Goal: Transaction & Acquisition: Obtain resource

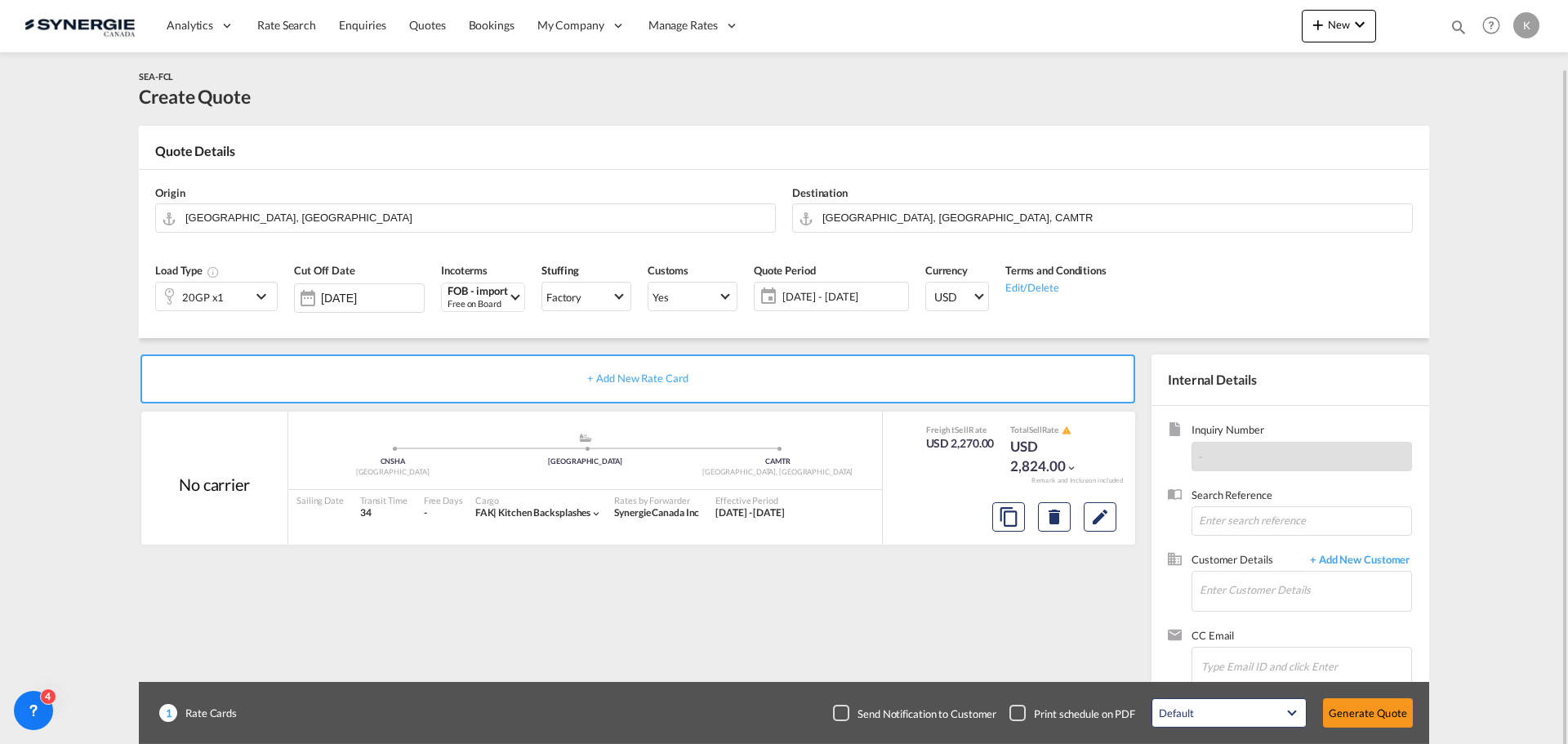
scroll to position [35, 0]
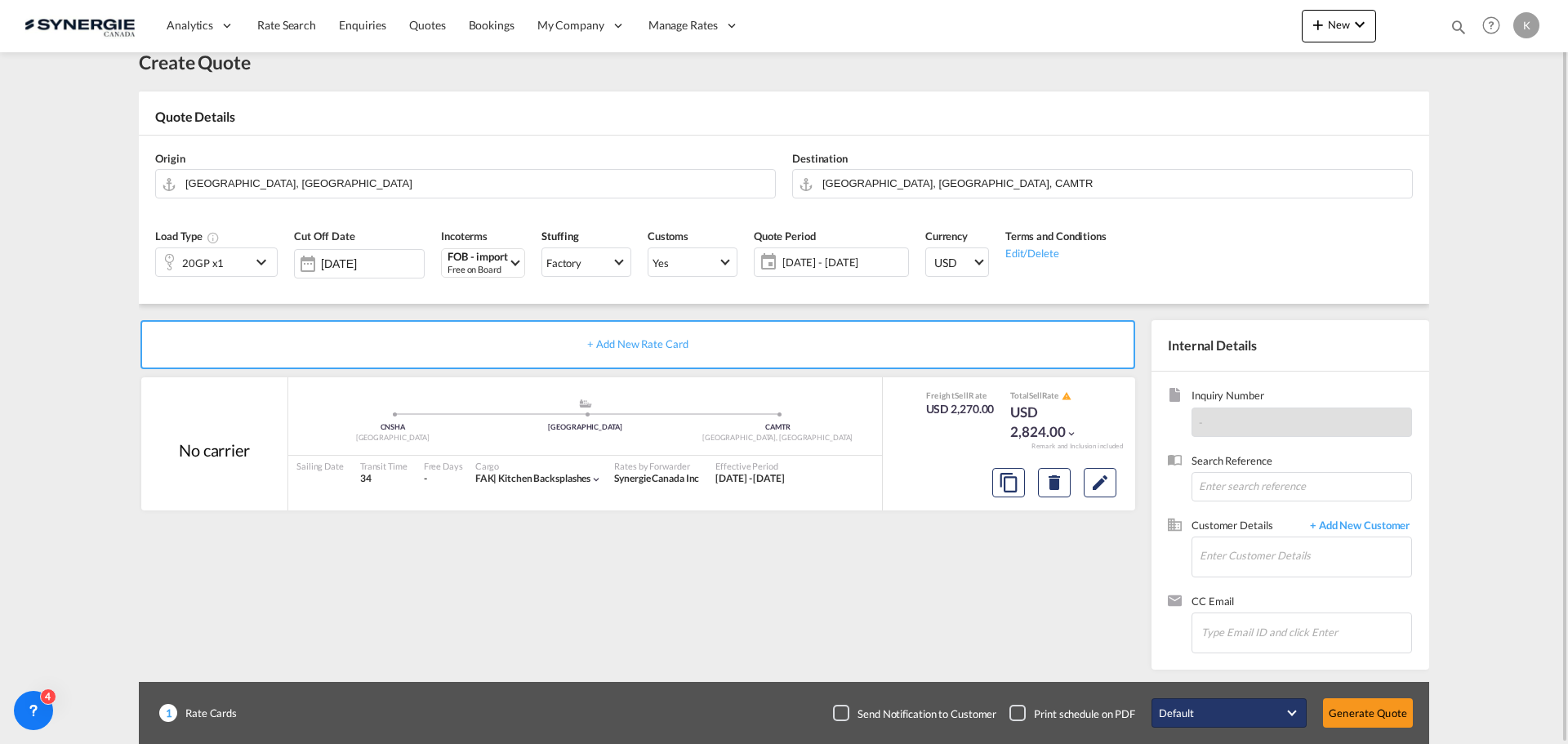
click at [1260, 710] on span "Default" at bounding box center [1222, 713] width 126 height 16
click at [1072, 592] on md-backdrop at bounding box center [784, 372] width 1568 height 744
click at [1316, 564] on input "Enter Customer Details" at bounding box center [1306, 555] width 212 height 37
click at [1307, 639] on input "Chips input." at bounding box center [1284, 632] width 163 height 35
click at [1295, 554] on input "Enter Customer Details" at bounding box center [1306, 555] width 212 height 37
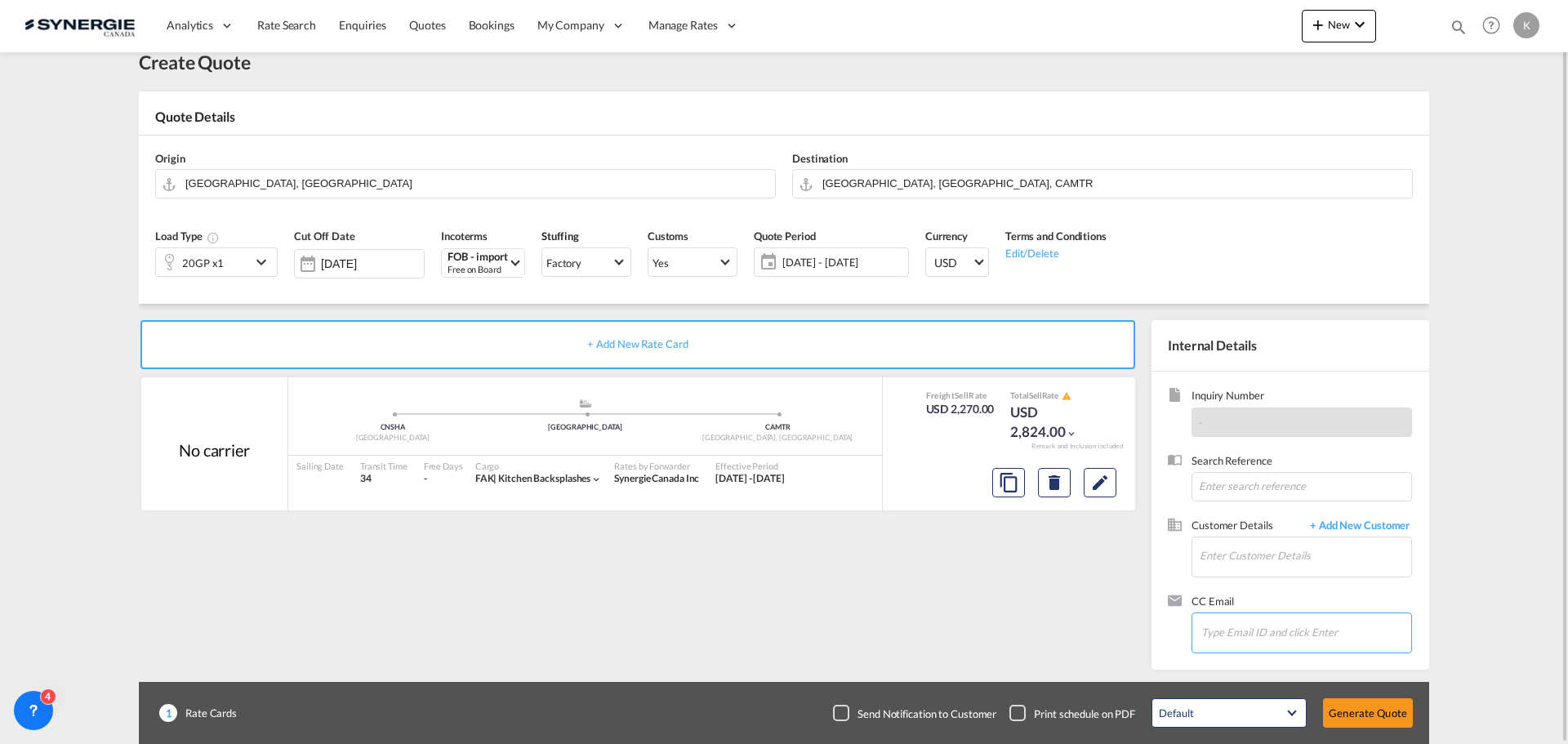
click at [1284, 632] on input "Chips input." at bounding box center [1284, 632] width 163 height 35
click at [1371, 723] on button "Generate Quote" at bounding box center [1368, 713] width 90 height 30
click at [1302, 550] on input "Enter Customer Details" at bounding box center [1306, 555] width 212 height 37
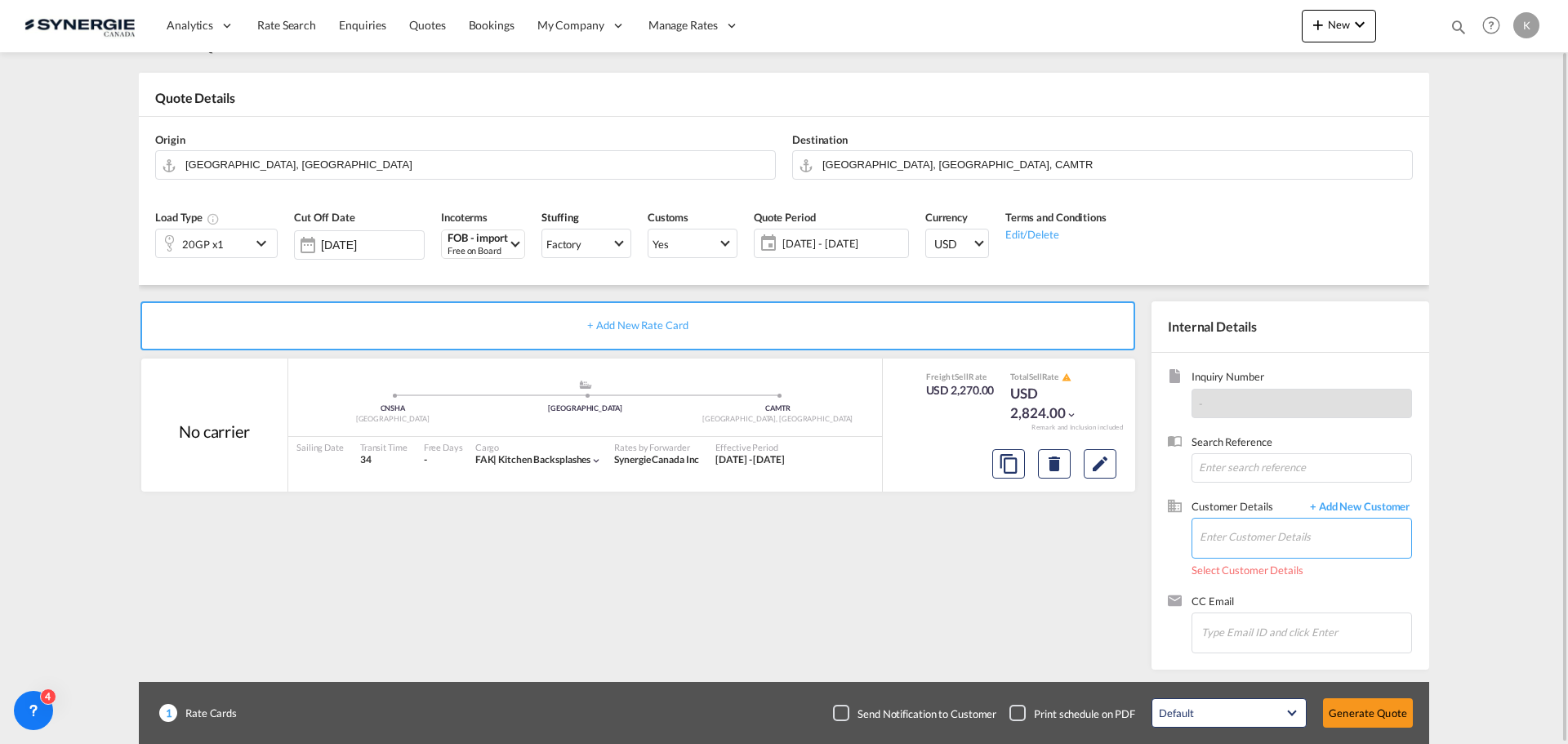
click at [1308, 540] on input "Enter Customer Details" at bounding box center [1306, 536] width 212 height 37
click at [1373, 509] on span "+ Add New Customer" at bounding box center [1357, 508] width 110 height 19
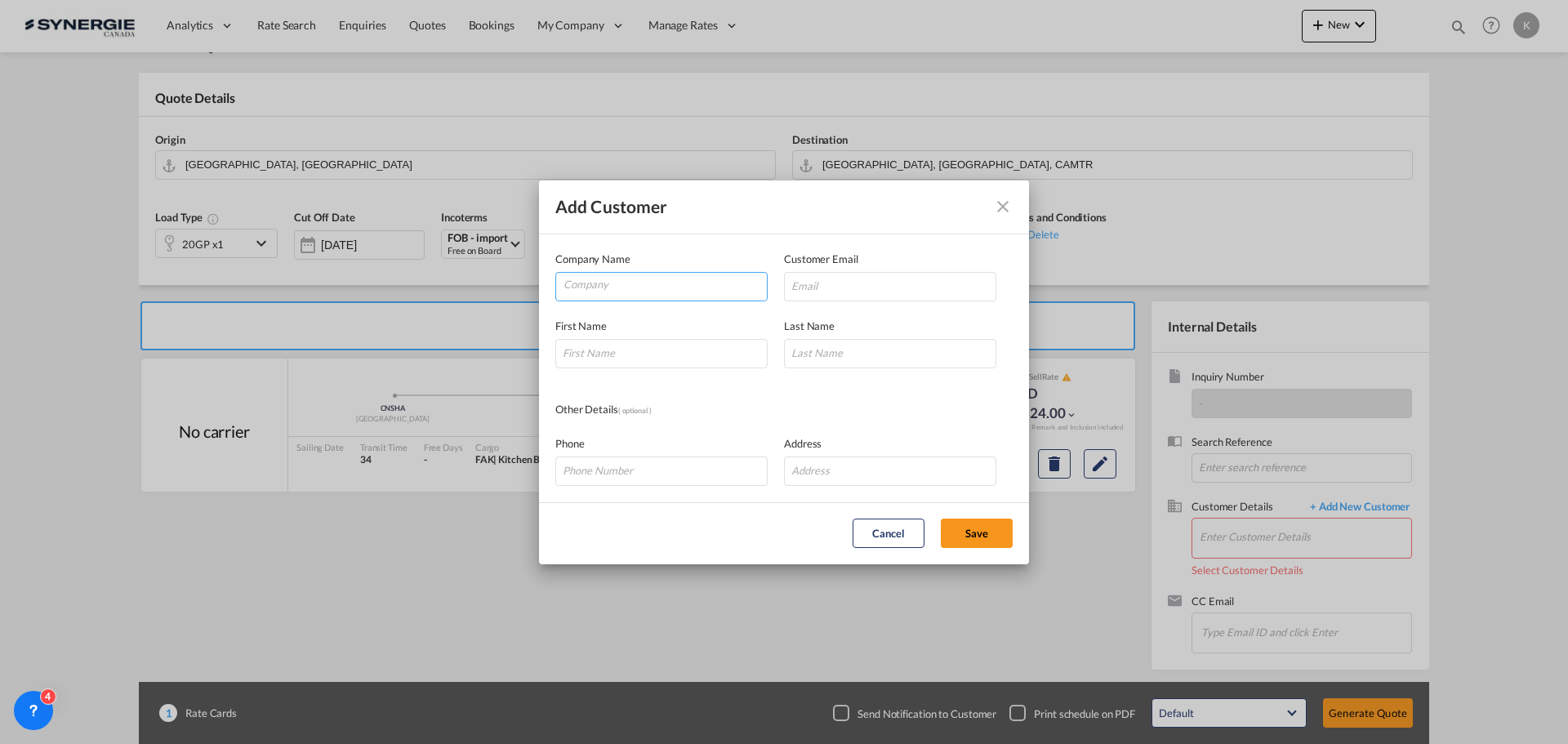
click at [677, 292] on input "Company" at bounding box center [665, 285] width 204 height 25
type input "Inoxia inc."
click at [1003, 206] on md-icon "icon-close" at bounding box center [1003, 207] width 20 height 20
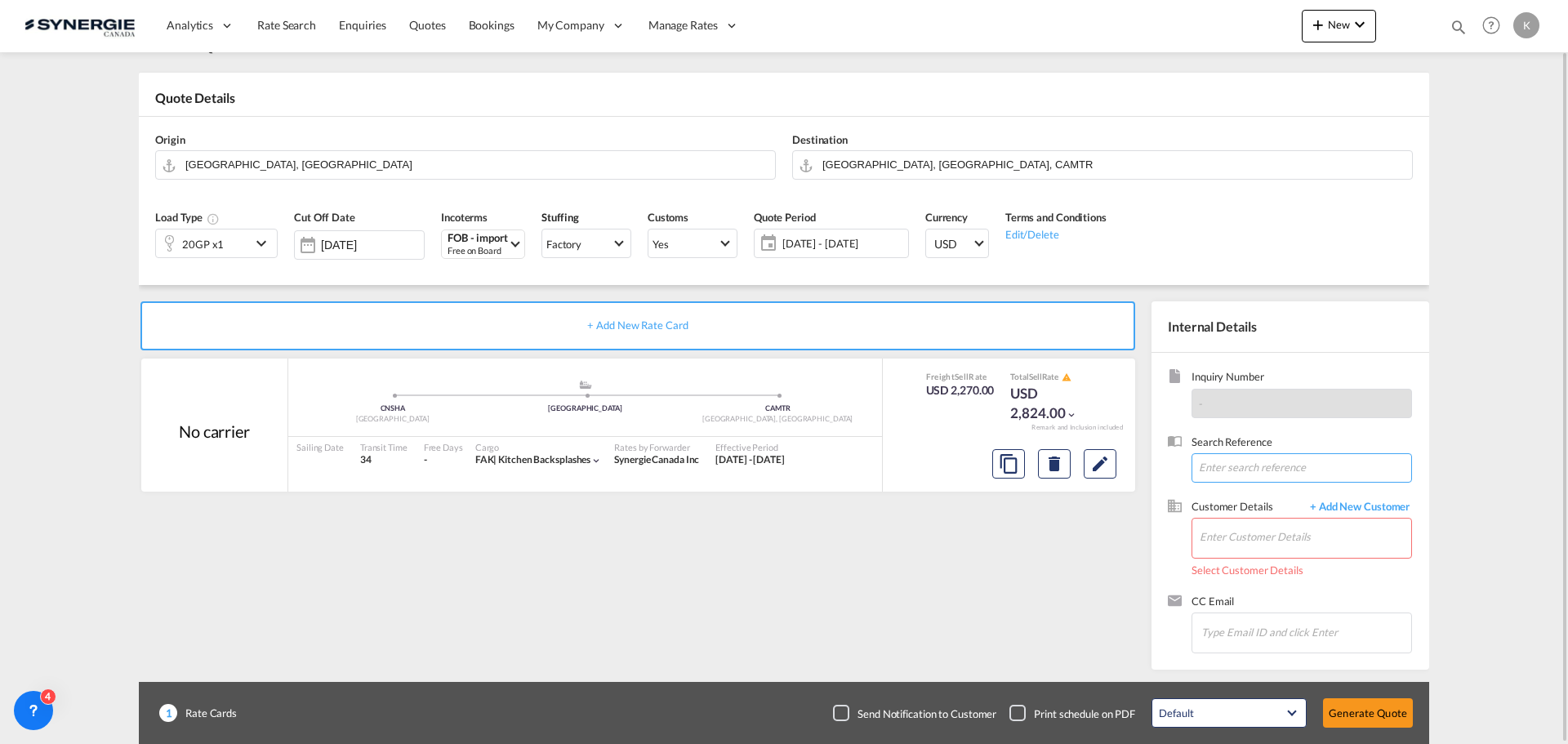
click at [1276, 470] on input at bounding box center [1303, 468] width 221 height 30
type input "Inoxia inc."
click at [1276, 470] on input "Inoxia inc." at bounding box center [1303, 468] width 221 height 30
drag, startPoint x: 1289, startPoint y: 467, endPoint x: 1176, endPoint y: 467, distance: 113.0
click at [1176, 467] on div "Search Reference Inoxia inc." at bounding box center [1290, 466] width 245 height 64
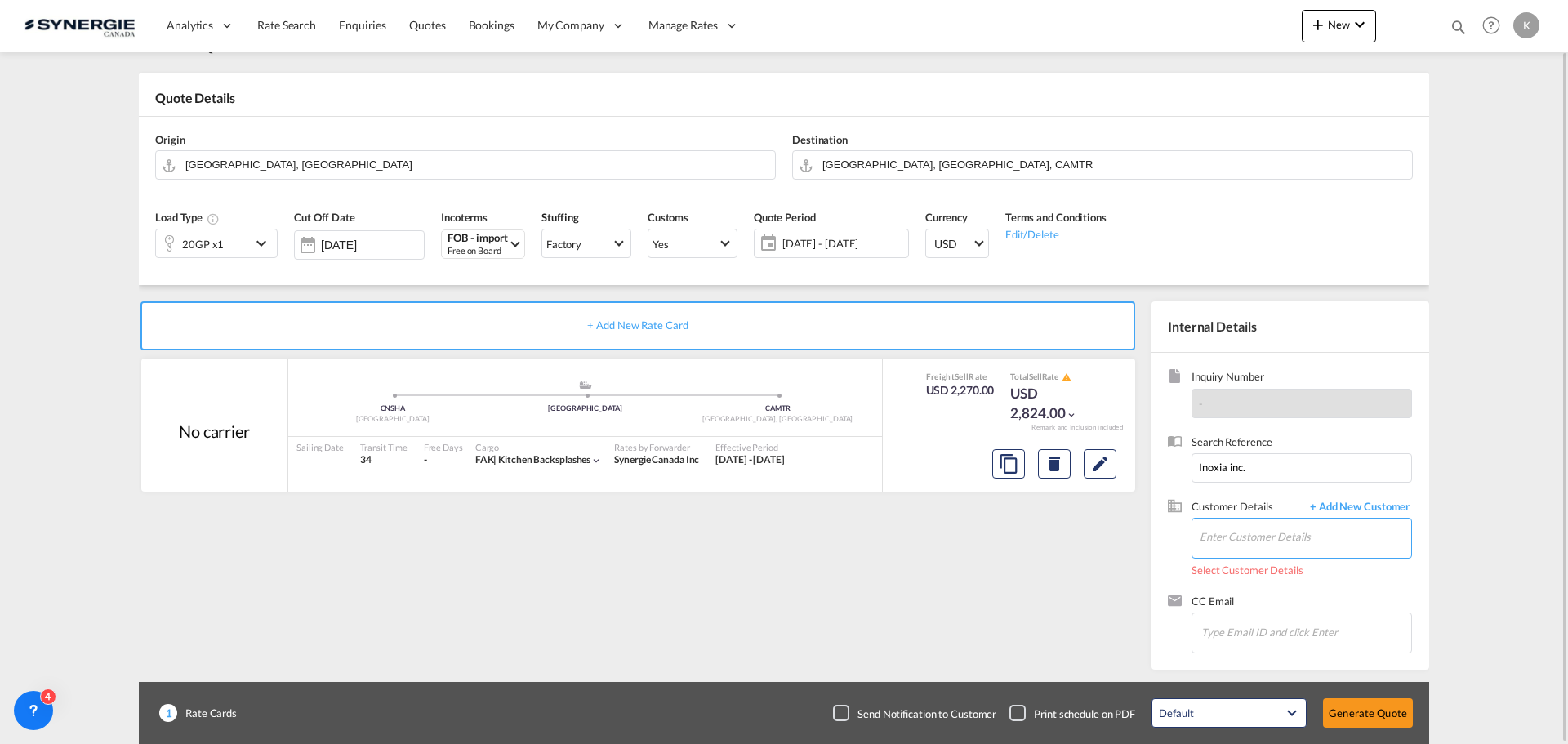
click at [1232, 535] on input "Enter Customer Details" at bounding box center [1306, 536] width 212 height 37
paste input "Inoxia inc."
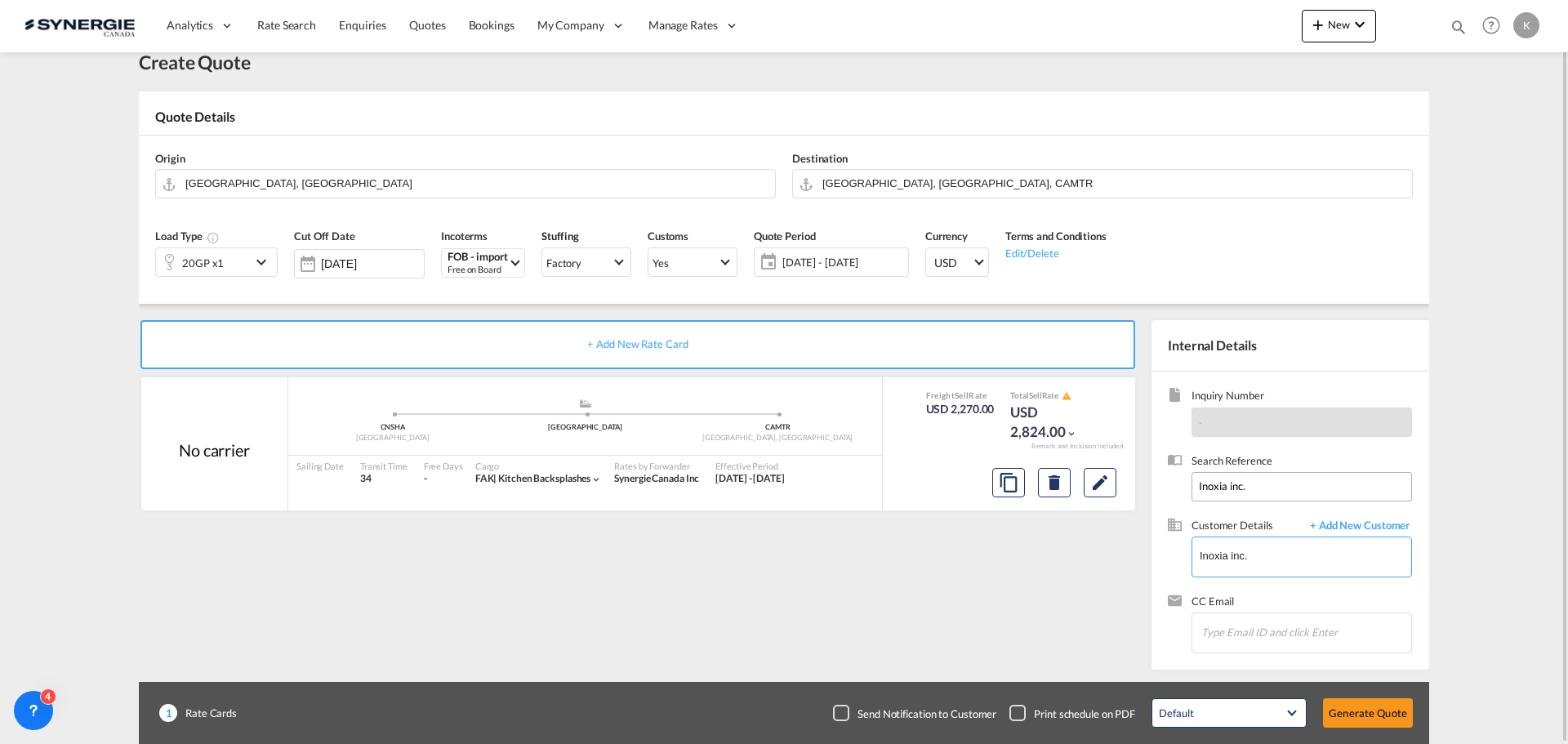
type input "Inoxia inc."
click at [1277, 495] on input "Inoxia inc." at bounding box center [1303, 487] width 221 height 30
type input "I"
click at [1339, 569] on input "Inoxia inc." at bounding box center [1306, 555] width 212 height 37
click at [1387, 527] on span "+ Add New Customer" at bounding box center [1357, 526] width 110 height 19
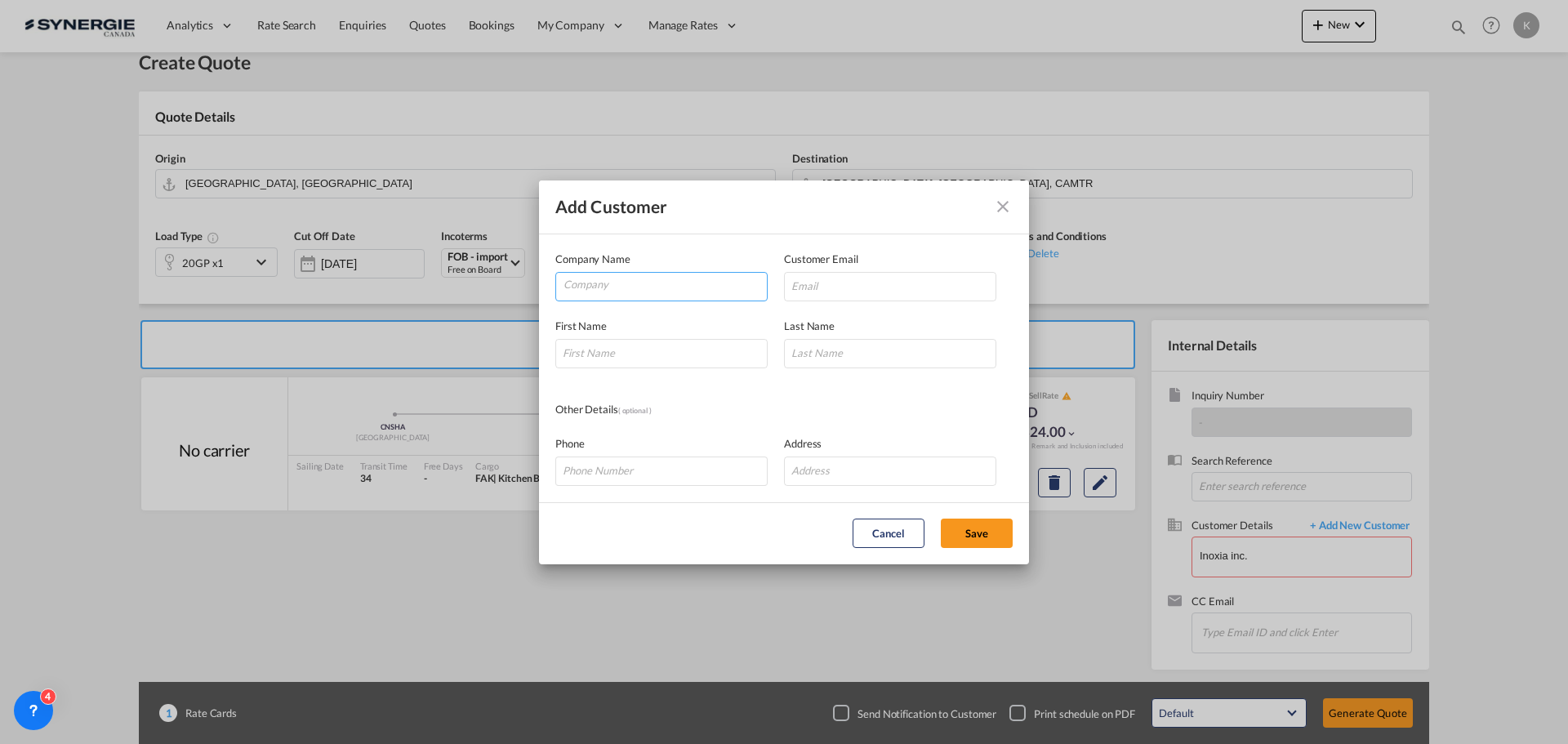
click at [672, 290] on input "Company" at bounding box center [665, 285] width 204 height 25
type input "Inoxia Inc."
click at [952, 278] on input "Add Customer Company ..." at bounding box center [890, 287] width 213 height 30
click at [824, 285] on input "Add Customer Company ..." at bounding box center [890, 287] width 213 height 30
paste input "[EMAIL_ADDRESS][DOMAIN_NAME]"
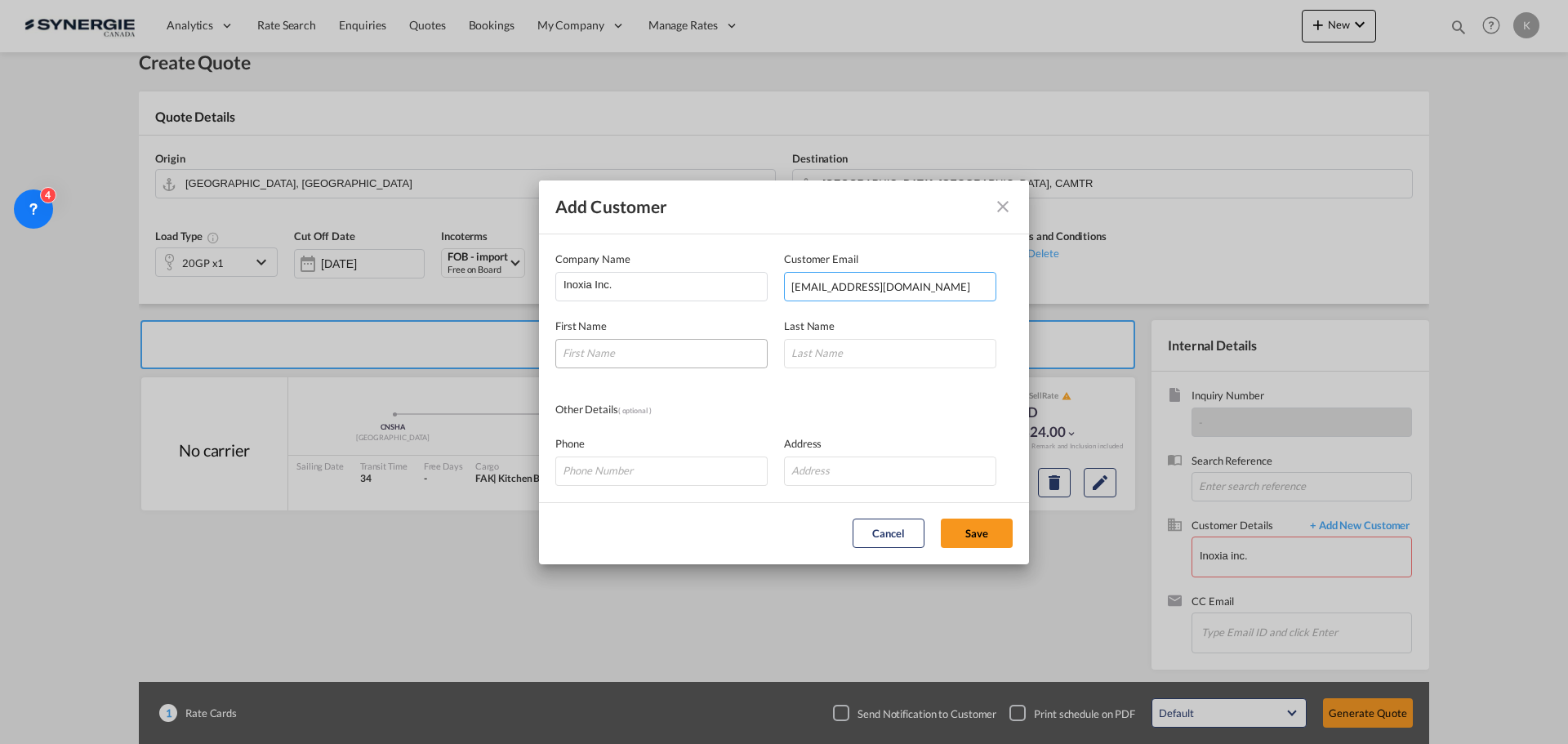
type input "[EMAIL_ADDRESS][DOMAIN_NAME]"
click at [658, 351] on input "Add Customer Company ..." at bounding box center [662, 353] width 213 height 30
type input "Manoline"
click at [846, 347] on input "Add Customer Company ..." at bounding box center [890, 353] width 213 height 30
type input "Héris"
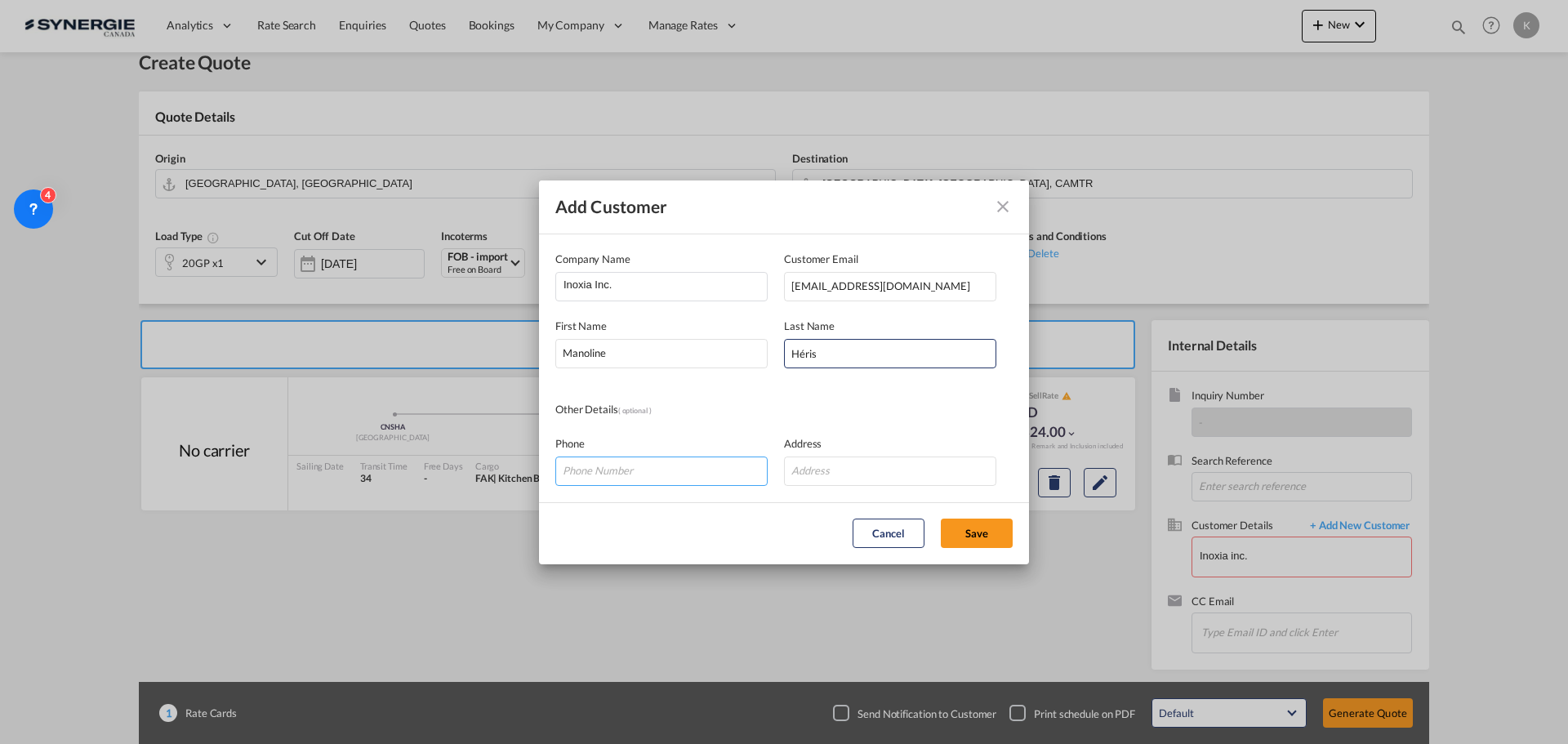
click at [641, 460] on input "Add Customer Company ..." at bounding box center [662, 471] width 213 height 30
click at [669, 478] on input "Add Customer Company ..." at bounding box center [662, 471] width 213 height 30
paste input "514-397-9992 p.3"
type input "514-397-9992 p.3"
click at [834, 472] on input "Add Customer Company ..." at bounding box center [890, 471] width 213 height 30
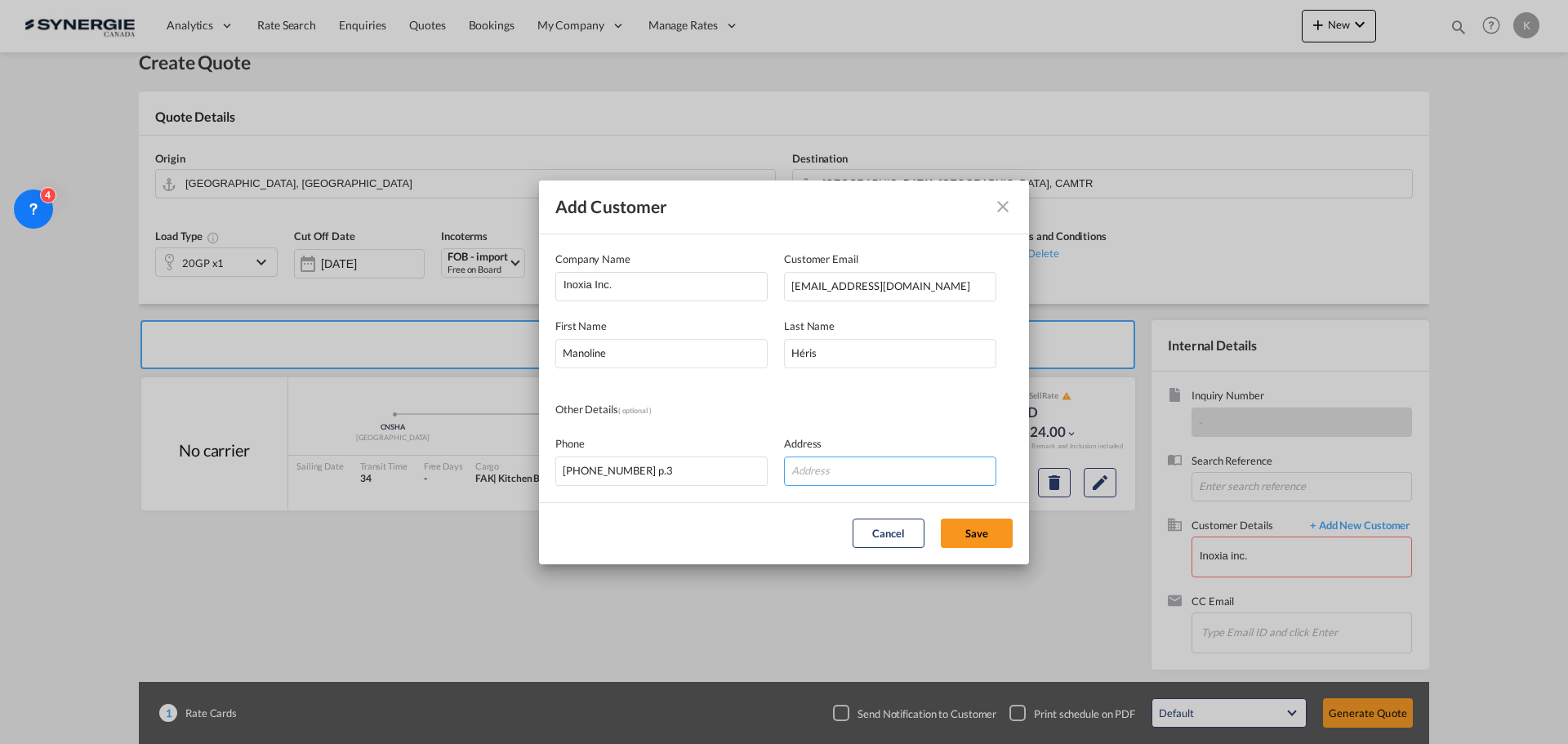
click at [903, 470] on input "Add Customer Company ..." at bounding box center [890, 471] width 213 height 30
type input "1031 des forges, Terrebonne, Qc,Canada, J6Y0J9"
click at [985, 543] on button "Save" at bounding box center [976, 533] width 72 height 30
type input "Inoxia Inc., Manoline Héris, mheris@inoxia.ca"
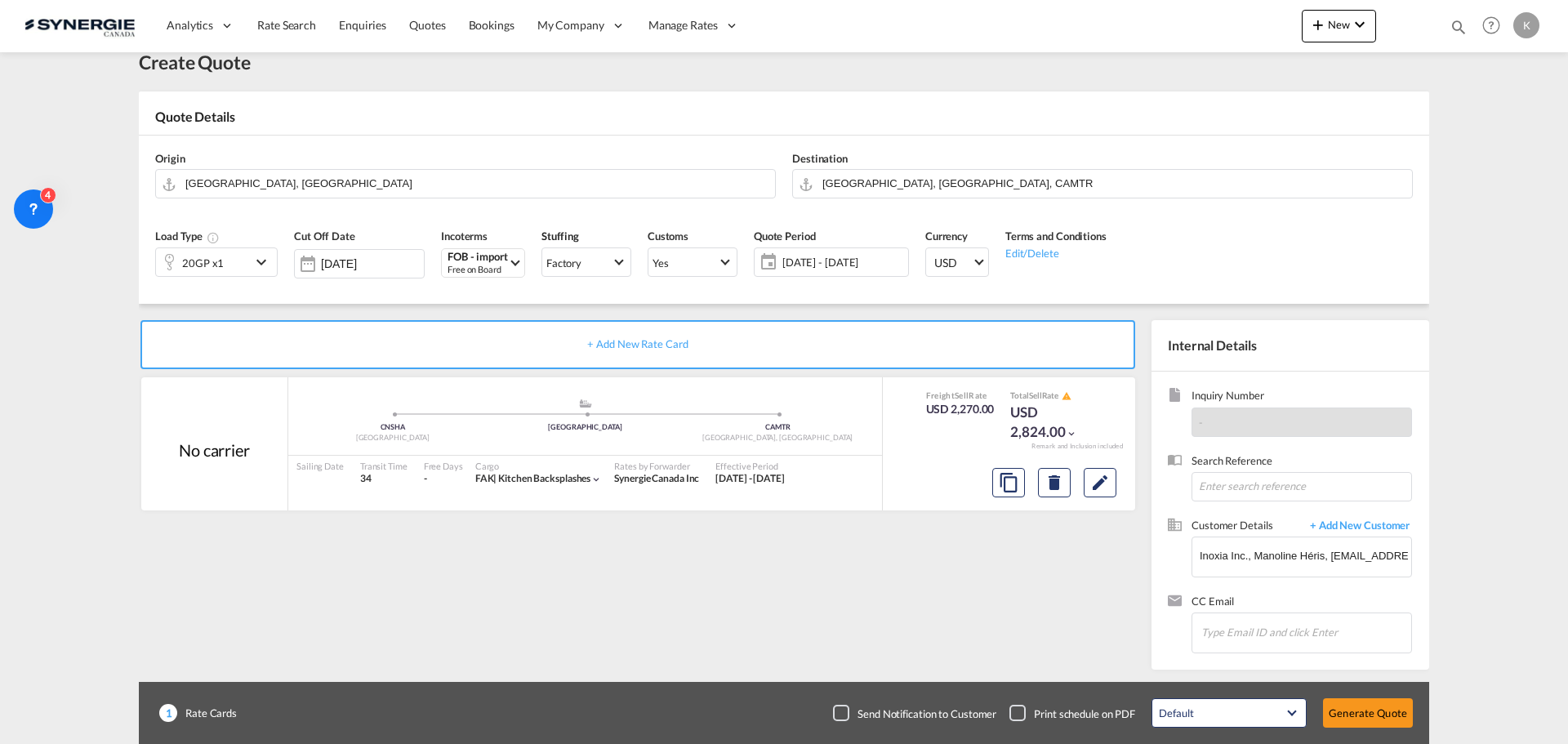
scroll to position [0, 0]
click at [1255, 620] on input "Chips input." at bounding box center [1284, 632] width 163 height 35
click at [1175, 599] on md-icon at bounding box center [1178, 603] width 20 height 20
click at [1223, 601] on span "CC Email" at bounding box center [1303, 602] width 221 height 19
click at [1247, 636] on input "Chips input." at bounding box center [1284, 632] width 163 height 35
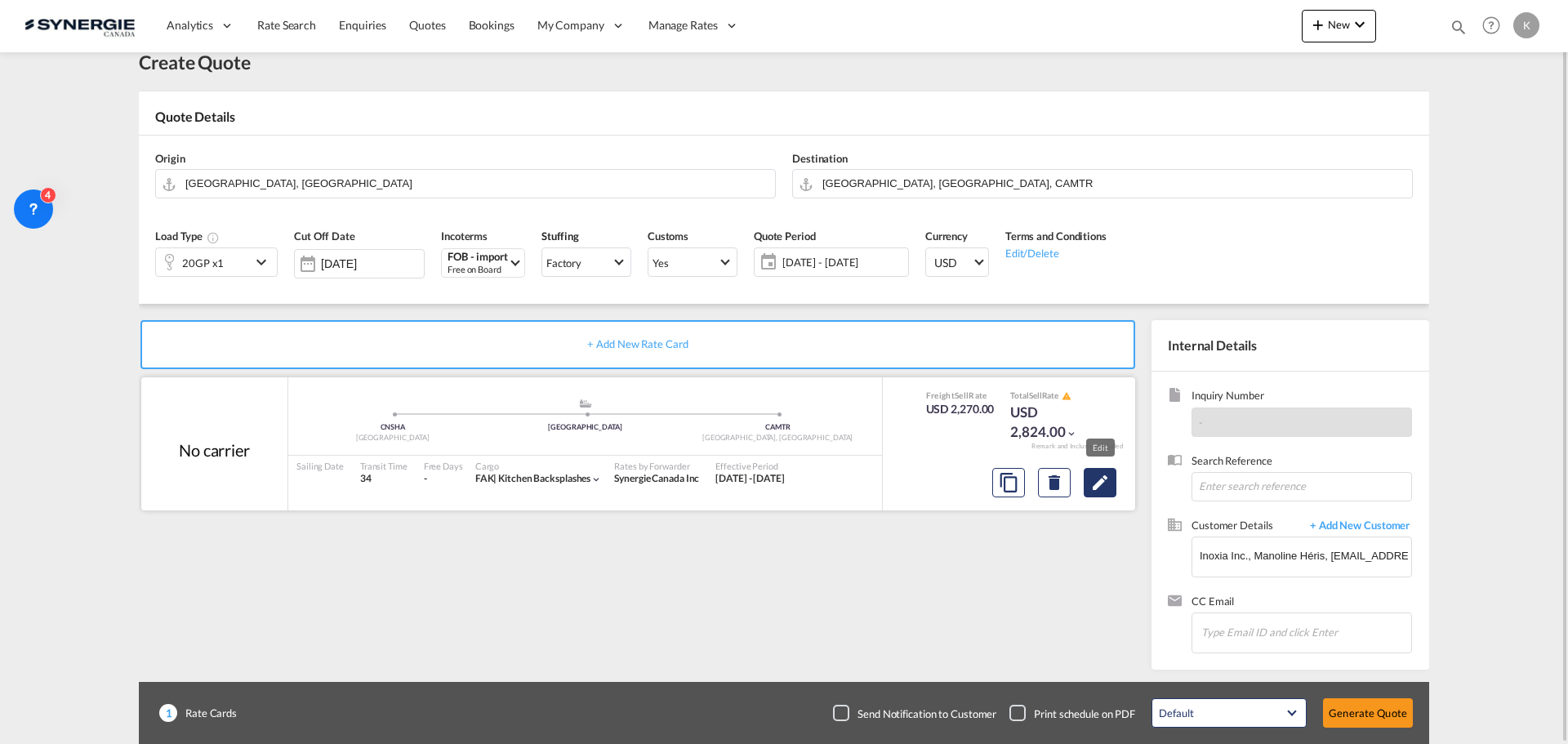
click at [1091, 488] on md-icon "Edit" at bounding box center [1101, 483] width 20 height 20
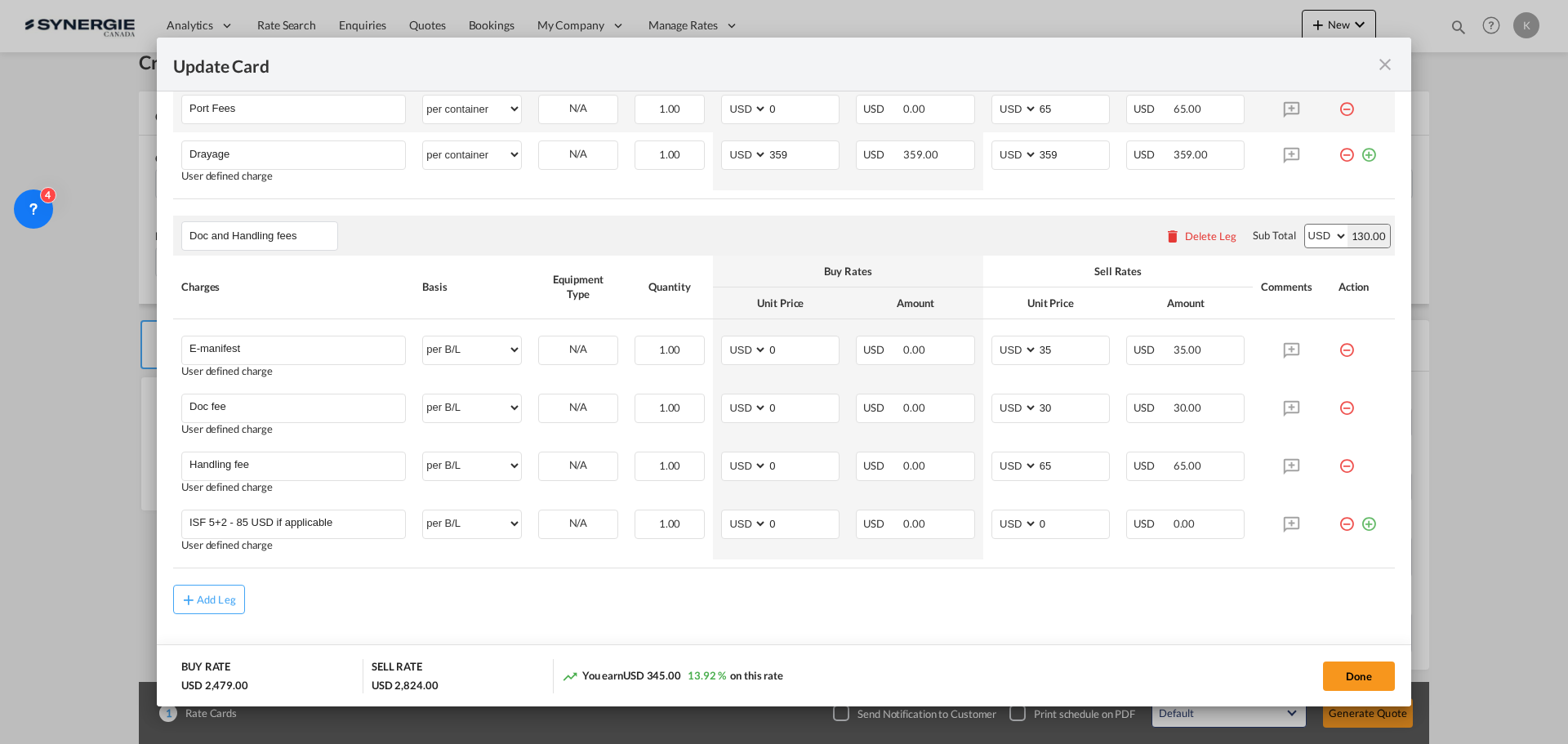
scroll to position [767, 0]
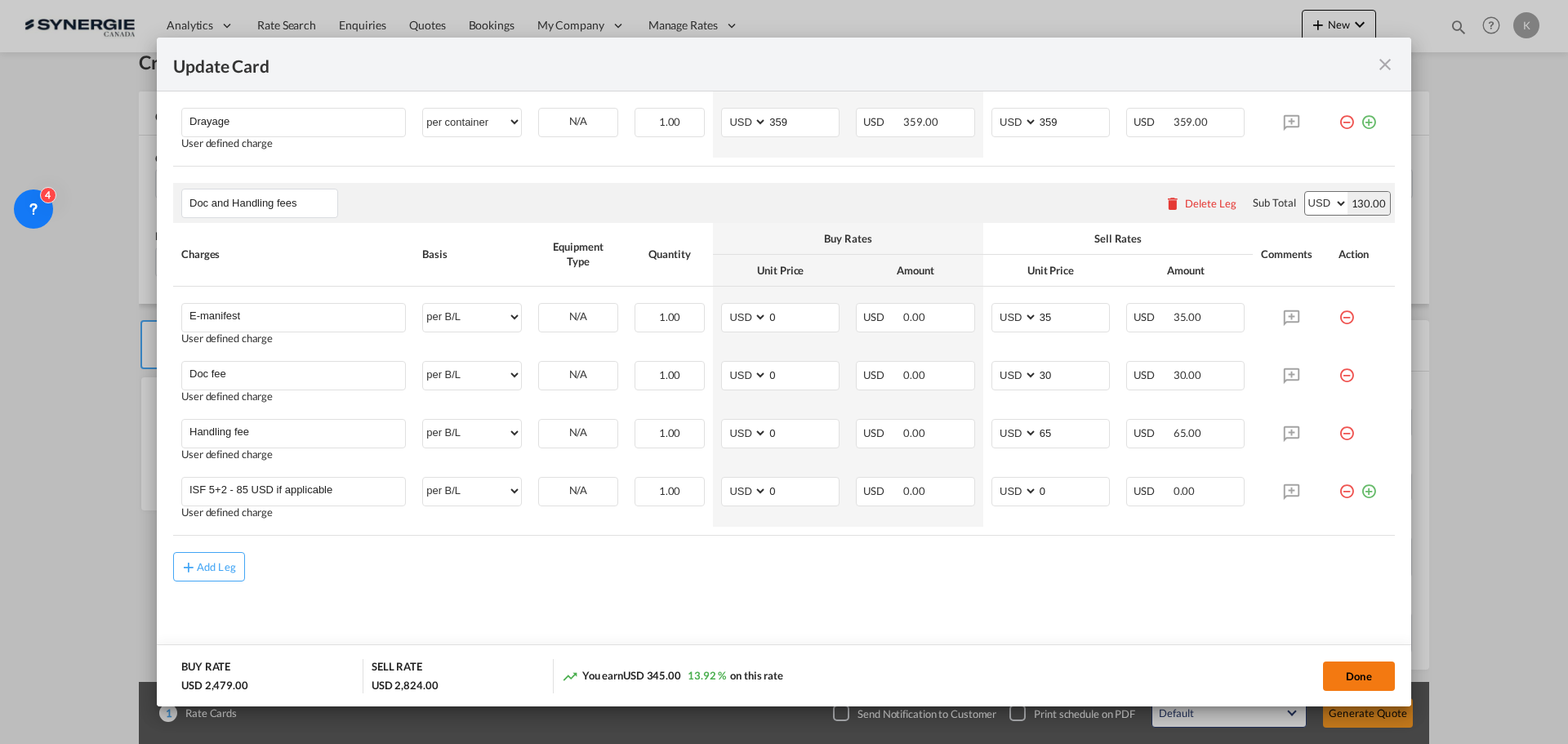
click at [1357, 681] on button "Done" at bounding box center [1359, 676] width 72 height 30
type input "08 Oct 2025"
type input "13 Oct 2025"
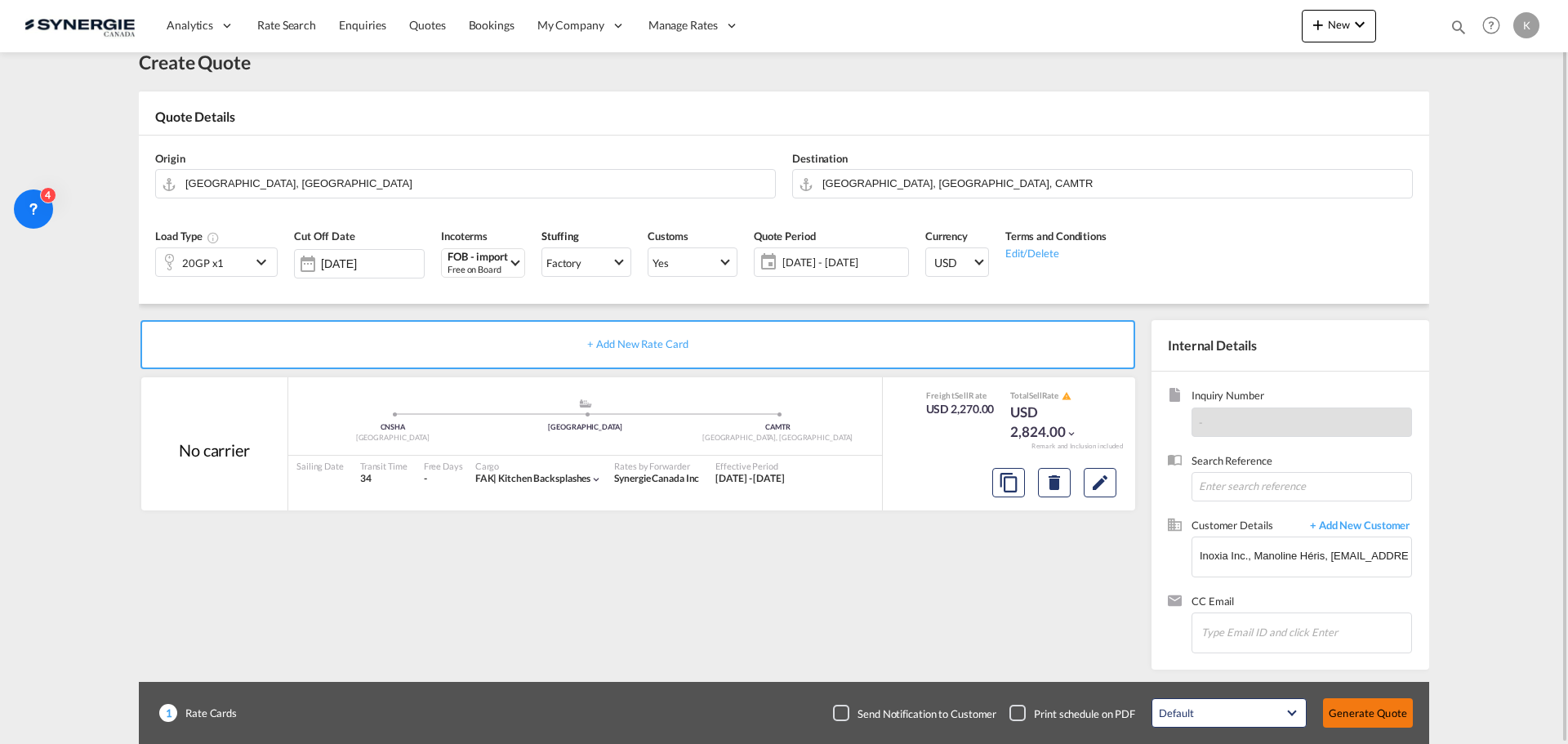
click at [1379, 717] on button "Generate Quote" at bounding box center [1368, 713] width 90 height 30
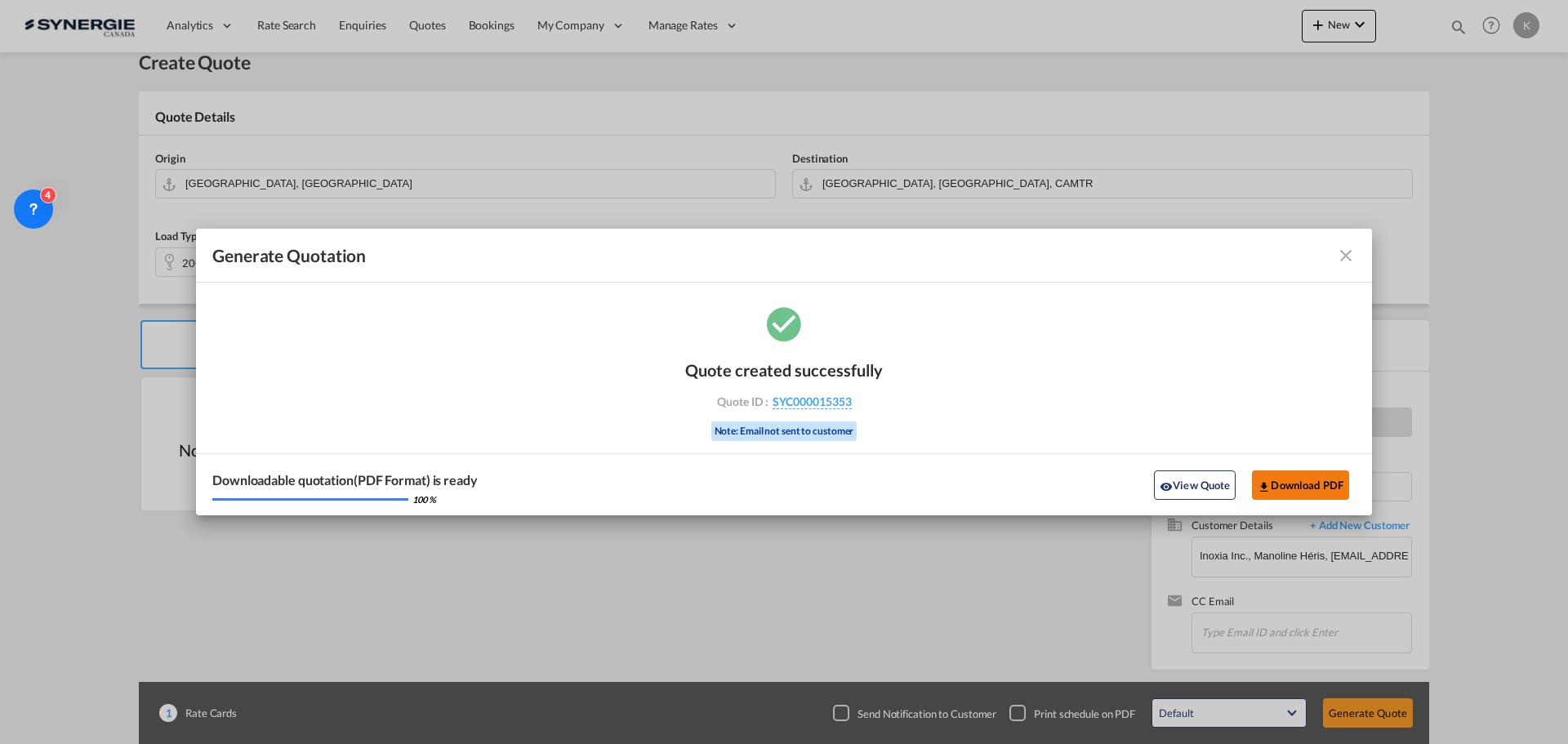
click at [1321, 484] on button "Download PDF" at bounding box center [1301, 485] width 97 height 30
click at [1181, 483] on button "View Quote" at bounding box center [1195, 485] width 82 height 30
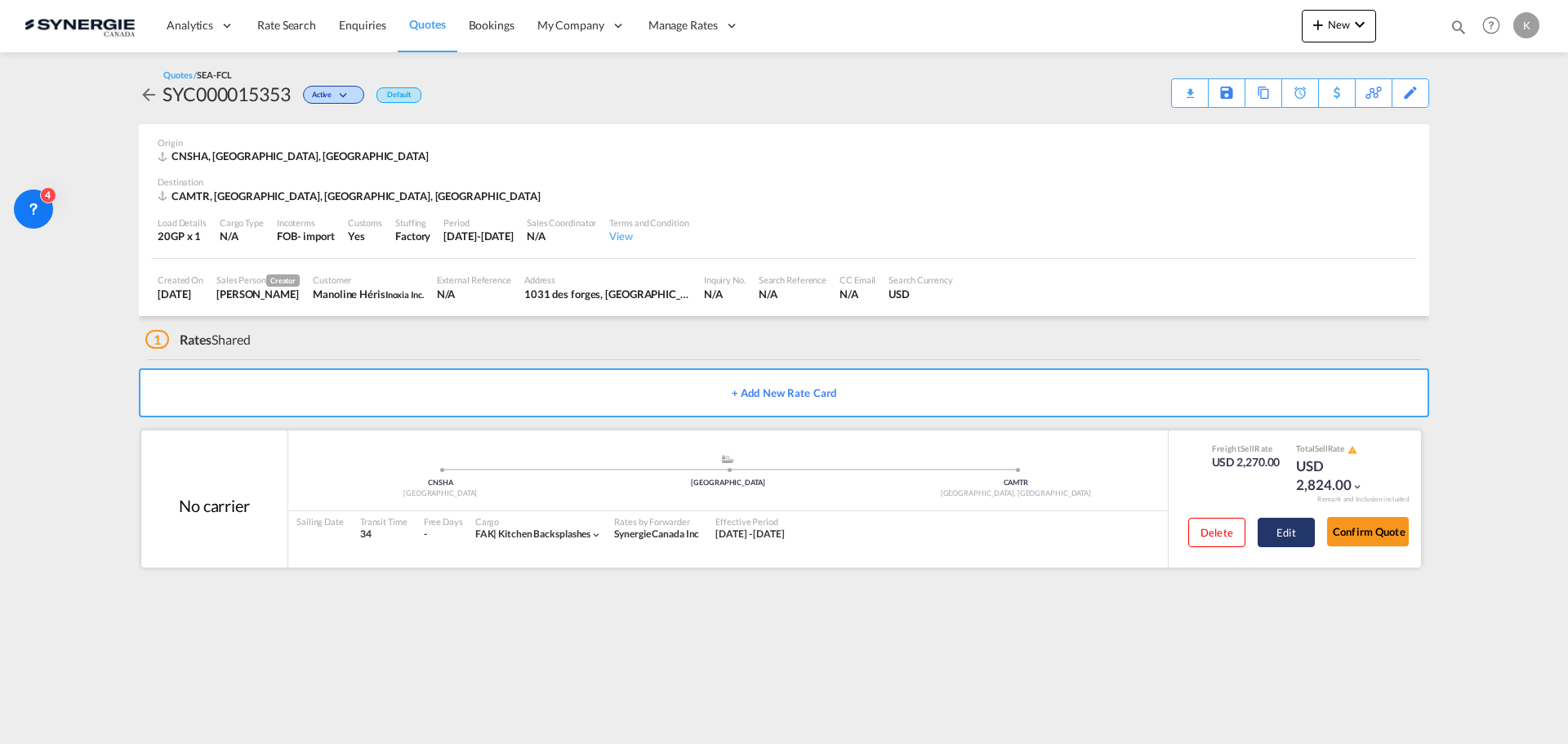
click at [1287, 541] on button "Edit" at bounding box center [1286, 532] width 57 height 30
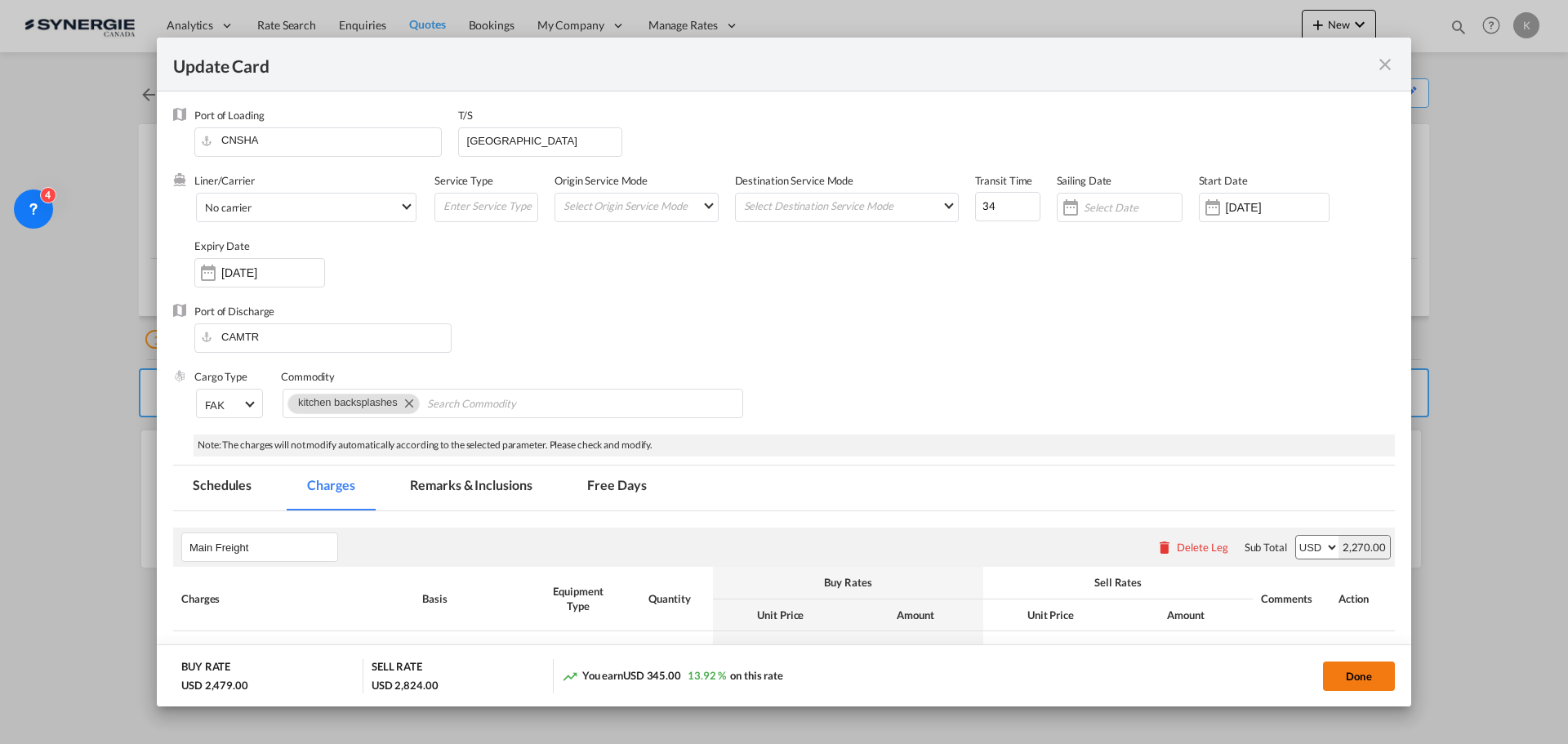
click at [1382, 675] on button "Done" at bounding box center [1359, 676] width 72 height 30
type input "08 Oct 2025"
type input "13 Oct 2025"
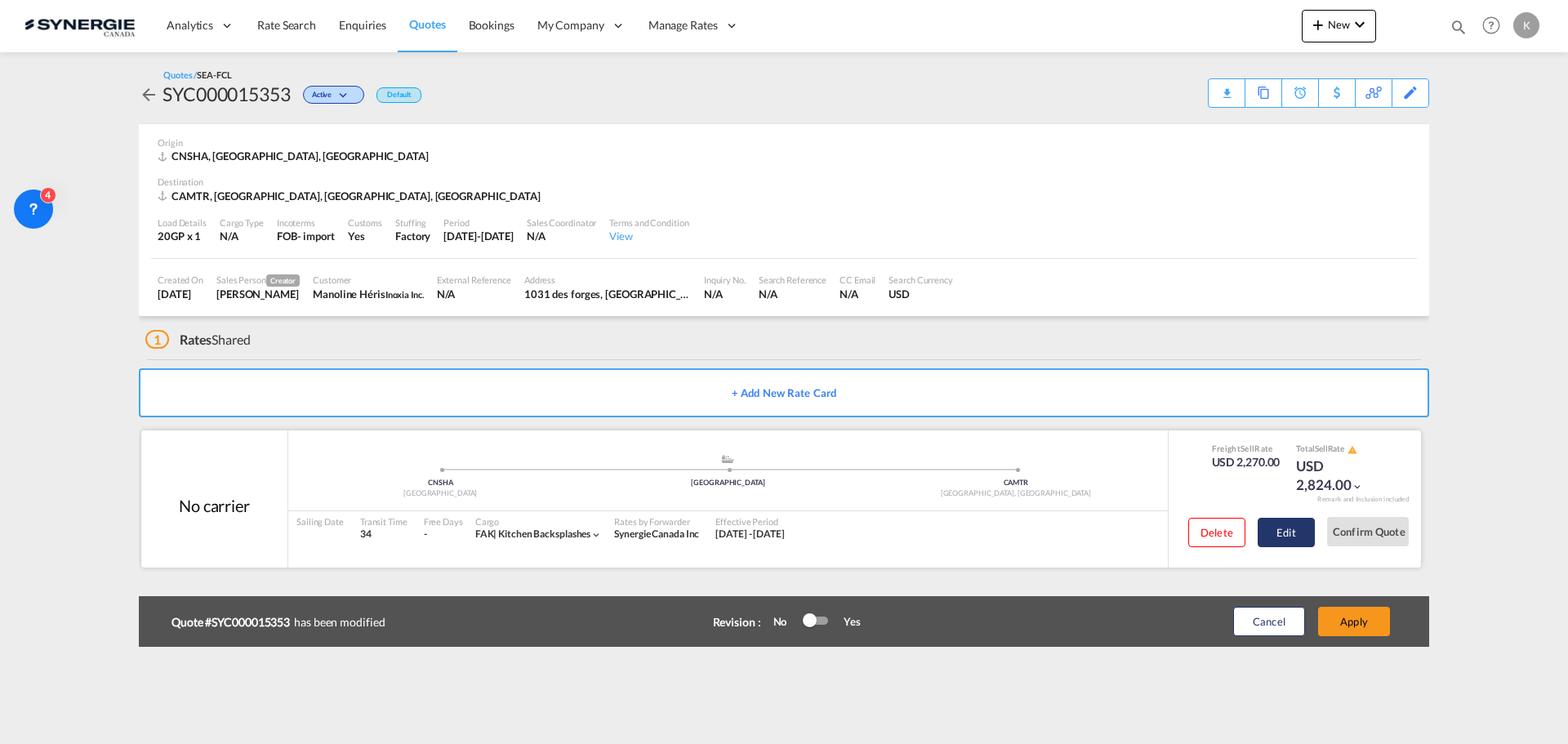
click at [1307, 541] on button "Edit" at bounding box center [1286, 532] width 57 height 30
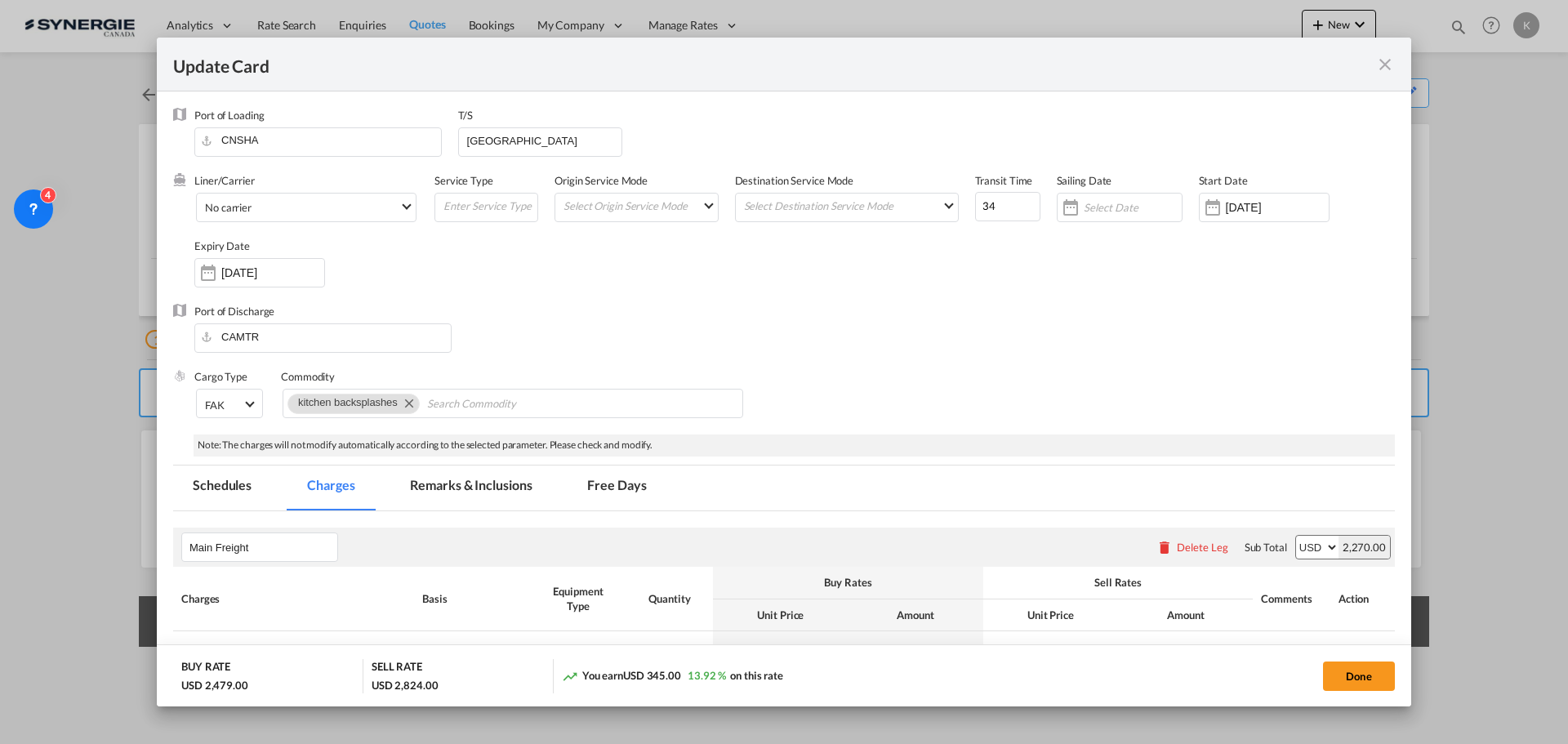
click at [1382, 74] on div "Update Card" at bounding box center [784, 64] width 1255 height 54
click at [261, 275] on input "14 Oct 2025" at bounding box center [273, 273] width 103 height 13
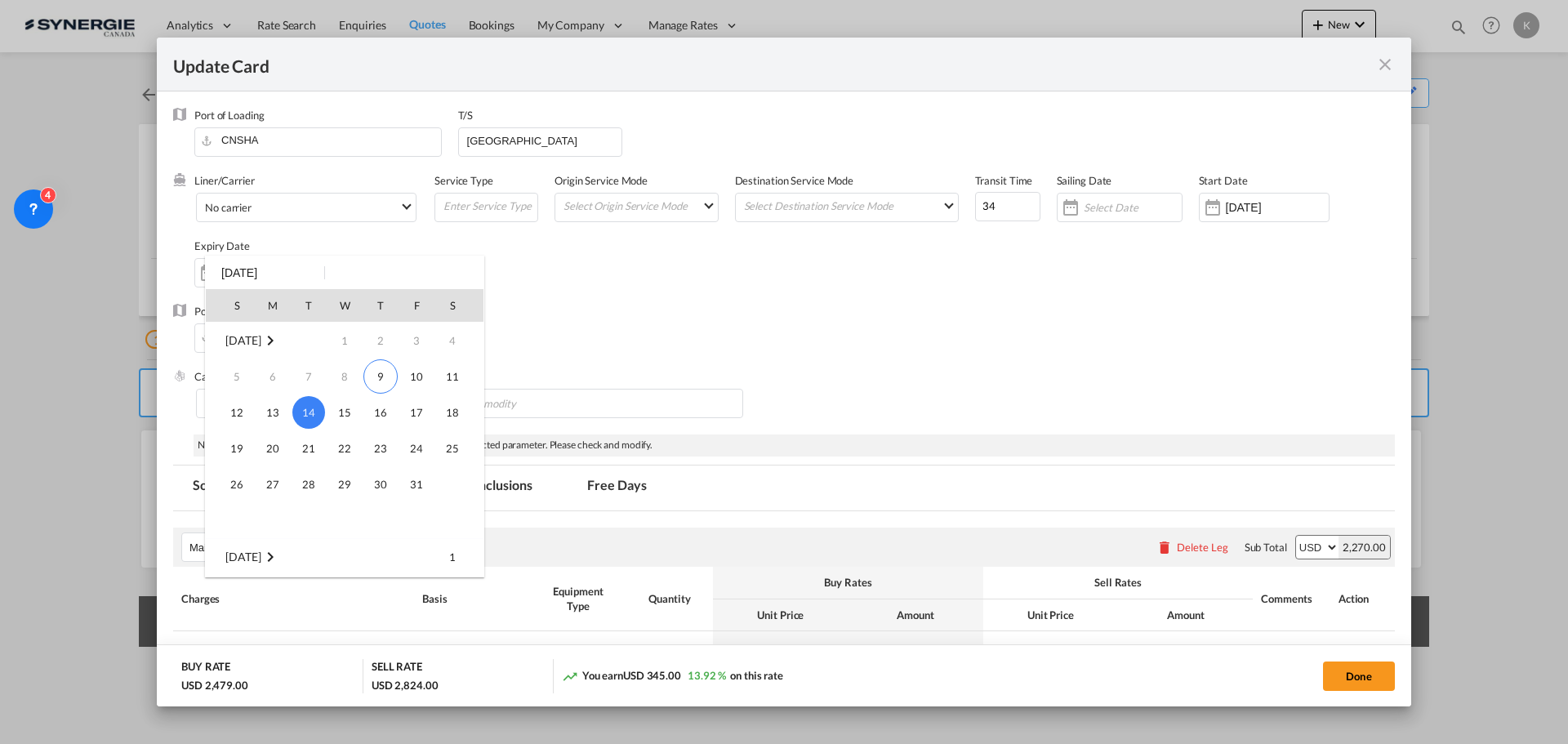
click at [306, 410] on span "14" at bounding box center [309, 413] width 33 height 33
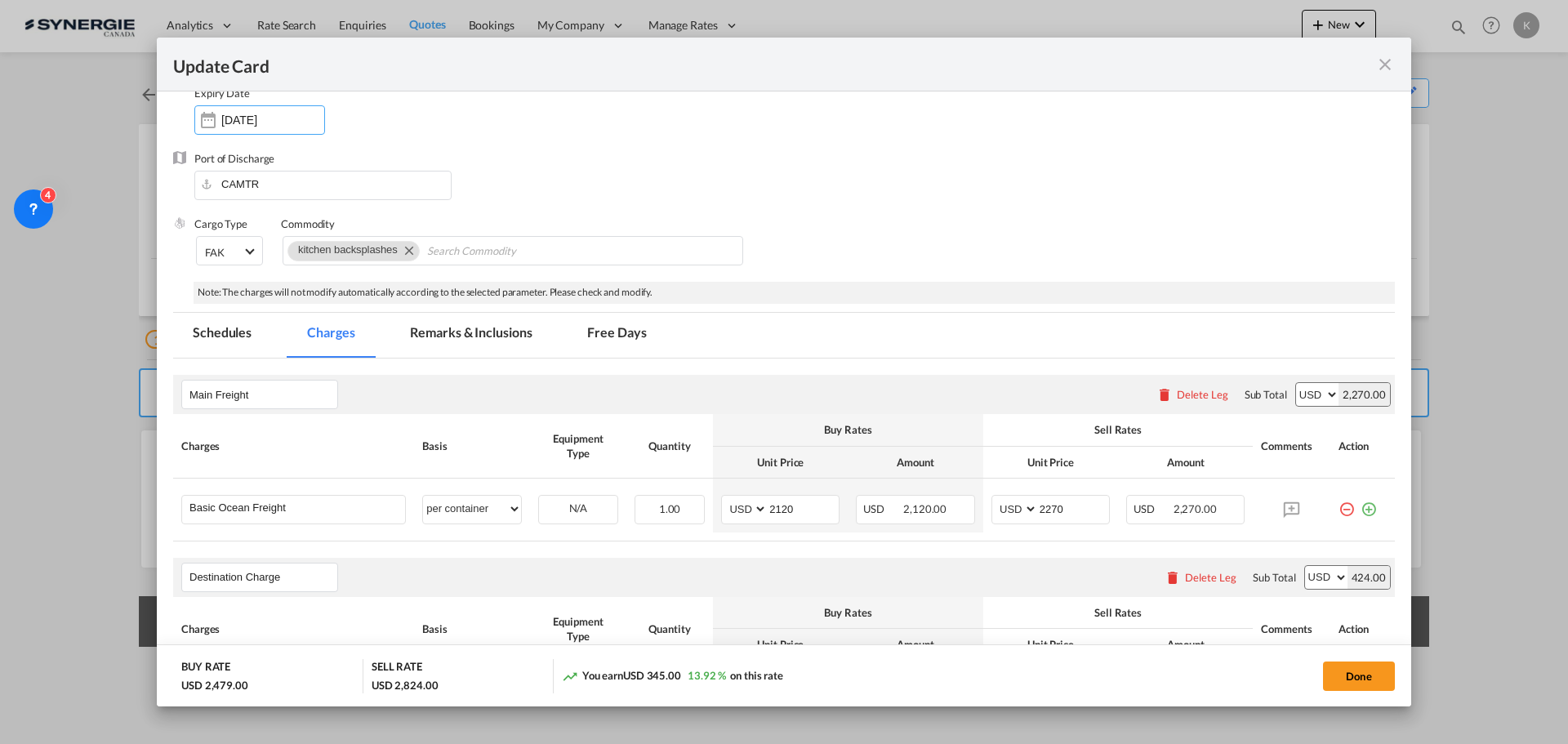
scroll to position [245, 0]
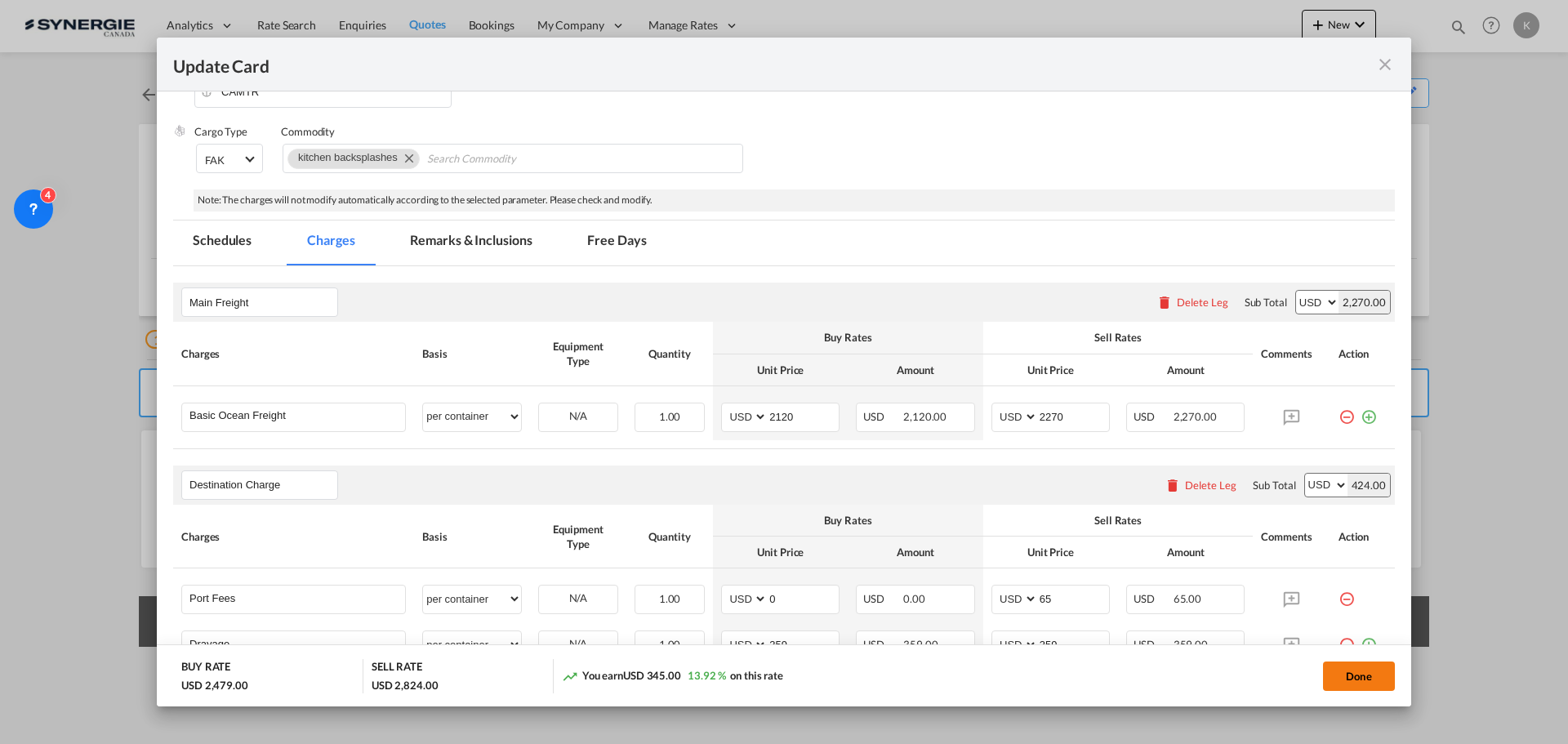
click at [1370, 683] on button "Done" at bounding box center [1359, 676] width 72 height 30
type input "08 Oct 2025"
type input "13 Oct 2025"
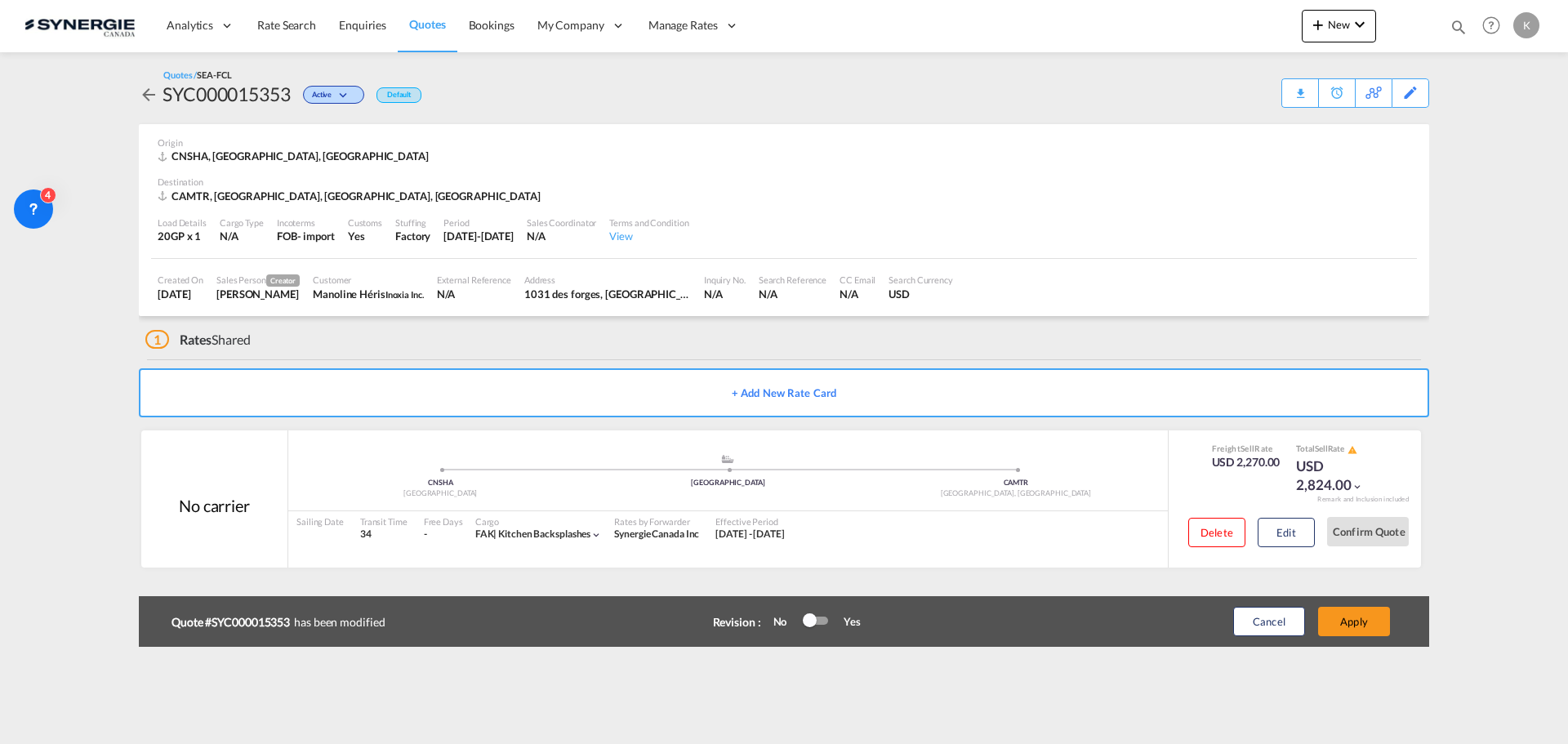
click at [476, 231] on div "9 Oct 2025-8 Nov 2025" at bounding box center [478, 236] width 70 height 15
click at [453, 228] on div "9 Oct 2025-8 Nov 2025" at bounding box center [478, 236] width 70 height 15
click at [437, 227] on div "Period 9 Oct 2025-8 Nov 2025" at bounding box center [478, 231] width 83 height 41
click at [490, 232] on div "9 Oct 2025-8 Nov 2025" at bounding box center [478, 236] width 70 height 15
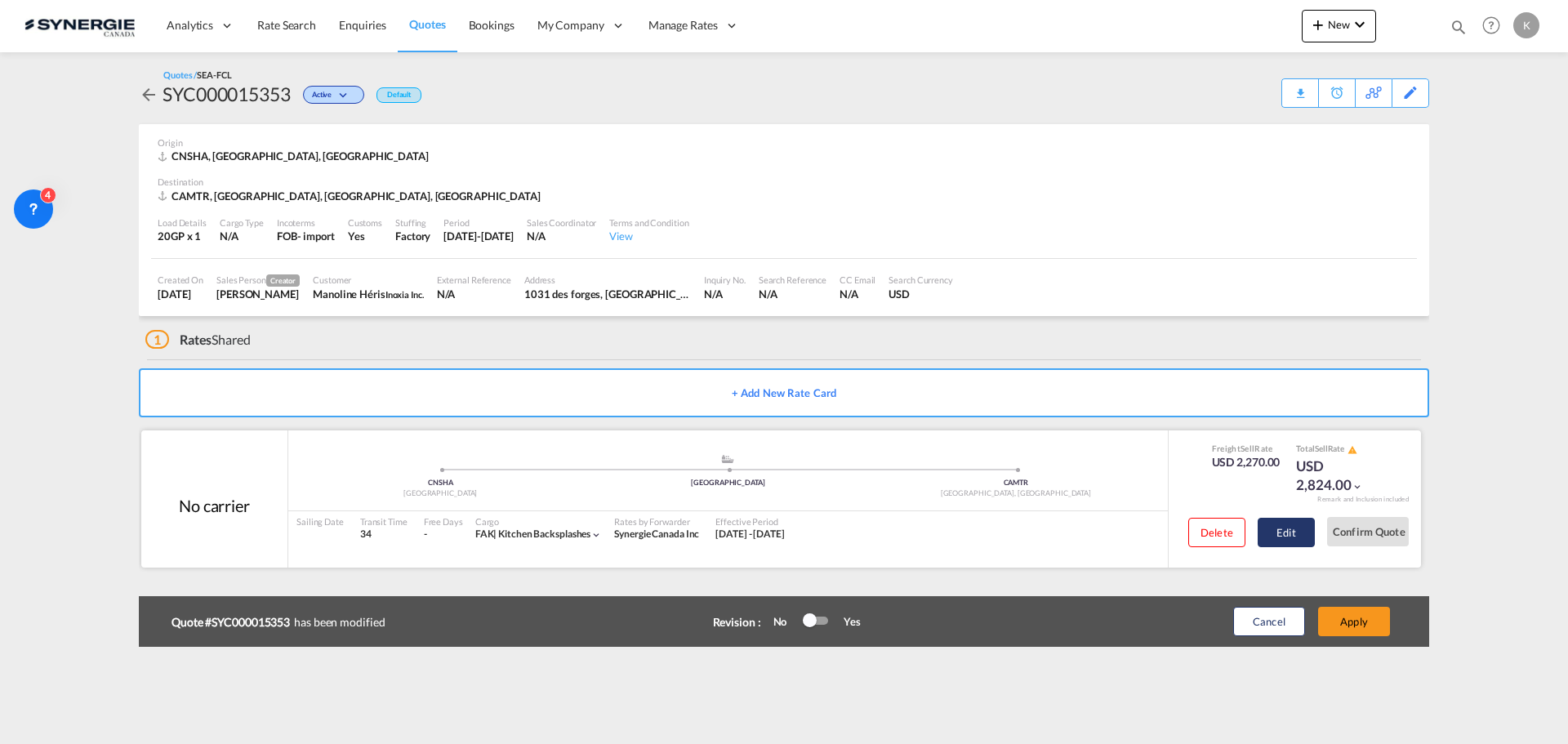
click at [1288, 535] on button "Edit" at bounding box center [1286, 532] width 57 height 30
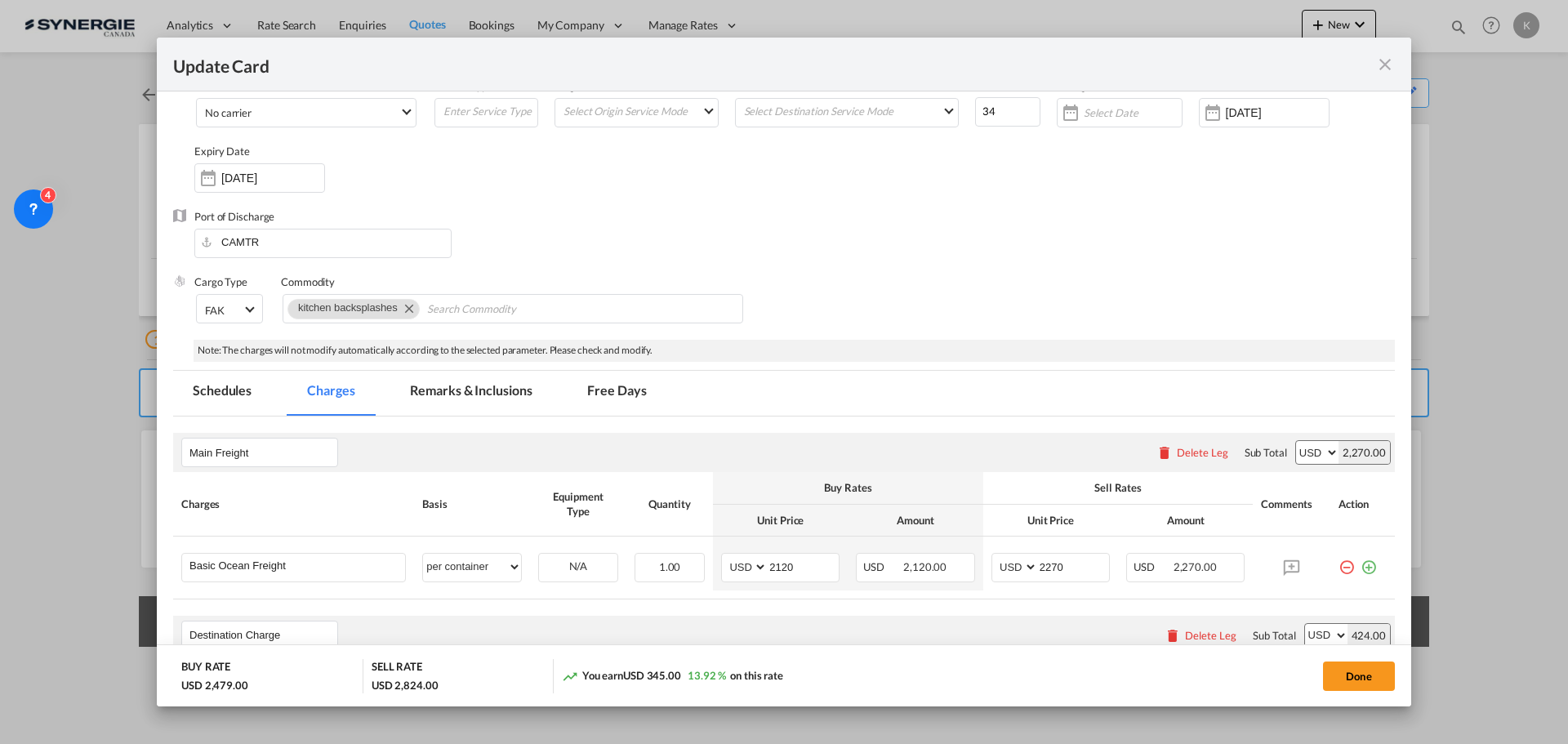
scroll to position [163, 0]
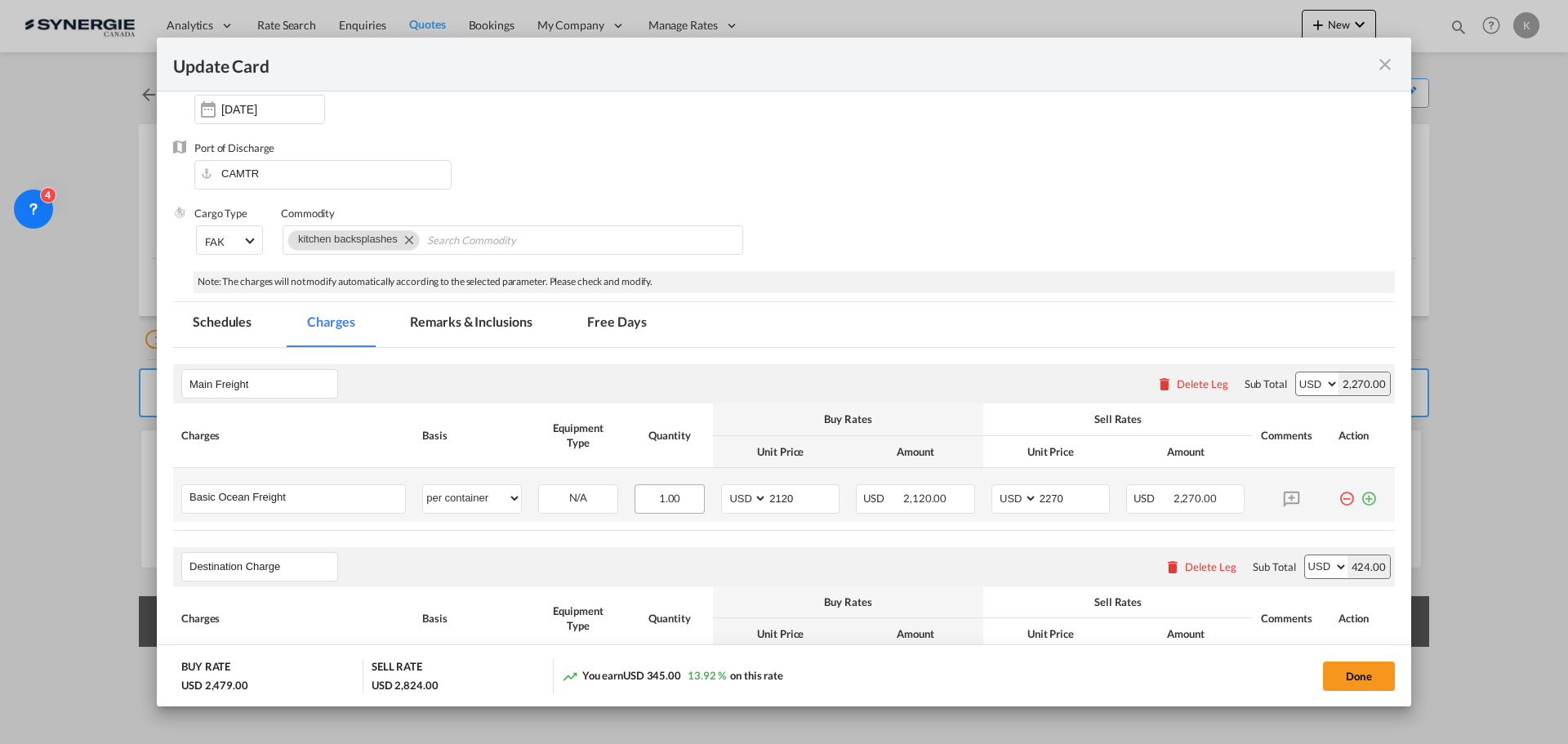
click at [661, 495] on span "1.00" at bounding box center [670, 498] width 22 height 13
click at [662, 499] on span "1.00" at bounding box center [670, 498] width 22 height 13
click at [681, 490] on div "1.00" at bounding box center [669, 499] width 70 height 30
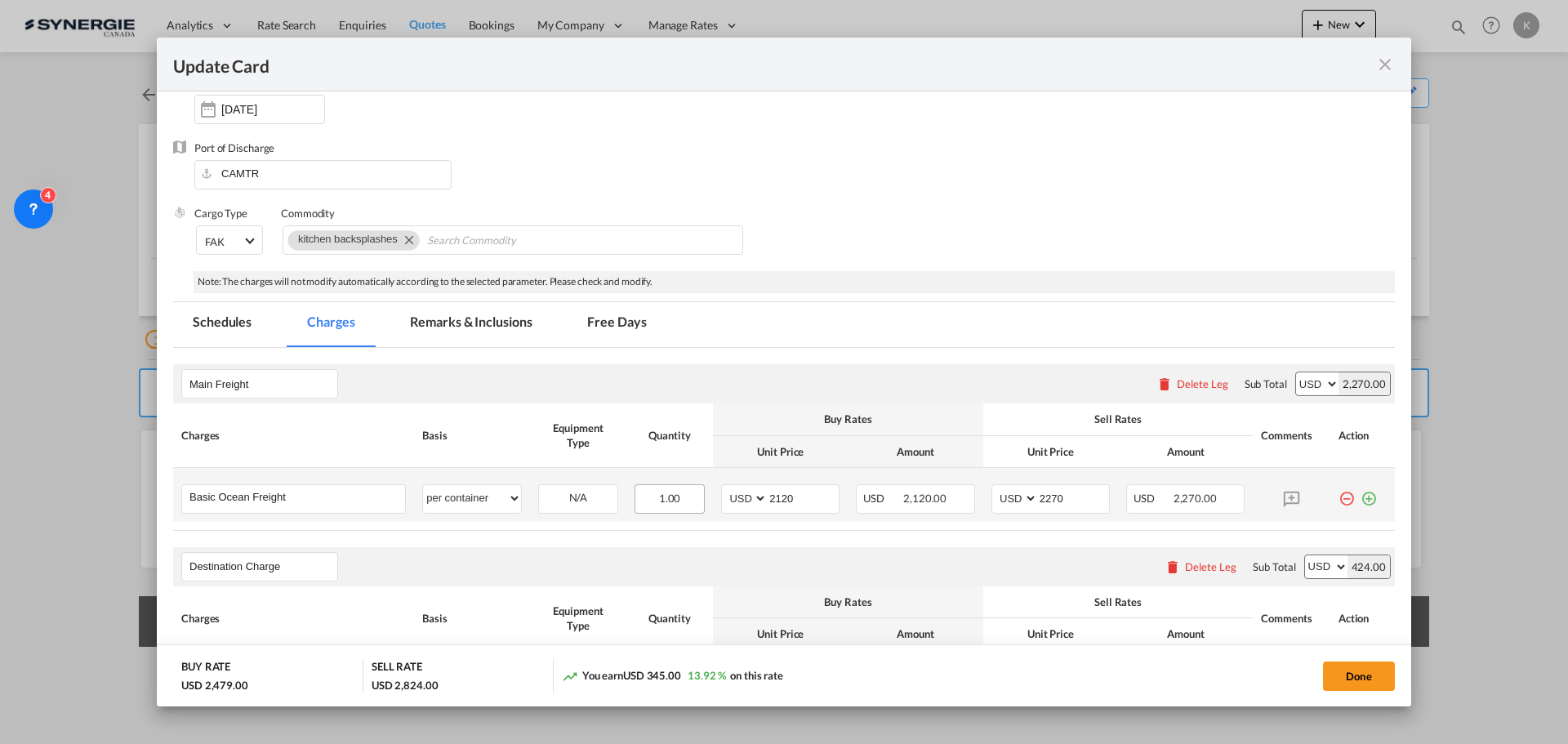
click at [685, 494] on div "1.00" at bounding box center [669, 499] width 70 height 30
click at [671, 497] on span "1.00" at bounding box center [670, 498] width 22 height 13
click at [662, 495] on span "1.00" at bounding box center [670, 498] width 22 height 13
click at [1382, 57] on md-icon "icon-close fg-AAA8AD m-0 pointer" at bounding box center [1386, 64] width 20 height 20
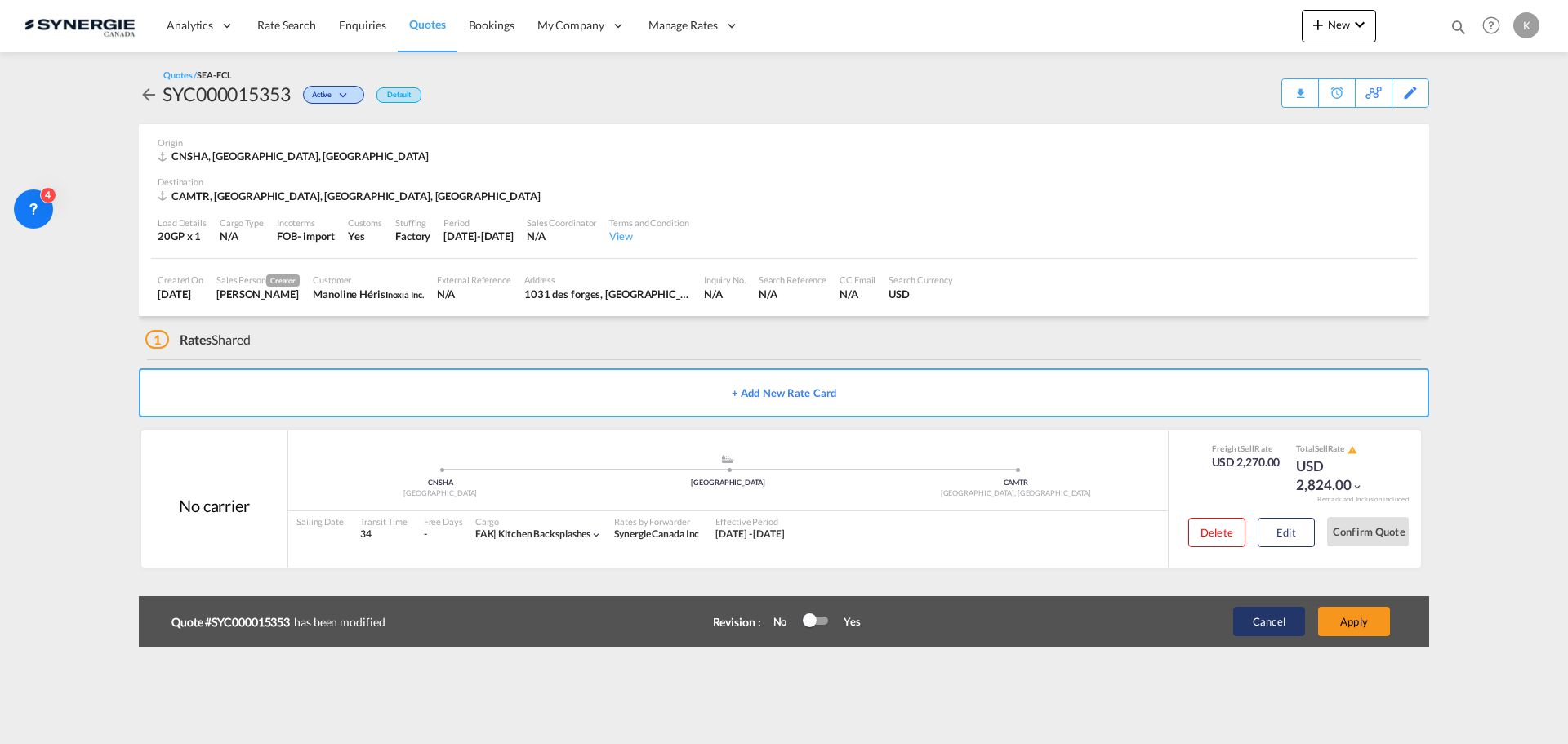
click at [1264, 628] on button "Cancel" at bounding box center [1269, 621] width 72 height 30
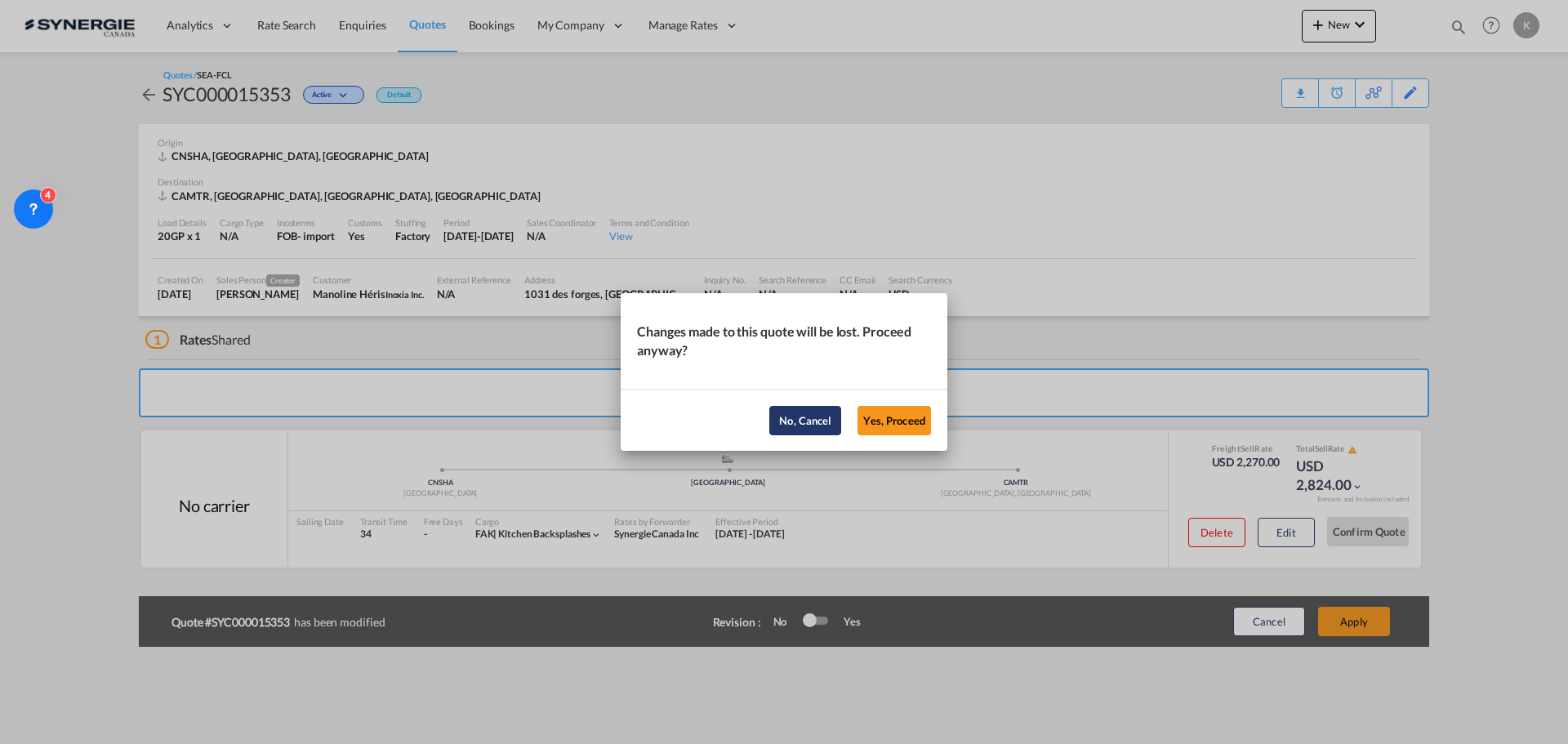
click at [815, 419] on button "No, Cancel" at bounding box center [805, 420] width 72 height 30
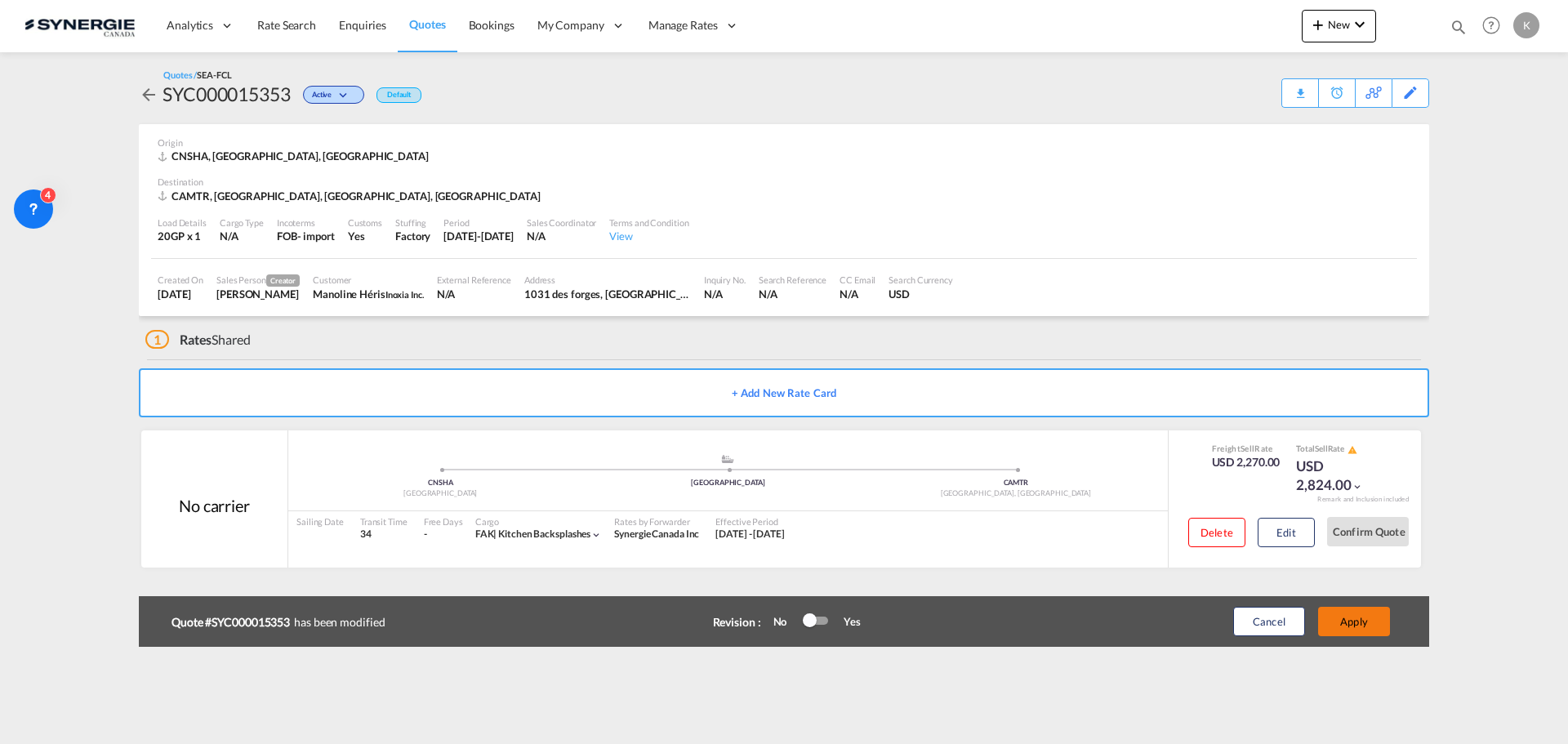
click at [1334, 610] on button "Apply" at bounding box center [1354, 621] width 72 height 30
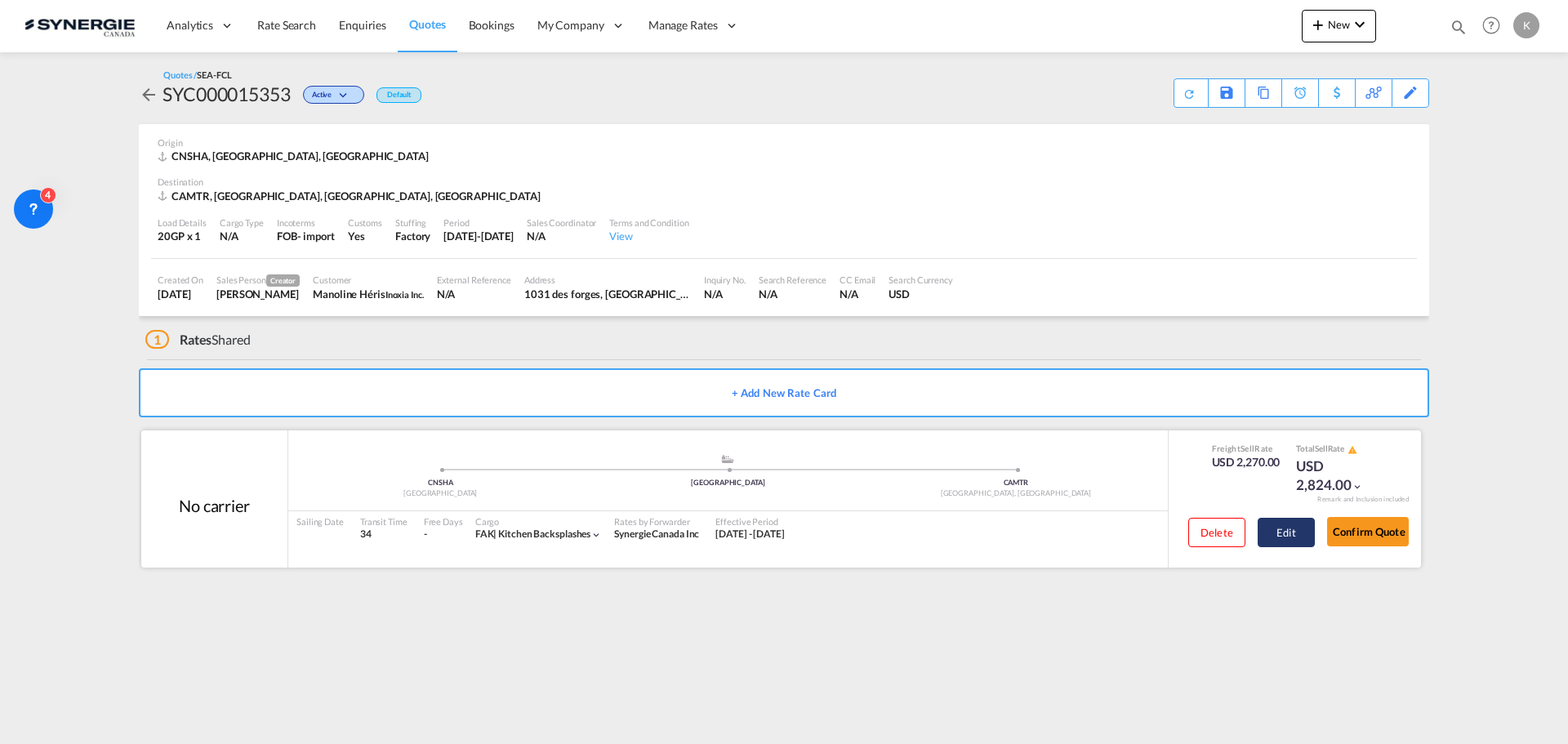
click at [1283, 529] on button "Edit" at bounding box center [1286, 532] width 57 height 30
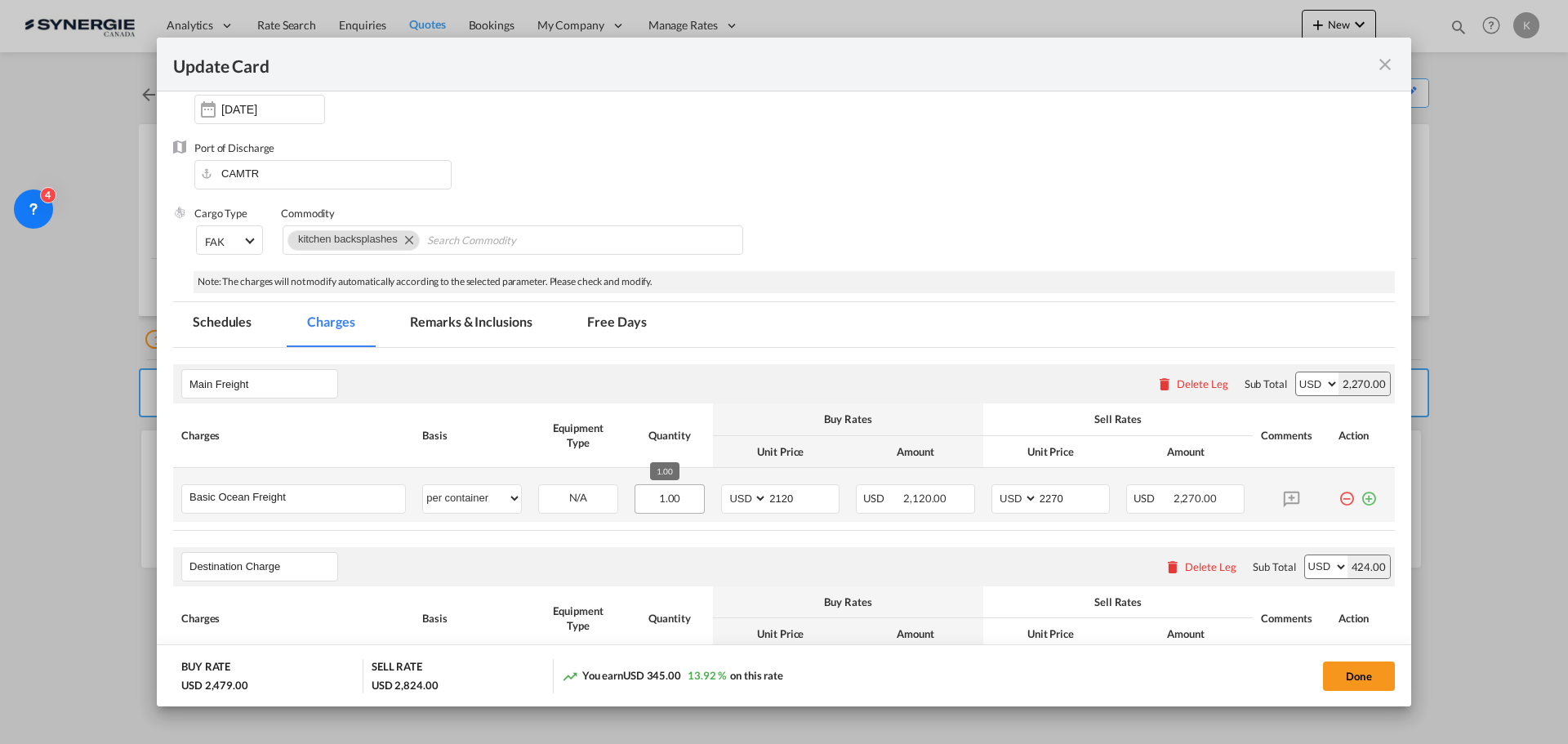
click at [669, 492] on span "1.00" at bounding box center [670, 498] width 22 height 13
click at [669, 496] on span "1.00" at bounding box center [670, 498] width 22 height 13
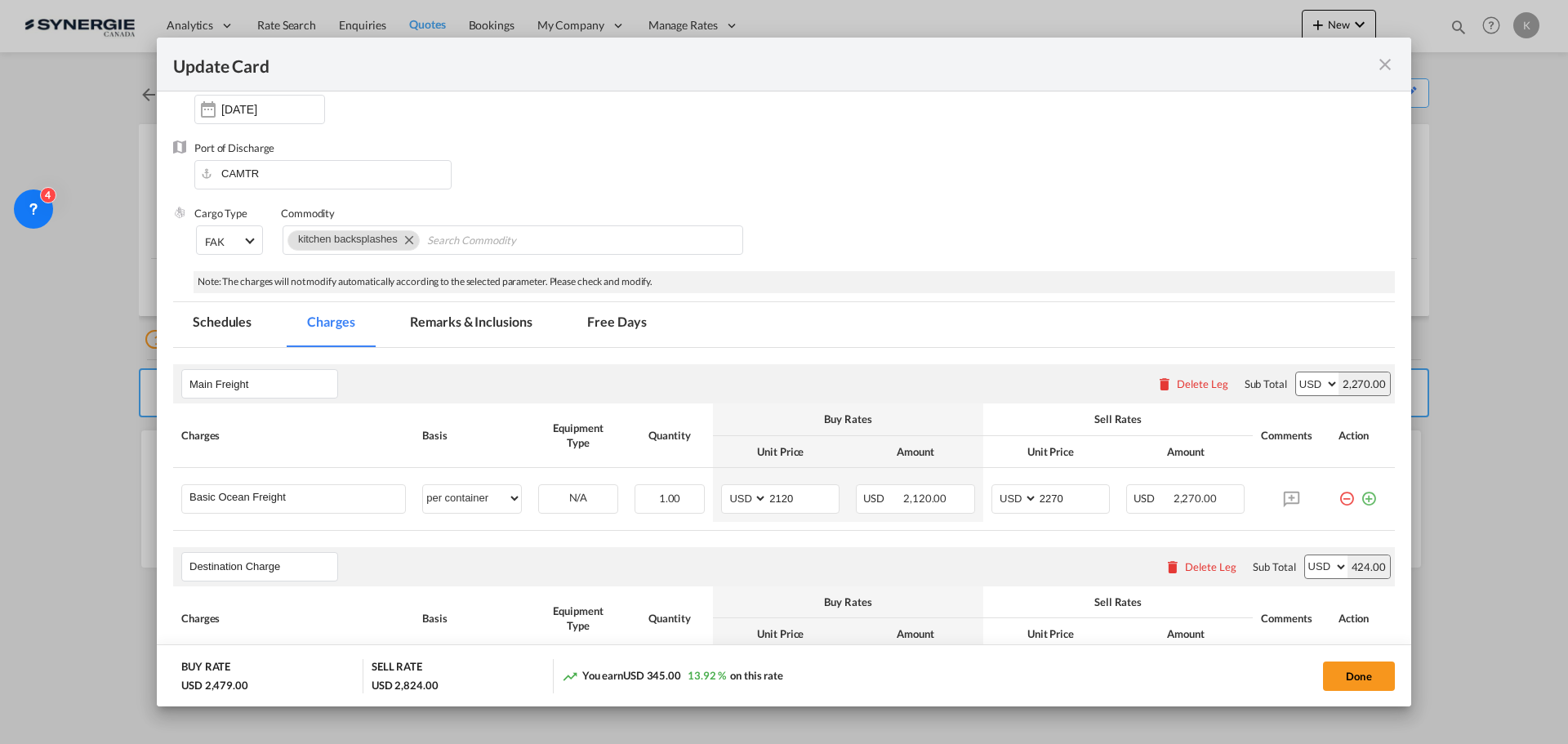
click at [721, 524] on table "Charges Basis Equipment Type Quantity Buy Rates Sell Rates Comments Action Unit…" at bounding box center [784, 466] width 1222 height 127
click at [674, 490] on div "1.00" at bounding box center [669, 499] width 70 height 30
click at [670, 507] on div "1.00" at bounding box center [669, 499] width 70 height 30
click at [671, 507] on div "1.00" at bounding box center [669, 499] width 70 height 30
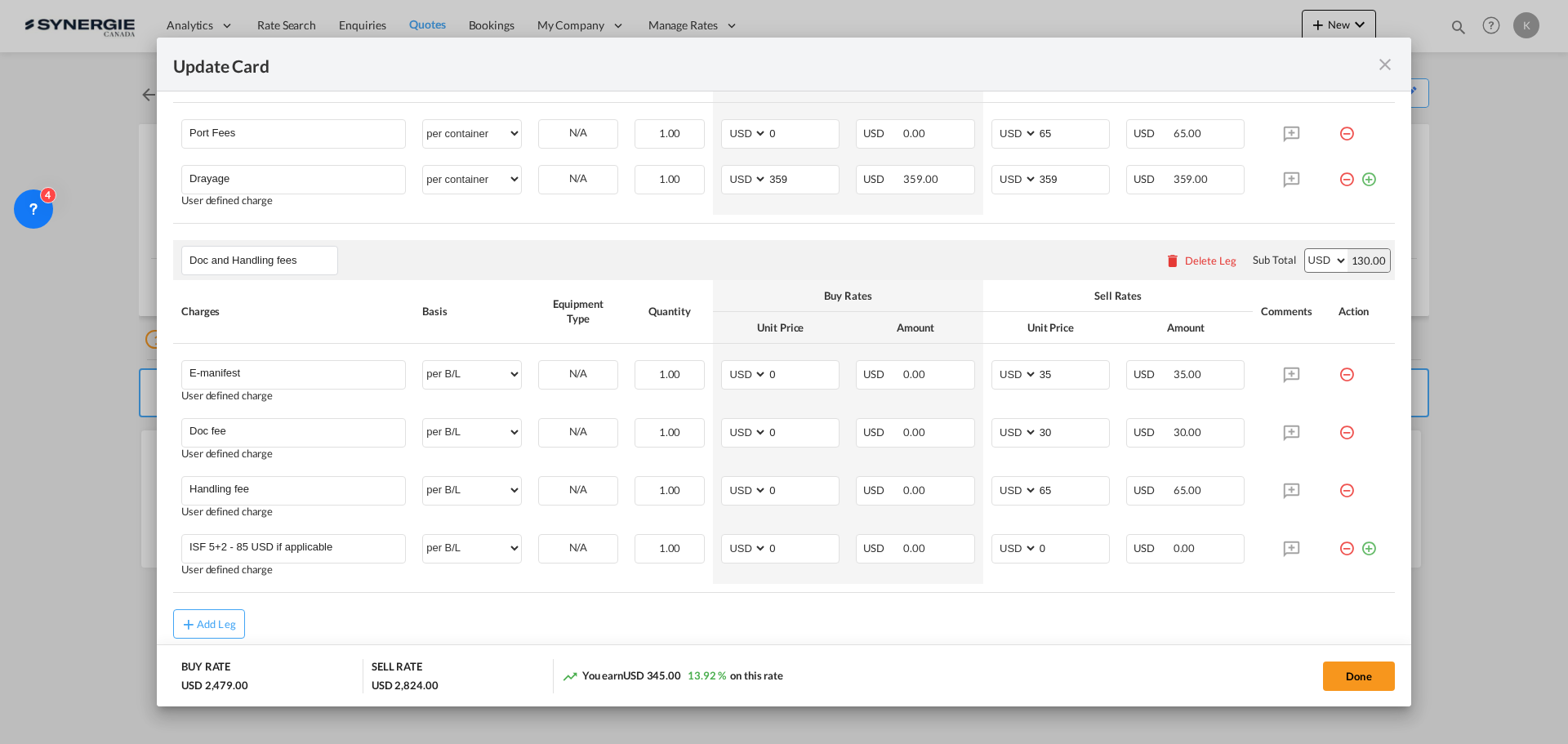
scroll to position [735, 0]
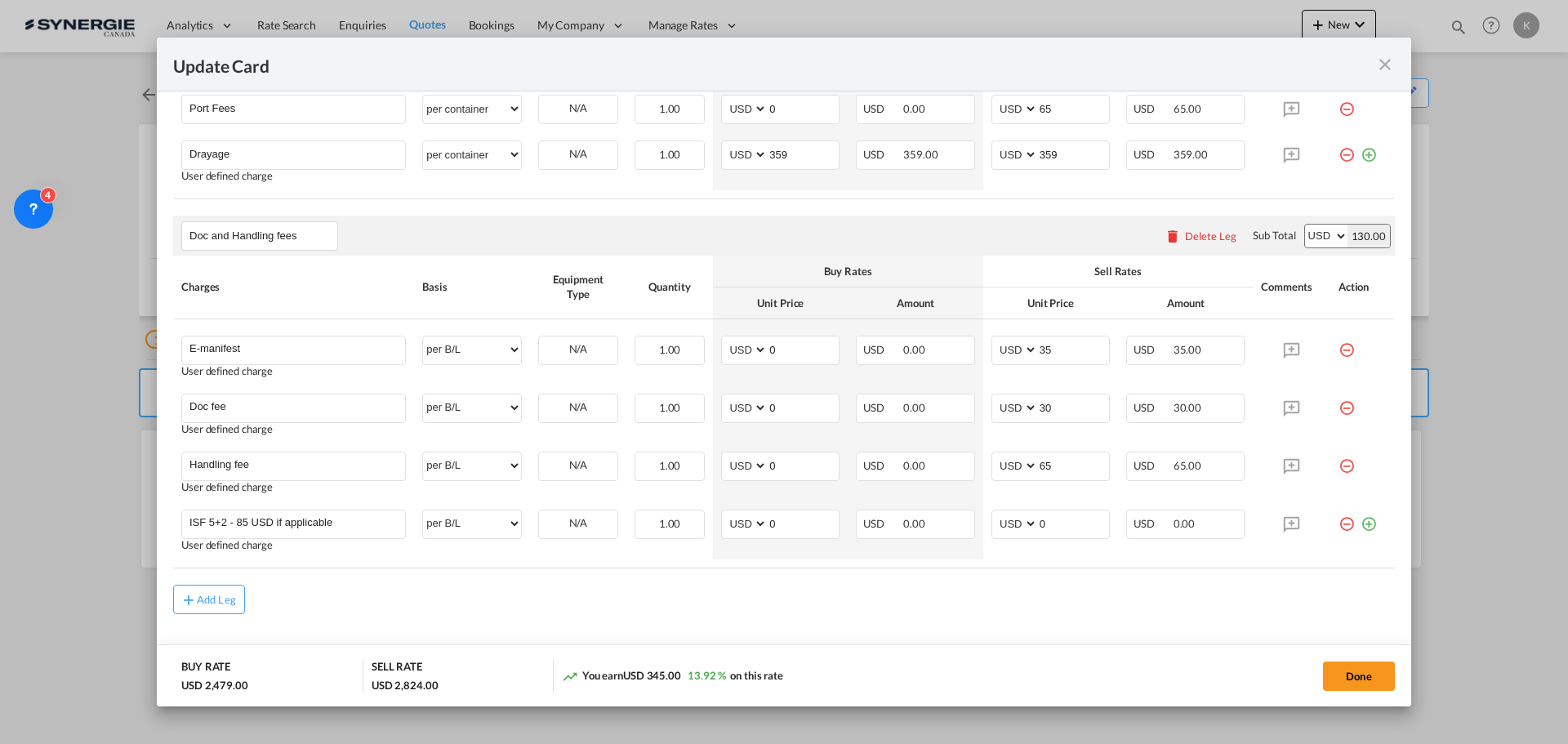
click at [1389, 62] on md-icon "icon-close fg-AAA8AD m-0 pointer" at bounding box center [1386, 64] width 20 height 20
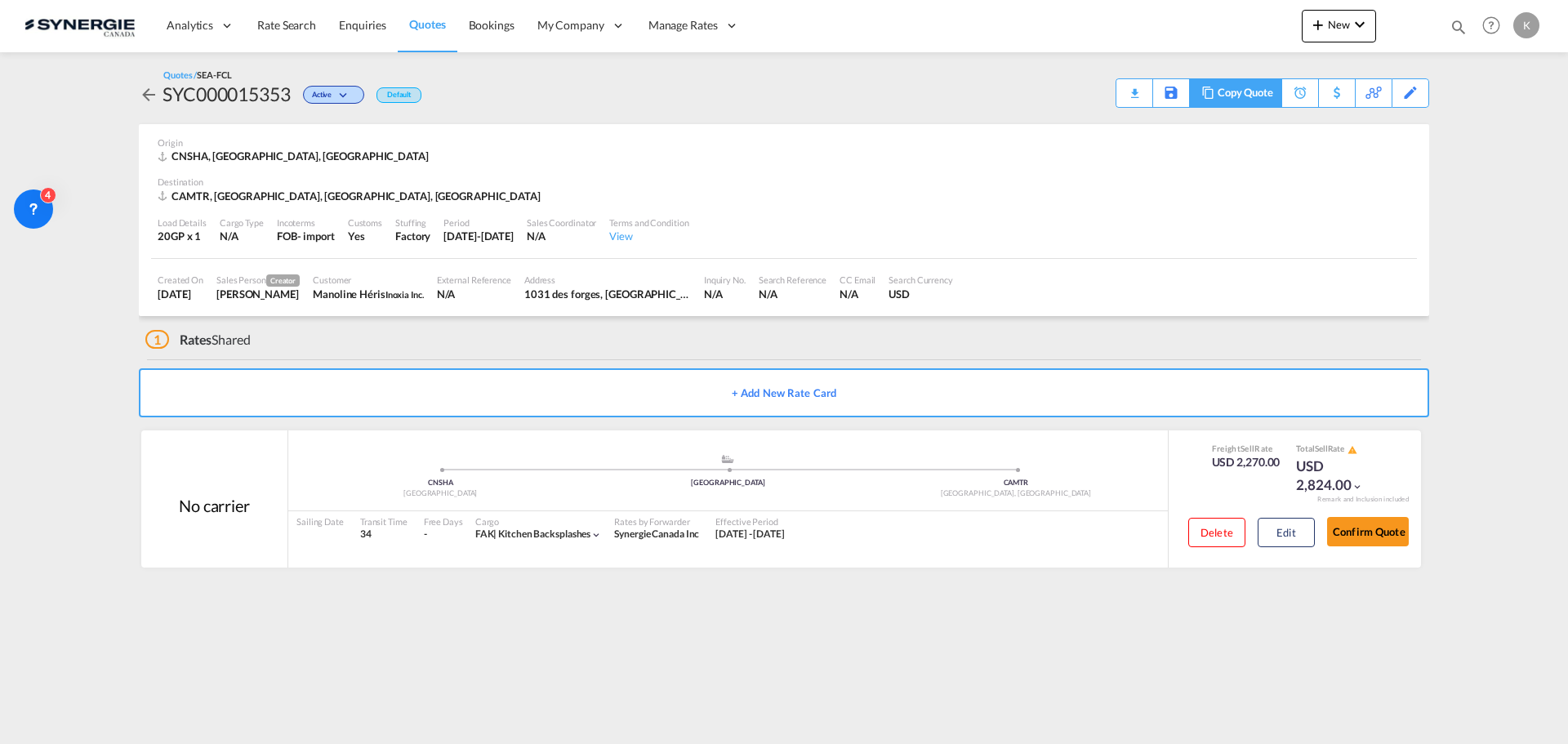
click at [1264, 91] on div "Copy Quote" at bounding box center [1245, 93] width 55 height 28
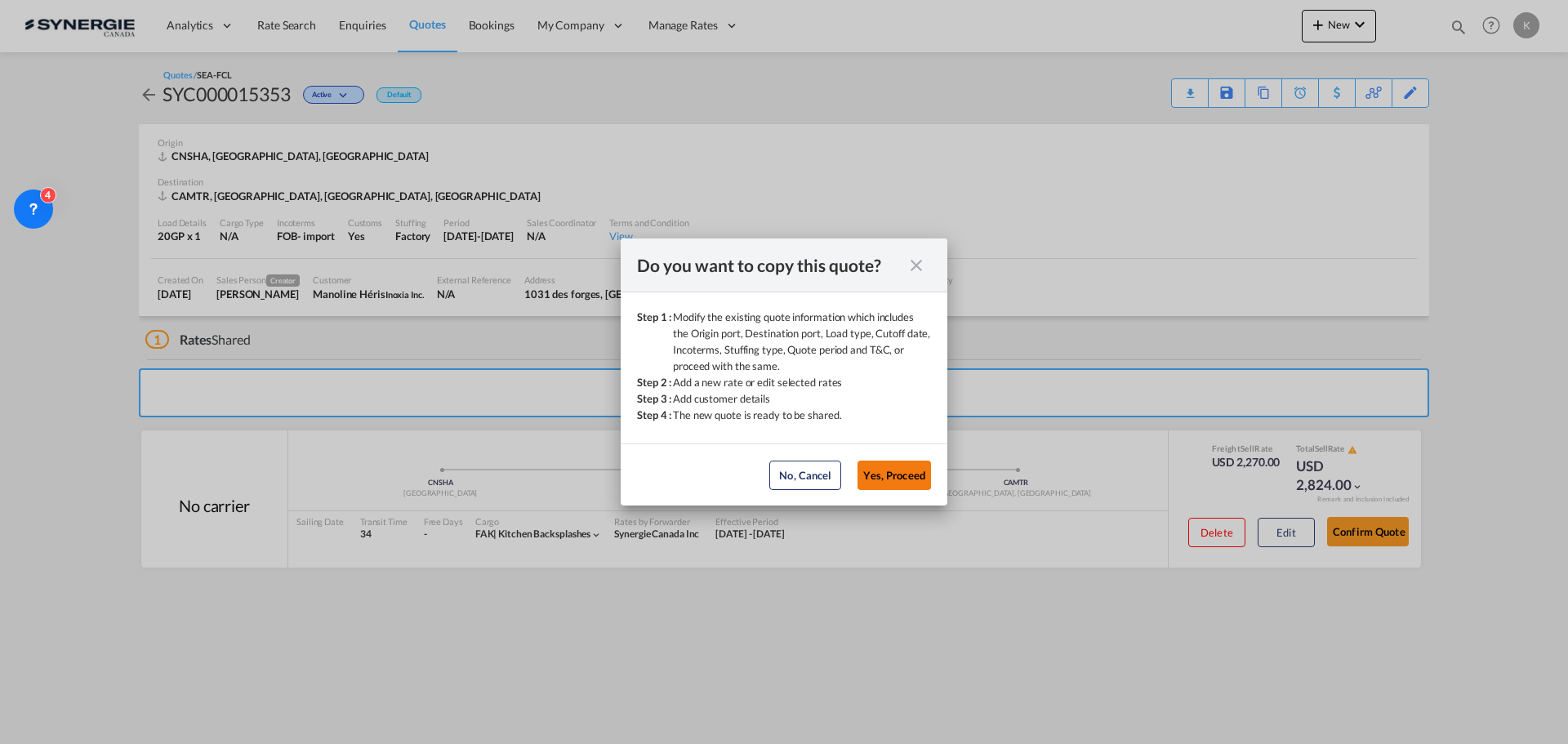
click at [899, 474] on button "Yes, Proceed" at bounding box center [894, 475] width 73 height 30
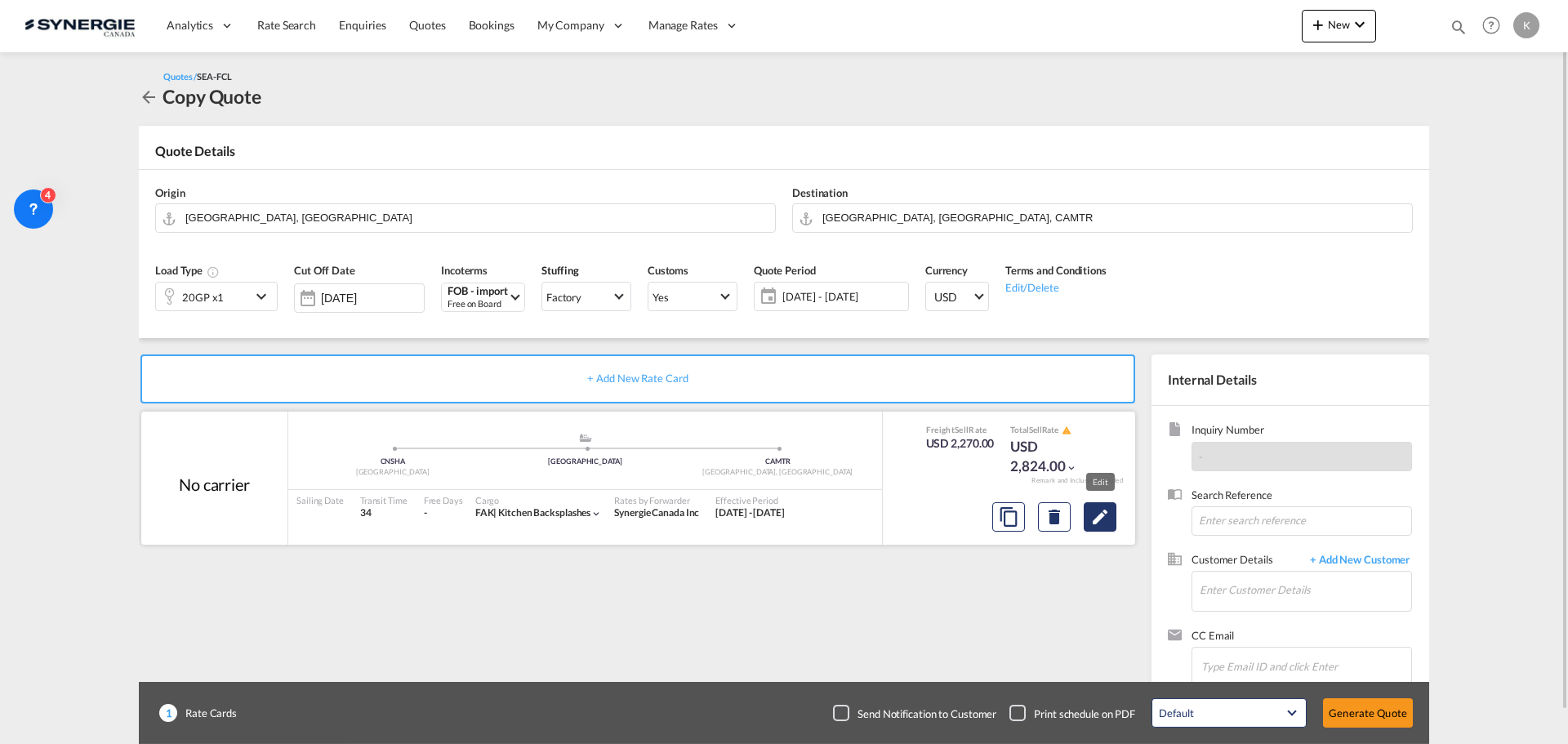
click at [1113, 519] on button "Edit" at bounding box center [1101, 517] width 33 height 30
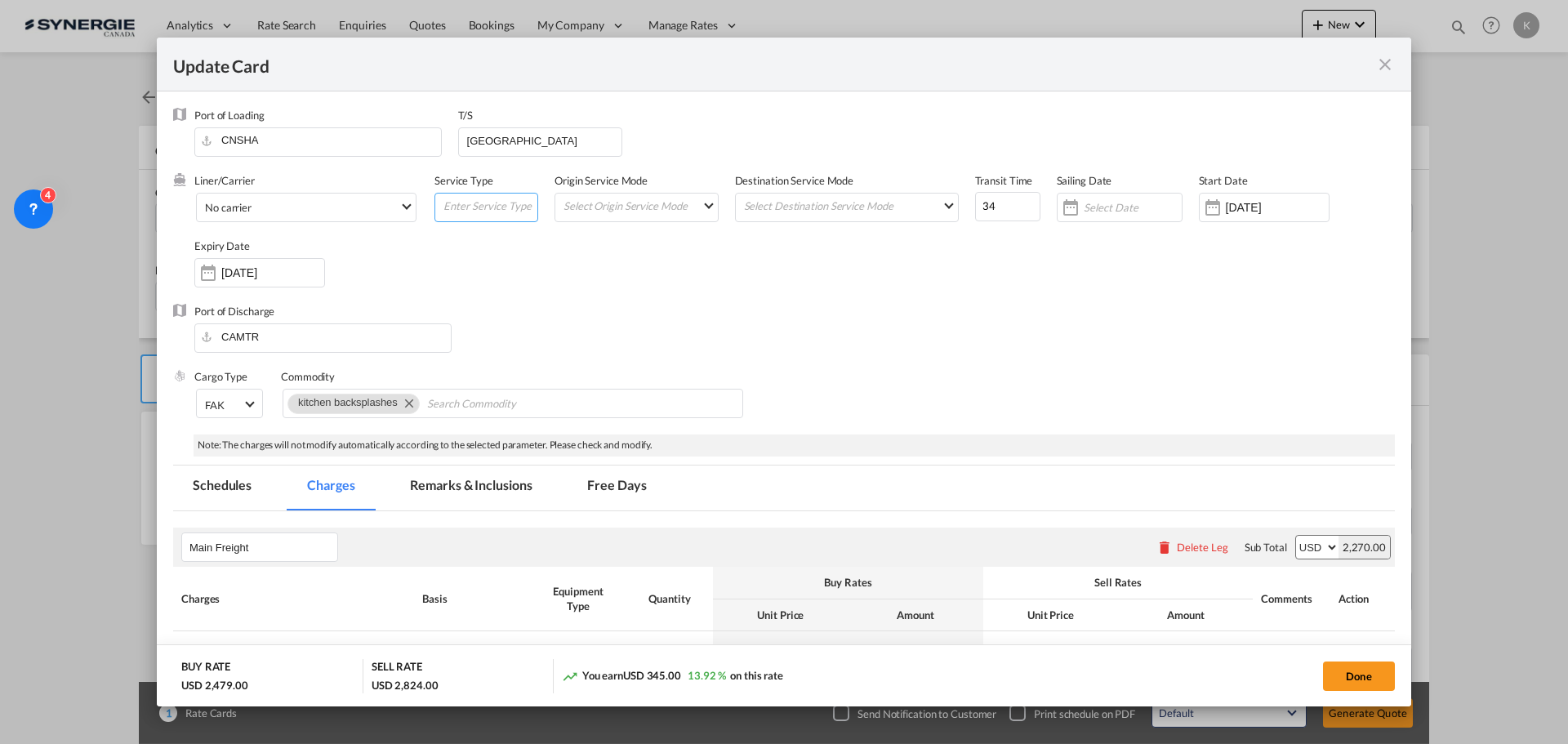
click at [491, 201] on input "Update Card Port ..." at bounding box center [490, 206] width 96 height 25
click at [745, 278] on div "Liner/Carrier No carrier Atlantic Container Line (ACL) Baker Transport (GB) | D…" at bounding box center [795, 238] width 1201 height 131
click at [668, 216] on md-select "Select Origin Service Mode SD CY" at bounding box center [640, 205] width 156 height 23
click at [904, 280] on md-backdrop at bounding box center [784, 372] width 1568 height 744
click at [869, 194] on md-select "Select Destination Service Mode SD CY" at bounding box center [851, 205] width 216 height 23
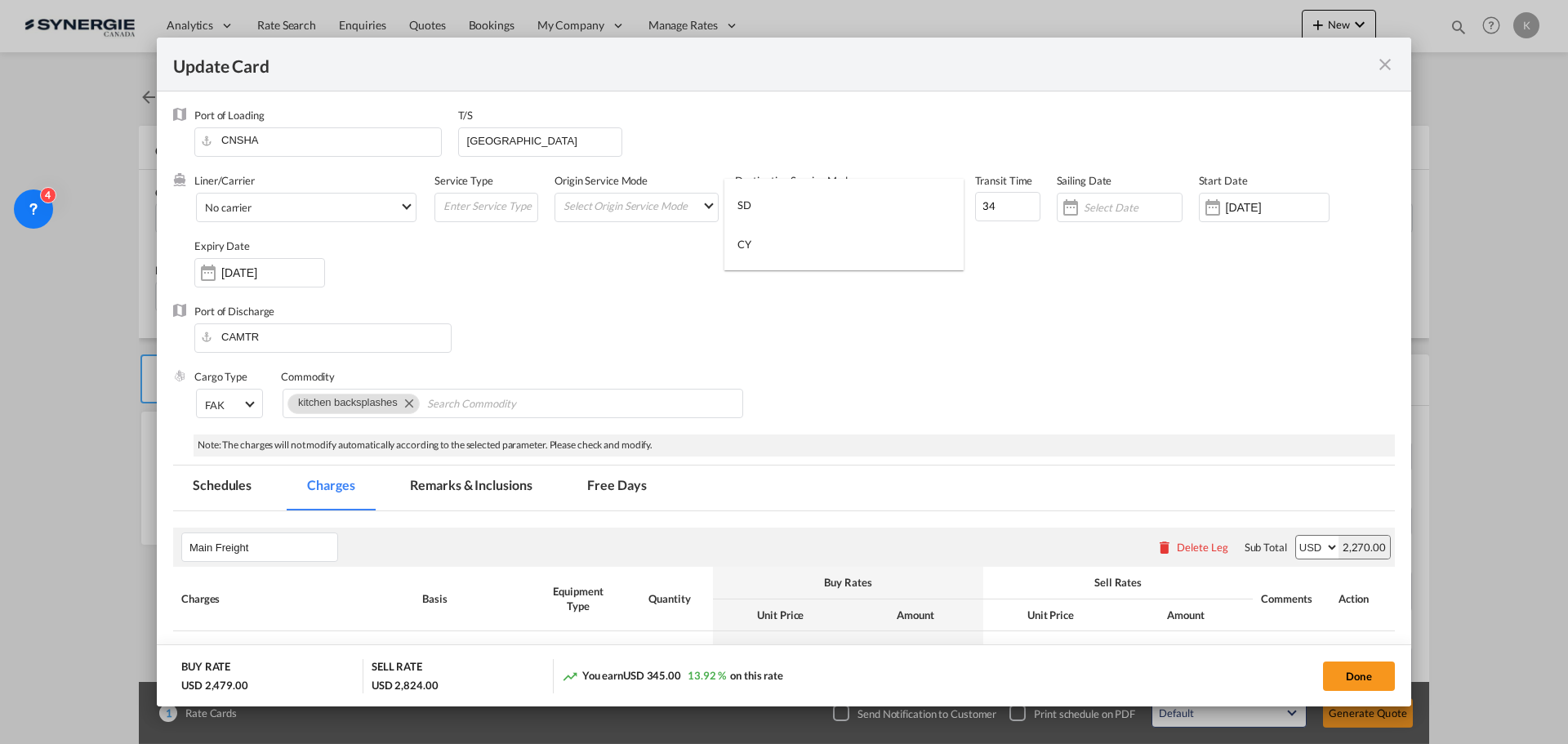
click at [807, 362] on md-backdrop at bounding box center [784, 372] width 1568 height 744
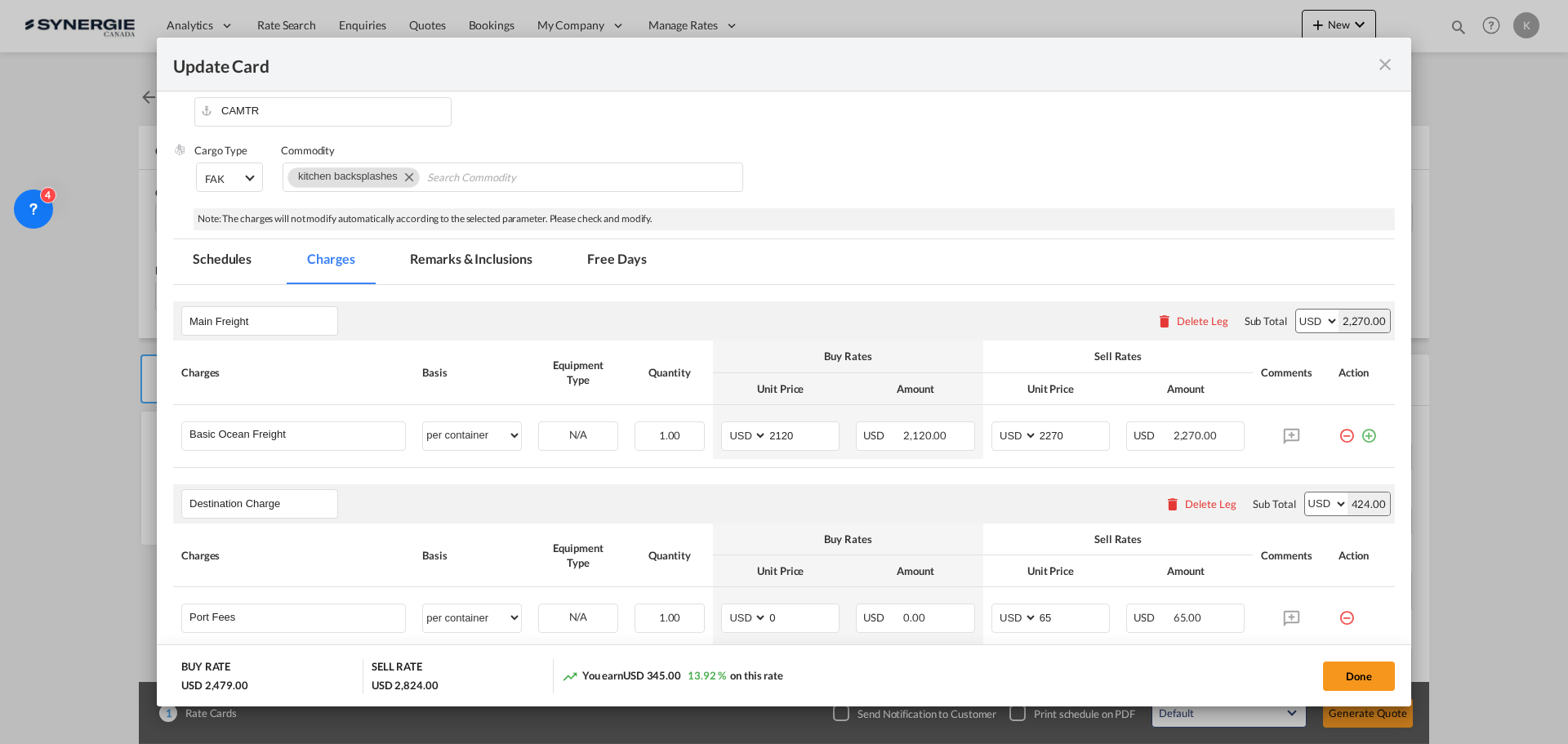
scroll to position [245, 0]
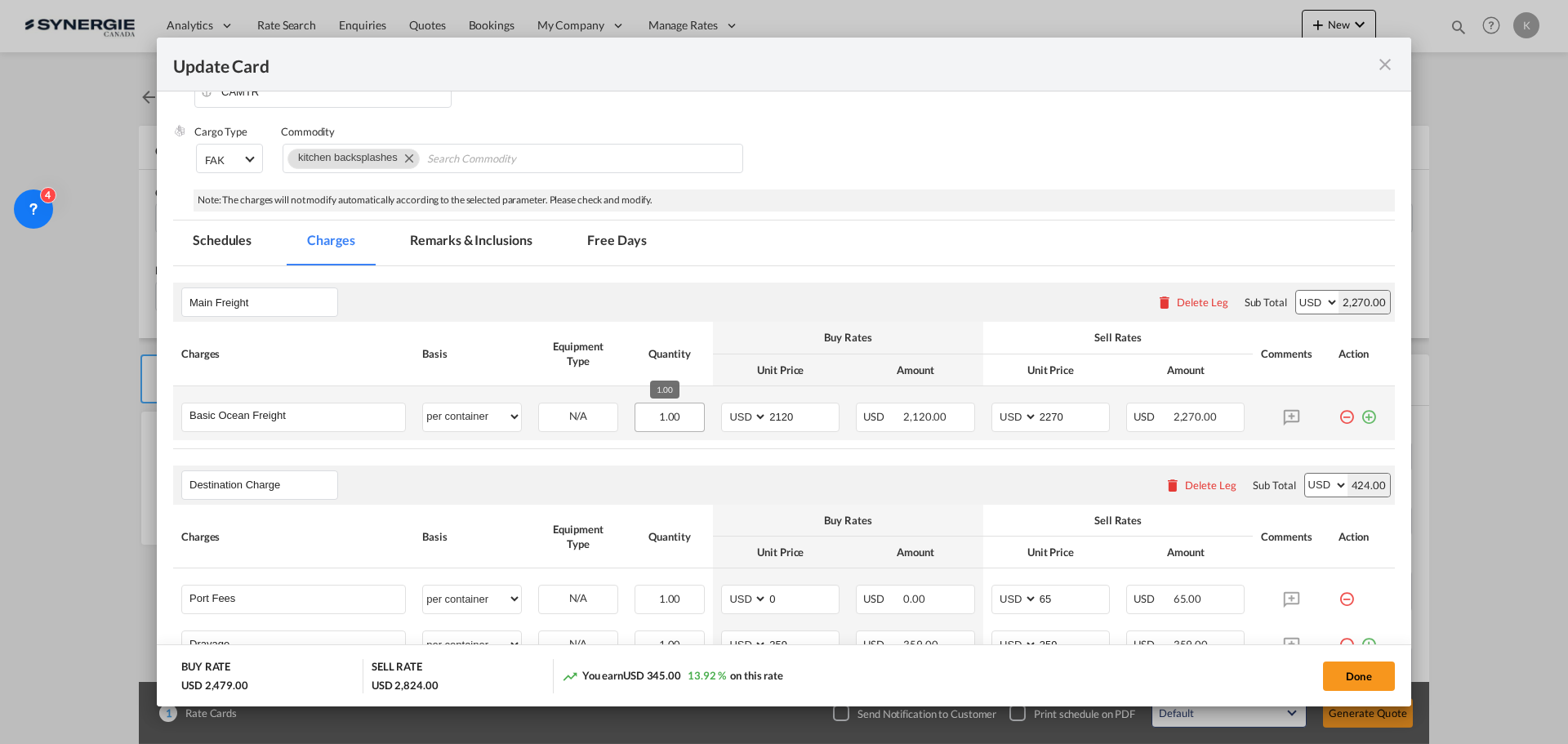
click at [674, 413] on span "1.00" at bounding box center [670, 416] width 22 height 13
click at [674, 418] on span "1.00" at bounding box center [670, 416] width 22 height 13
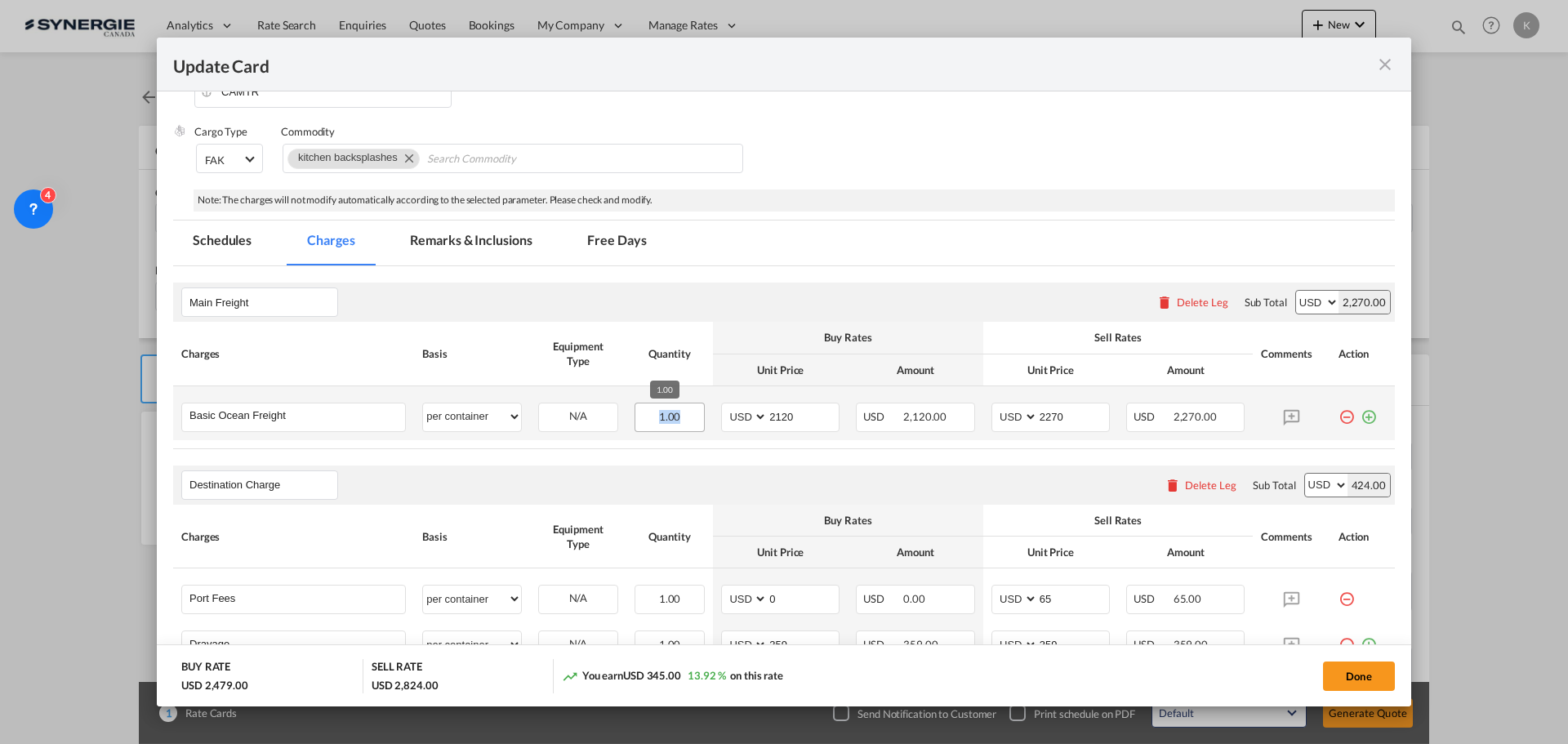
click at [674, 418] on span "1.00" at bounding box center [670, 416] width 22 height 13
click at [669, 419] on span "1.00" at bounding box center [670, 416] width 22 height 13
click at [664, 417] on span "1.00" at bounding box center [670, 416] width 22 height 13
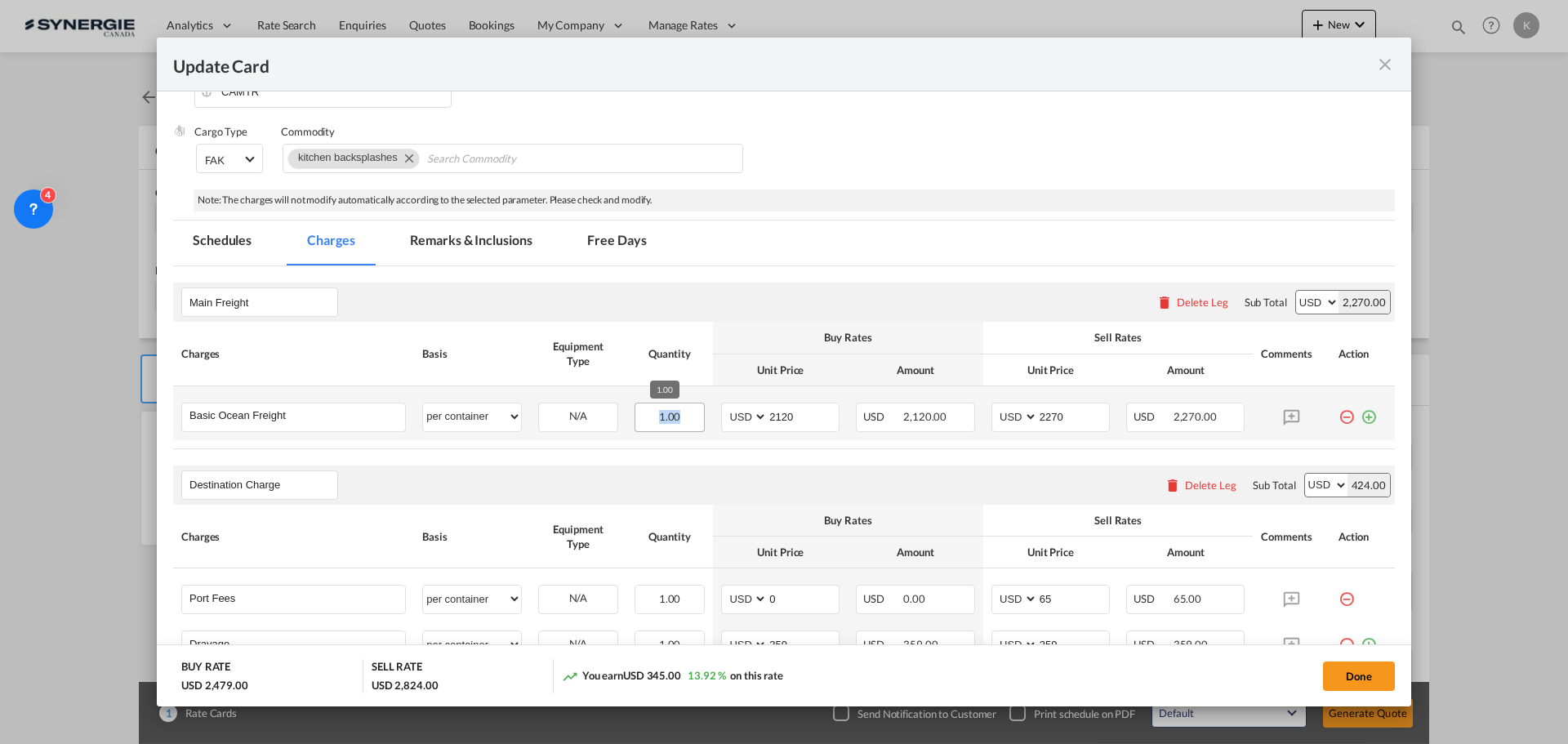
click at [664, 417] on span "1.00" at bounding box center [670, 416] width 22 height 13
click at [580, 416] on div "N/A" at bounding box center [578, 415] width 78 height 26
click at [507, 423] on select "per equipment per container per B/L per shipping bill per shipment % on freight…" at bounding box center [472, 416] width 98 height 26
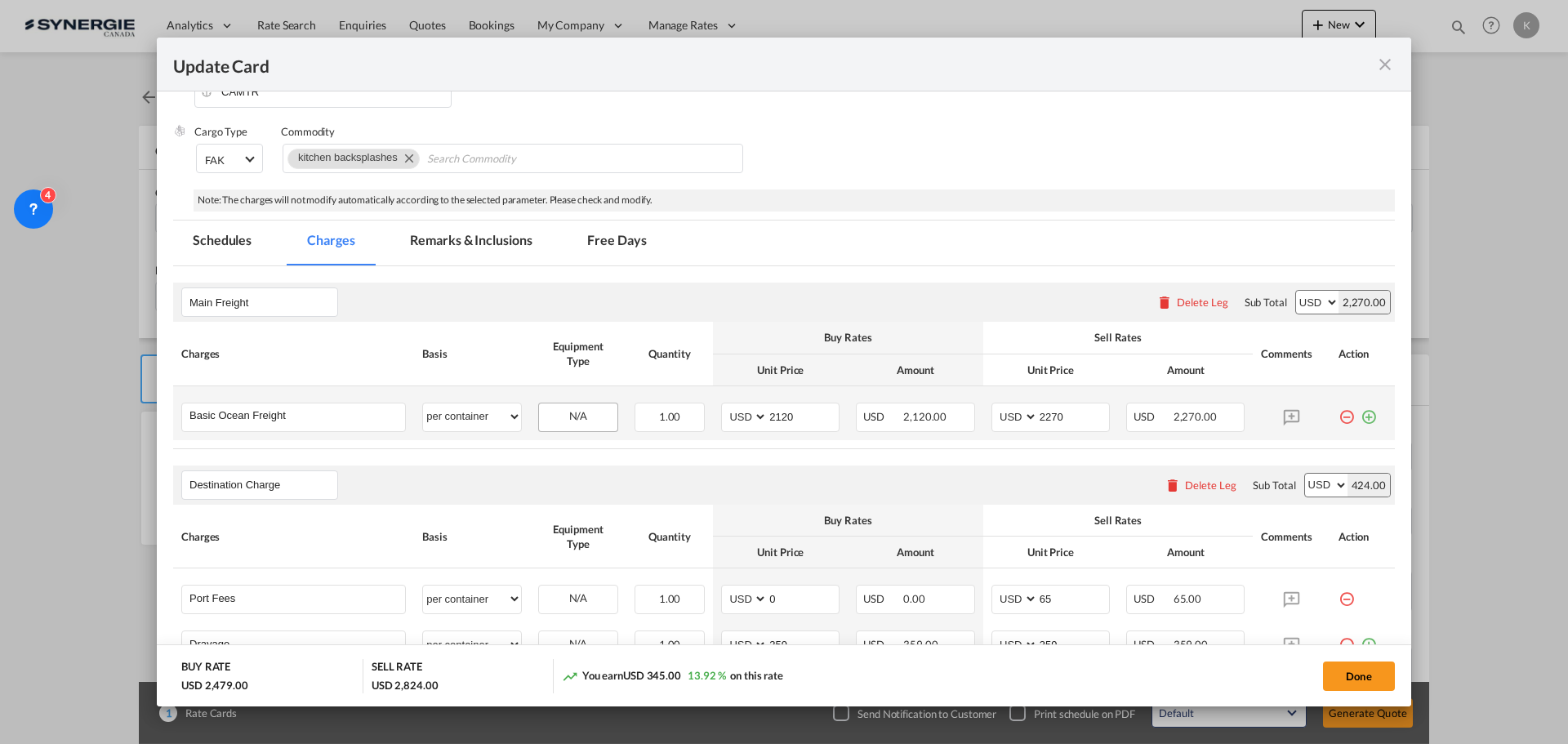
click at [564, 415] on div "N/A" at bounding box center [578, 415] width 78 height 26
click at [669, 408] on div "1.00" at bounding box center [669, 417] width 70 height 30
click at [789, 418] on input "2120" at bounding box center [803, 415] width 71 height 25
click at [973, 420] on td "USD 2,120.00" at bounding box center [914, 413] width 134 height 54
click at [1043, 417] on input "2270" at bounding box center [1073, 415] width 71 height 25
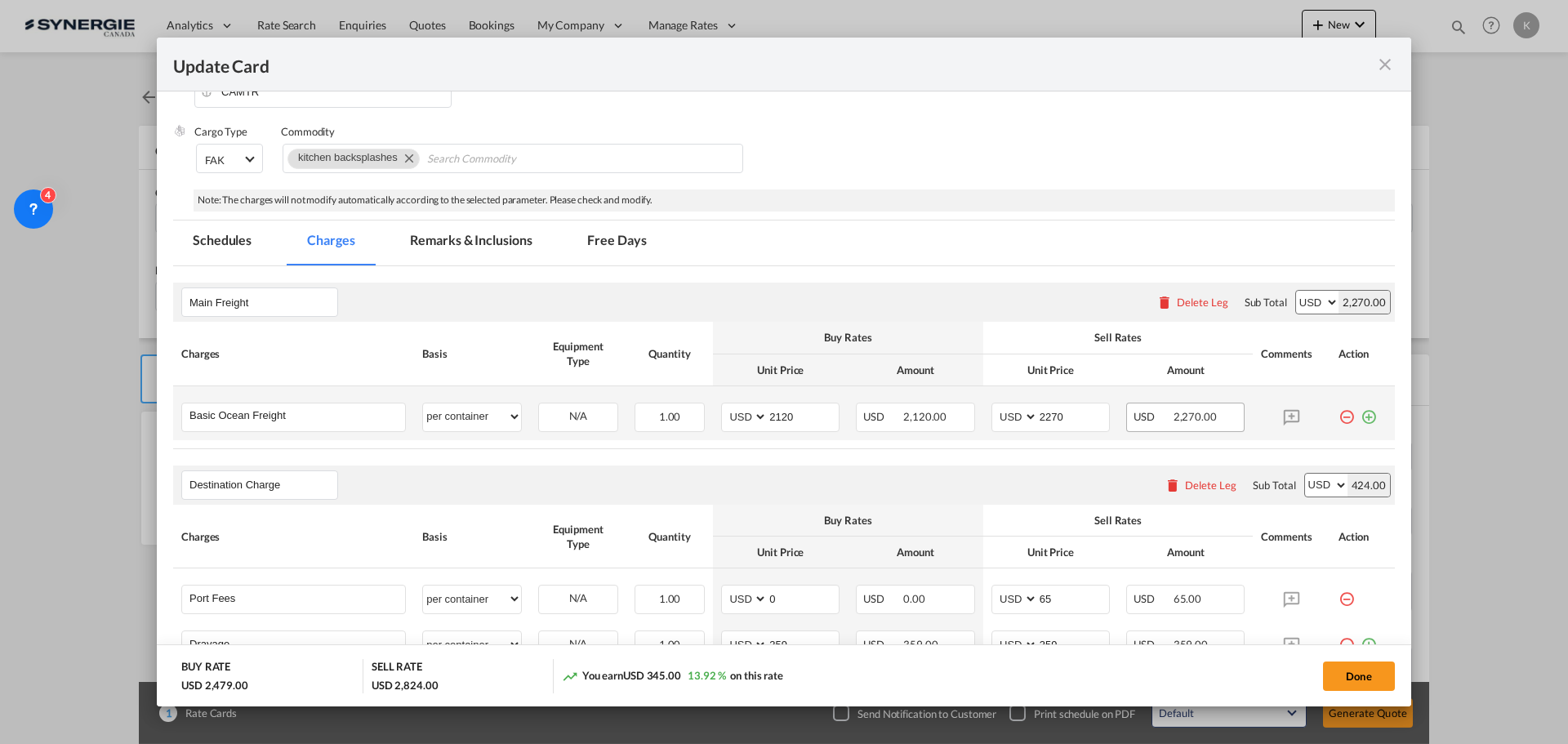
click at [1180, 414] on span "2,270.00" at bounding box center [1195, 416] width 44 height 13
click at [1339, 414] on md-icon "icon-minus-circle-outline red-400-fg" at bounding box center [1347, 410] width 16 height 16
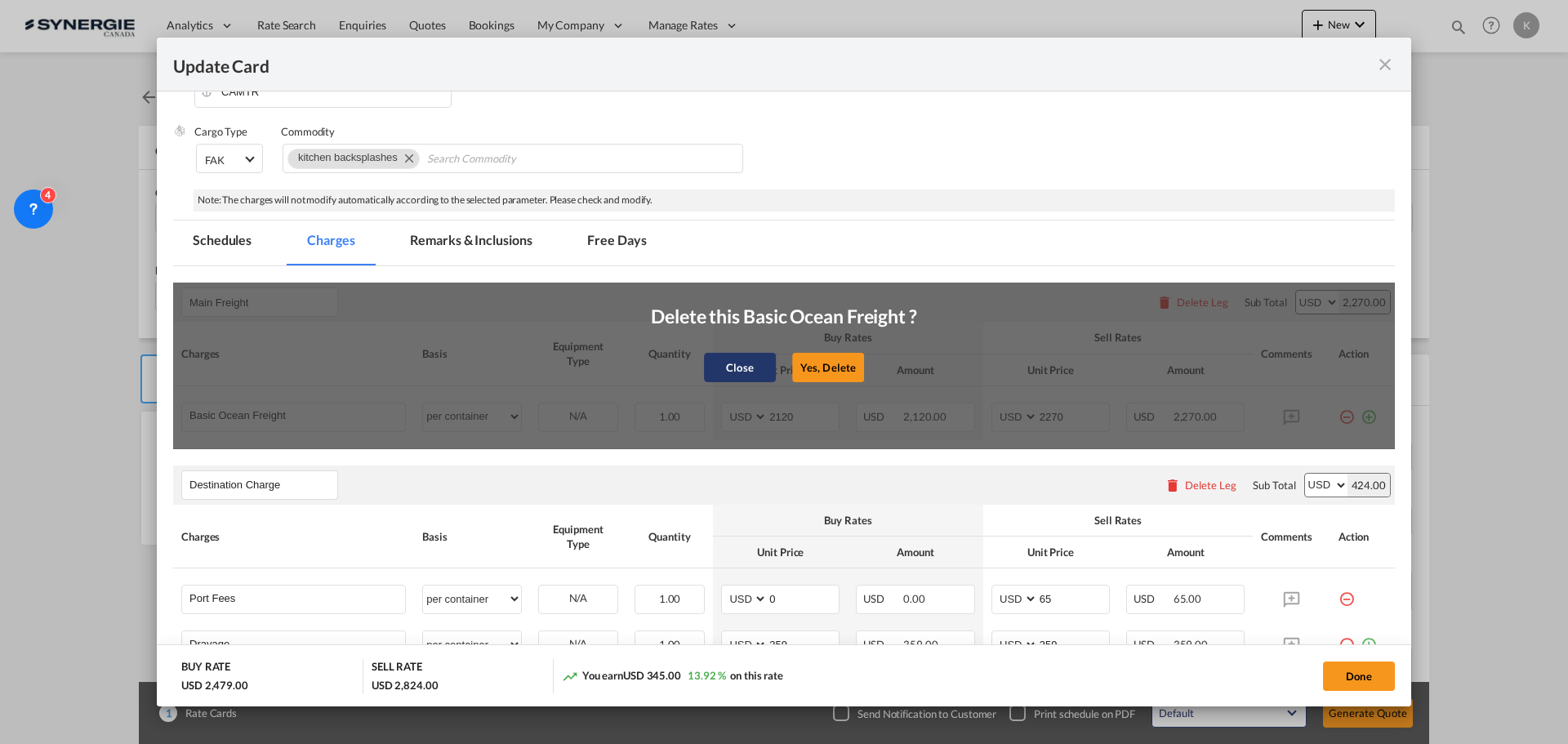
click at [710, 370] on button "Close" at bounding box center [739, 367] width 72 height 30
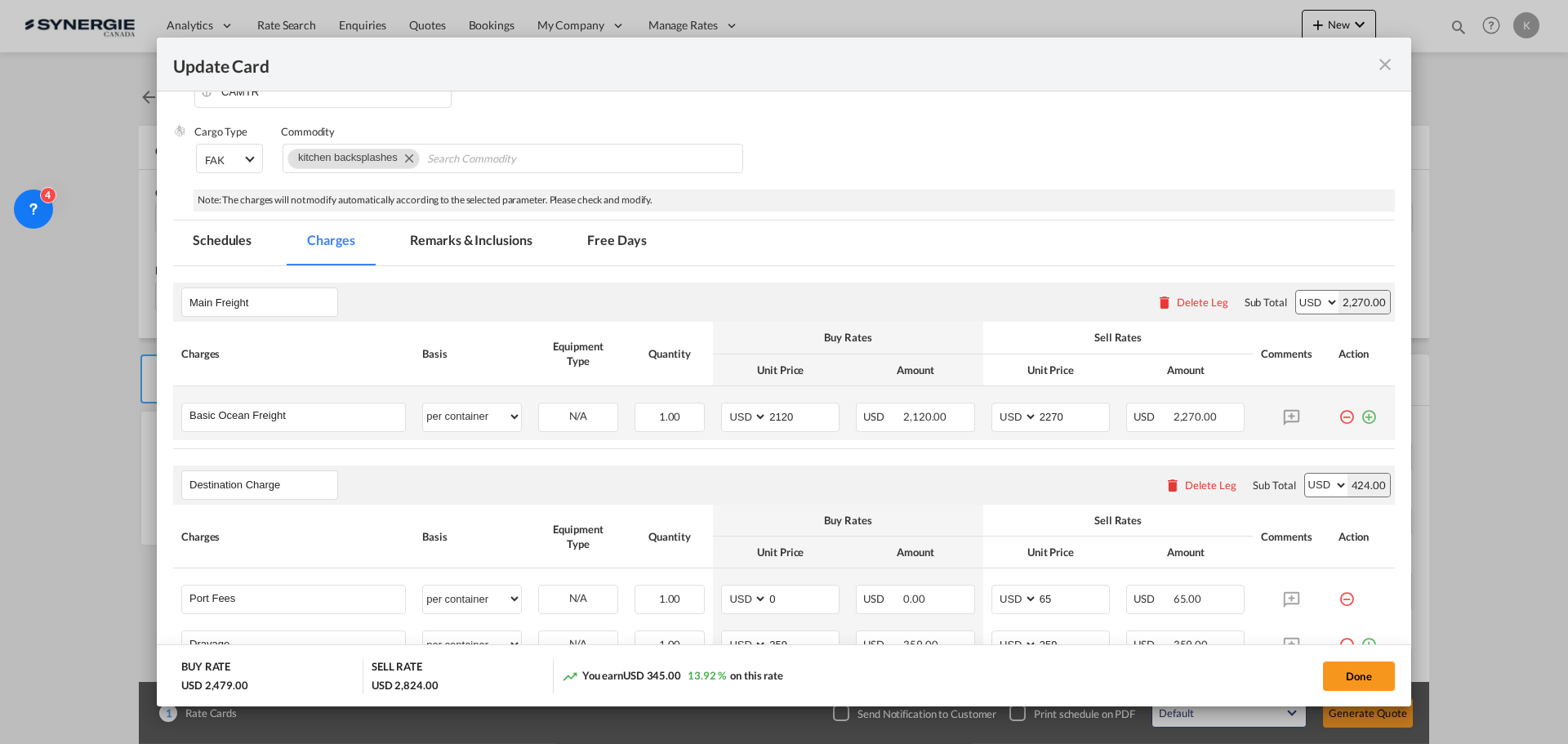
click at [1361, 416] on md-icon "icon-plus-circle-outline green-400-fg" at bounding box center [1369, 410] width 16 height 16
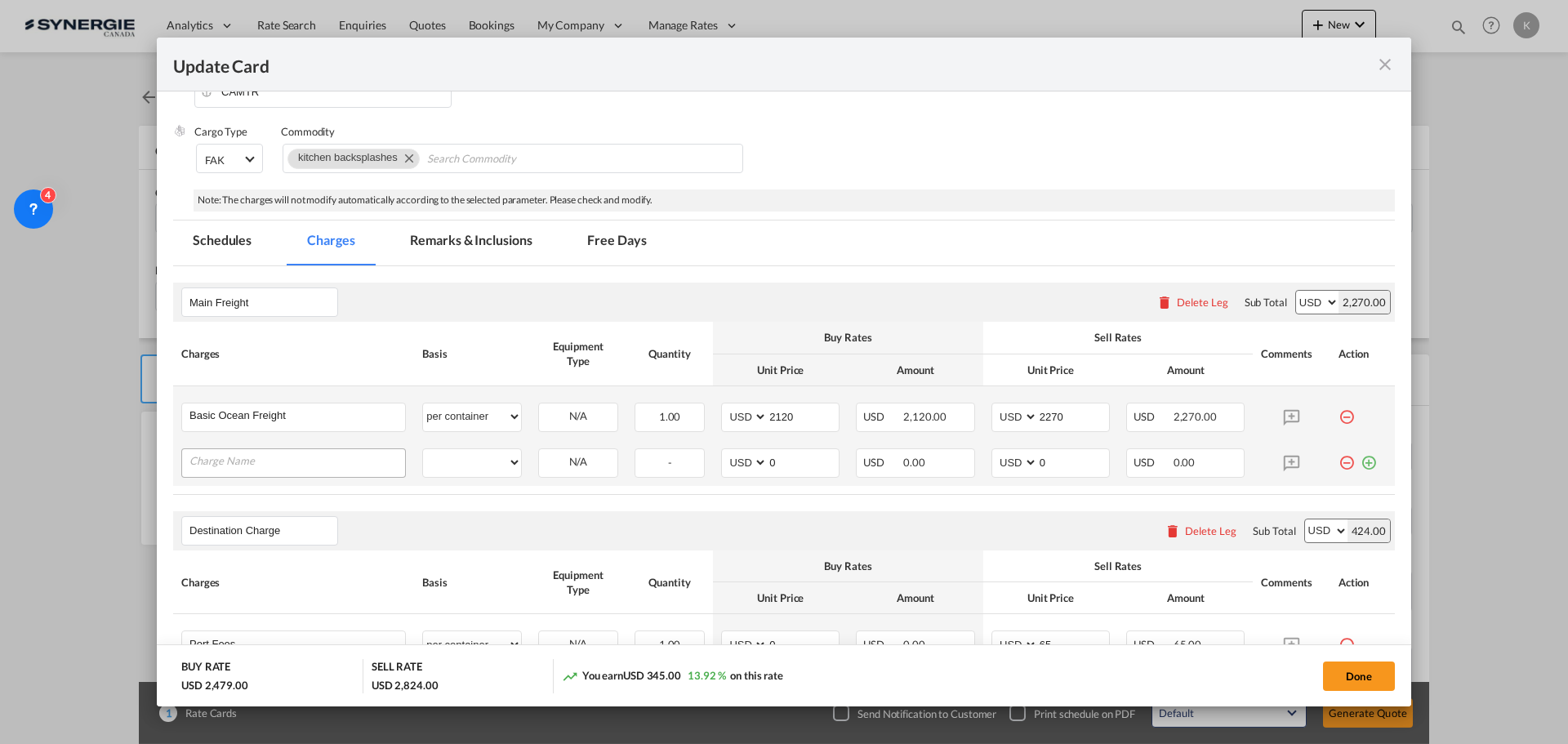
click at [353, 459] on input "Charge Name" at bounding box center [298, 461] width 216 height 25
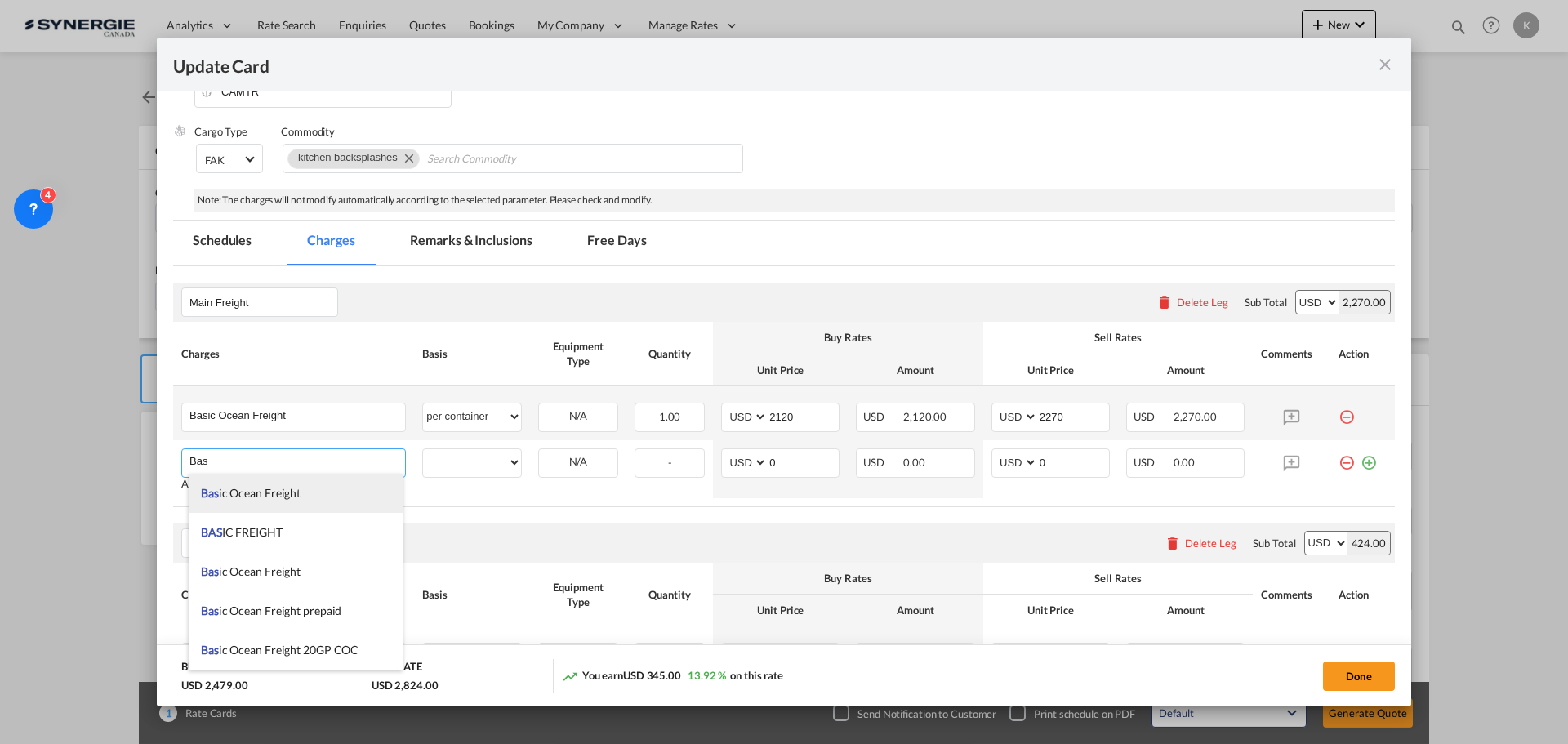
click at [313, 498] on li "Bas ic Ocean Freight" at bounding box center [296, 494] width 214 height 40
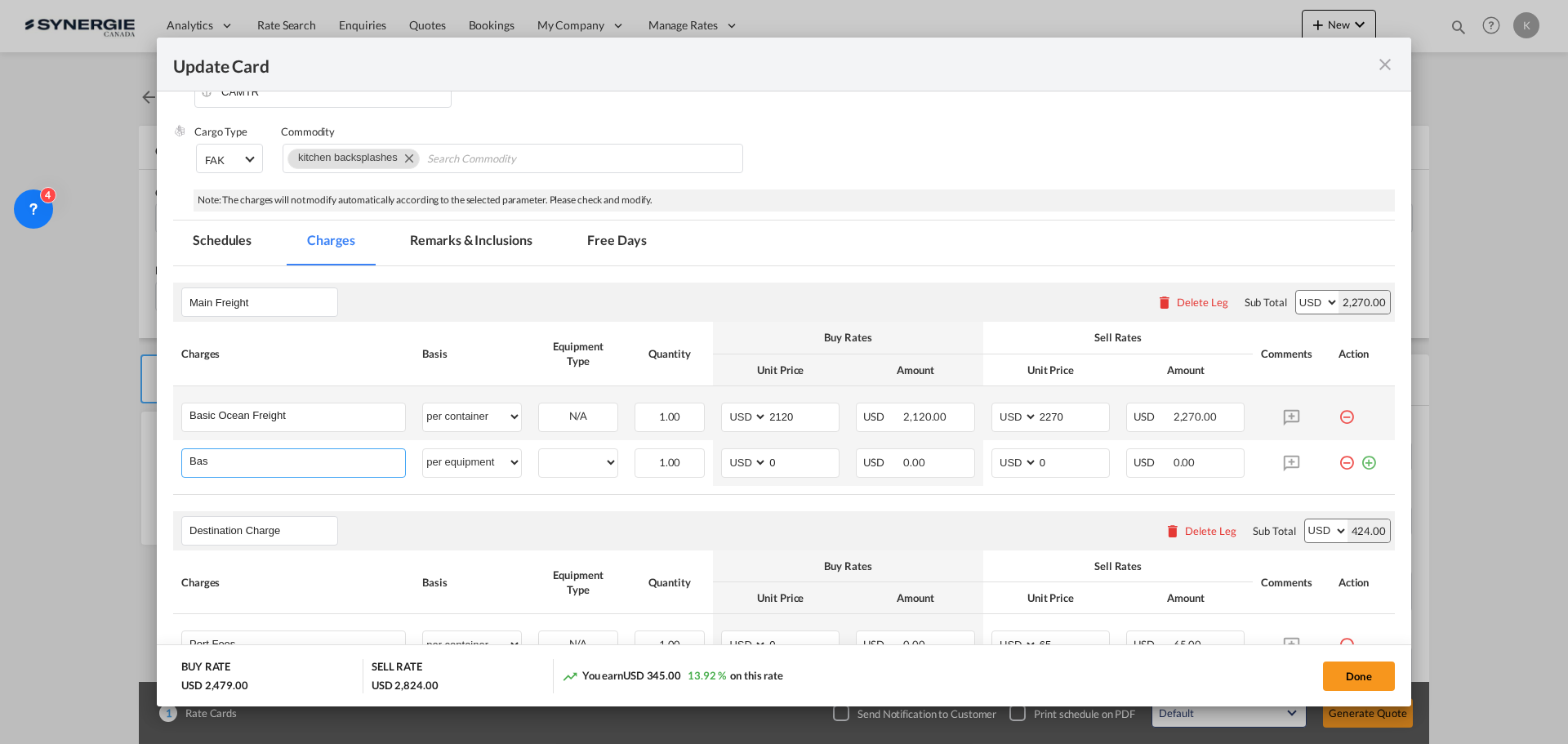
type input "Basic Ocean Freight"
click at [498, 461] on select "per equipment per container per B/L per shipping bill per shipment % on freight…" at bounding box center [472, 462] width 98 height 26
click at [423, 449] on select "per equipment per container per B/L per shipping bill per shipment % on freight…" at bounding box center [472, 462] width 98 height 26
select select "? string: ?"
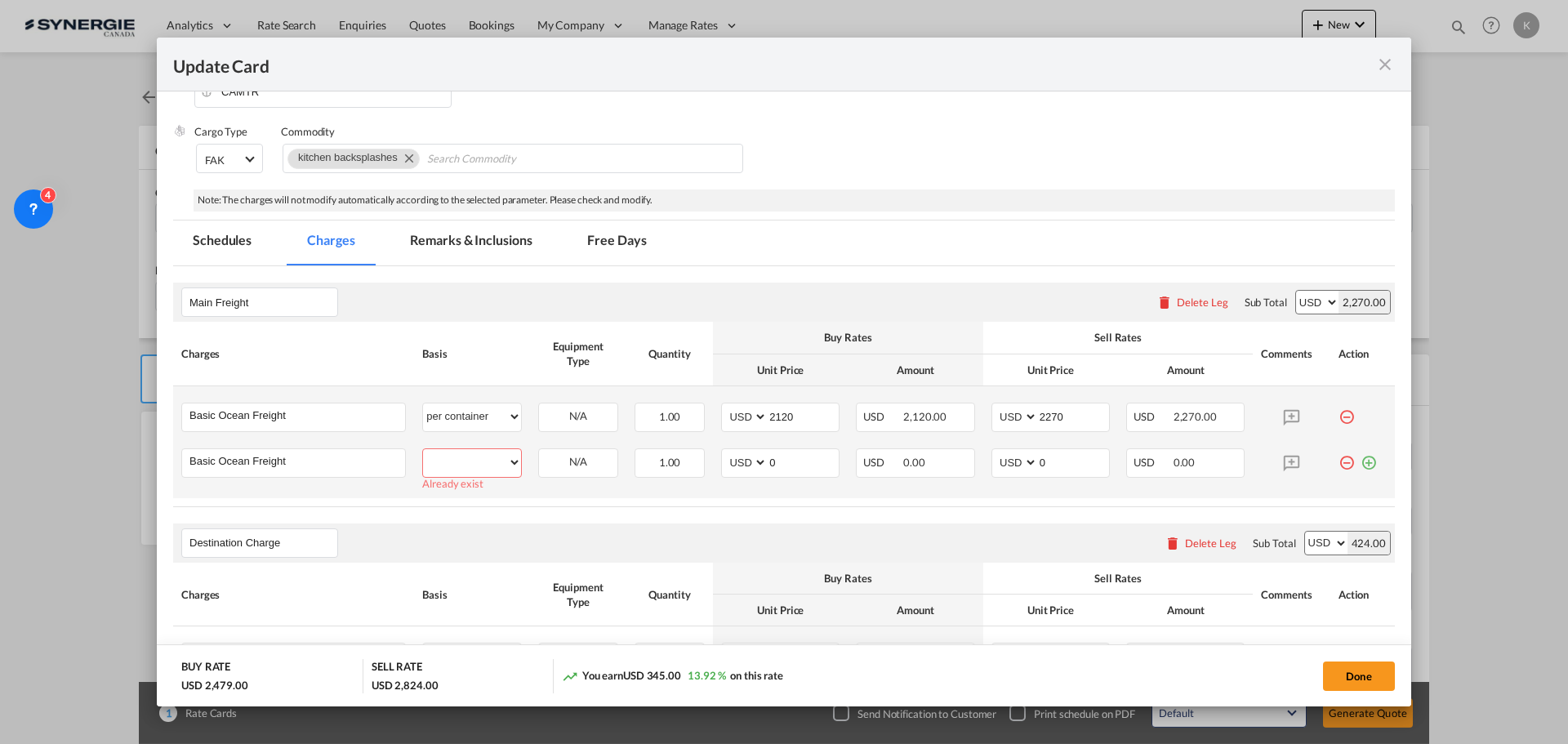
click at [473, 464] on select "per equipment per container per B/L per shipping bill per shipment % on freight…" at bounding box center [472, 462] width 98 height 26
click at [551, 475] on div "N/A" at bounding box center [578, 463] width 80 height 30
click at [1339, 417] on md-icon "icon-minus-circle-outline red-400-fg" at bounding box center [1347, 410] width 16 height 16
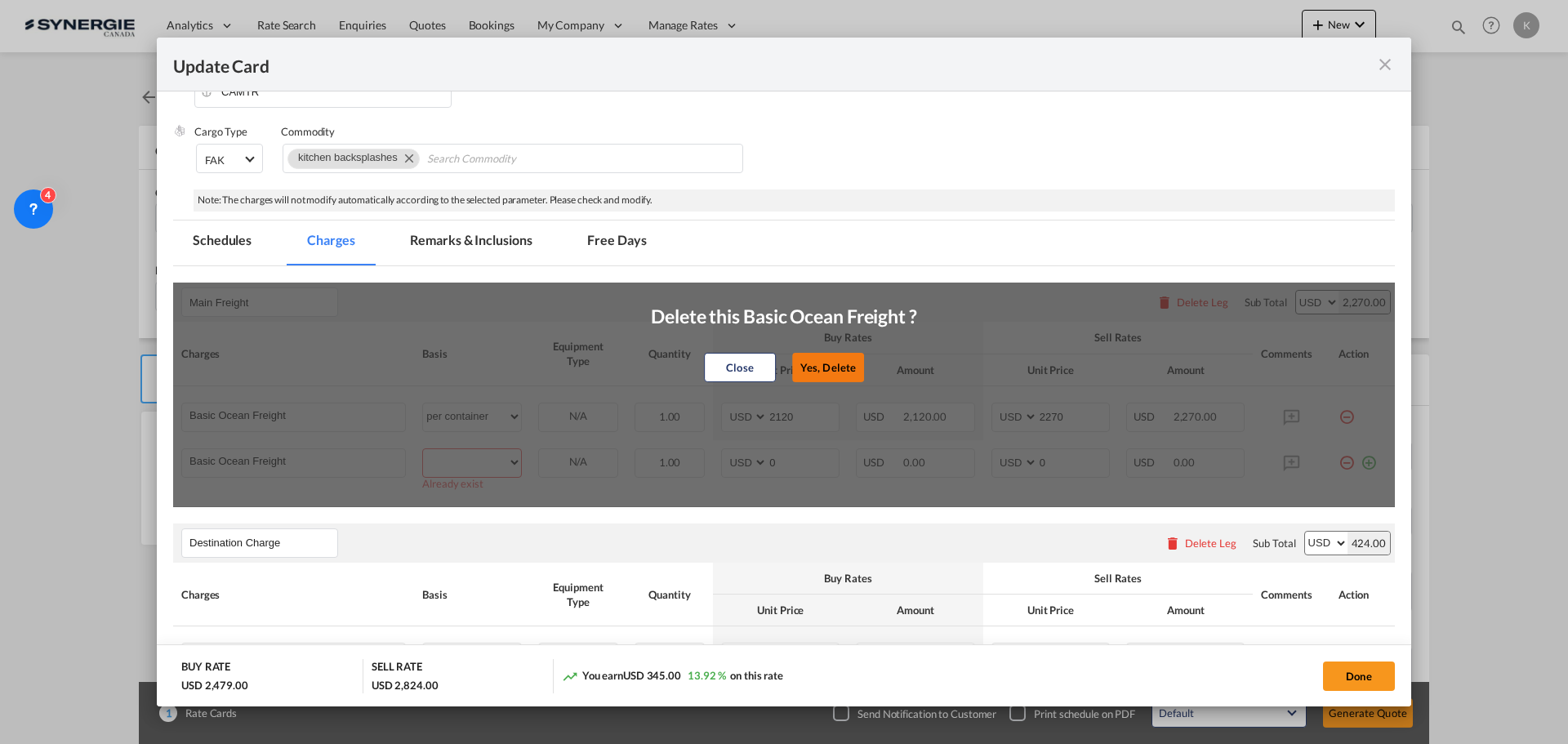
click at [835, 368] on button "Yes, Delete" at bounding box center [828, 367] width 72 height 30
type input "0"
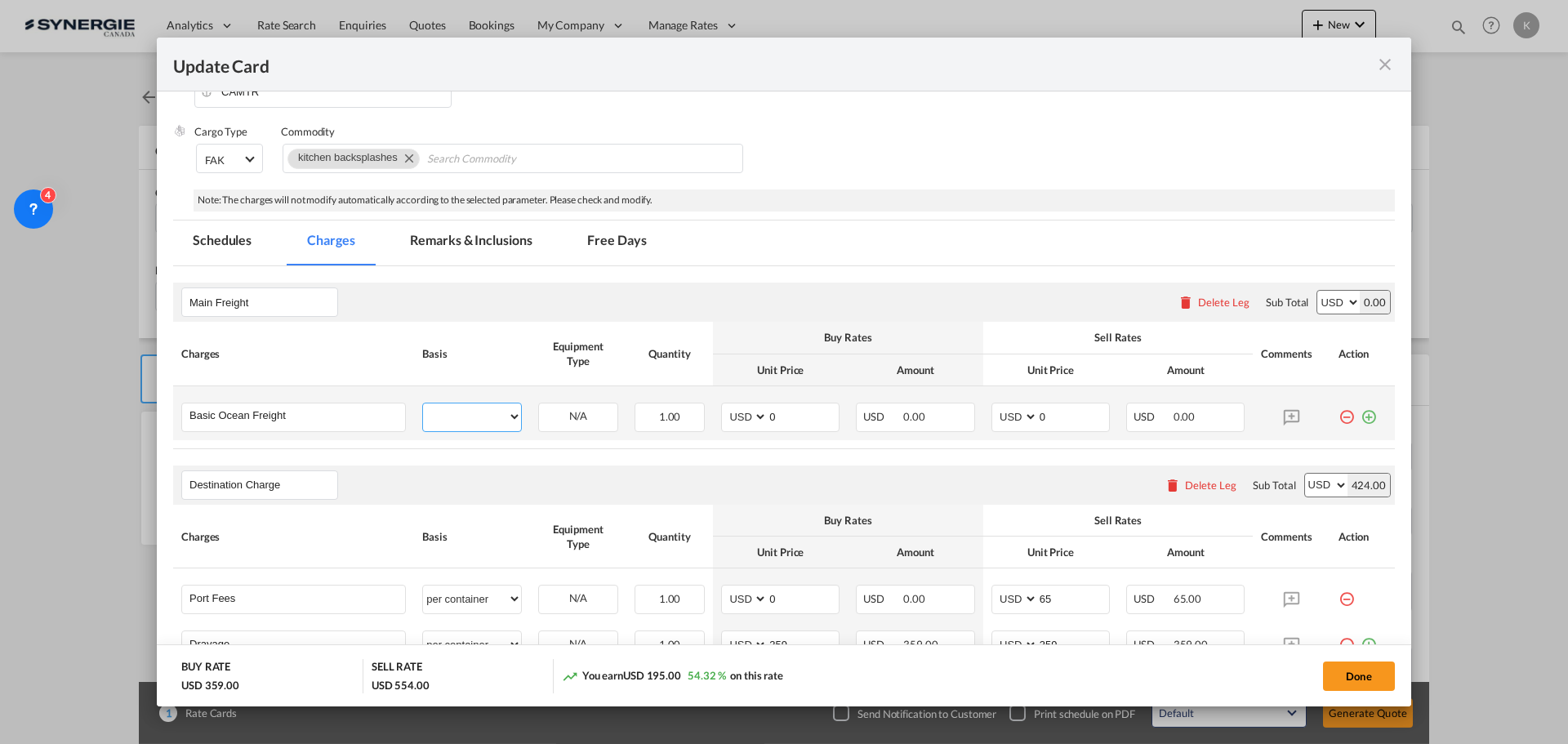
click at [512, 418] on select "per equipment per container per B/L per shipping bill per shipment % on freight…" at bounding box center [472, 416] width 98 height 26
select select "per container"
click at [423, 403] on select "per equipment per container per B/L per shipping bill per shipment % on freight…" at bounding box center [472, 416] width 98 height 26
click at [683, 427] on div "1.00" at bounding box center [669, 417] width 70 height 30
click at [677, 425] on div "1.00" at bounding box center [669, 417] width 70 height 30
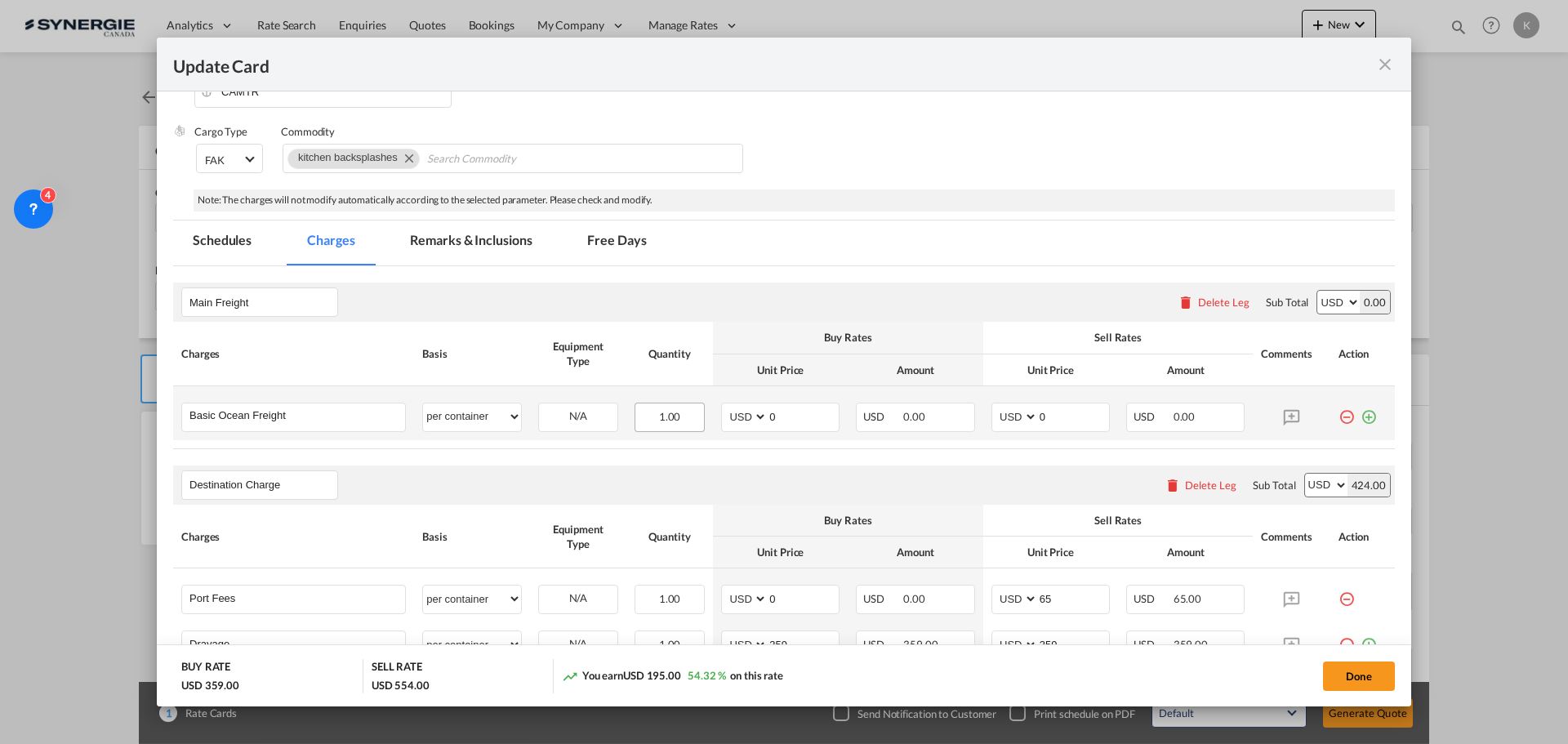
click at [676, 425] on div "1.00" at bounding box center [669, 417] width 70 height 30
click at [675, 425] on div "1.00" at bounding box center [669, 417] width 70 height 30
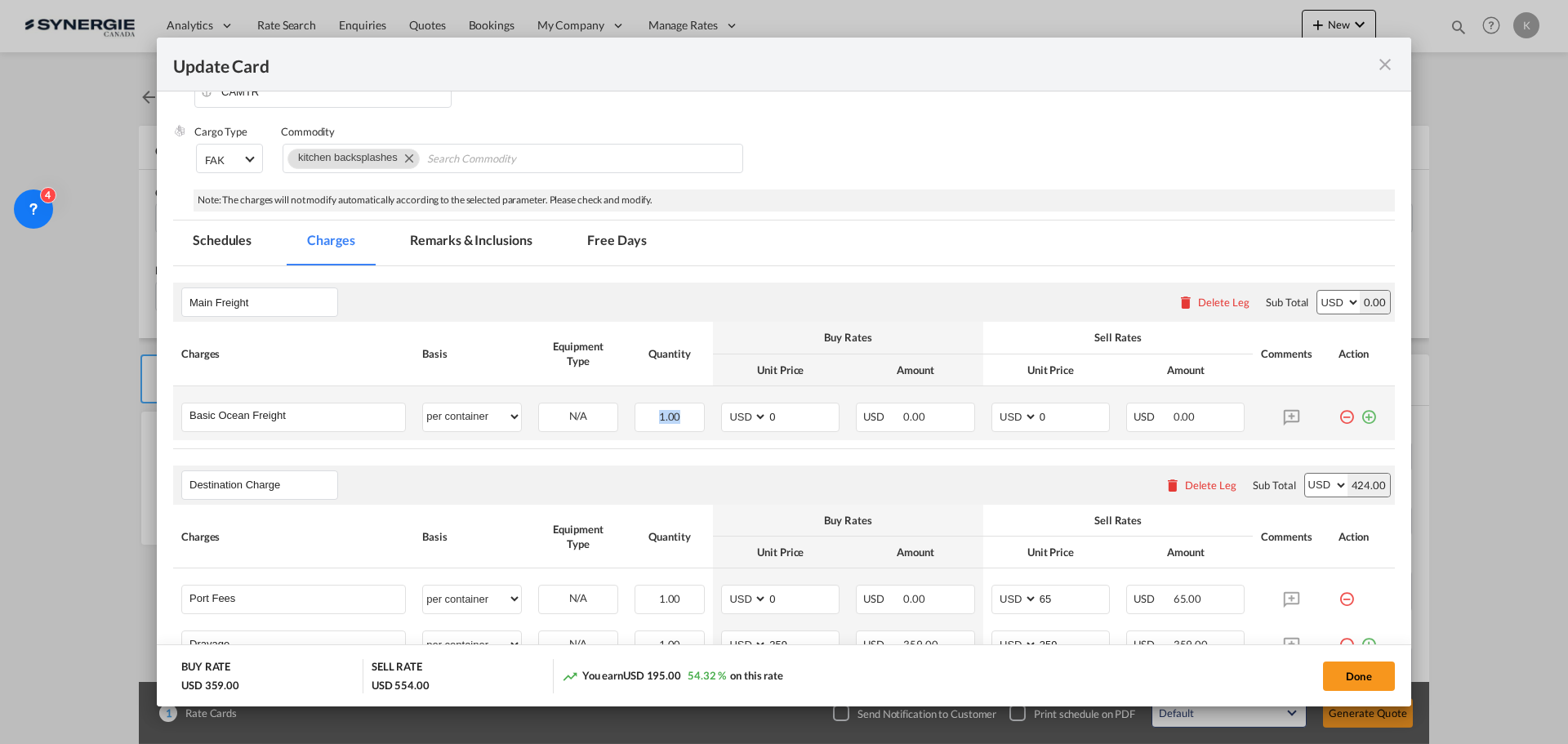
drag, startPoint x: 685, startPoint y: 416, endPoint x: 629, endPoint y: 414, distance: 56.0
click at [629, 414] on td "1.00 Please Enter Invalid Input" at bounding box center [669, 413] width 87 height 54
click at [682, 418] on div "1.00" at bounding box center [669, 417] width 70 height 30
click at [683, 418] on div "1.00" at bounding box center [669, 417] width 70 height 30
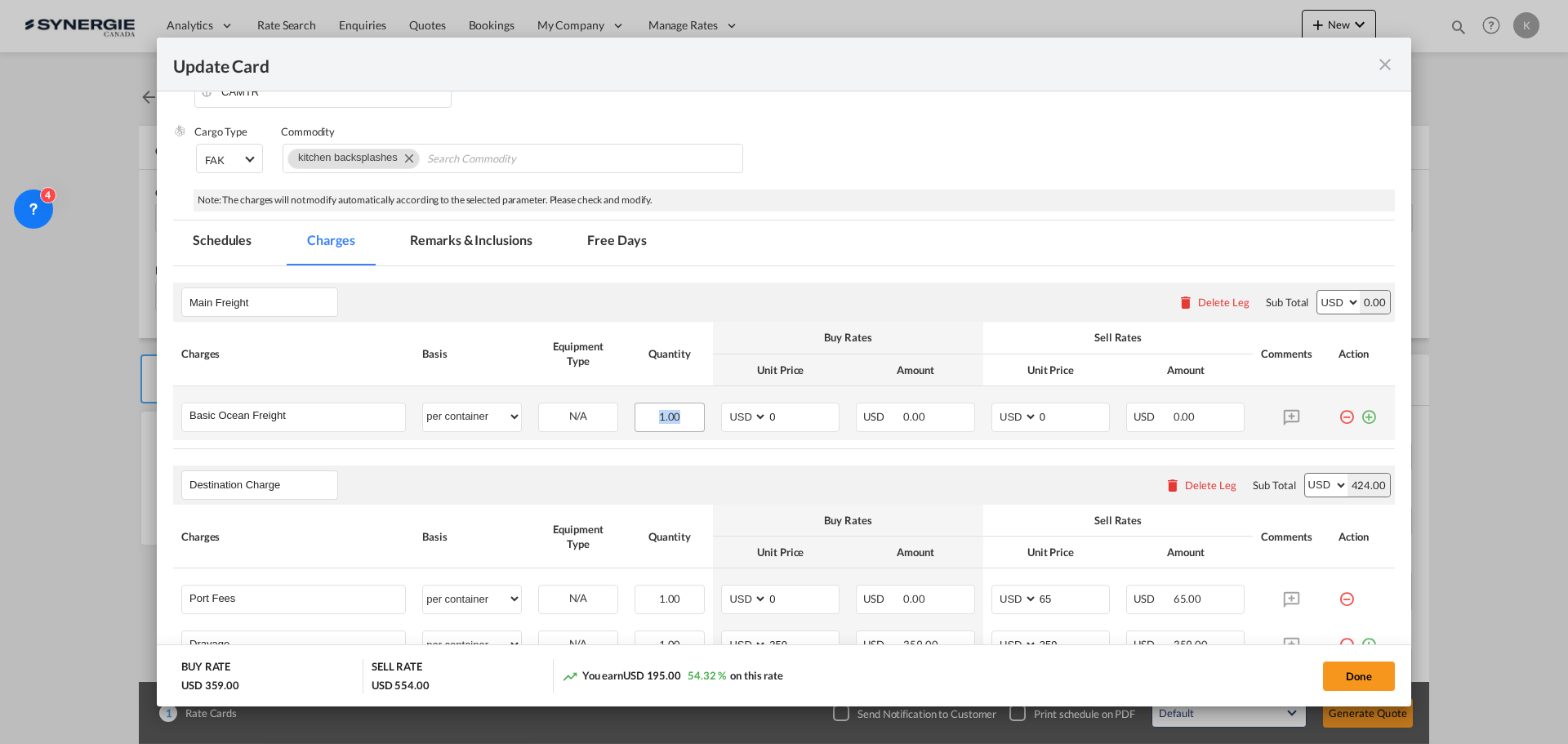
click at [683, 418] on div "1.00" at bounding box center [669, 417] width 70 height 30
click at [674, 419] on div "1.00" at bounding box center [669, 417] width 70 height 30
click at [660, 421] on span "1.00" at bounding box center [670, 416] width 22 height 13
click at [700, 428] on td "1.00 Please Enter Invalid Input" at bounding box center [669, 413] width 87 height 54
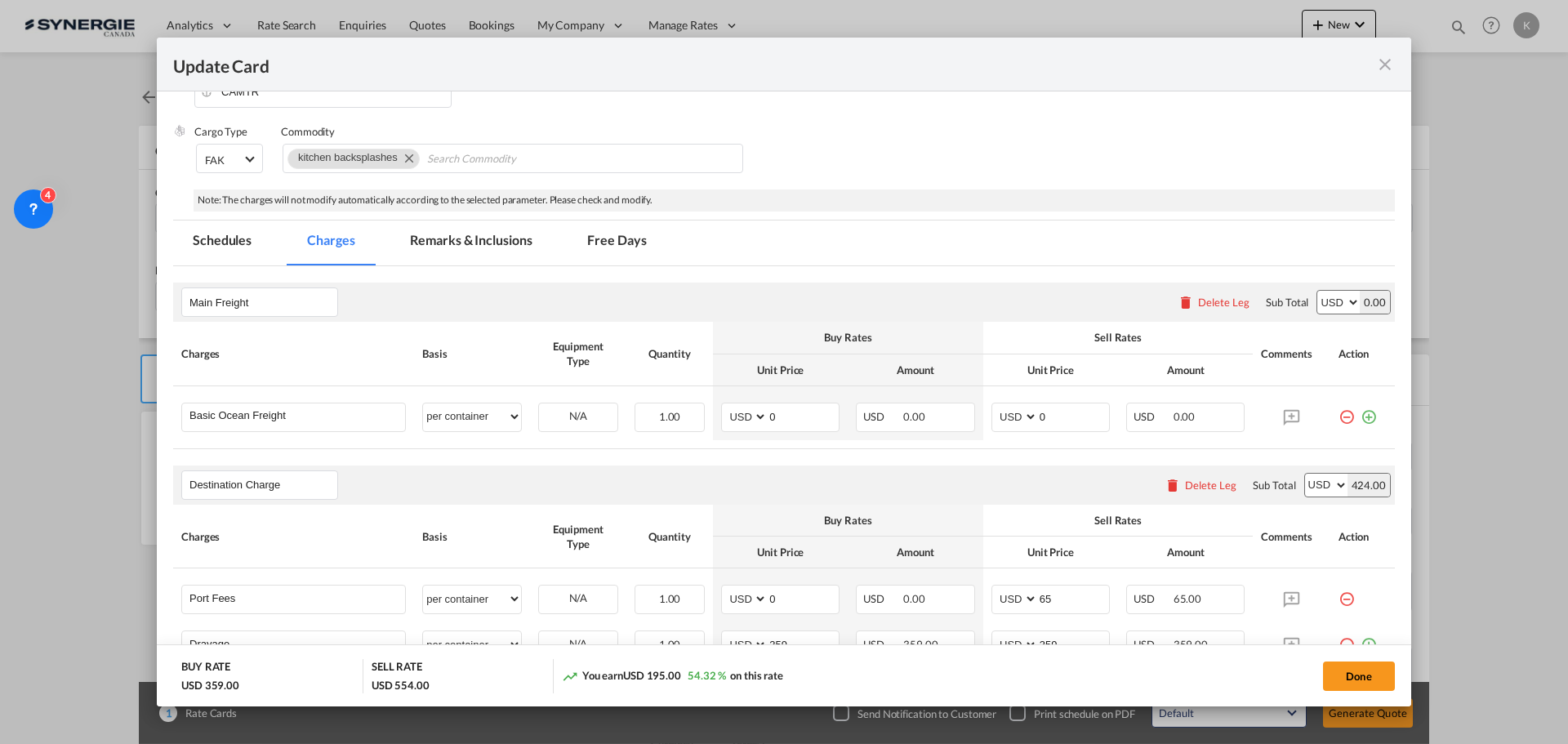
click at [1384, 73] on md-icon "icon-close fg-AAA8AD m-0 pointer" at bounding box center [1386, 64] width 20 height 20
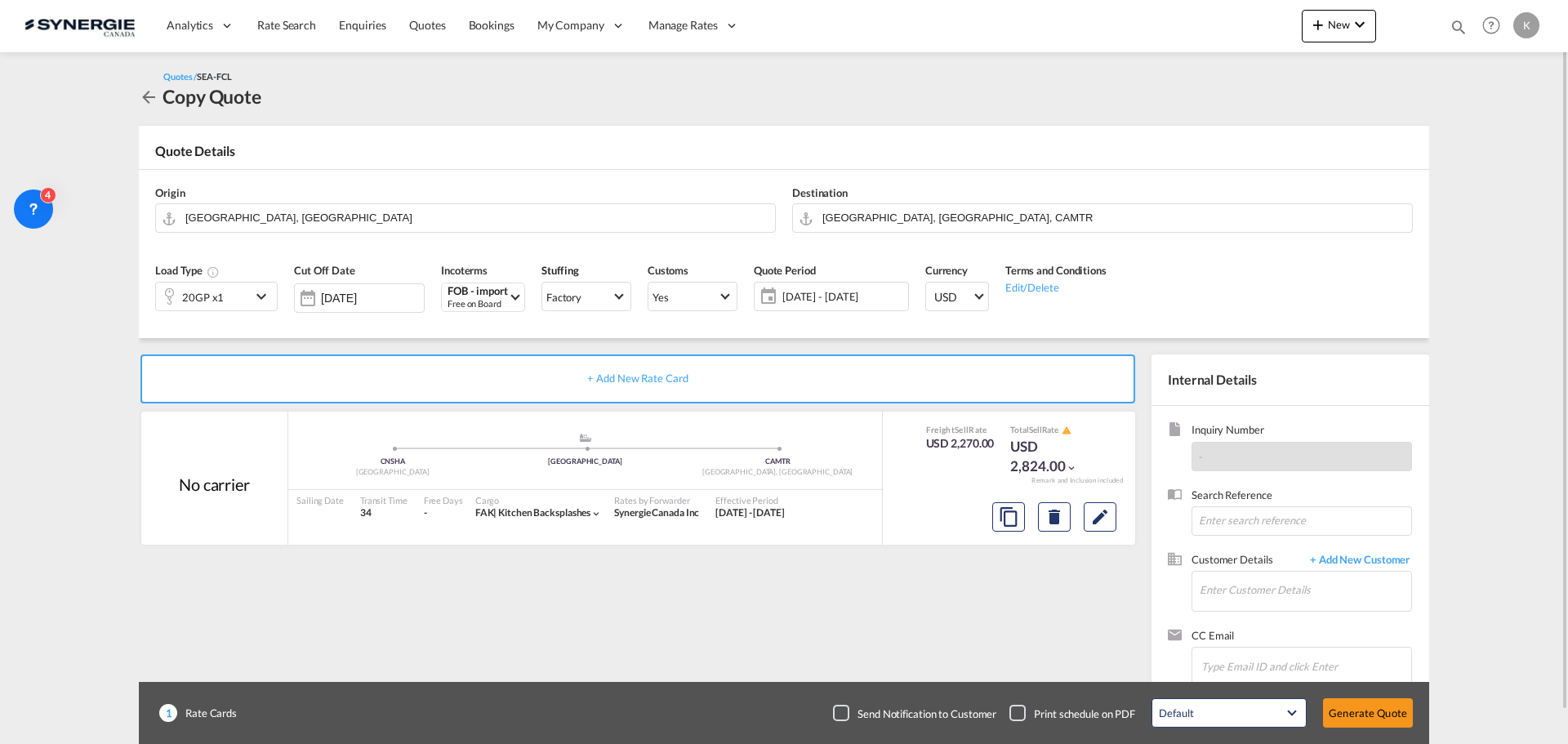
click at [256, 301] on md-icon "icon-chevron-down" at bounding box center [264, 297] width 25 height 20
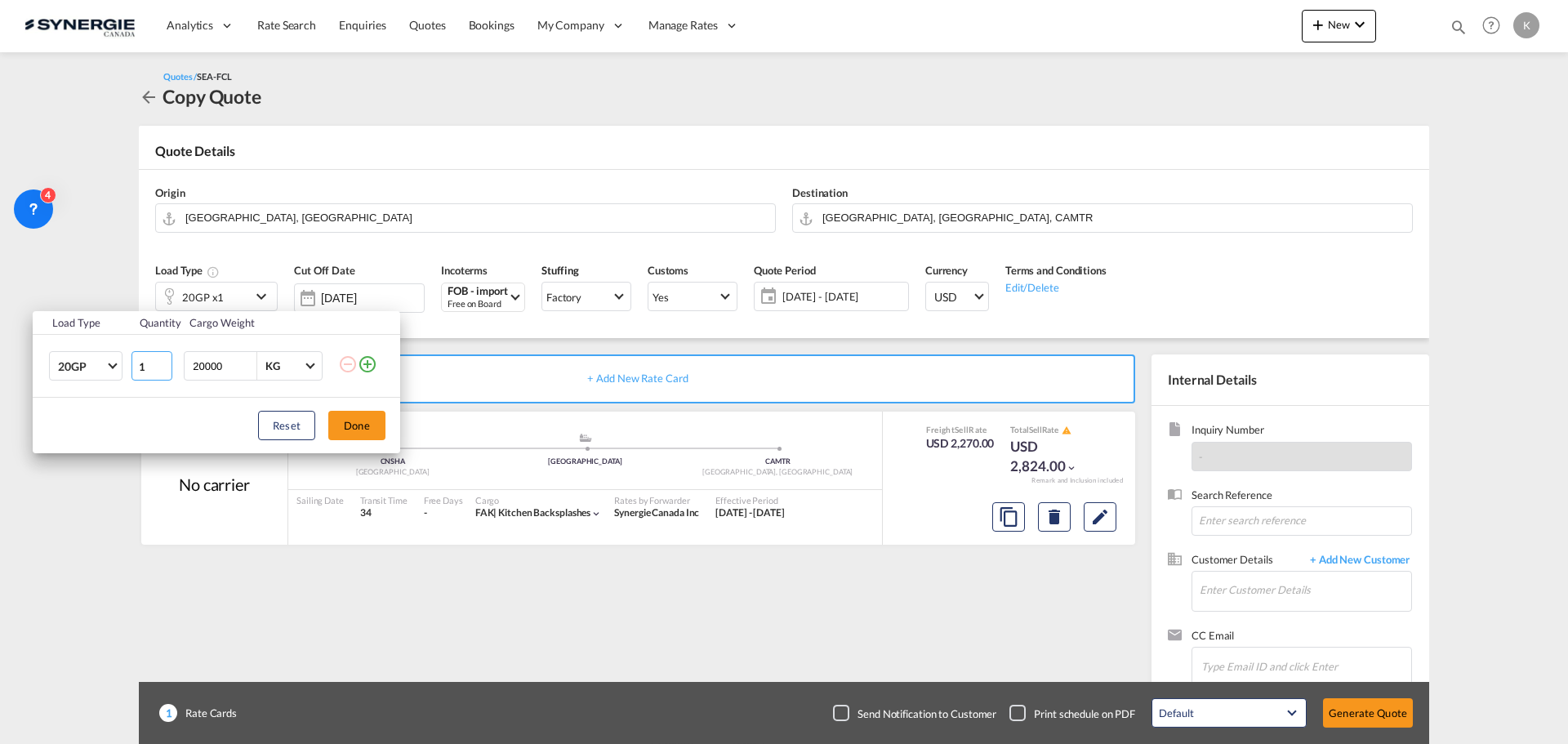
click at [156, 363] on input "1" at bounding box center [153, 366] width 41 height 30
type input "2"
click at [98, 231] on div "Load Type Quantity Cargo Weight 20GP 20GP 40GP 40HC 45HC 20RE 40RE 40HR 20OT 40…" at bounding box center [784, 372] width 1568 height 744
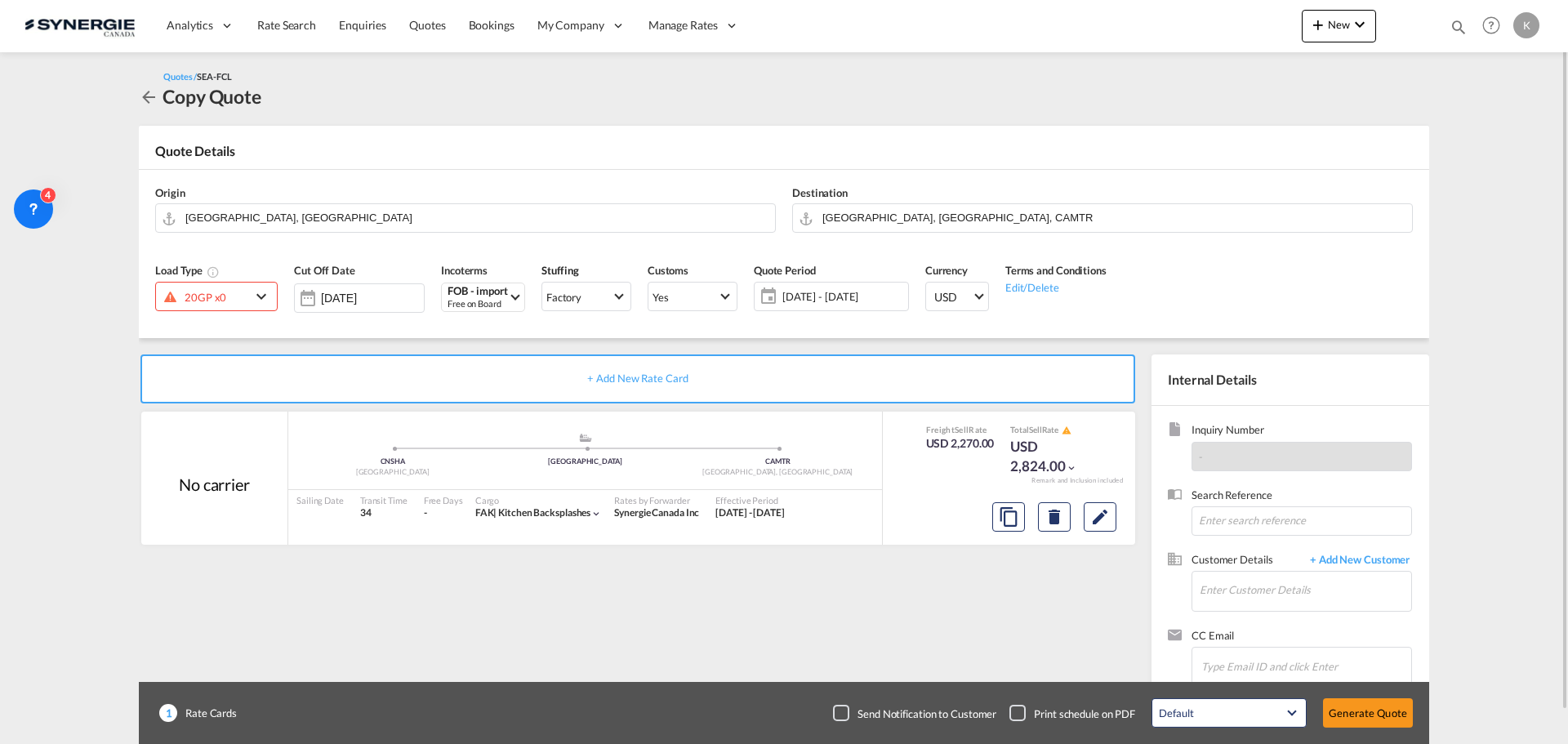
click at [148, 105] on md-icon "icon-arrow-left" at bounding box center [148, 97] width 20 height 20
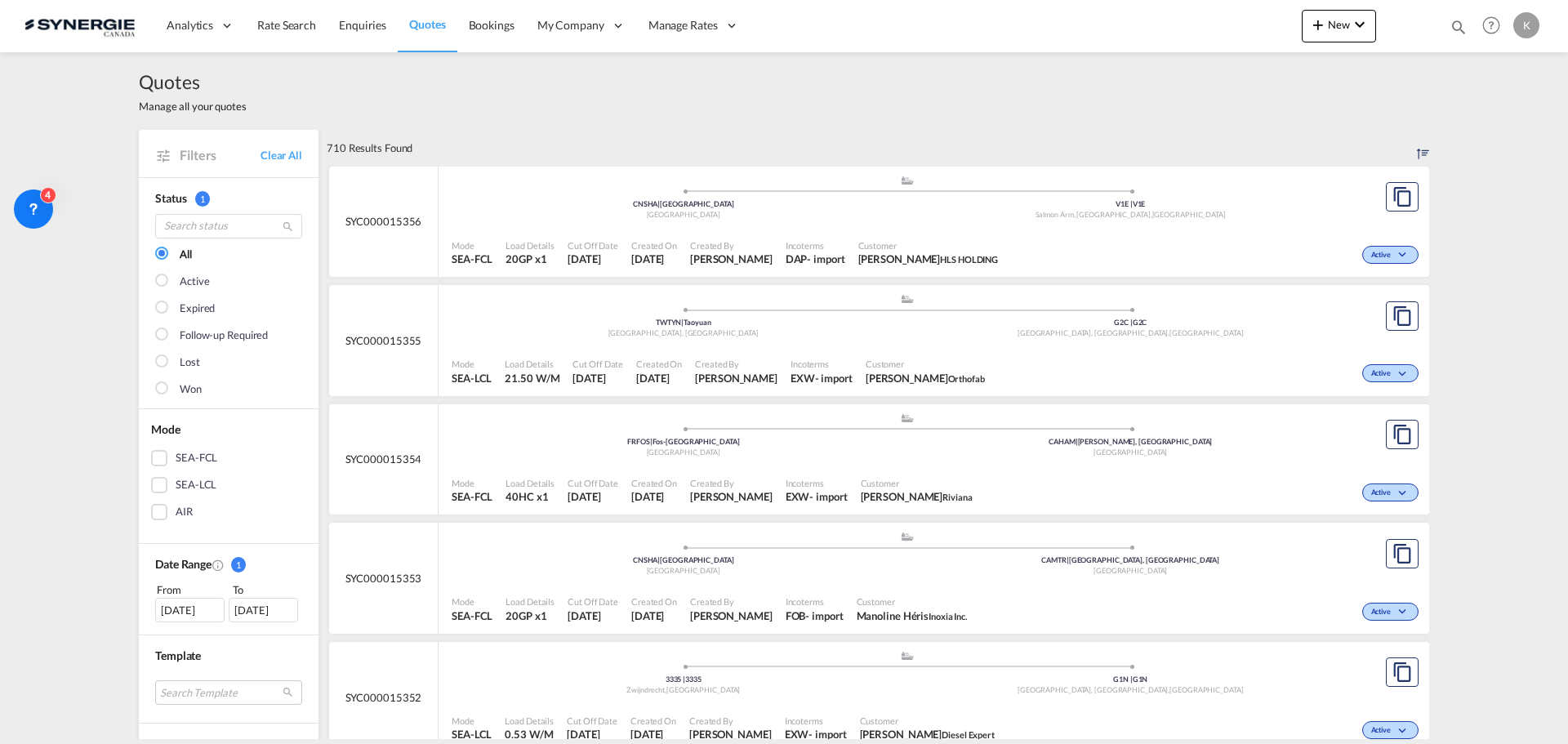
click at [810, 600] on span "Incoterms" at bounding box center [815, 601] width 58 height 12
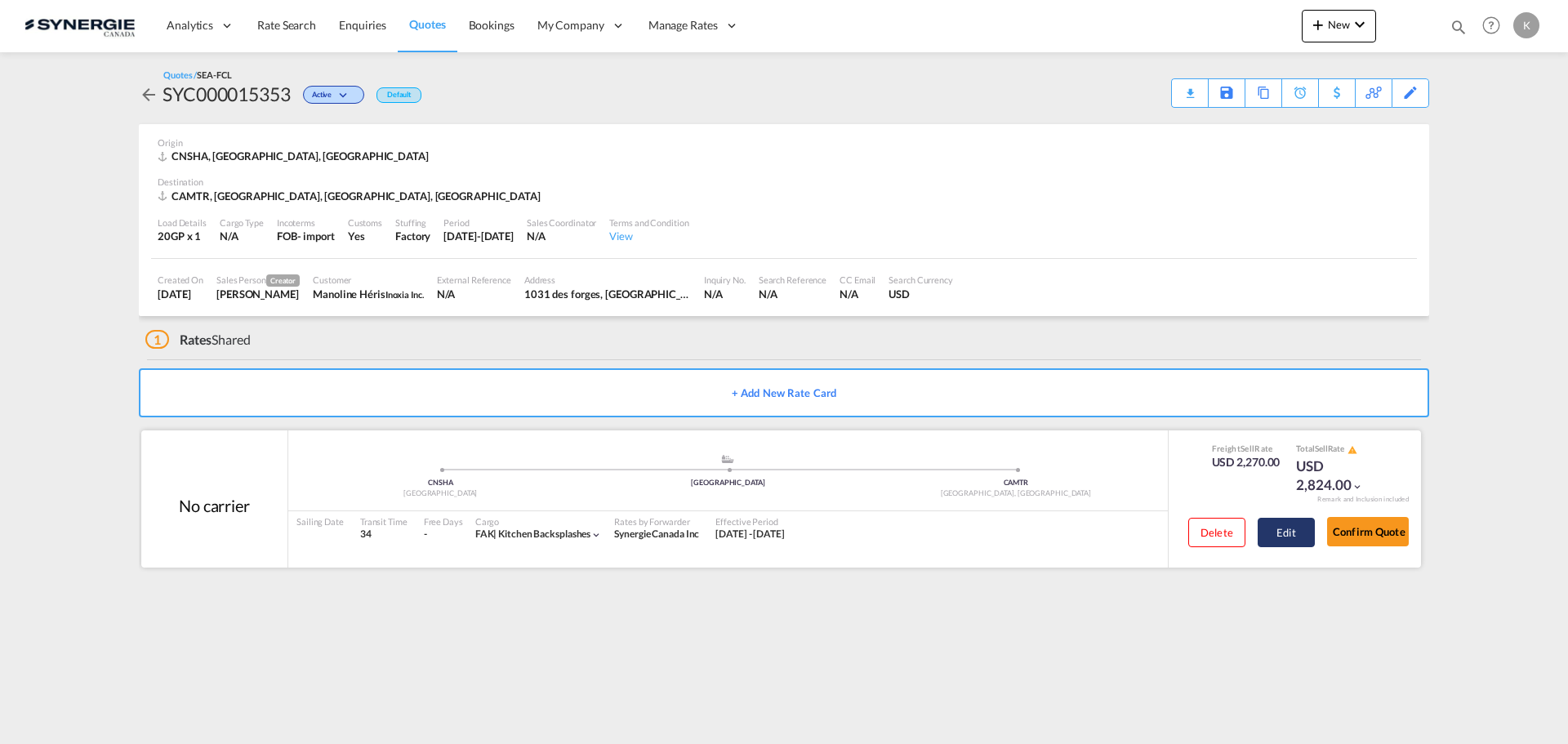
click at [1281, 529] on button "Edit" at bounding box center [1286, 532] width 57 height 30
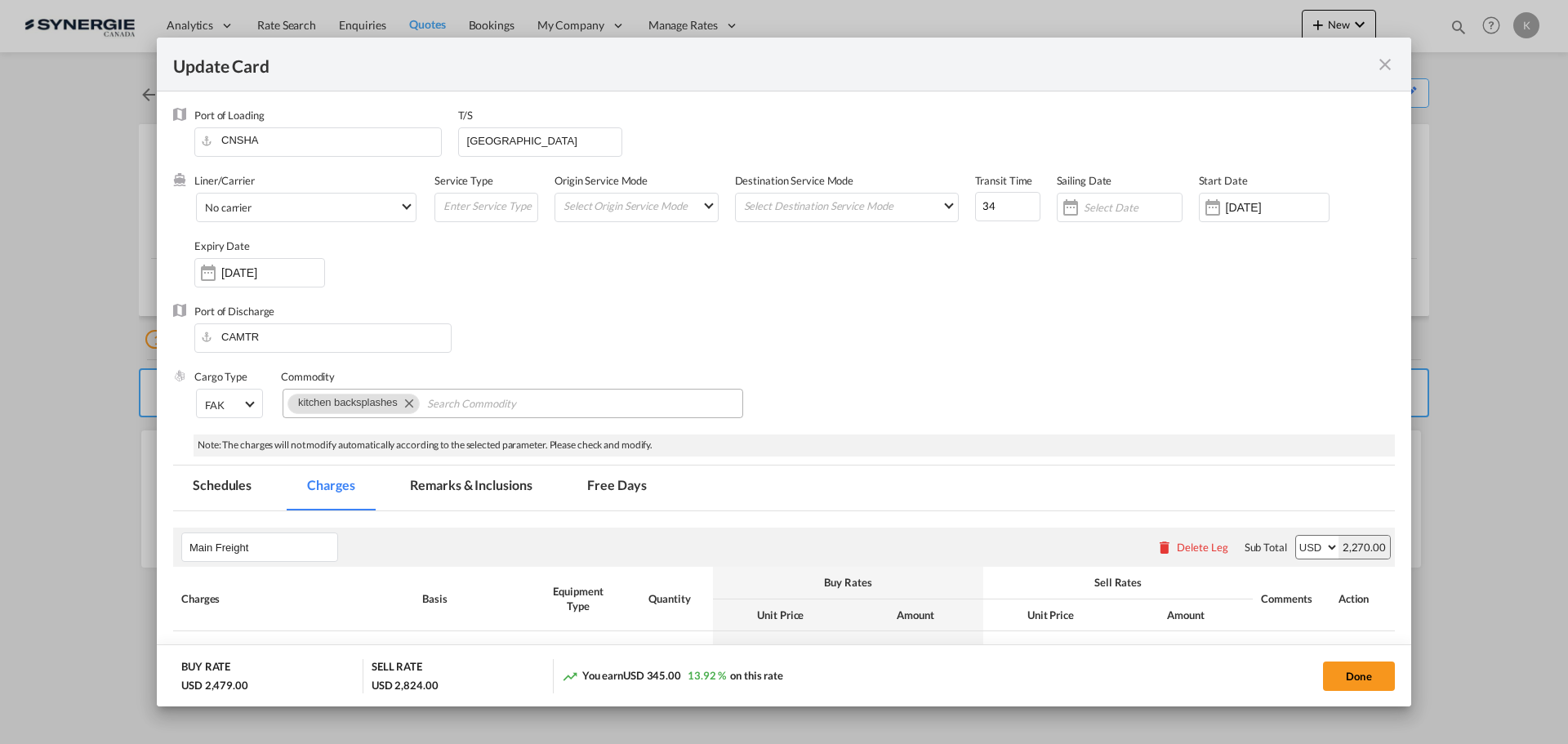
select select "per container"
select select "per B/L"
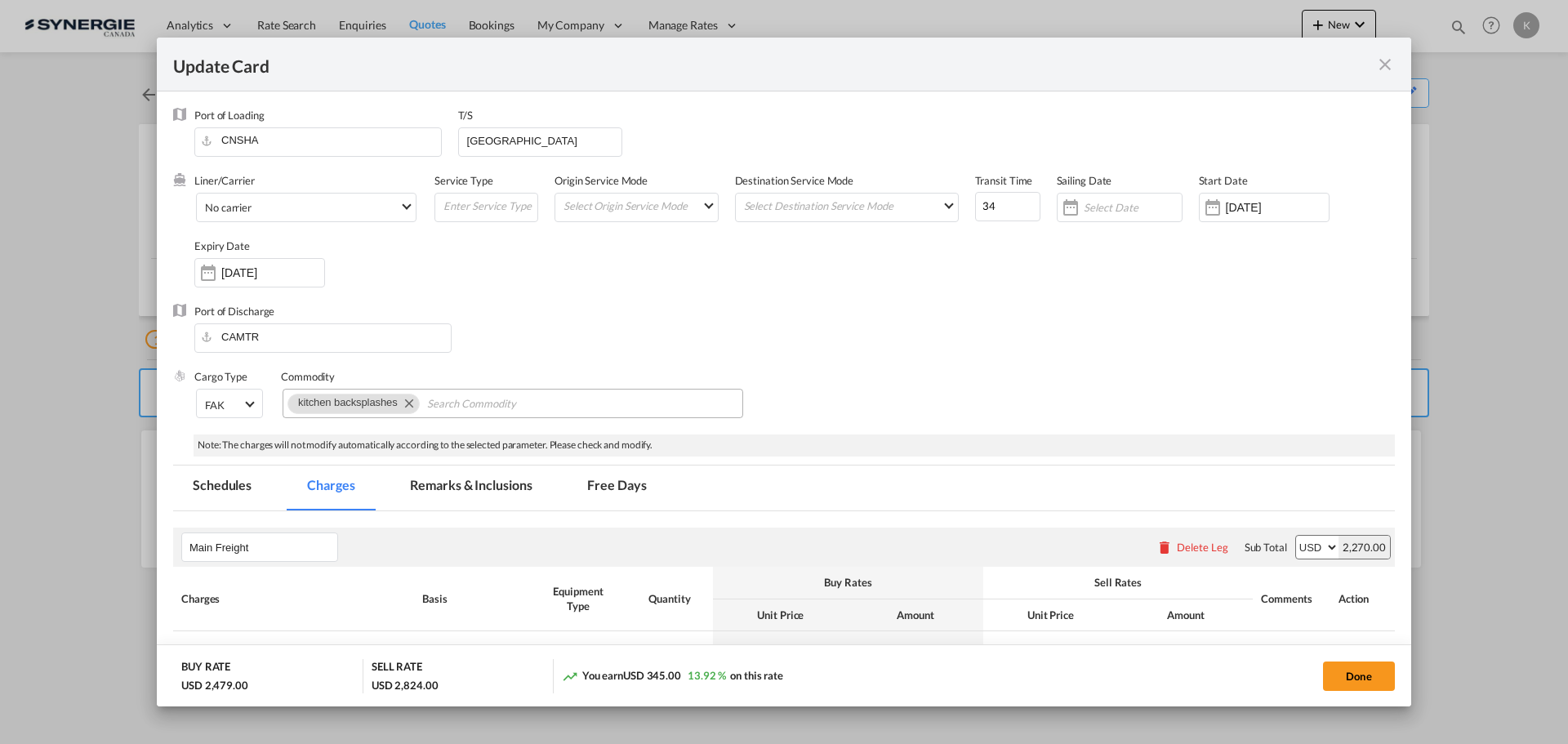
select select "per B/L"
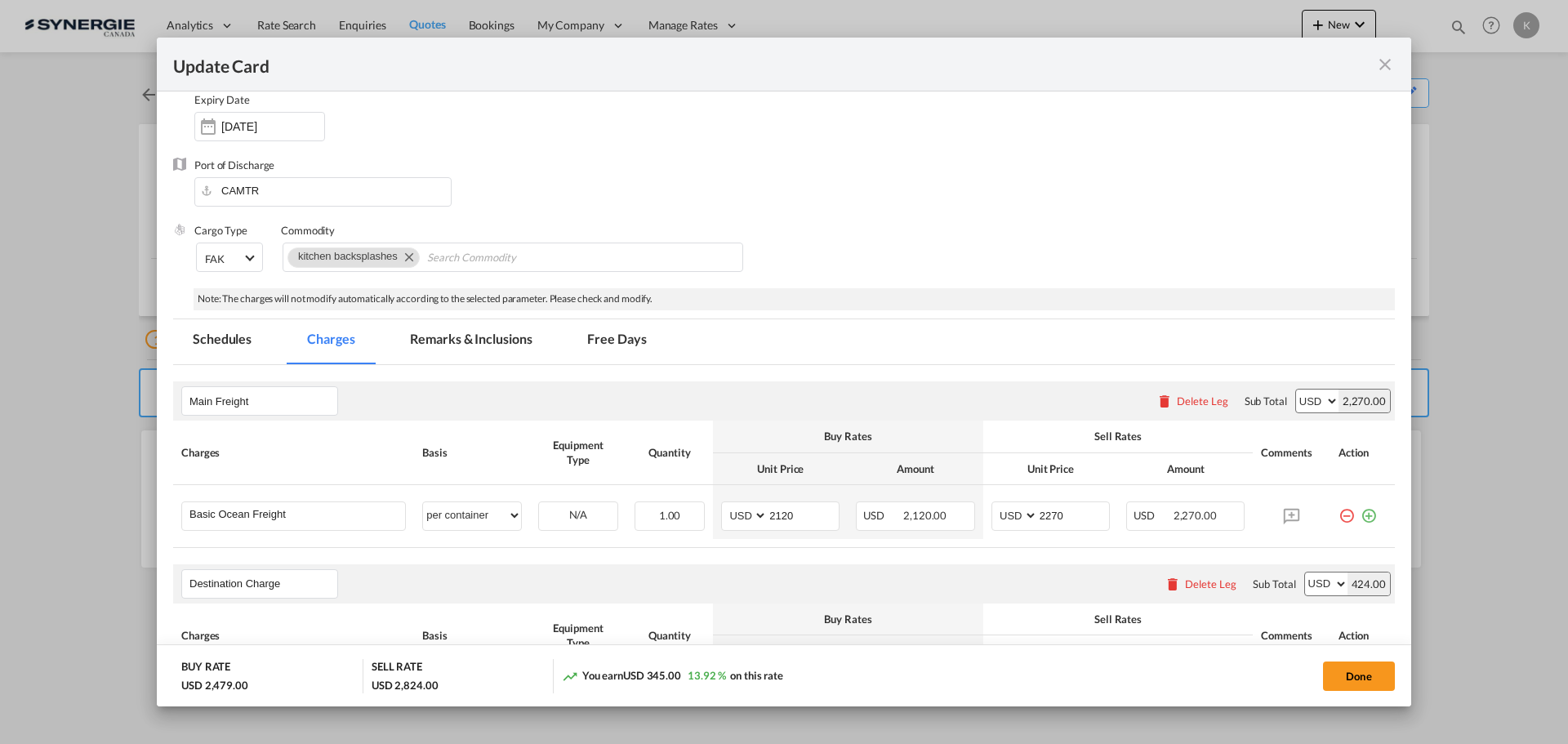
scroll to position [163, 0]
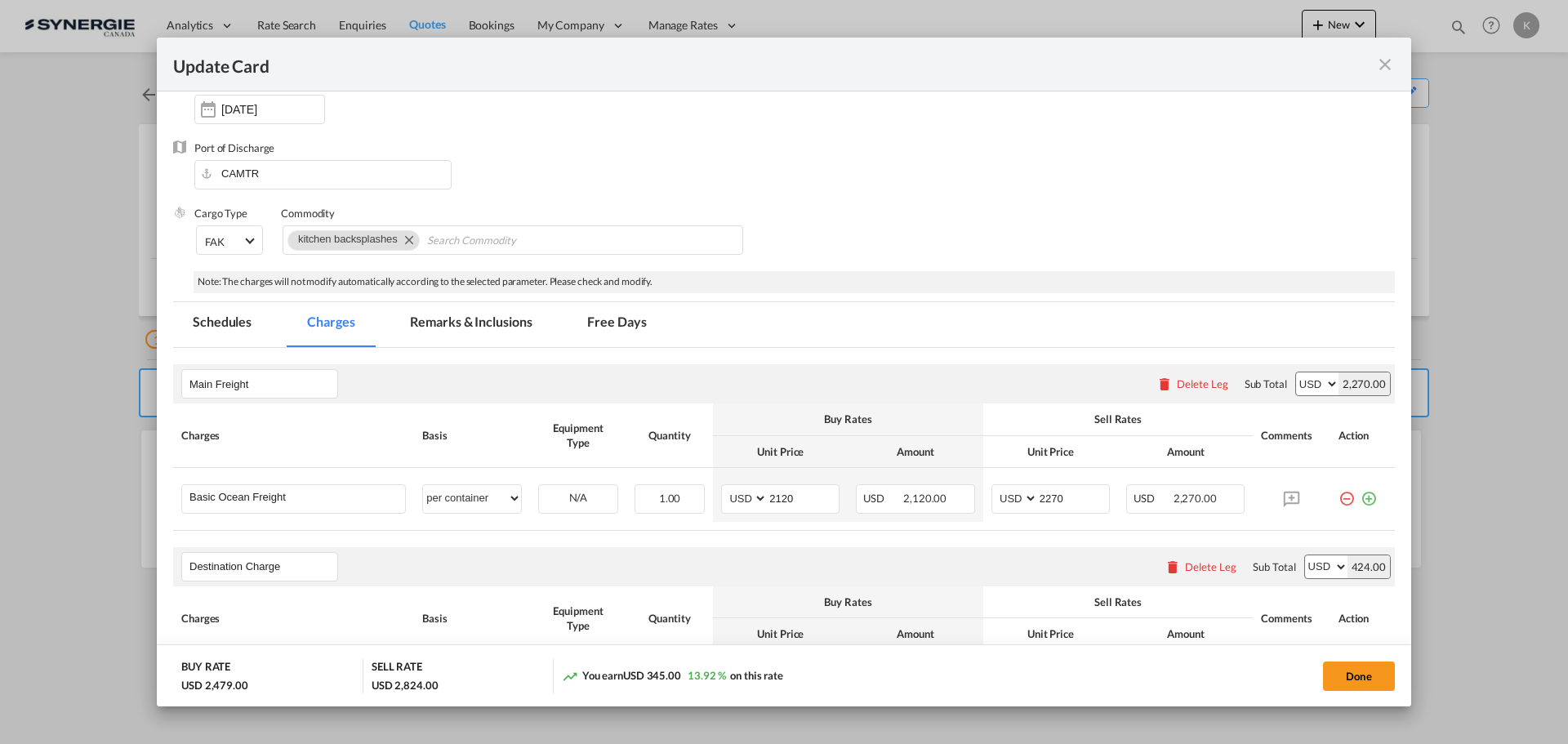
click at [1379, 68] on md-icon "icon-close fg-AAA8AD m-0 pointer" at bounding box center [1386, 64] width 20 height 20
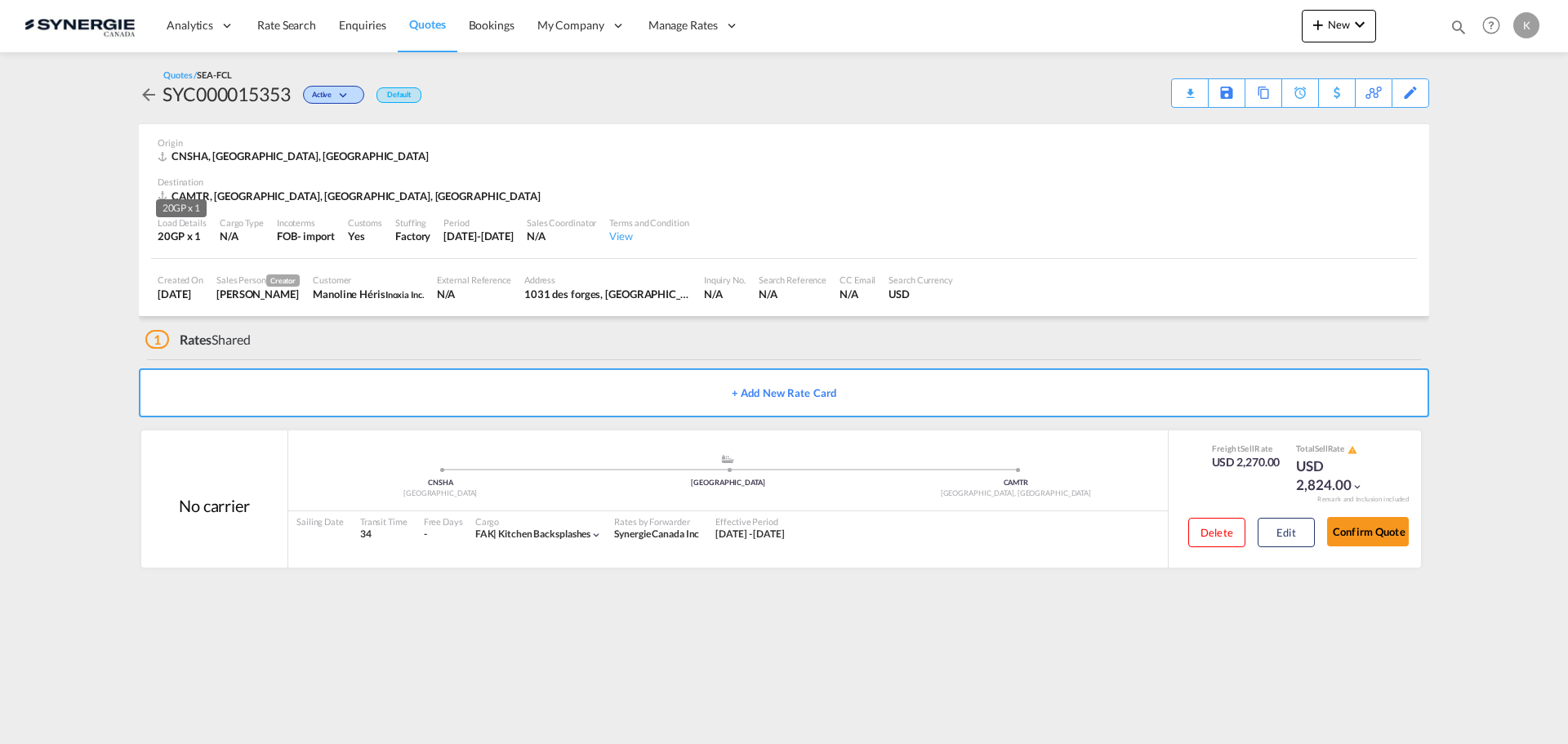
click at [181, 236] on div "20GP x 1" at bounding box center [181, 236] width 49 height 15
click at [185, 232] on div "20GP x 1" at bounding box center [181, 236] width 49 height 15
click at [668, 232] on div "View" at bounding box center [649, 236] width 79 height 15
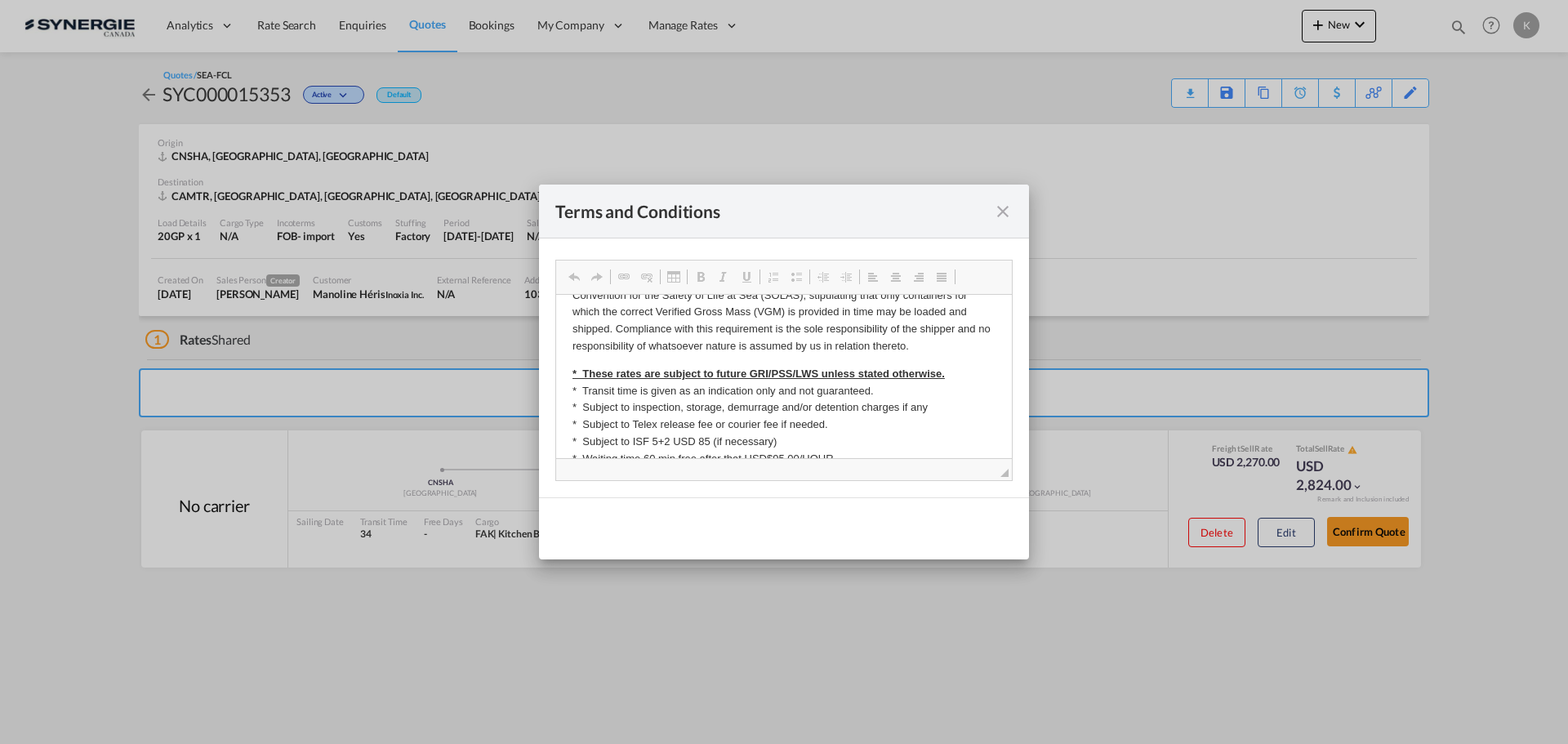
scroll to position [408, 0]
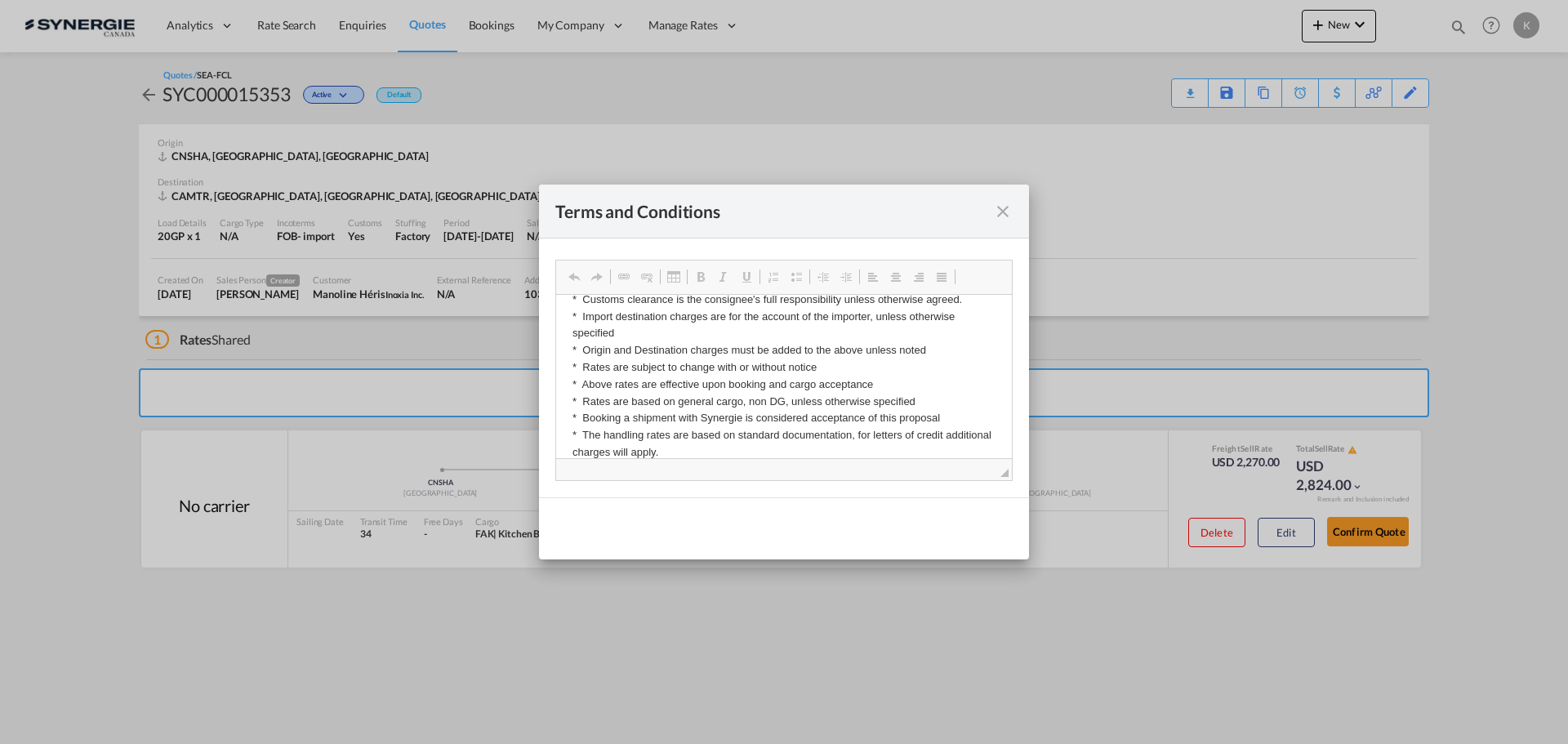
click at [1008, 211] on md-icon "icon-close fg-AAA8AD cursor" at bounding box center [1003, 212] width 20 height 20
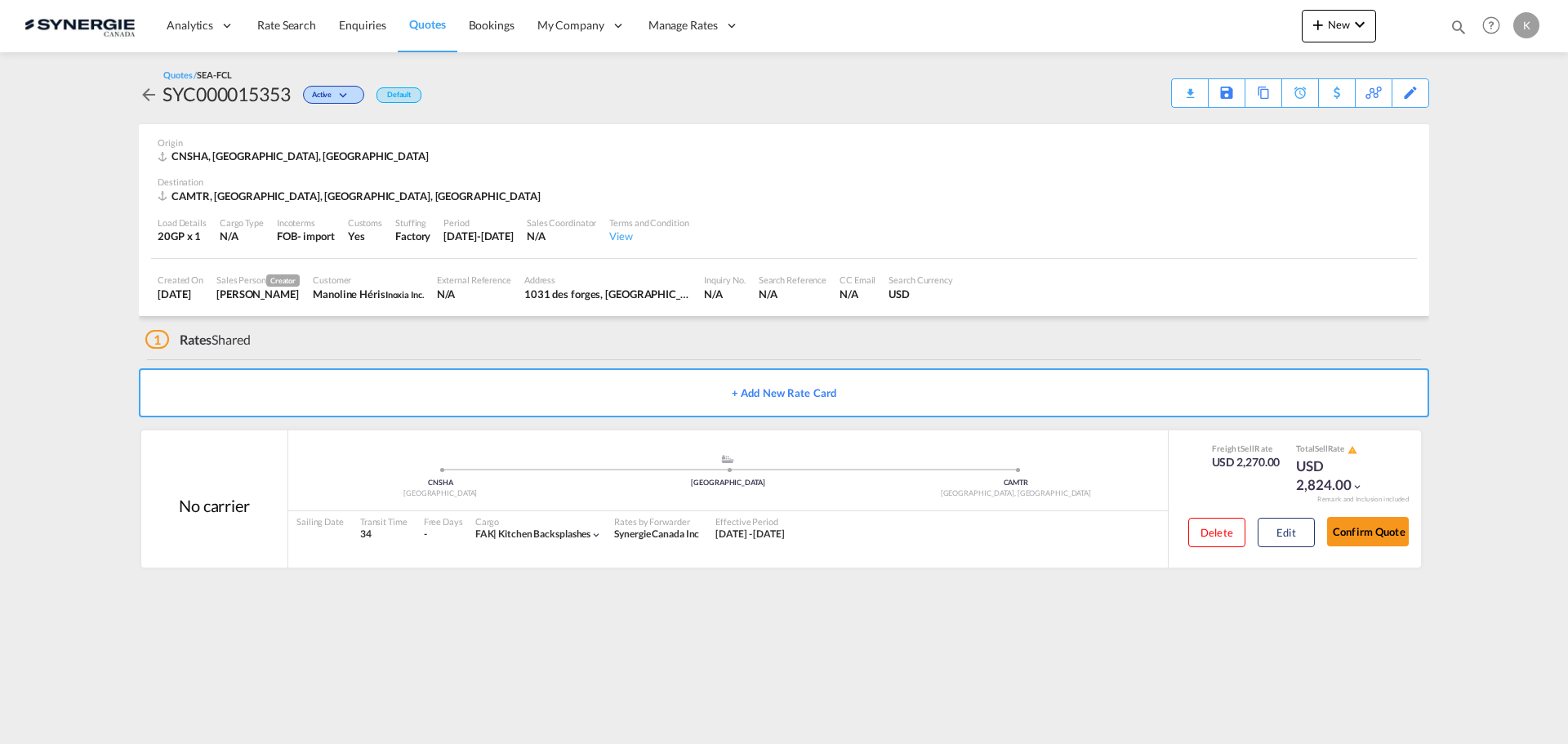
click at [191, 244] on div "Load Details 20GP x 1" at bounding box center [181, 231] width 62 height 41
click at [200, 292] on div "[DATE]" at bounding box center [180, 294] width 45 height 15
click at [1208, 91] on md-icon at bounding box center [1209, 92] width 20 height 12
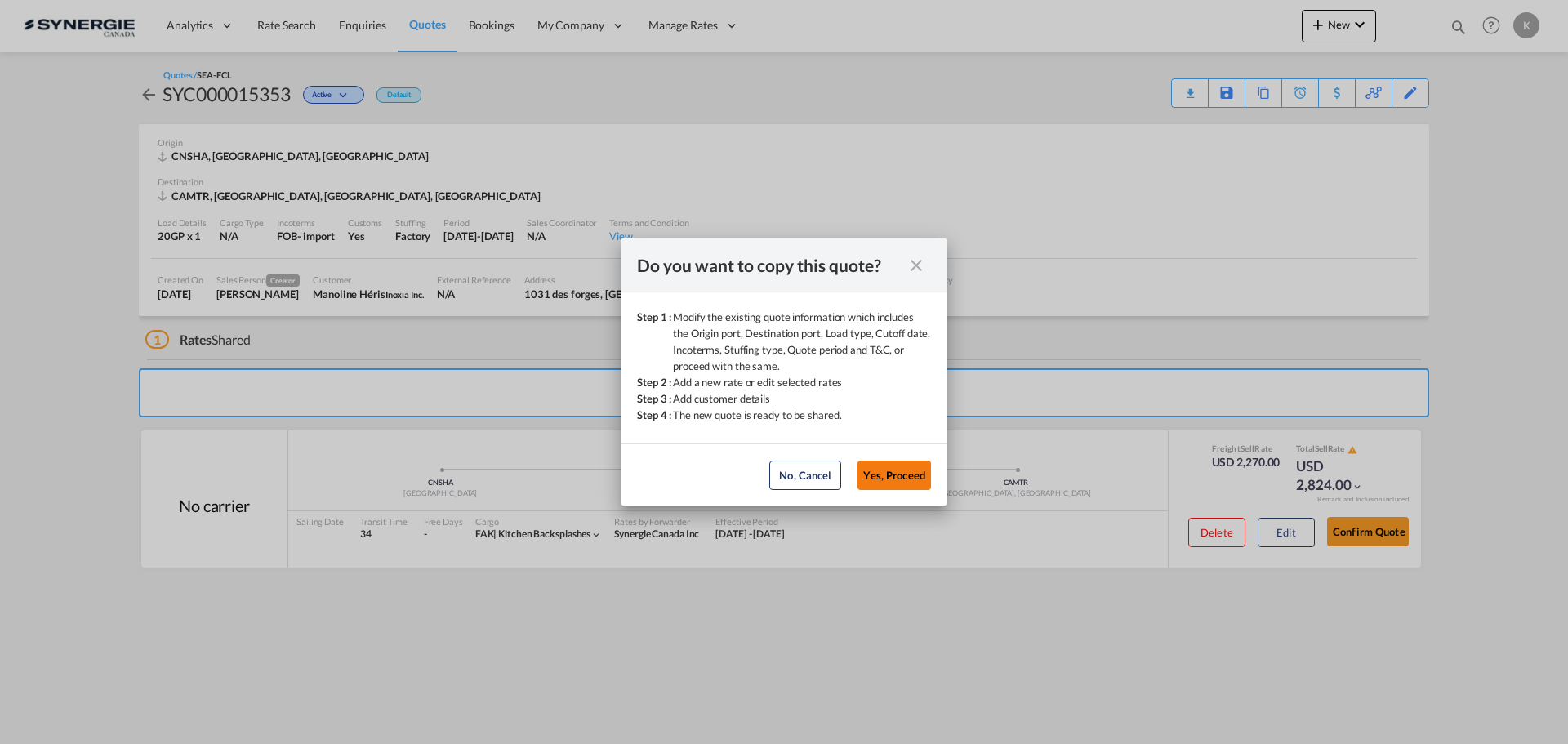
click at [882, 483] on button "Yes, Proceed" at bounding box center [894, 475] width 73 height 30
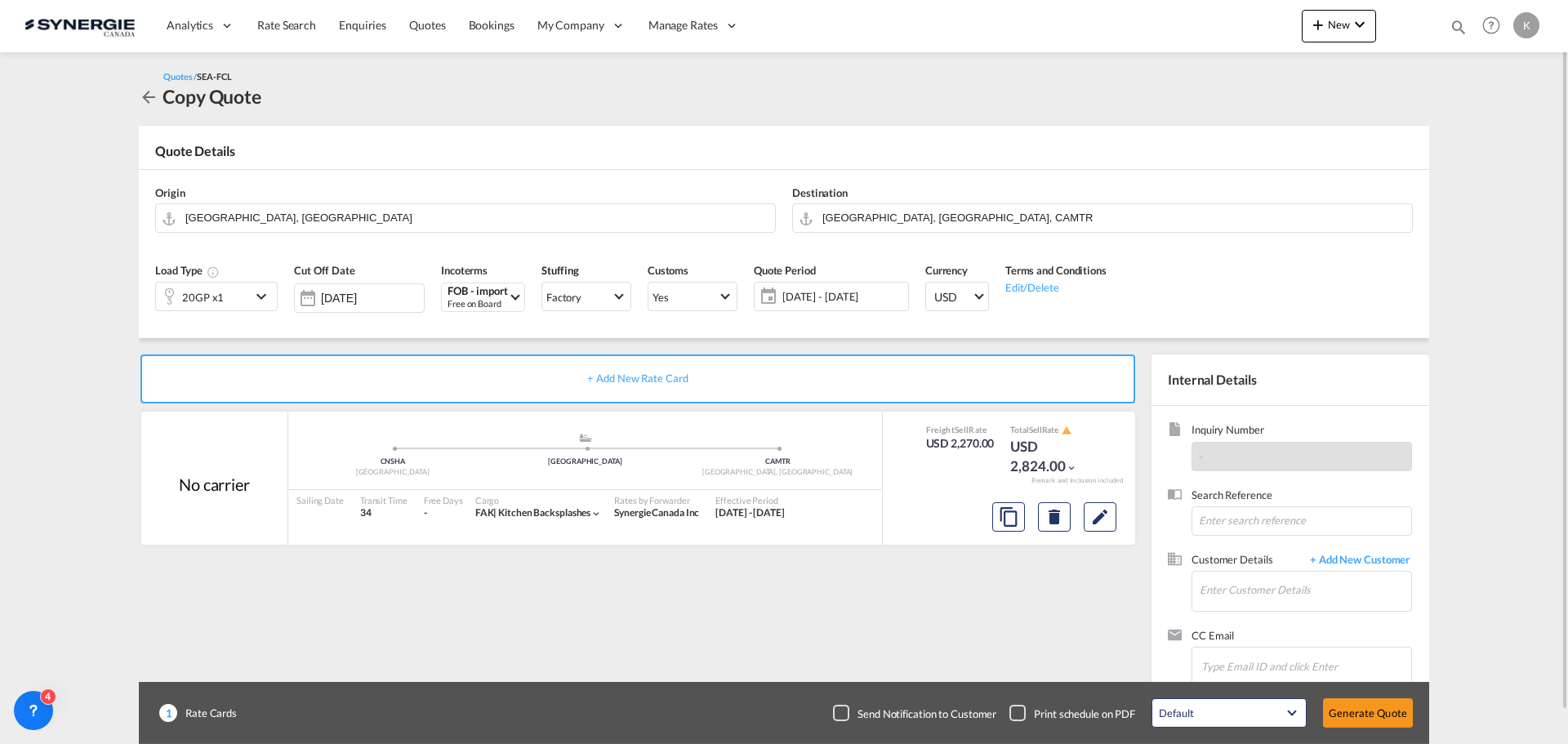
click at [228, 289] on div "20GP x1" at bounding box center [203, 297] width 95 height 28
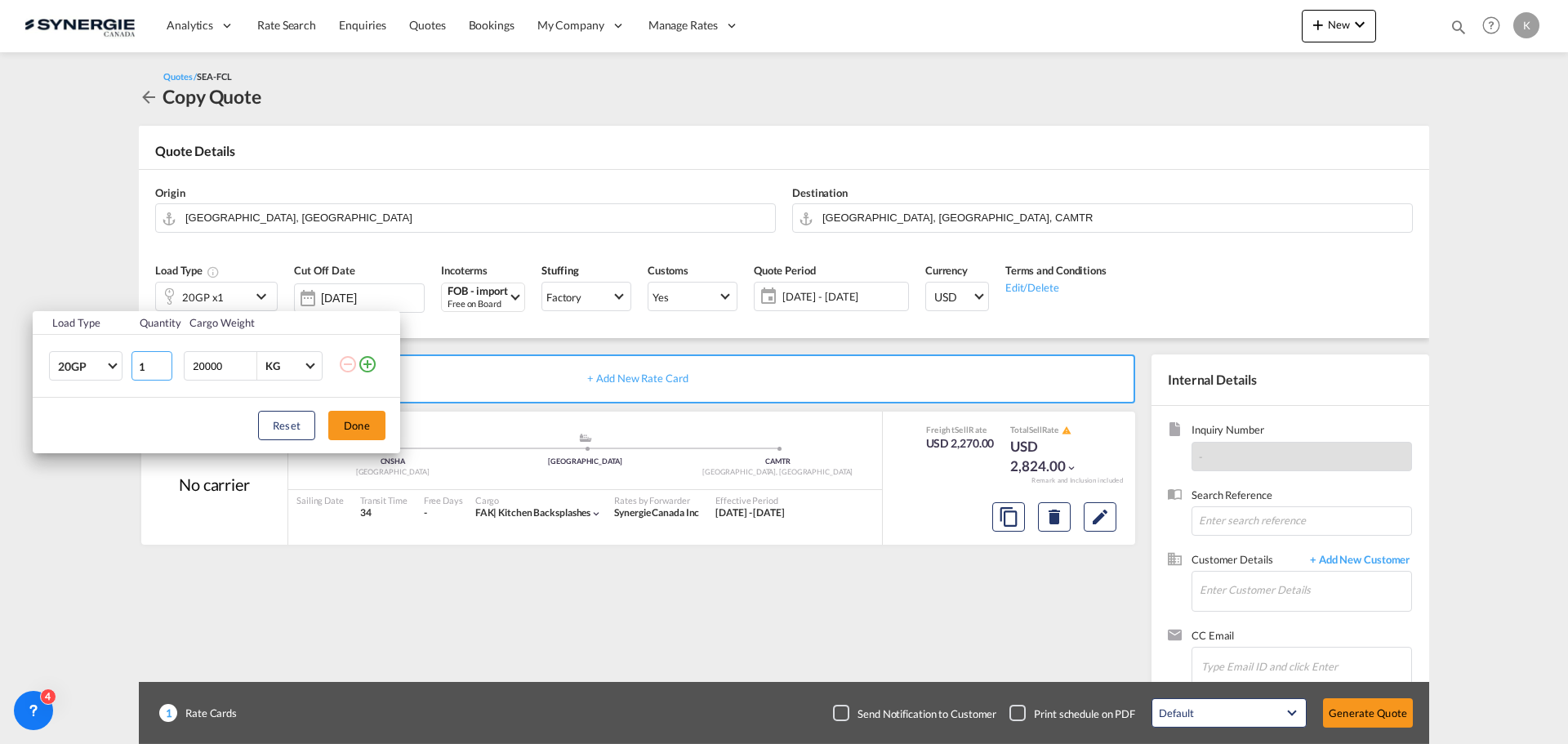
click at [150, 371] on input "1" at bounding box center [153, 366] width 41 height 30
type input "2"
click at [361, 422] on button "Done" at bounding box center [356, 425] width 57 height 30
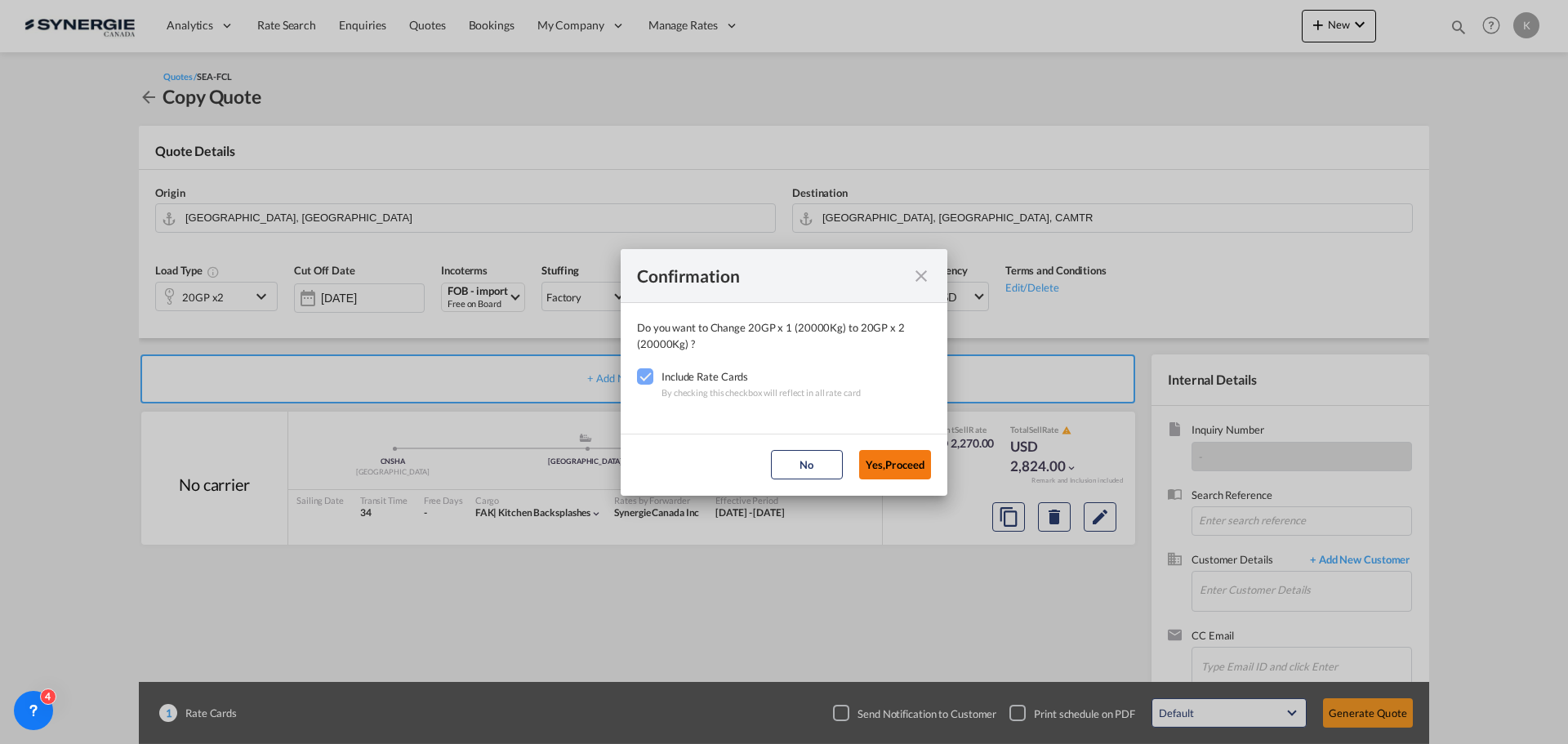
click at [913, 466] on button "Yes,Proceed" at bounding box center [894, 465] width 72 height 30
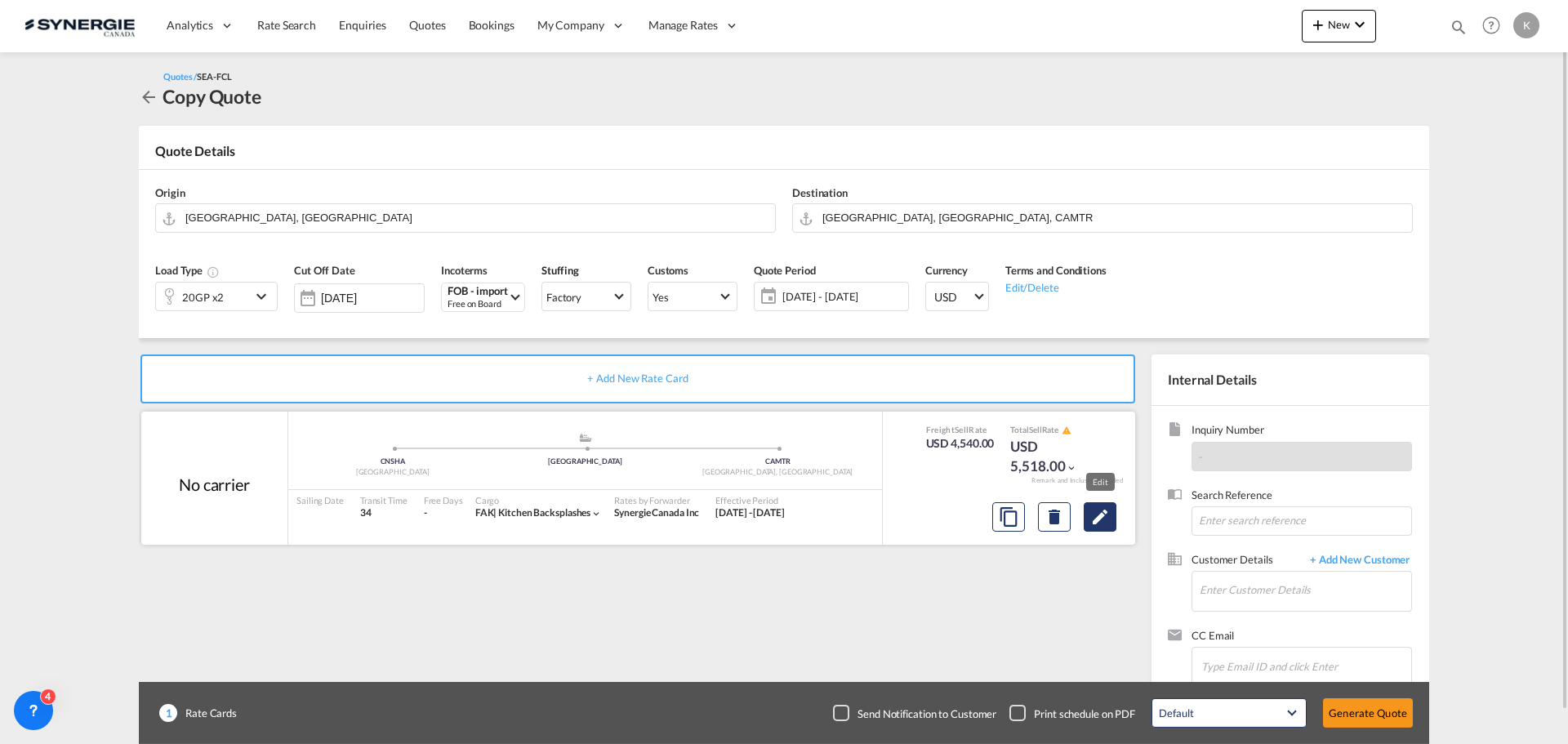
click at [1109, 526] on button "Edit" at bounding box center [1101, 517] width 33 height 30
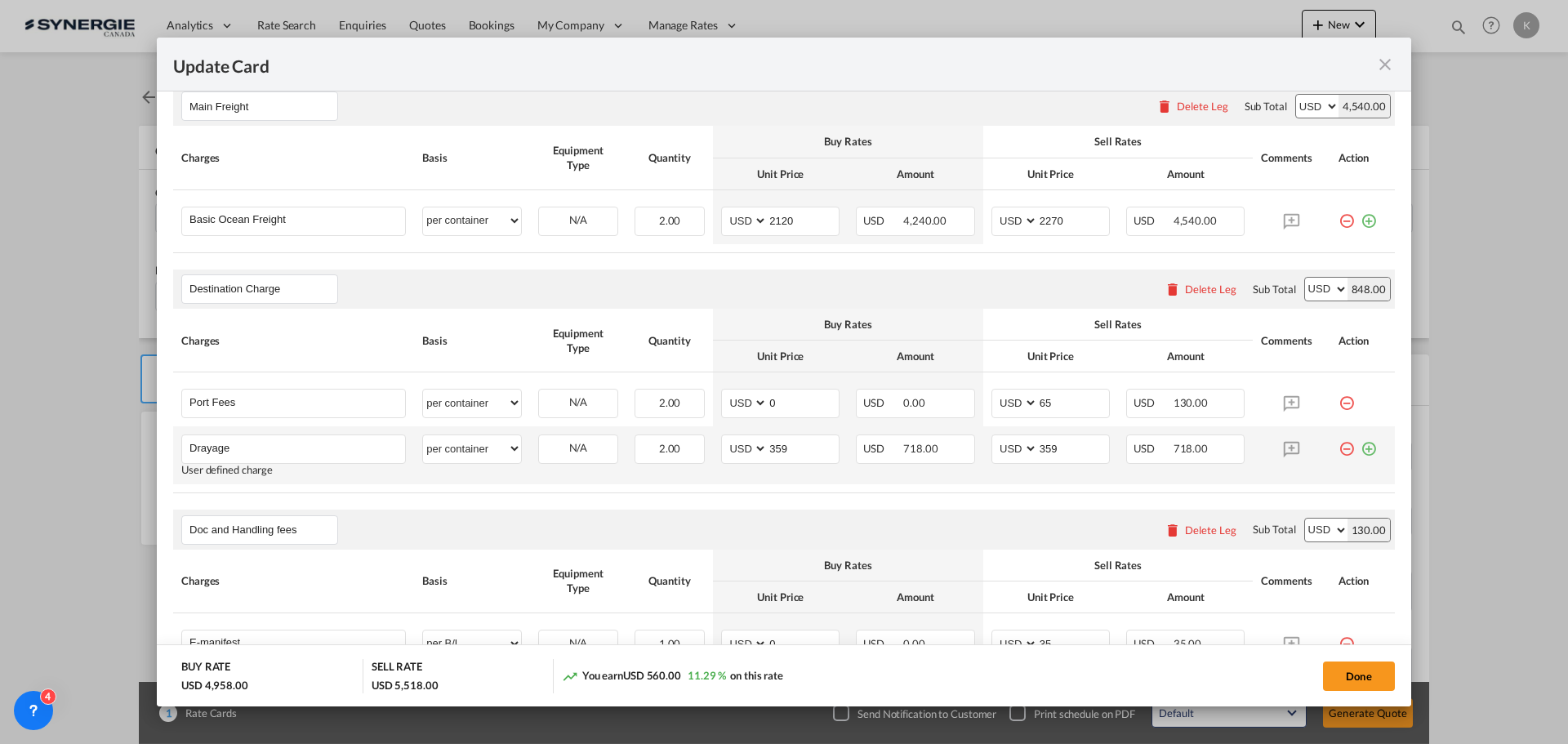
scroll to position [196, 0]
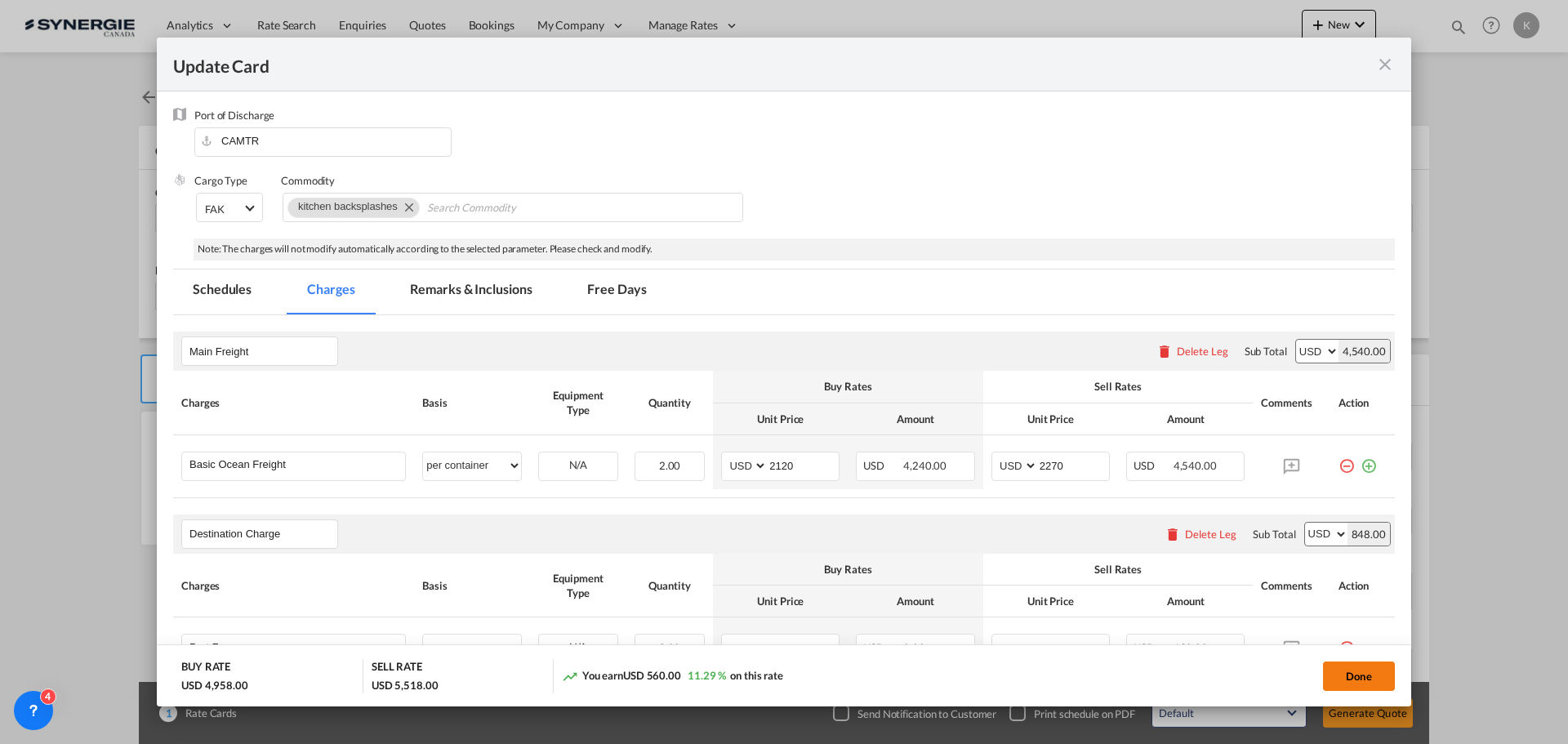
click at [1375, 676] on button "Done" at bounding box center [1359, 676] width 72 height 30
type input "08 Oct 2025"
type input "13 Oct 2025"
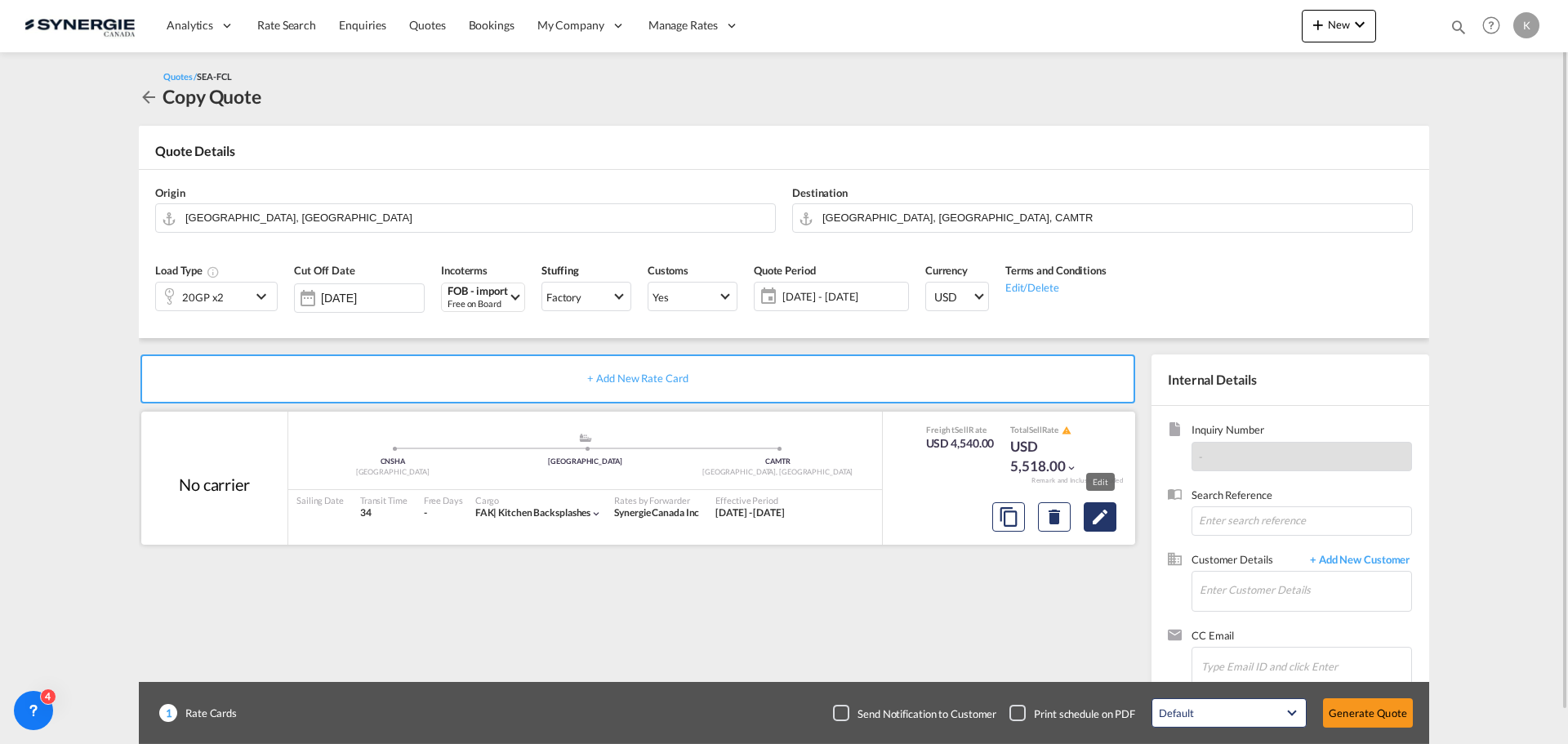
click at [1115, 522] on button "Edit" at bounding box center [1101, 517] width 33 height 30
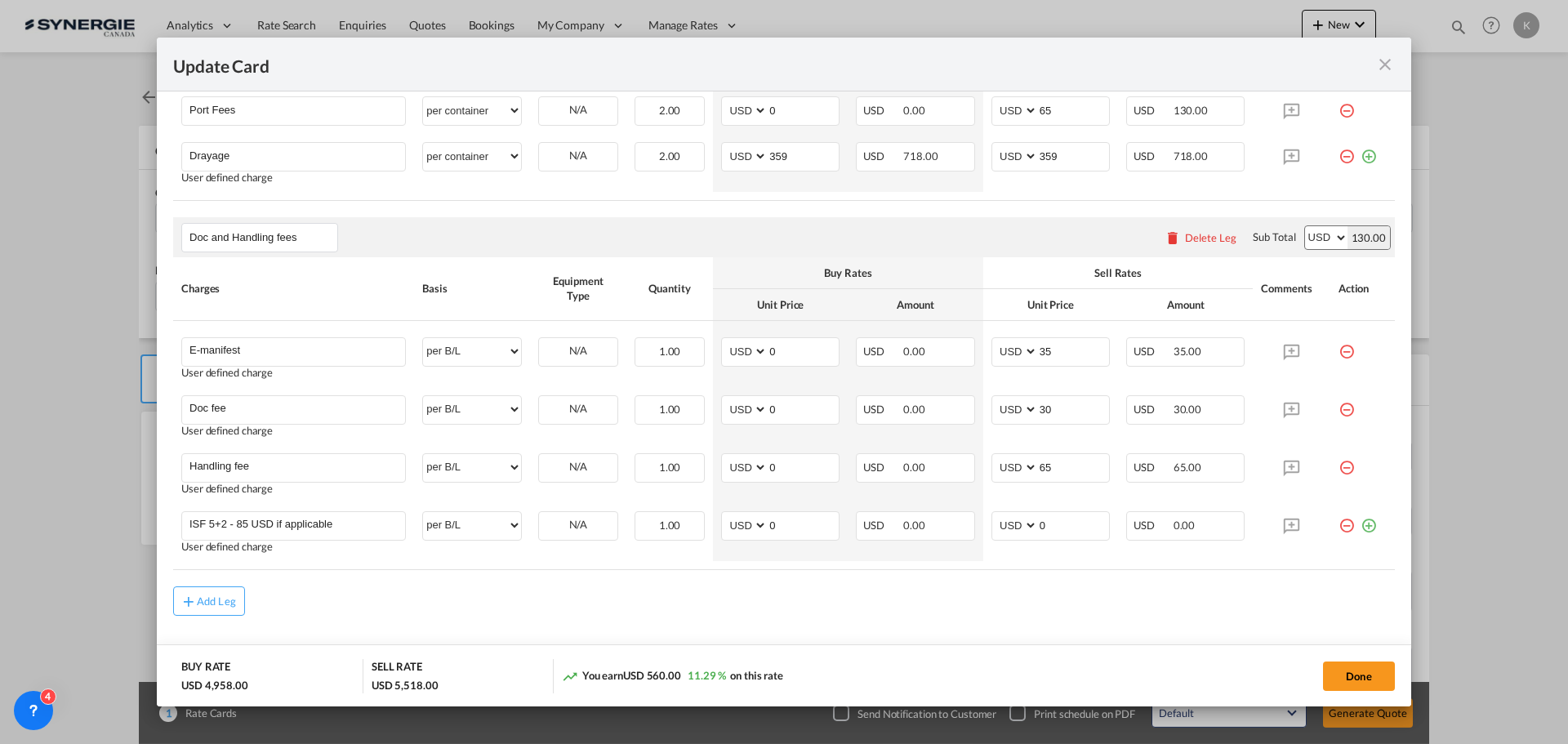
scroll to position [735, 0]
click at [1385, 671] on button "Done" at bounding box center [1359, 676] width 72 height 30
type input "08 Oct 2025"
type input "13 Oct 2025"
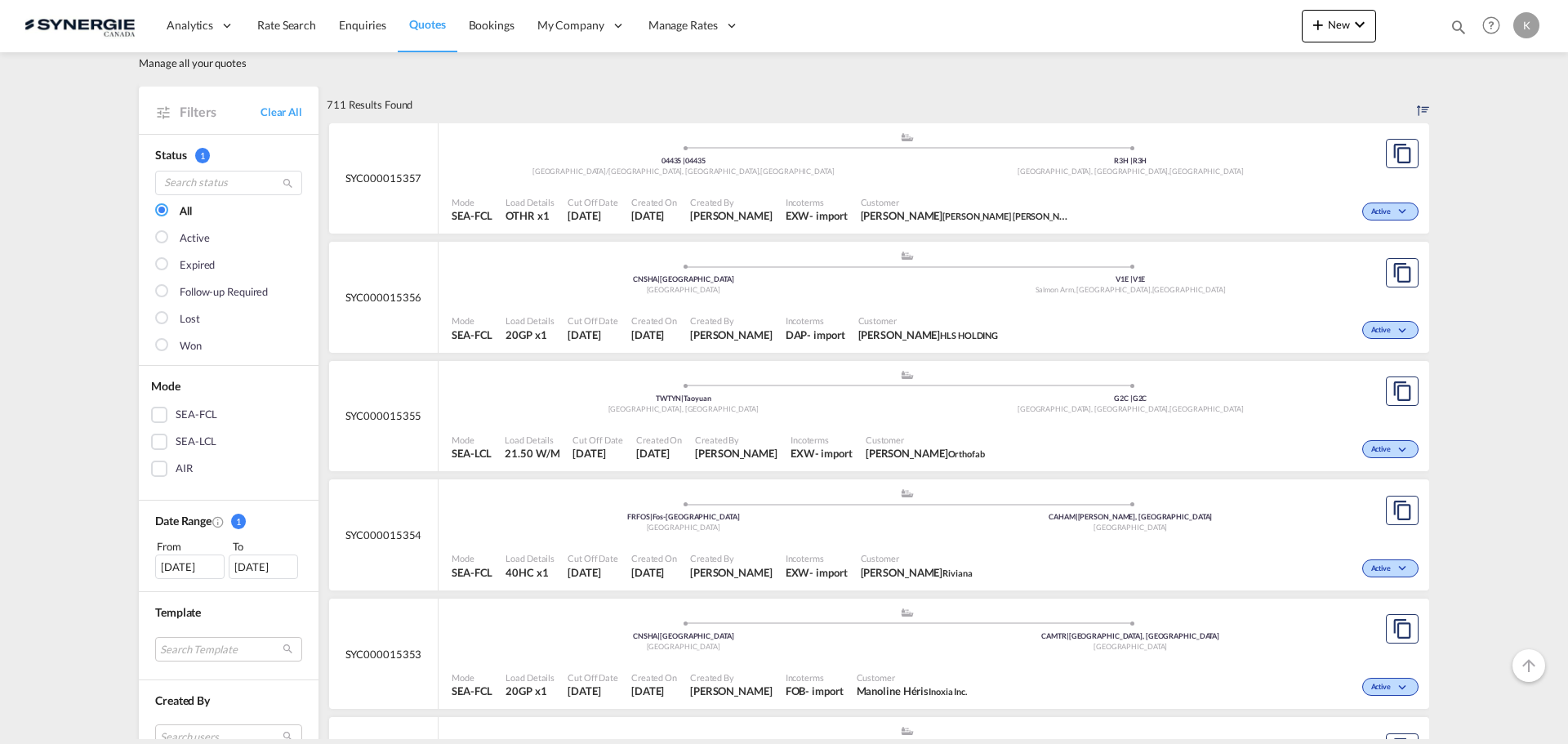
scroll to position [82, 0]
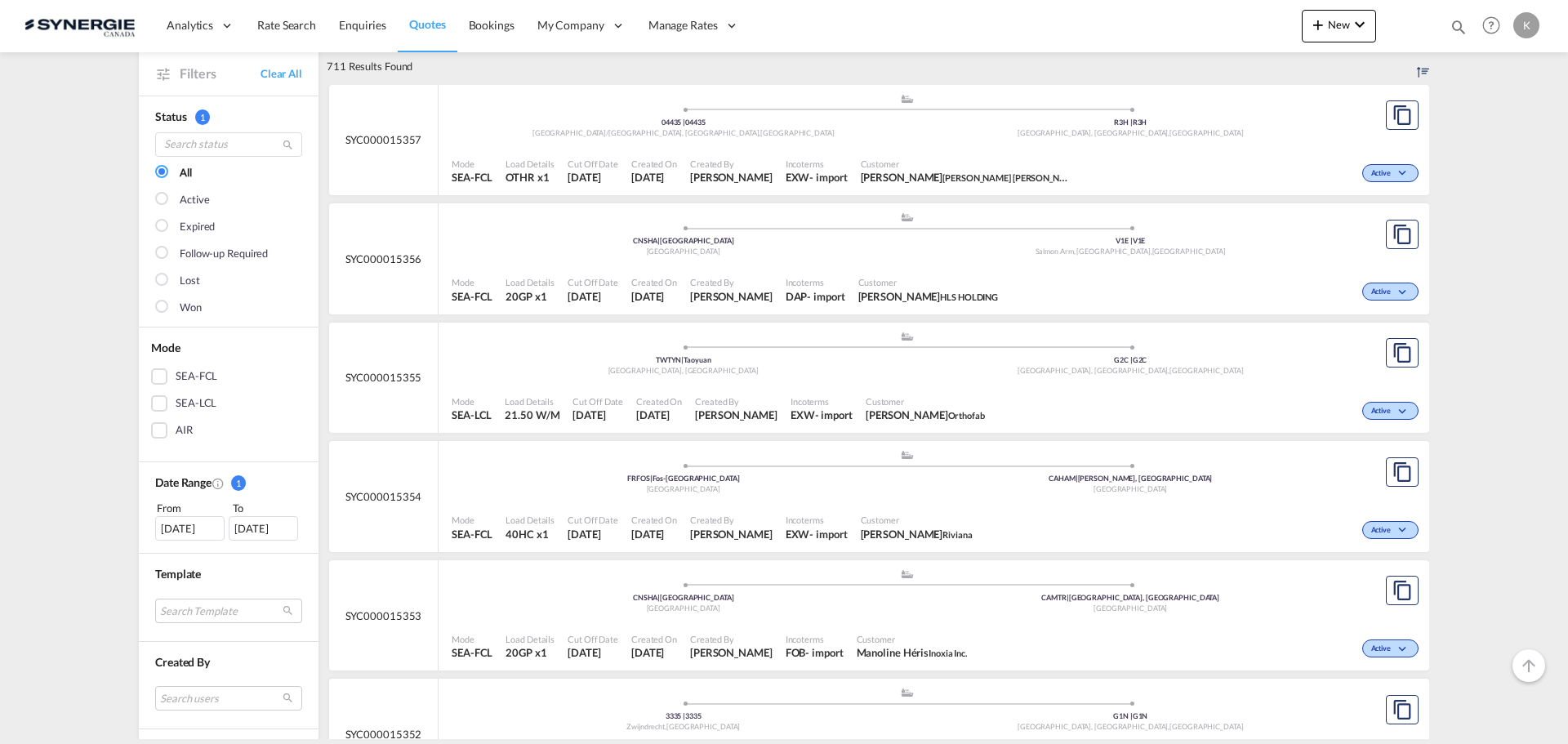
click at [779, 628] on div "Incoterms FOB - import" at bounding box center [815, 647] width 71 height 41
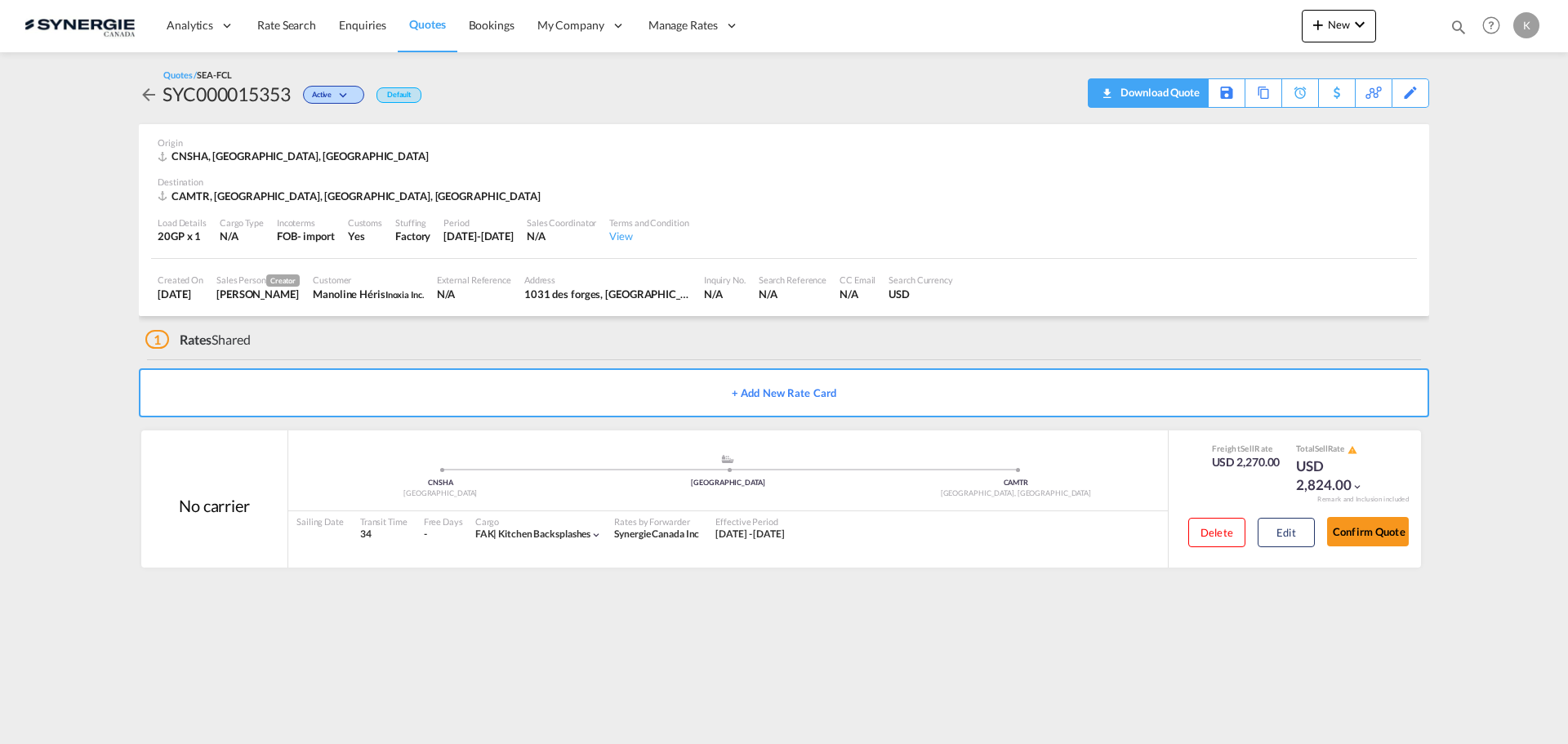
click at [1183, 101] on div "Download Quote" at bounding box center [1157, 92] width 83 height 26
click at [1287, 531] on button "Edit" at bounding box center [1286, 532] width 57 height 30
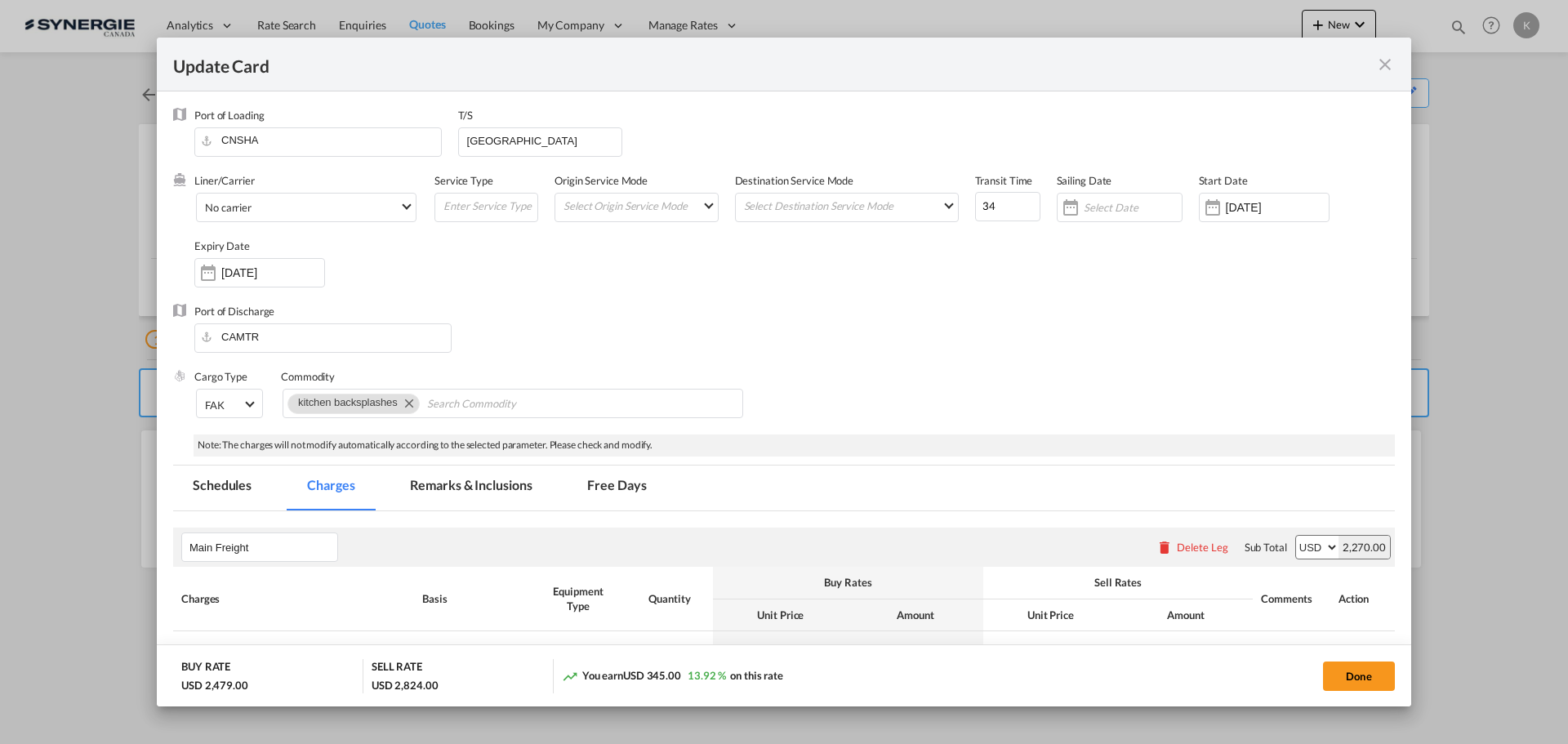
click at [1388, 68] on md-icon "icon-close fg-AAA8AD m-0 pointer" at bounding box center [1386, 64] width 20 height 20
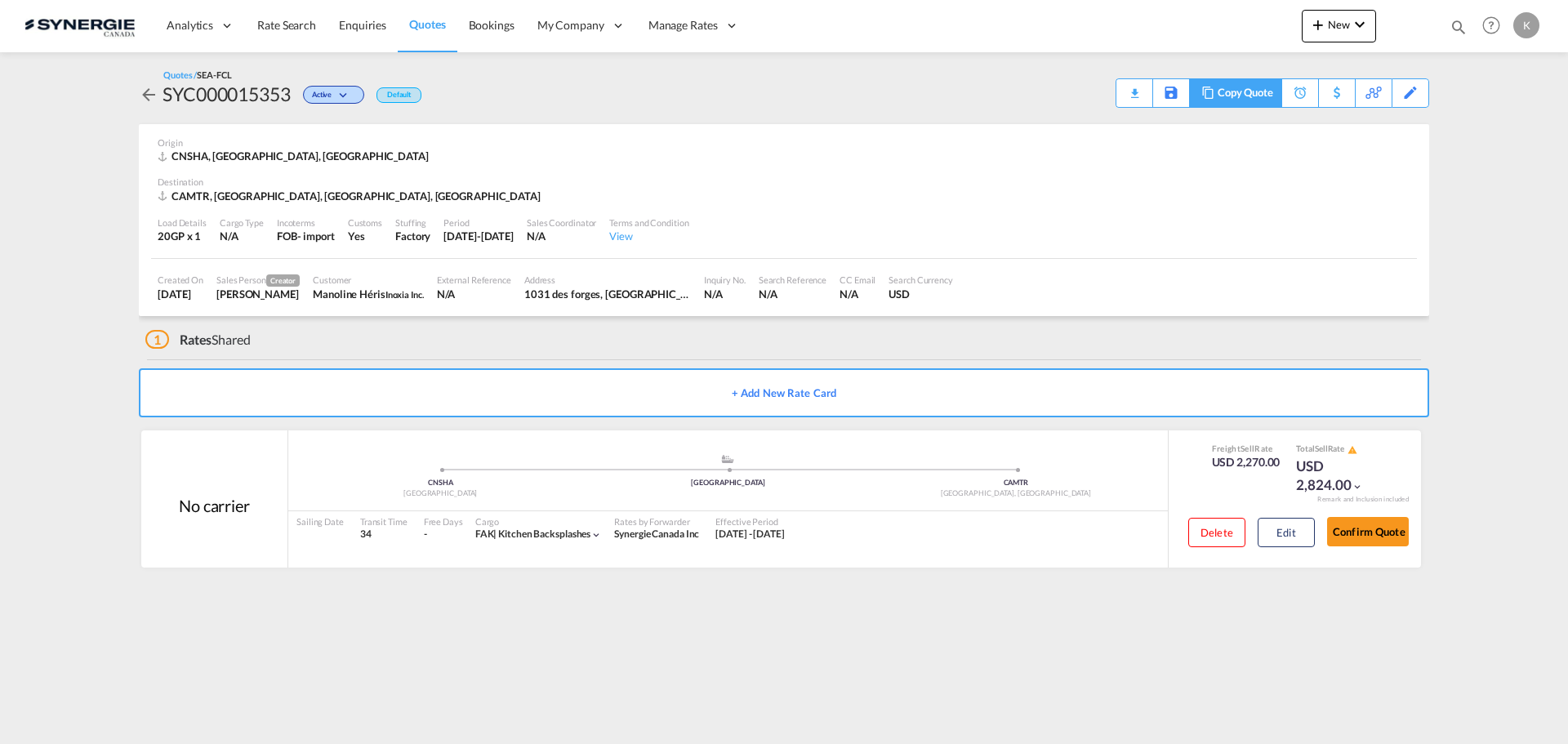
click at [1234, 100] on div "Copy Quote" at bounding box center [1245, 93] width 55 height 28
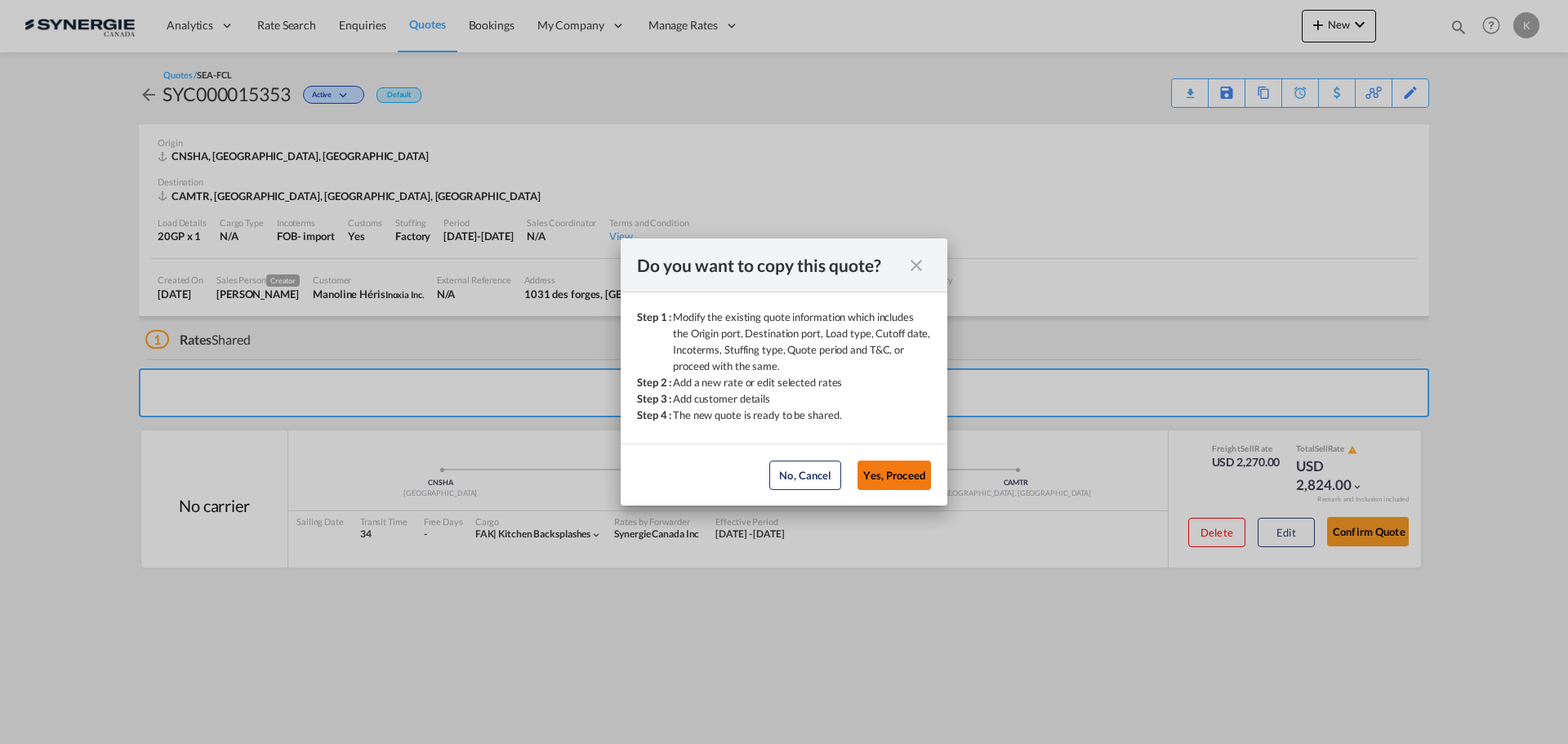
click at [895, 488] on button "Yes, Proceed" at bounding box center [894, 475] width 73 height 30
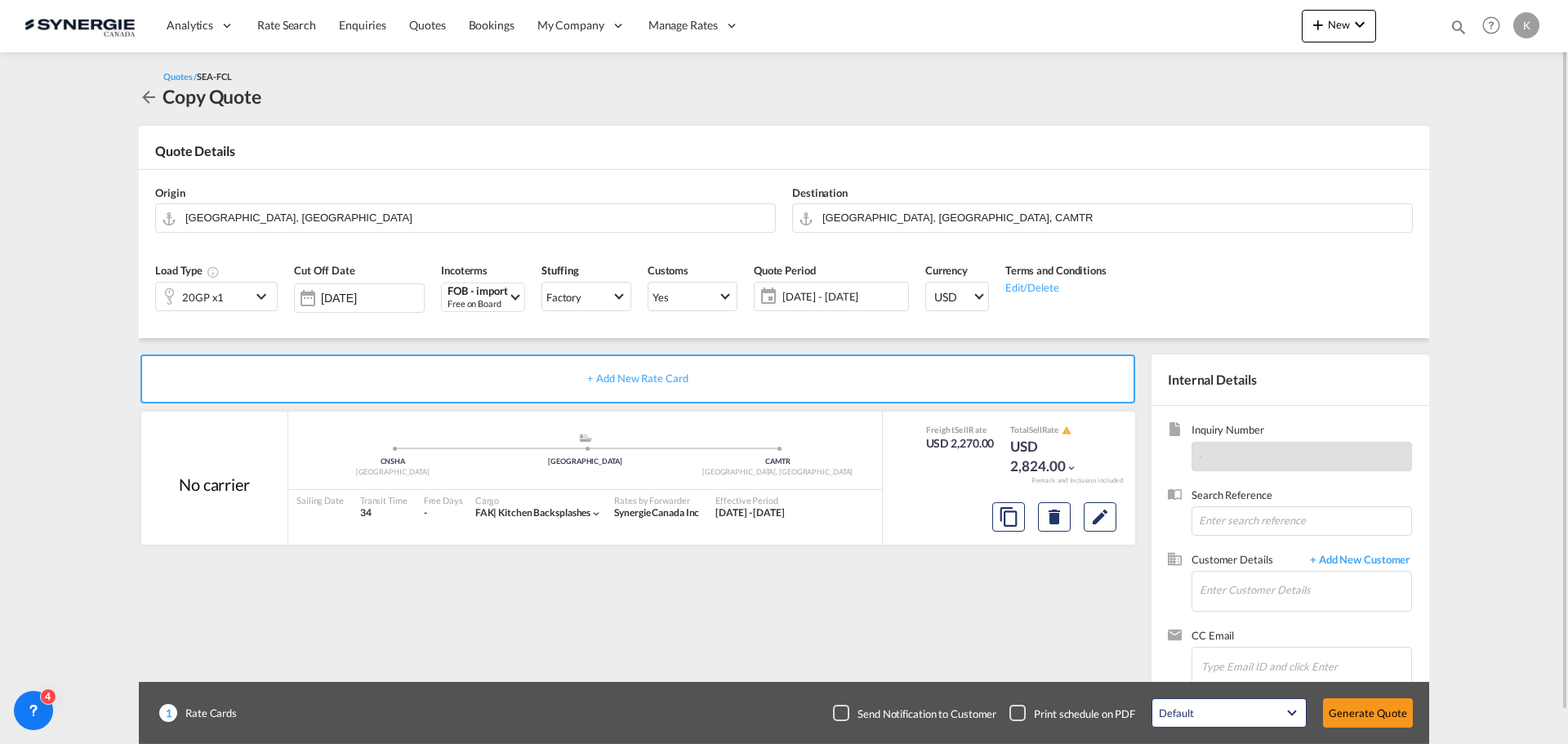
click at [261, 292] on md-icon "icon-chevron-down" at bounding box center [264, 297] width 25 height 20
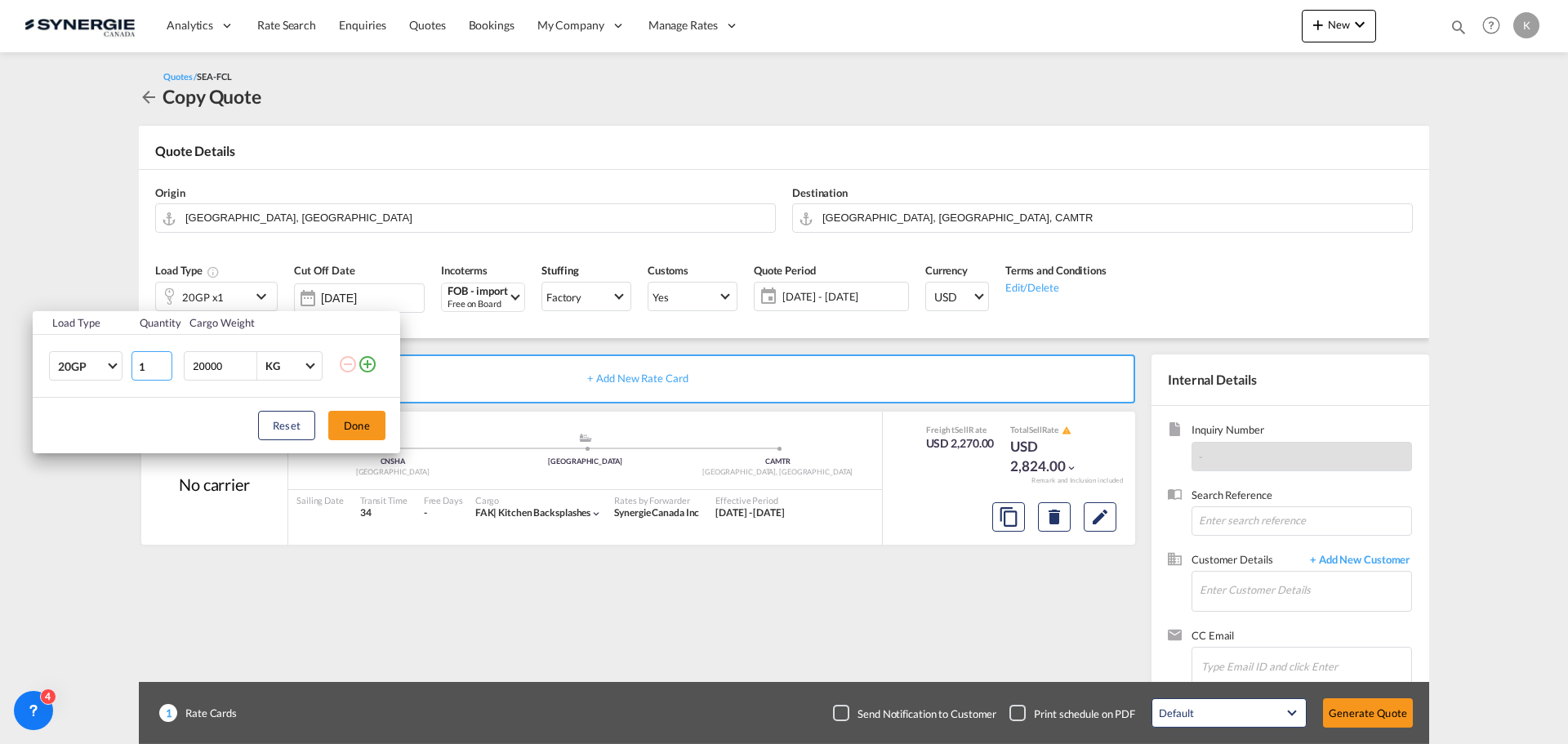
click at [148, 369] on input "1" at bounding box center [153, 366] width 41 height 30
click at [220, 375] on input "20000" at bounding box center [223, 366] width 65 height 28
click at [249, 362] on input "20001" at bounding box center [223, 366] width 65 height 28
click at [203, 367] on input "20000" at bounding box center [223, 366] width 65 height 28
type input "21000"
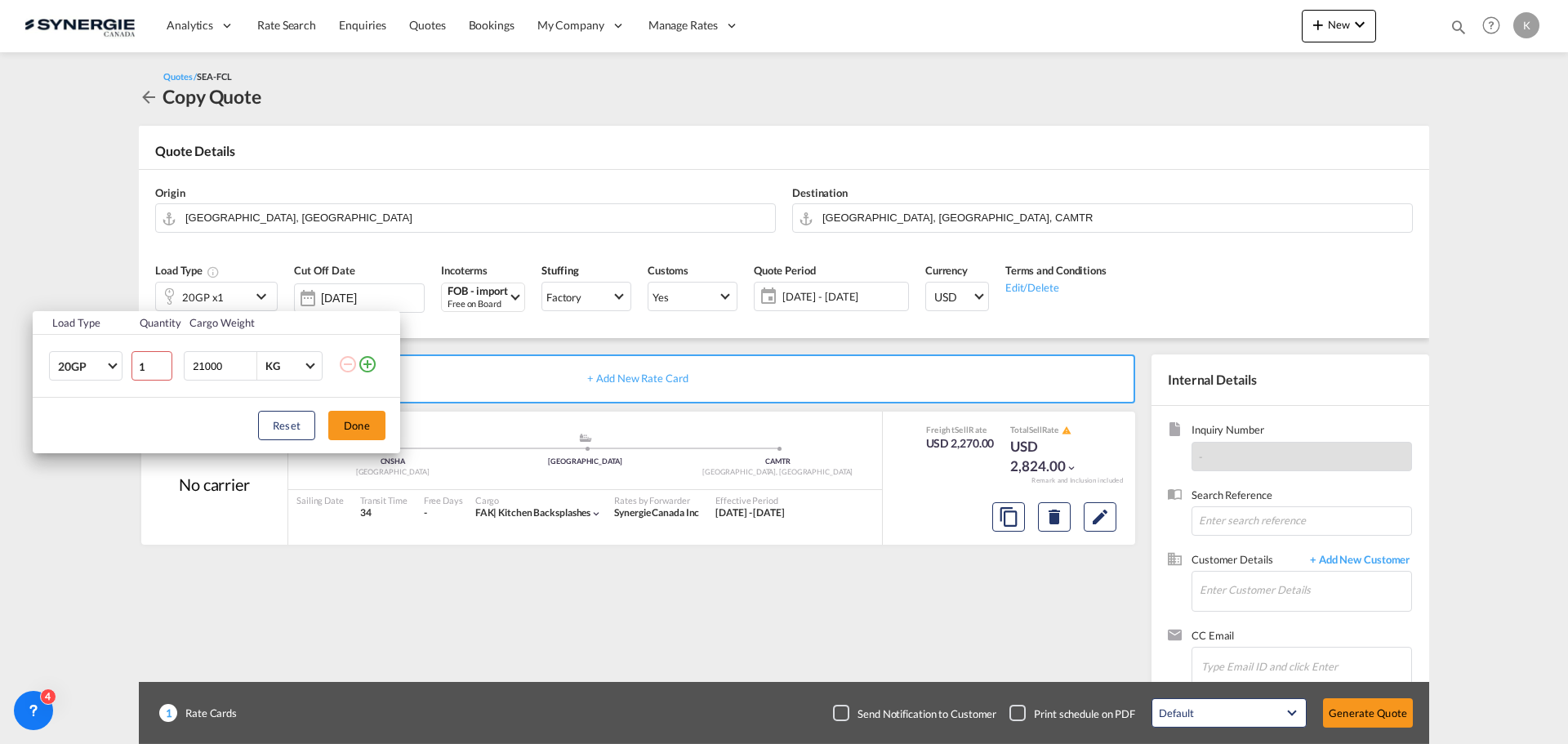
type input "1"
click at [165, 364] on input "1" at bounding box center [153, 366] width 41 height 30
type input "2"
click at [360, 425] on button "Done" at bounding box center [356, 425] width 57 height 30
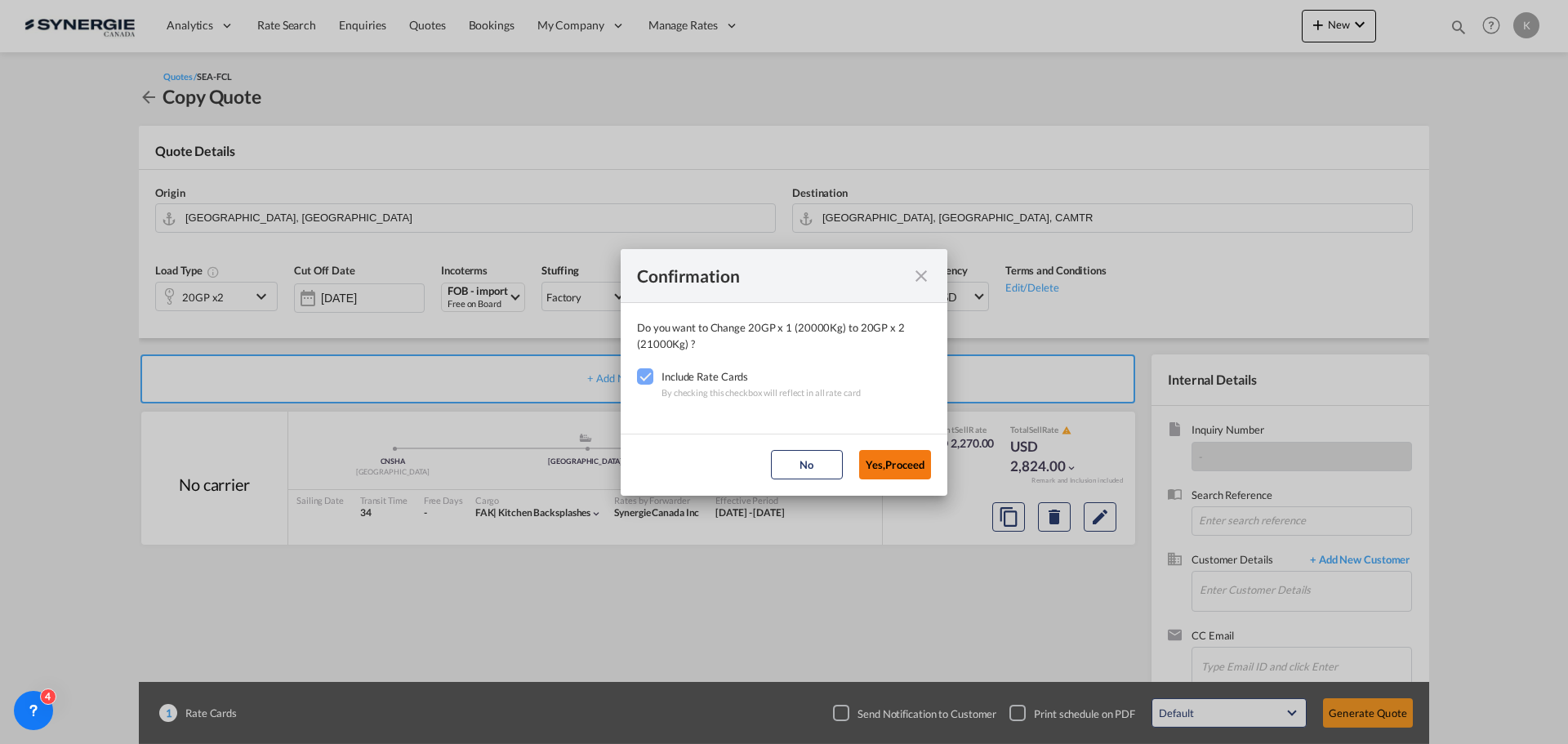
click at [902, 464] on button "Yes,Proceed" at bounding box center [894, 465] width 72 height 30
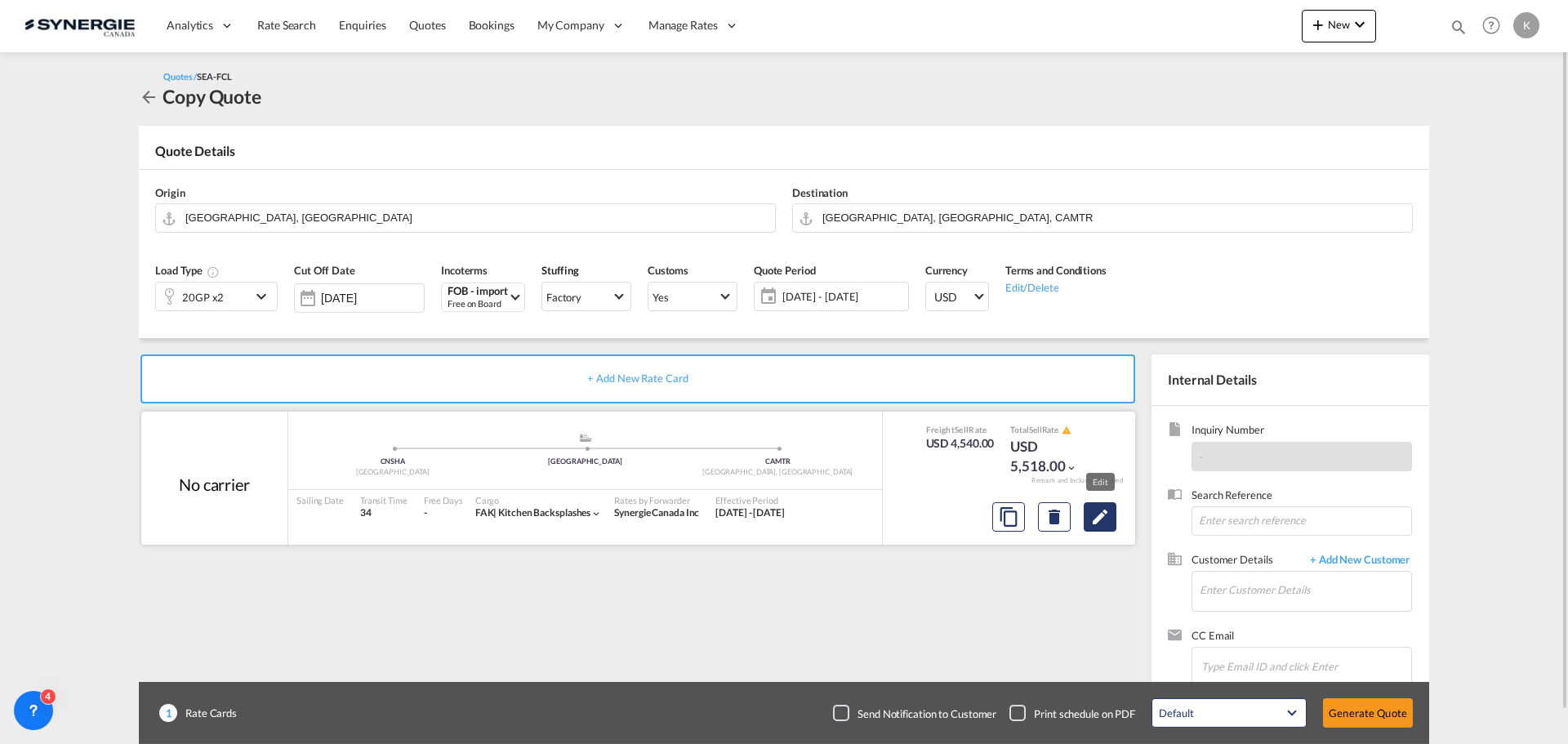
click at [1106, 523] on md-icon "Edit" at bounding box center [1101, 517] width 20 height 20
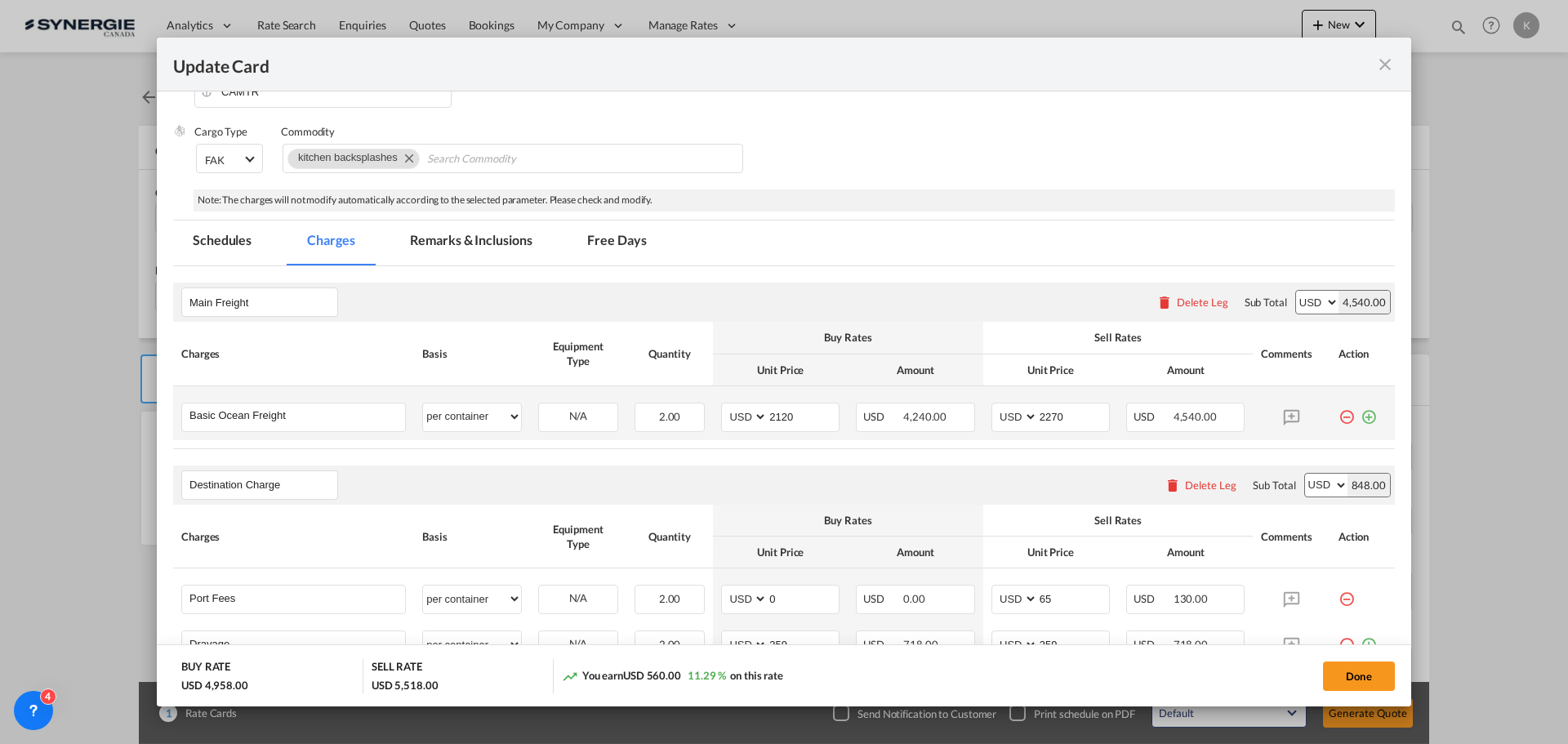
scroll to position [572, 0]
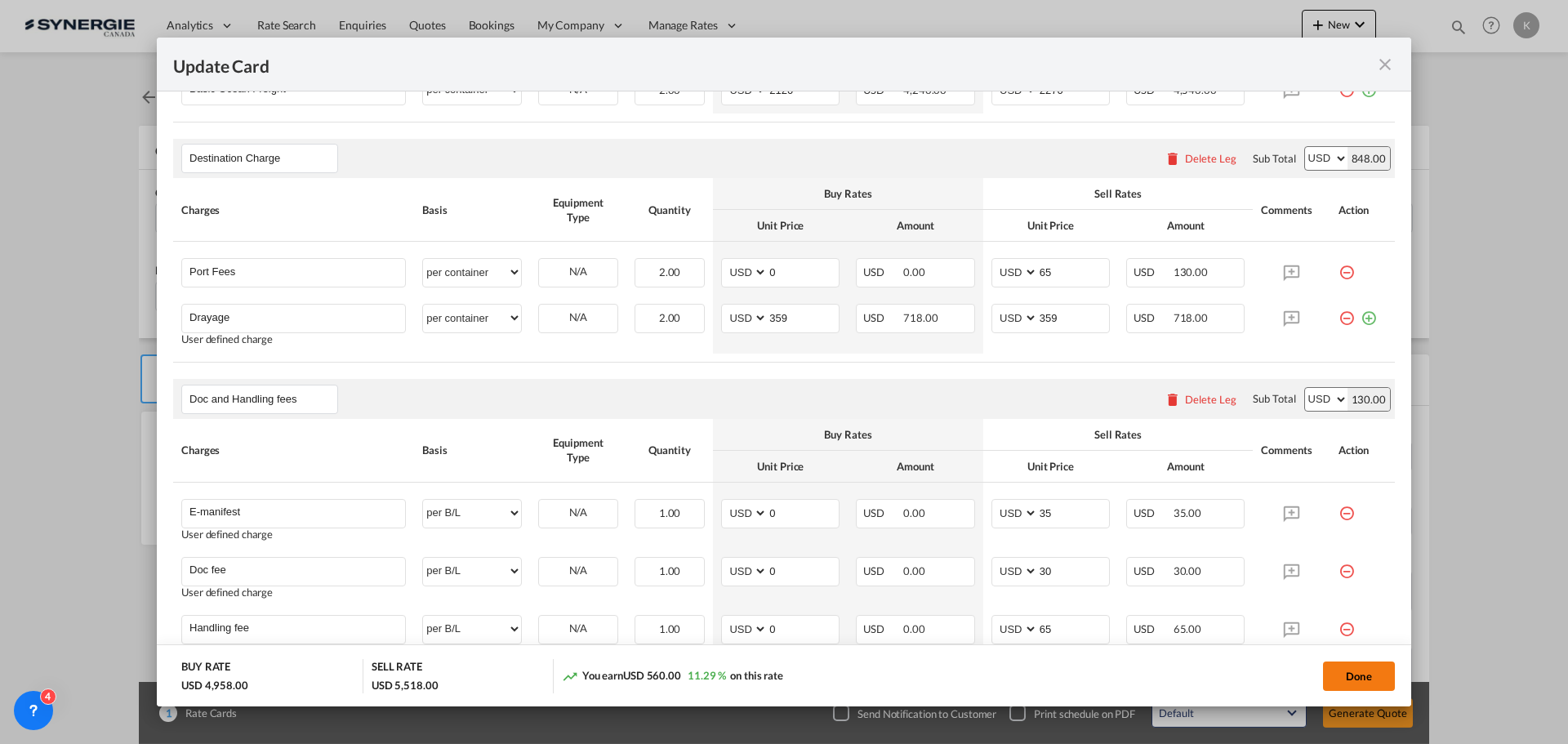
click at [1347, 673] on button "Done" at bounding box center [1359, 676] width 72 height 30
type input "08 Oct 2025"
type input "13 Oct 2025"
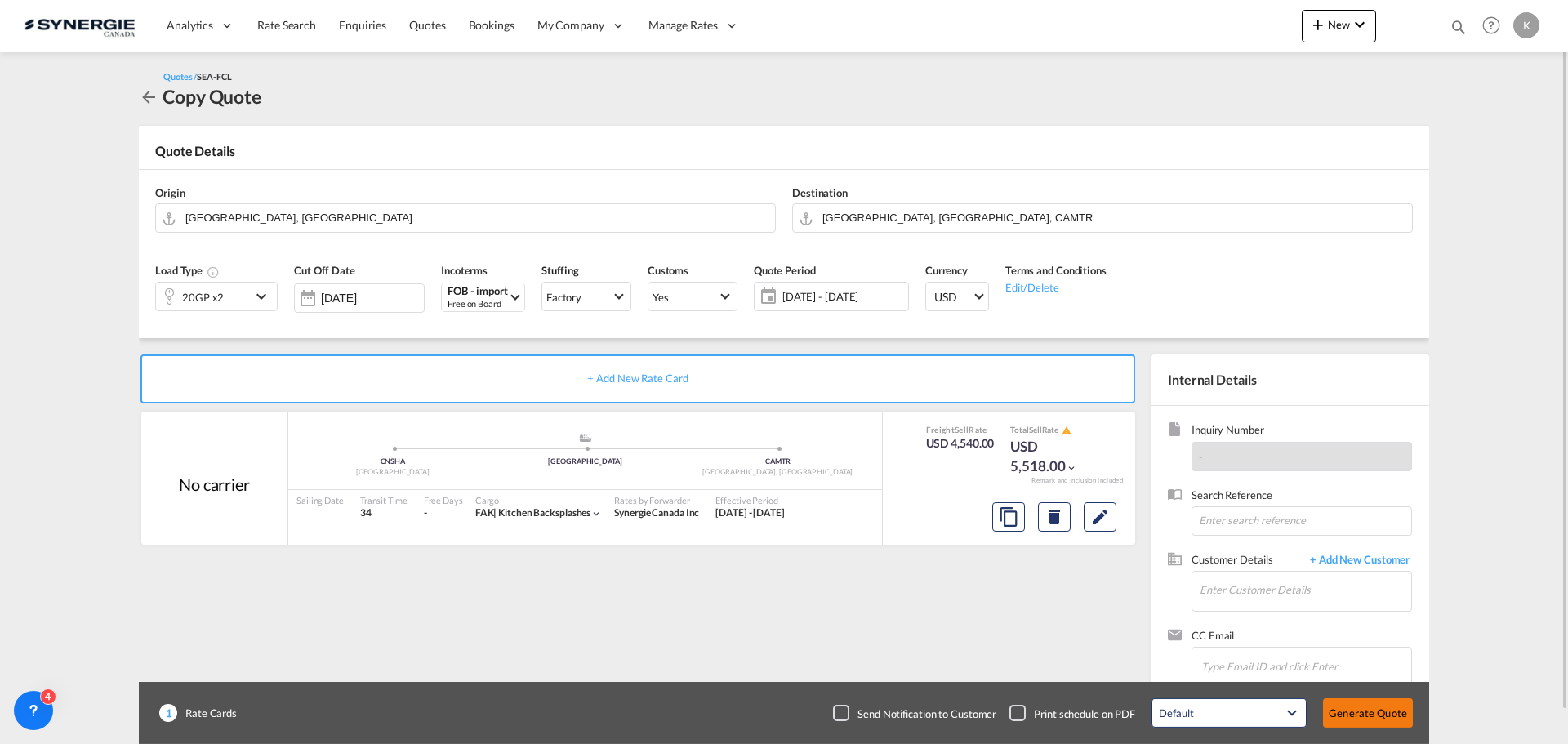
click at [1374, 717] on button "Generate Quote" at bounding box center [1368, 713] width 90 height 30
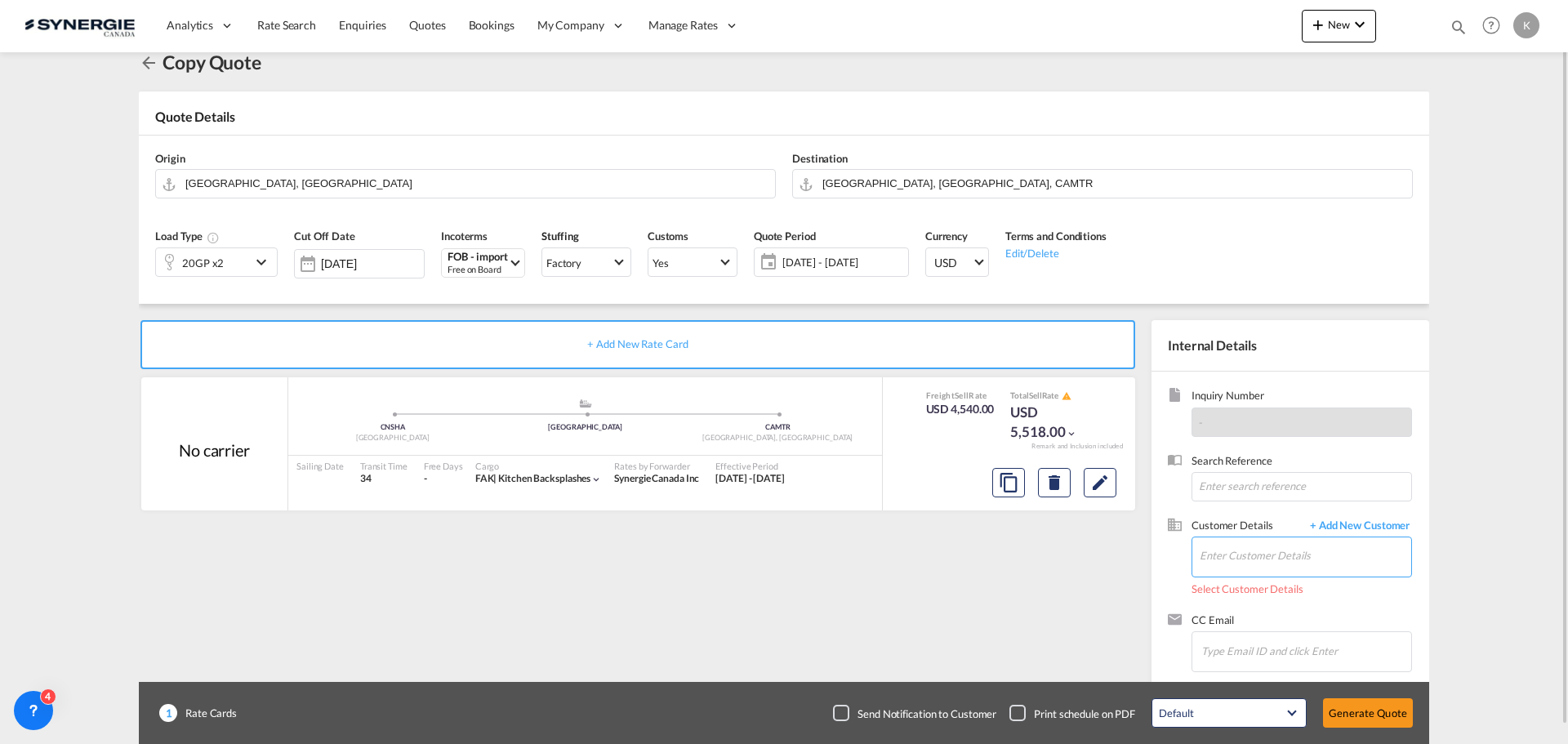
click at [1300, 566] on input "Enter Customer Details" at bounding box center [1306, 555] width 212 height 37
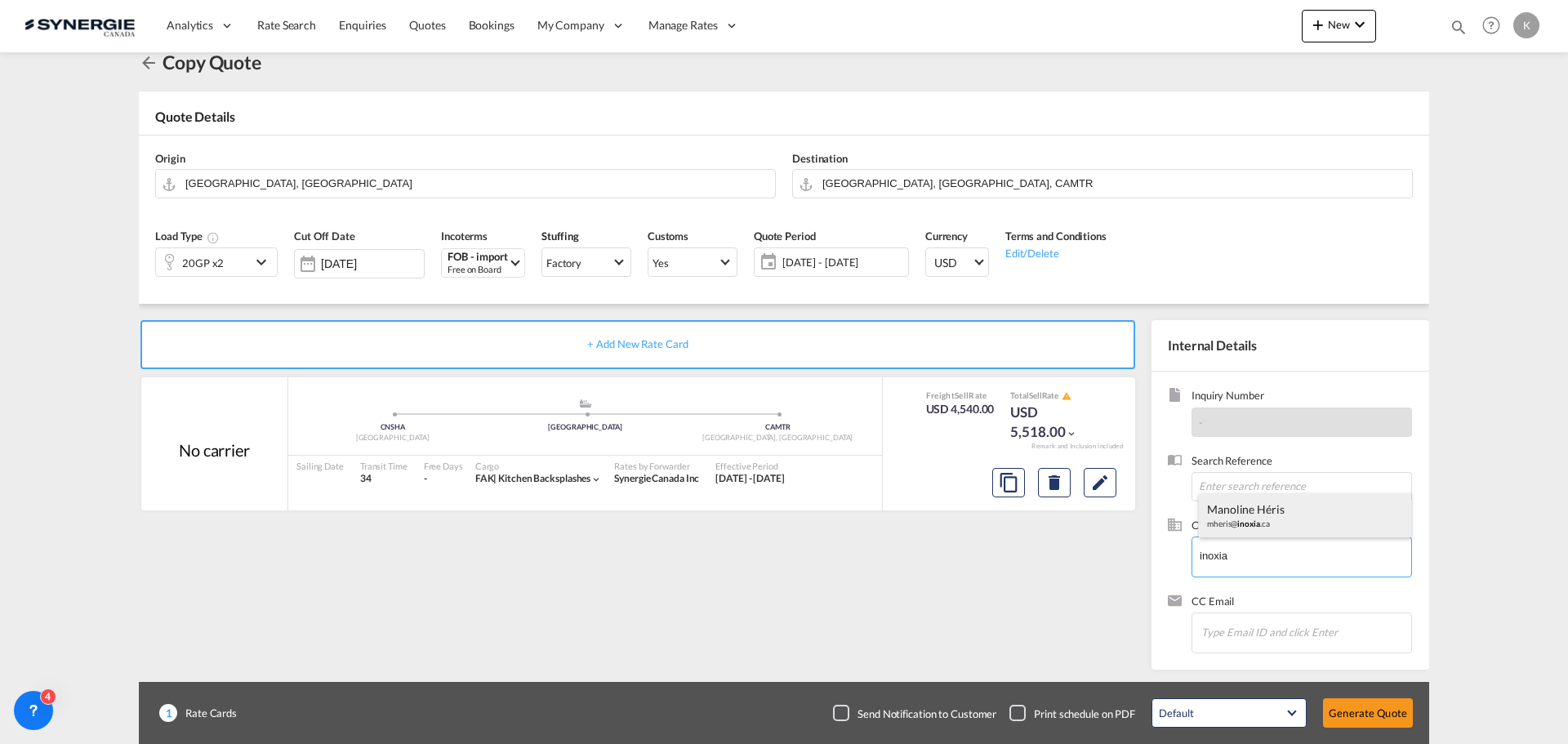
click at [1306, 518] on div "Manoline Héris mheris@ inoxia .ca" at bounding box center [1306, 515] width 213 height 44
type input "Inoxia Inc., Manoline Héris, mheris@inoxia.ca"
click at [1373, 720] on button "Generate Quote" at bounding box center [1368, 713] width 90 height 30
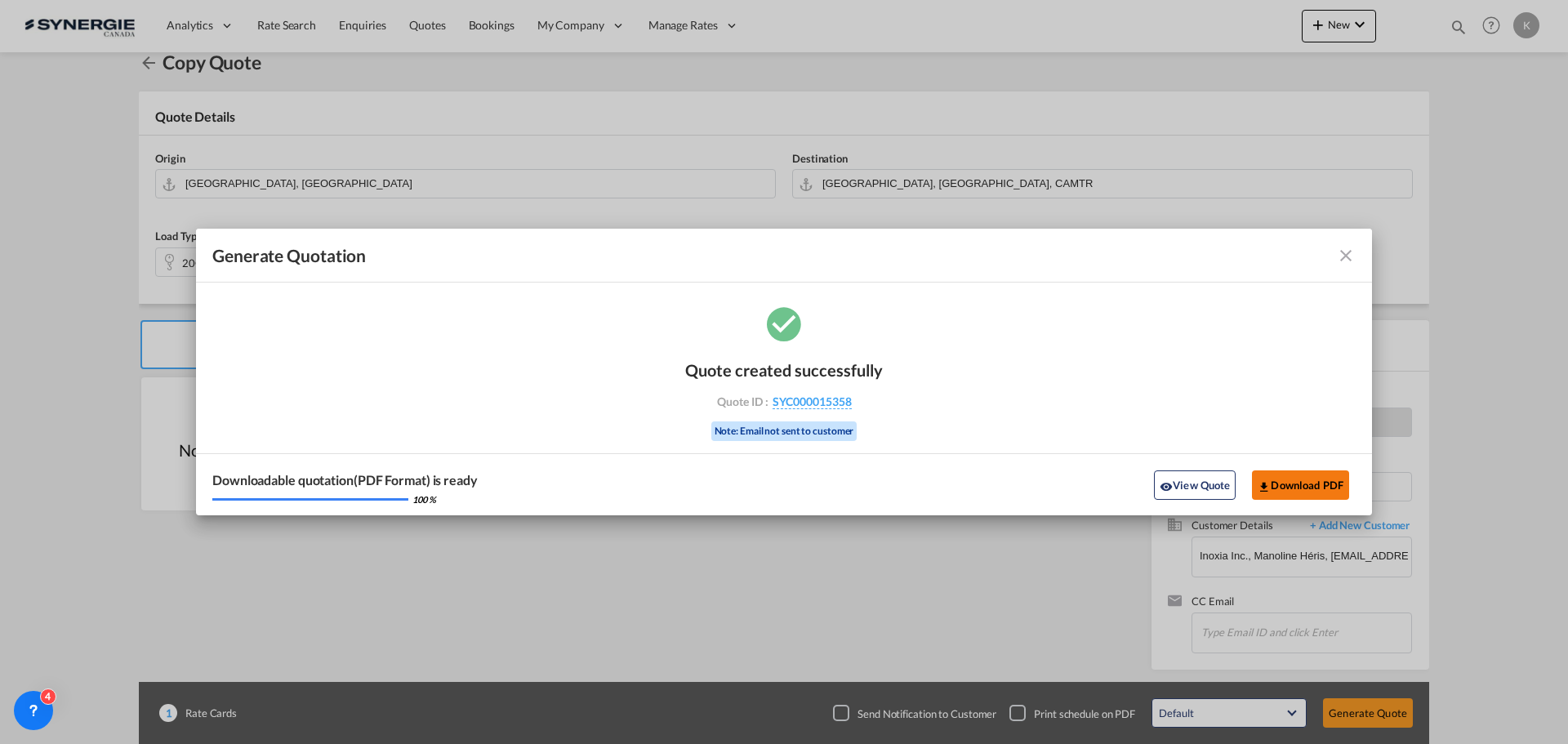
click at [1309, 486] on button "Download PDF" at bounding box center [1301, 485] width 97 height 30
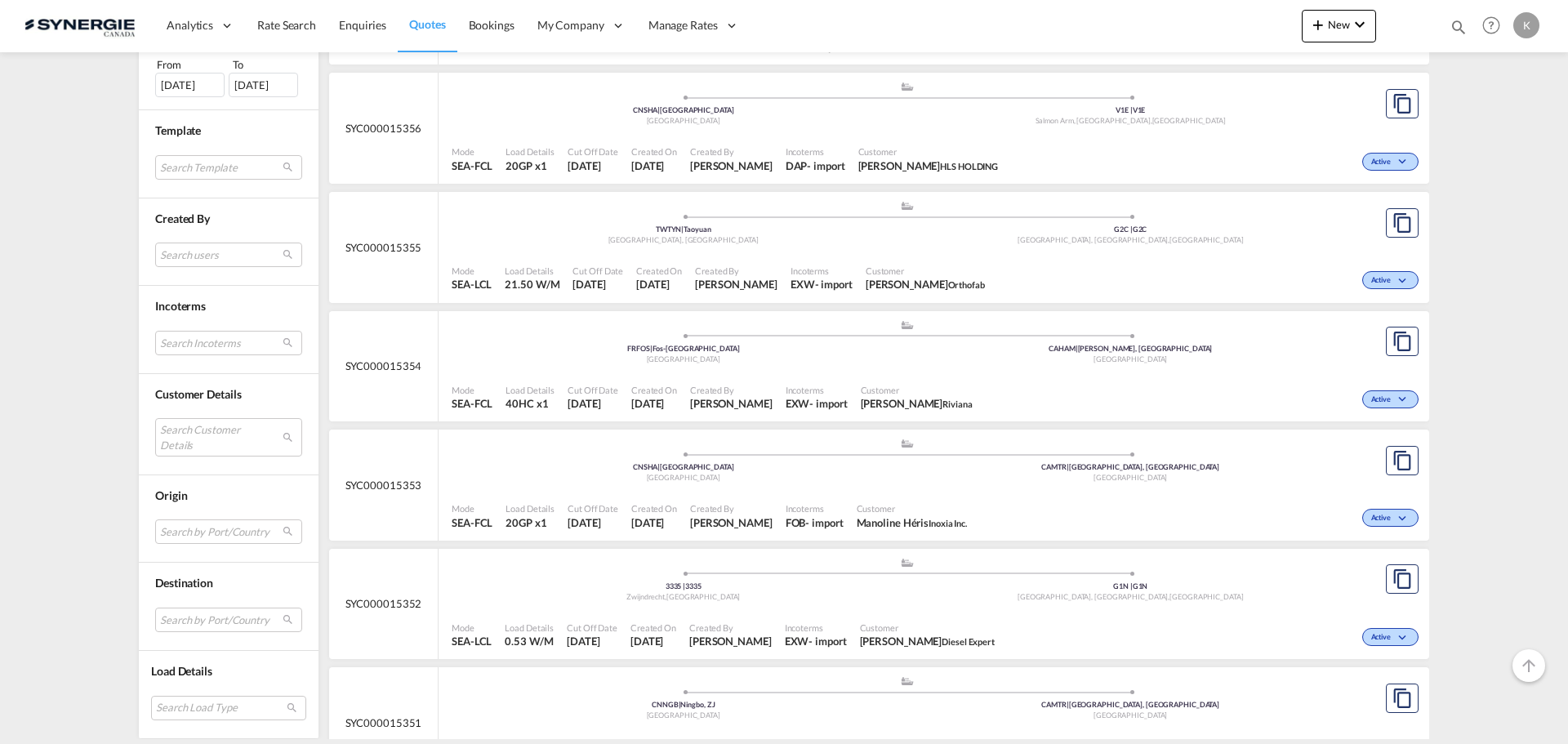
scroll to position [653, 0]
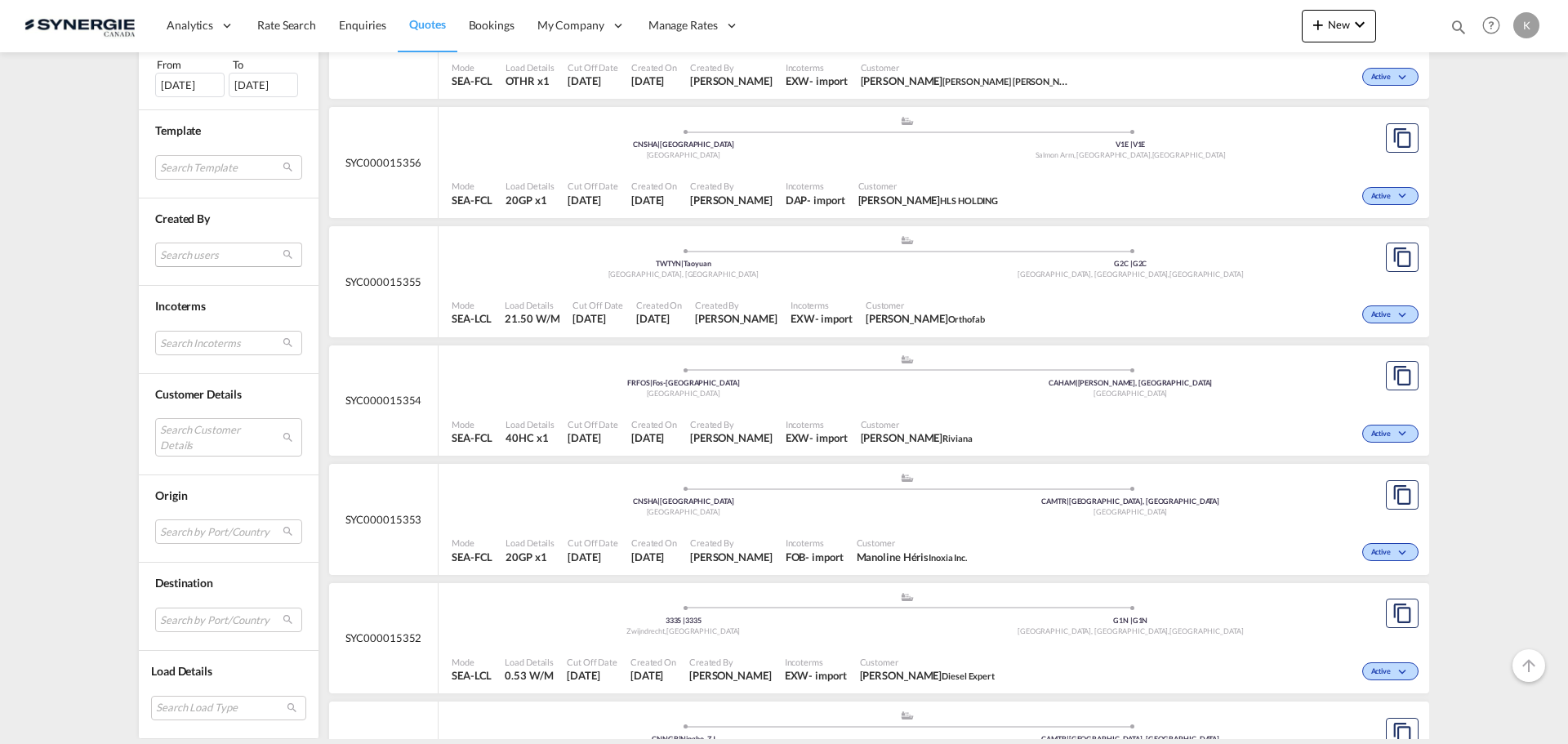
click at [226, 250] on md-select "Search users [PERSON_NAME] [PERSON_NAME][EMAIL_ADDRESS][DOMAIN_NAME] [PERSON_NA…" at bounding box center [228, 255] width 147 height 25
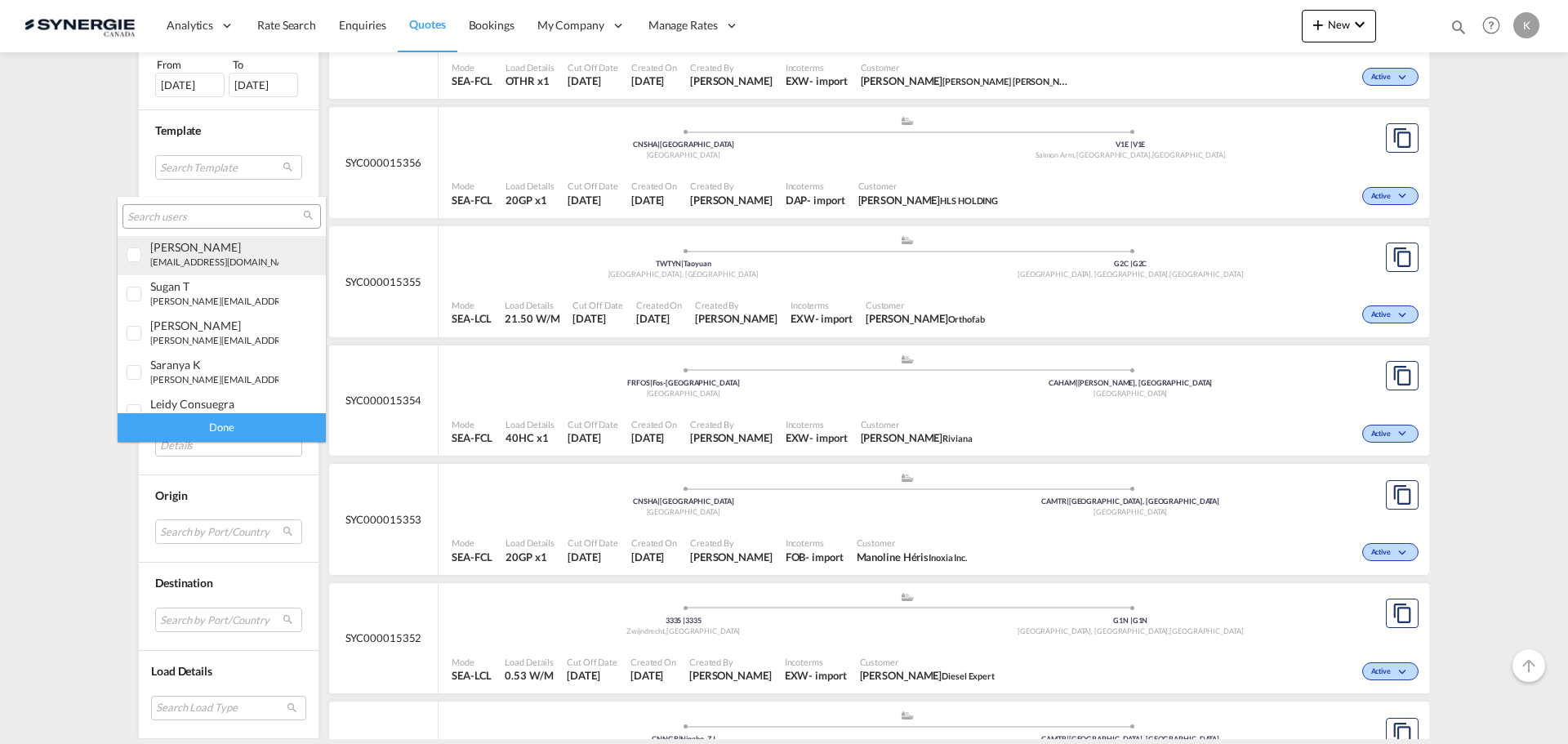
type md-option "[object Object]"
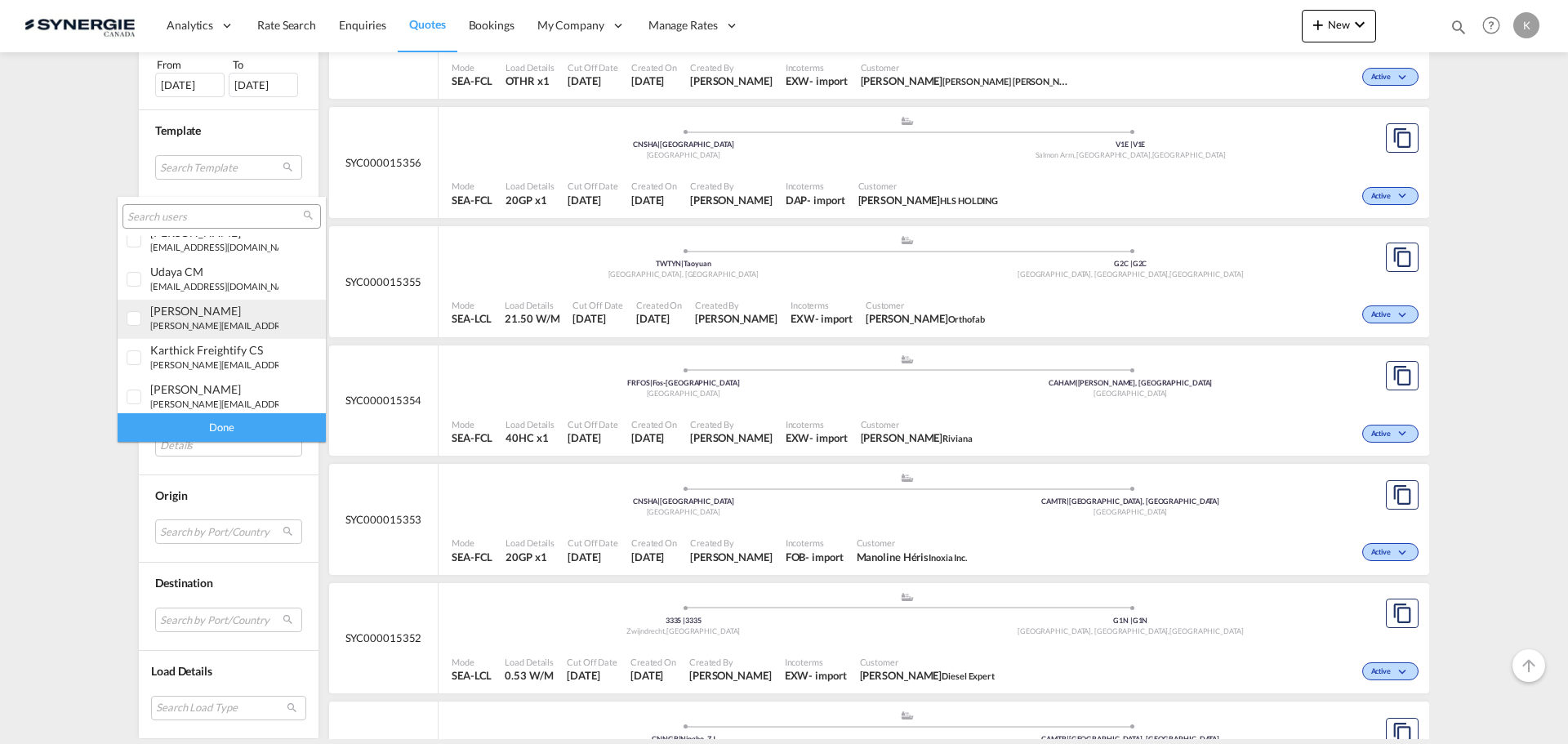
click at [214, 321] on small "[PERSON_NAME][EMAIL_ADDRESS][DOMAIN_NAME]" at bounding box center [261, 325] width 221 height 11
click at [129, 321] on div at bounding box center [135, 320] width 16 height 16
click at [181, 220] on input "search" at bounding box center [215, 218] width 176 height 15
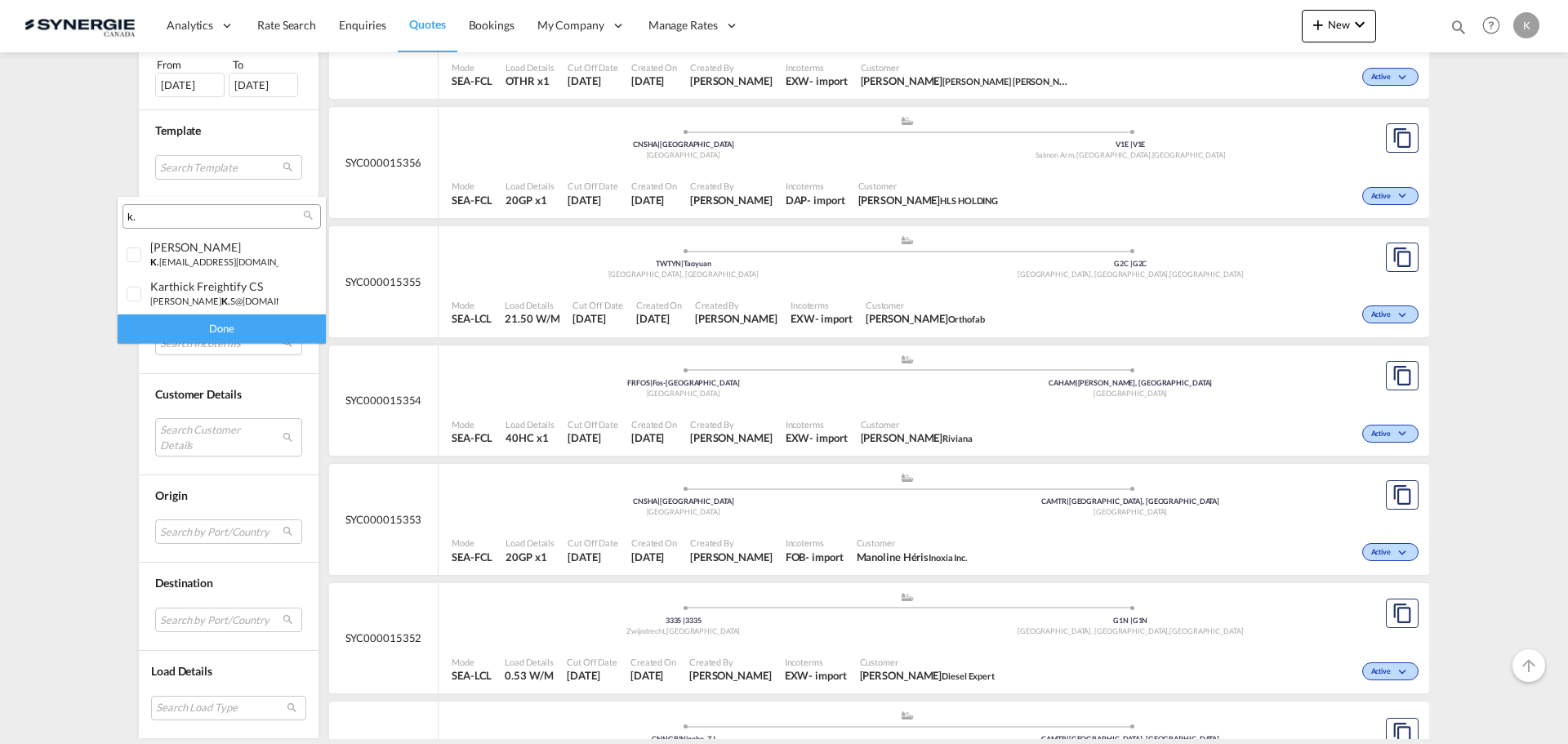
type input "k."
click at [170, 218] on input "k." at bounding box center [215, 218] width 176 height 15
click at [195, 252] on div "karen Mercier" at bounding box center [214, 246] width 129 height 14
click at [219, 322] on div "Done" at bounding box center [222, 328] width 209 height 29
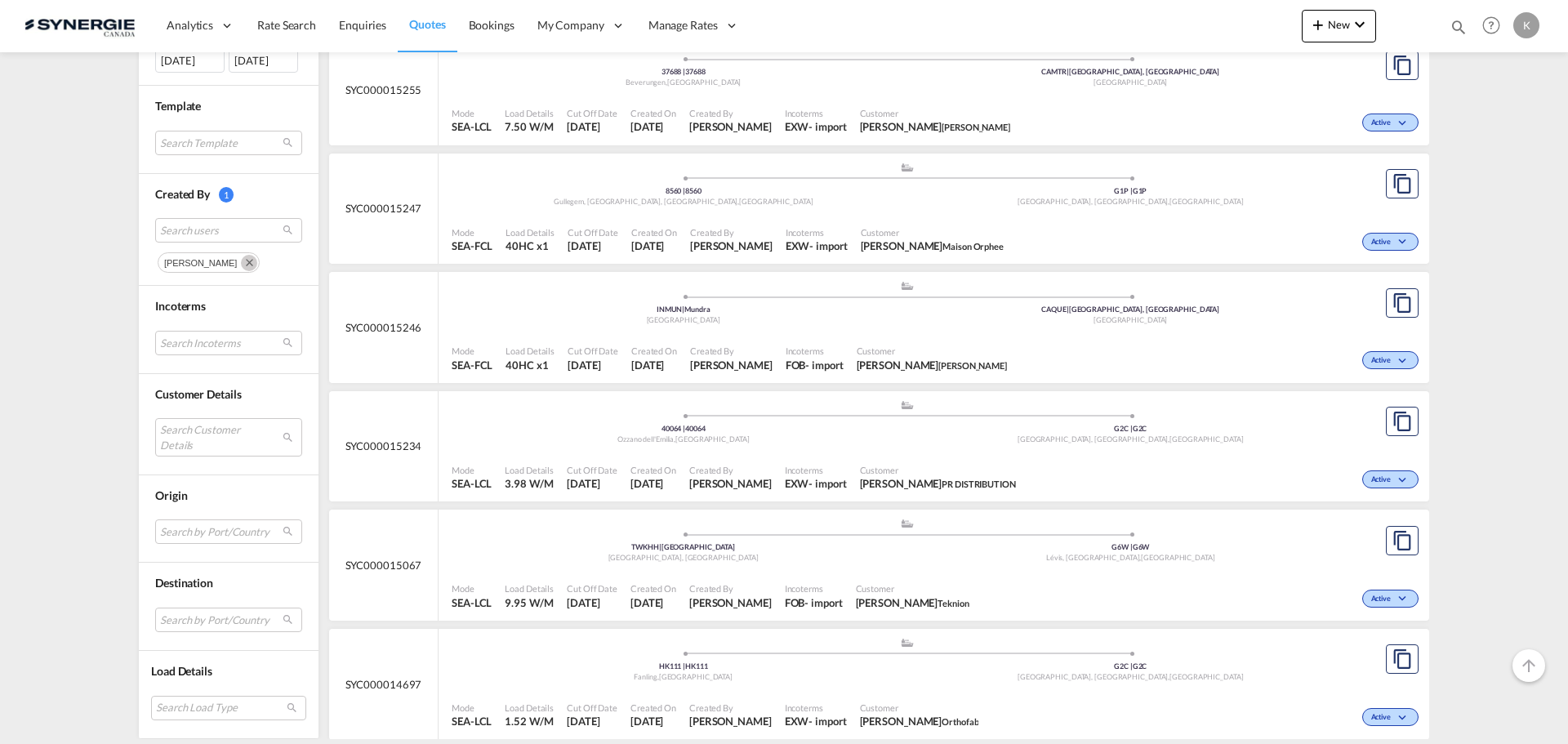
scroll to position [858, 0]
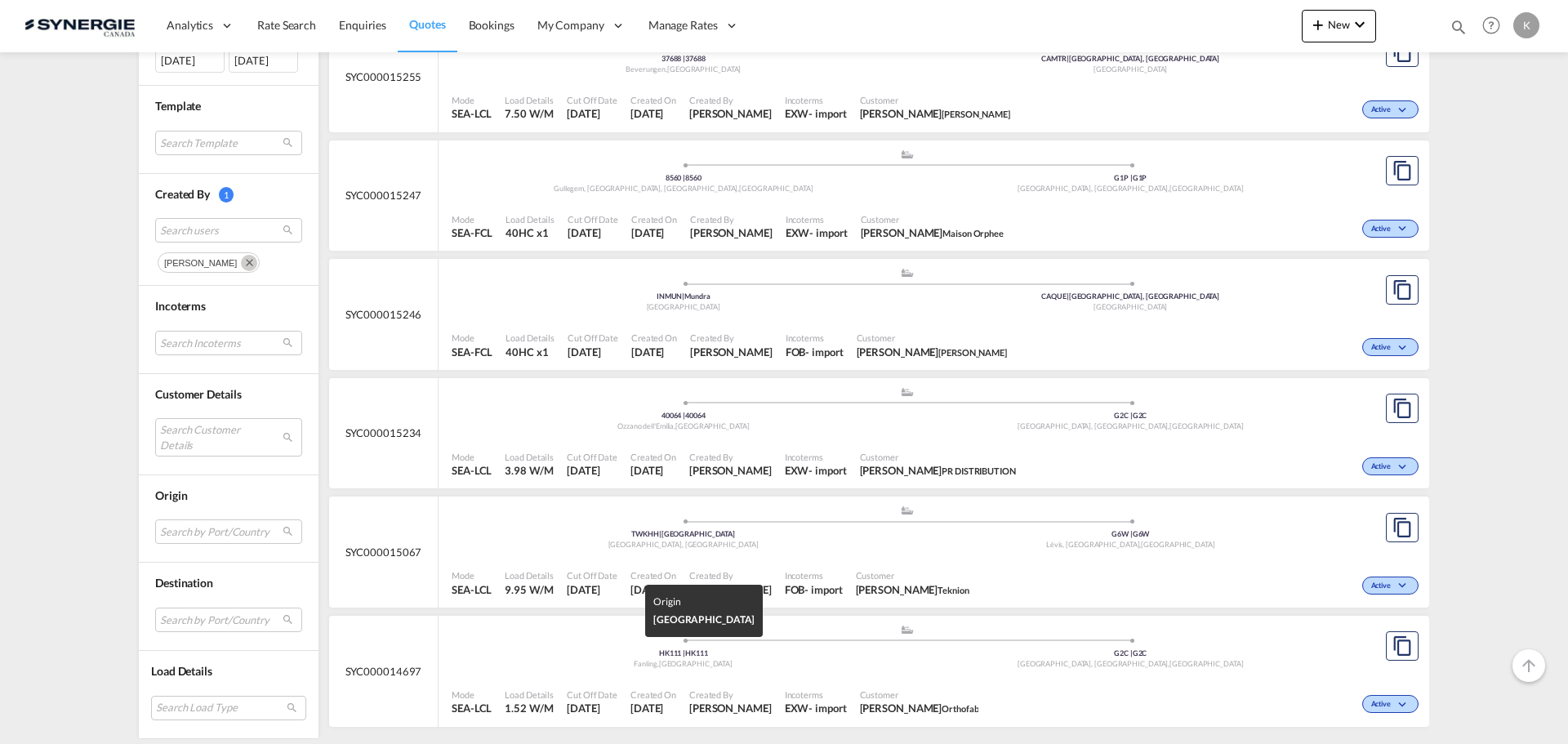
click at [794, 660] on div "Fanling , Hong Kong" at bounding box center [683, 664] width 448 height 11
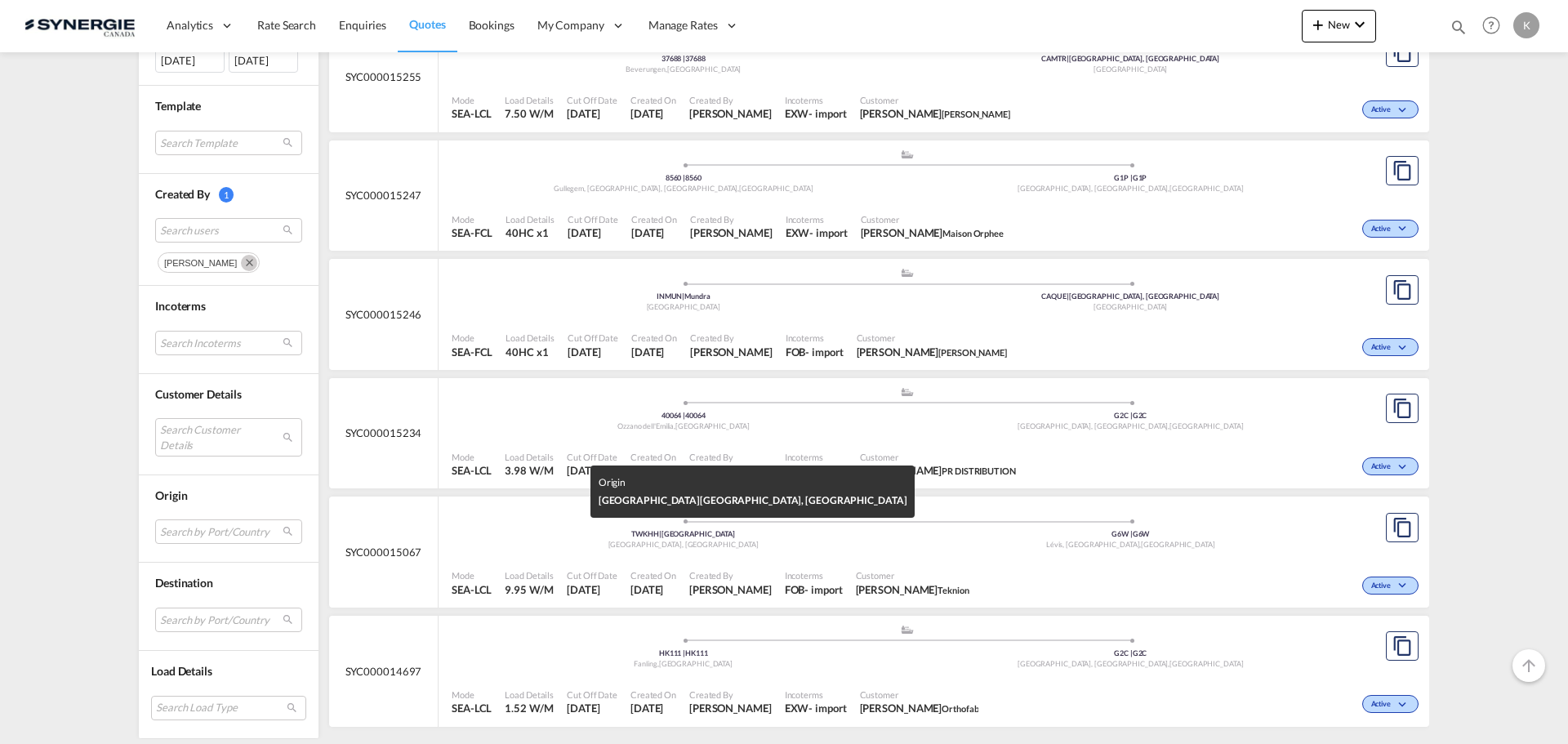
click at [804, 531] on div "TWKHH | Kaohsiung" at bounding box center [683, 534] width 448 height 11
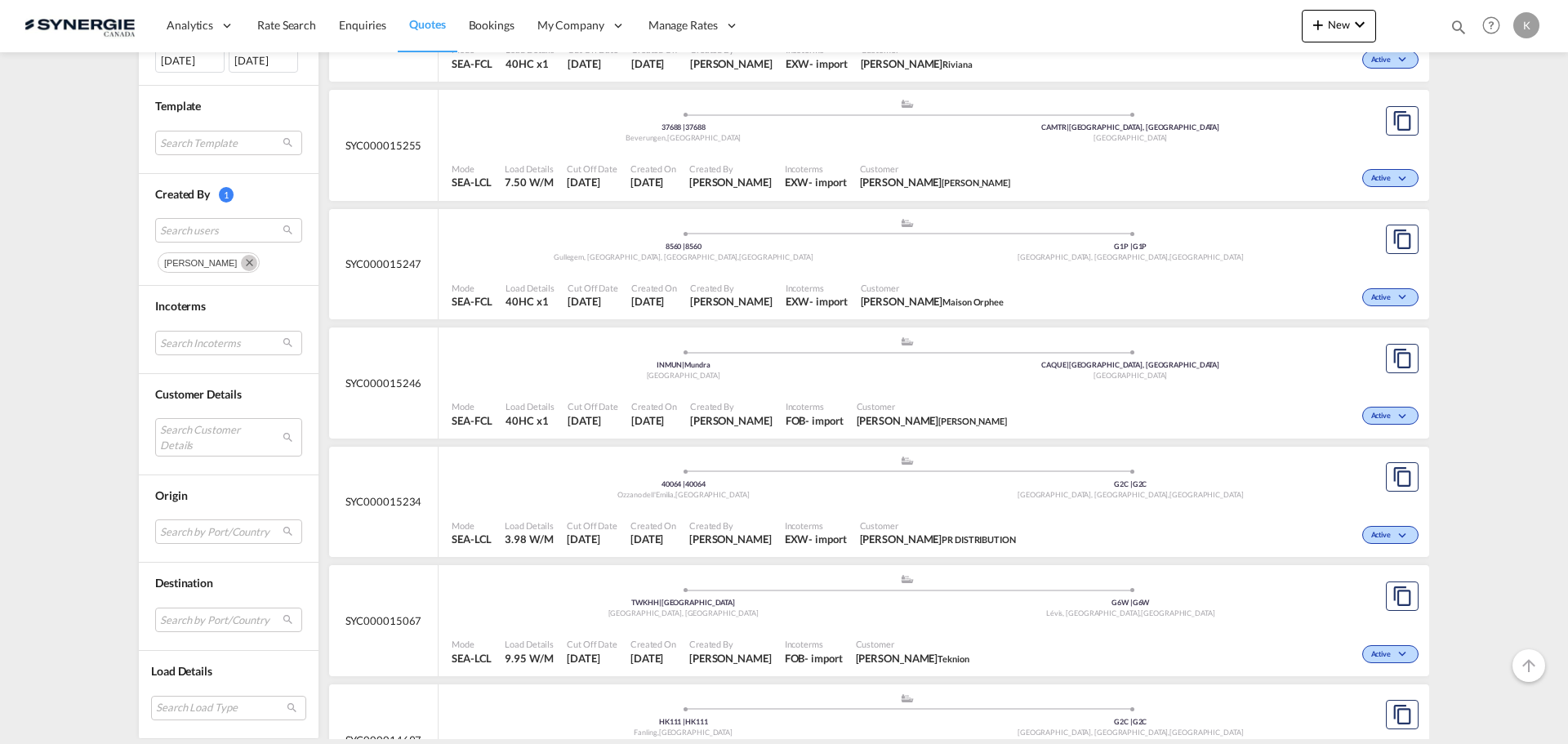
scroll to position [695, 0]
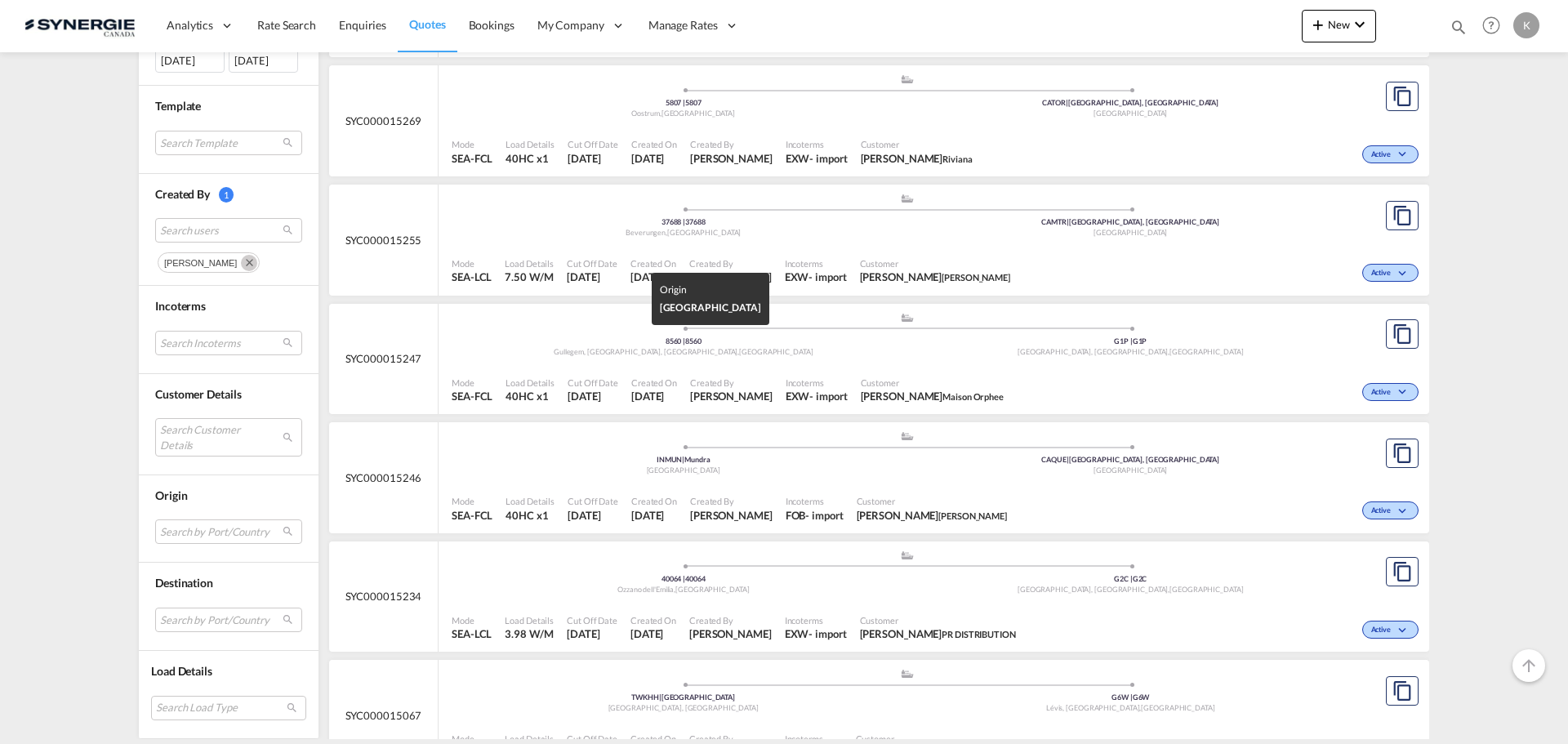
click at [612, 354] on div "Gullegem, Moorsele, Wevelgem , Belgium" at bounding box center [683, 352] width 448 height 11
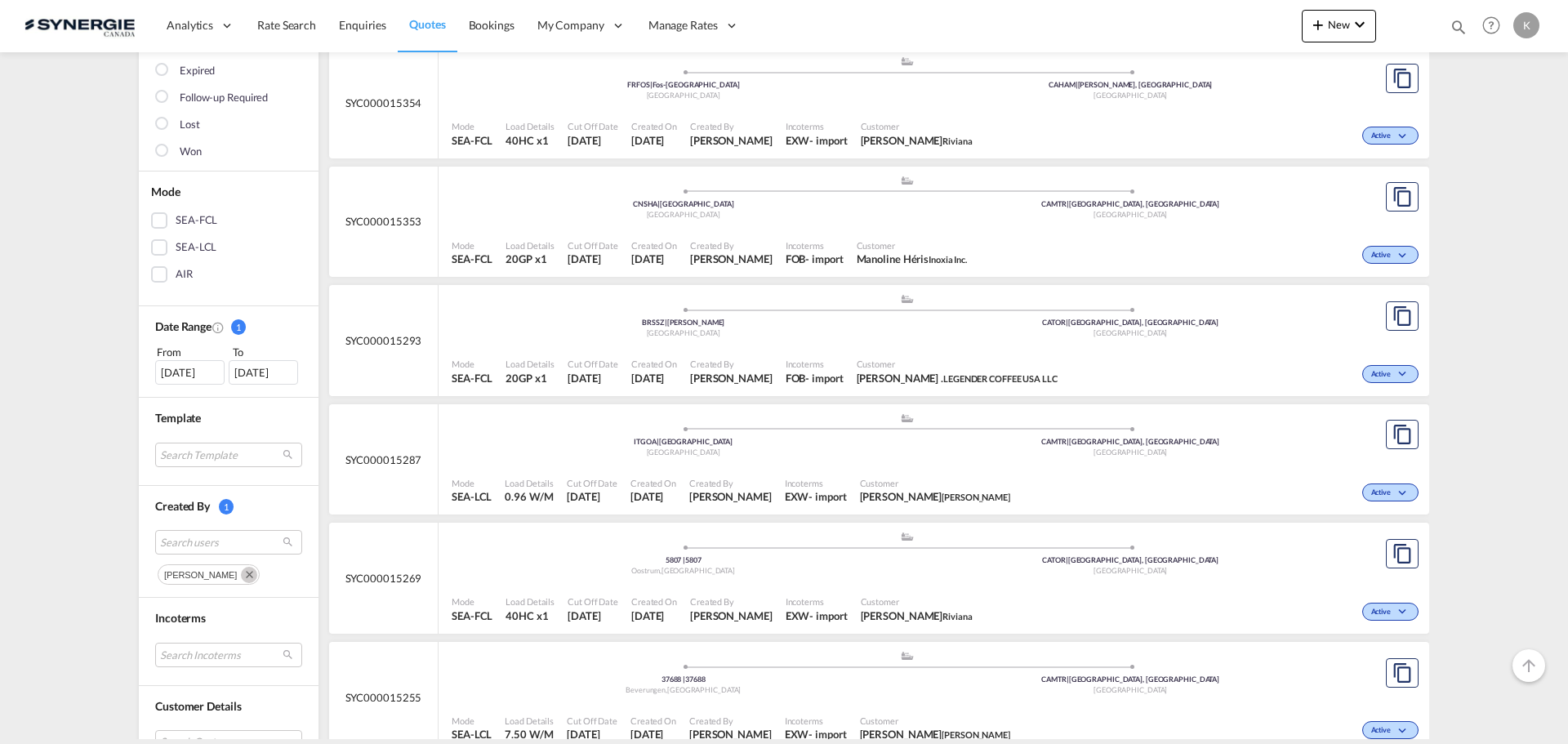
scroll to position [205, 0]
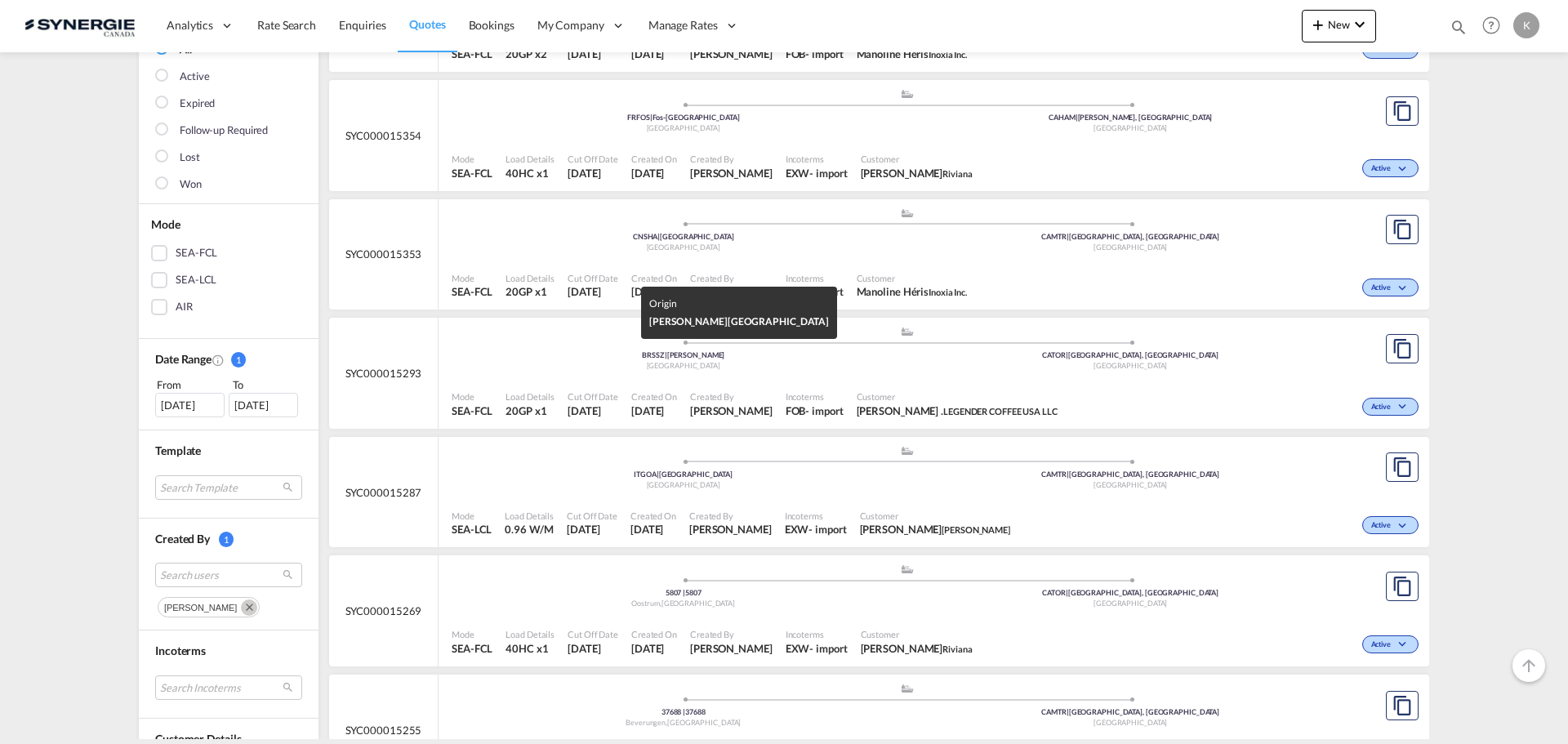
click at [589, 352] on div "BRSSZ | Santos" at bounding box center [683, 355] width 448 height 11
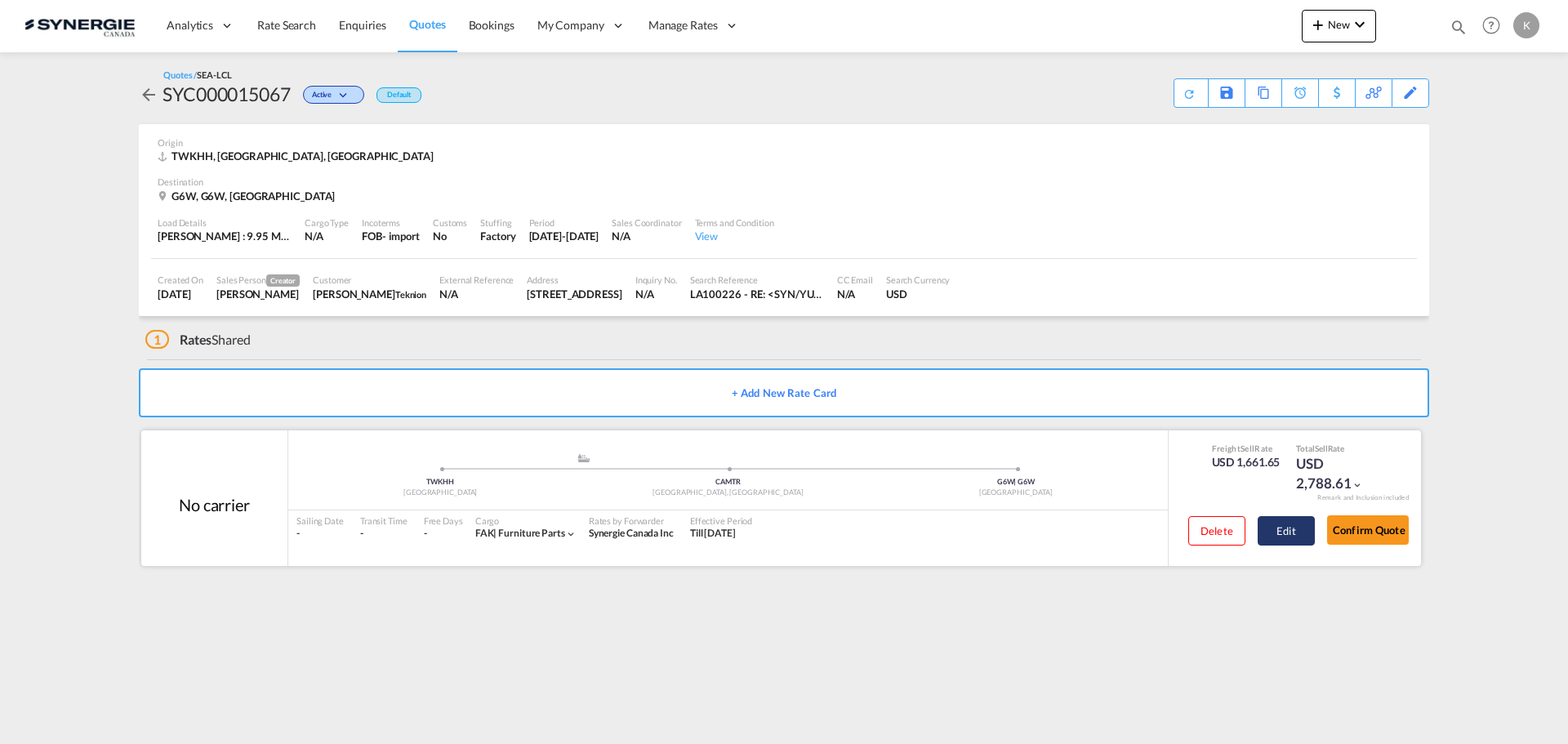
click at [1281, 534] on button "Edit" at bounding box center [1286, 531] width 57 height 30
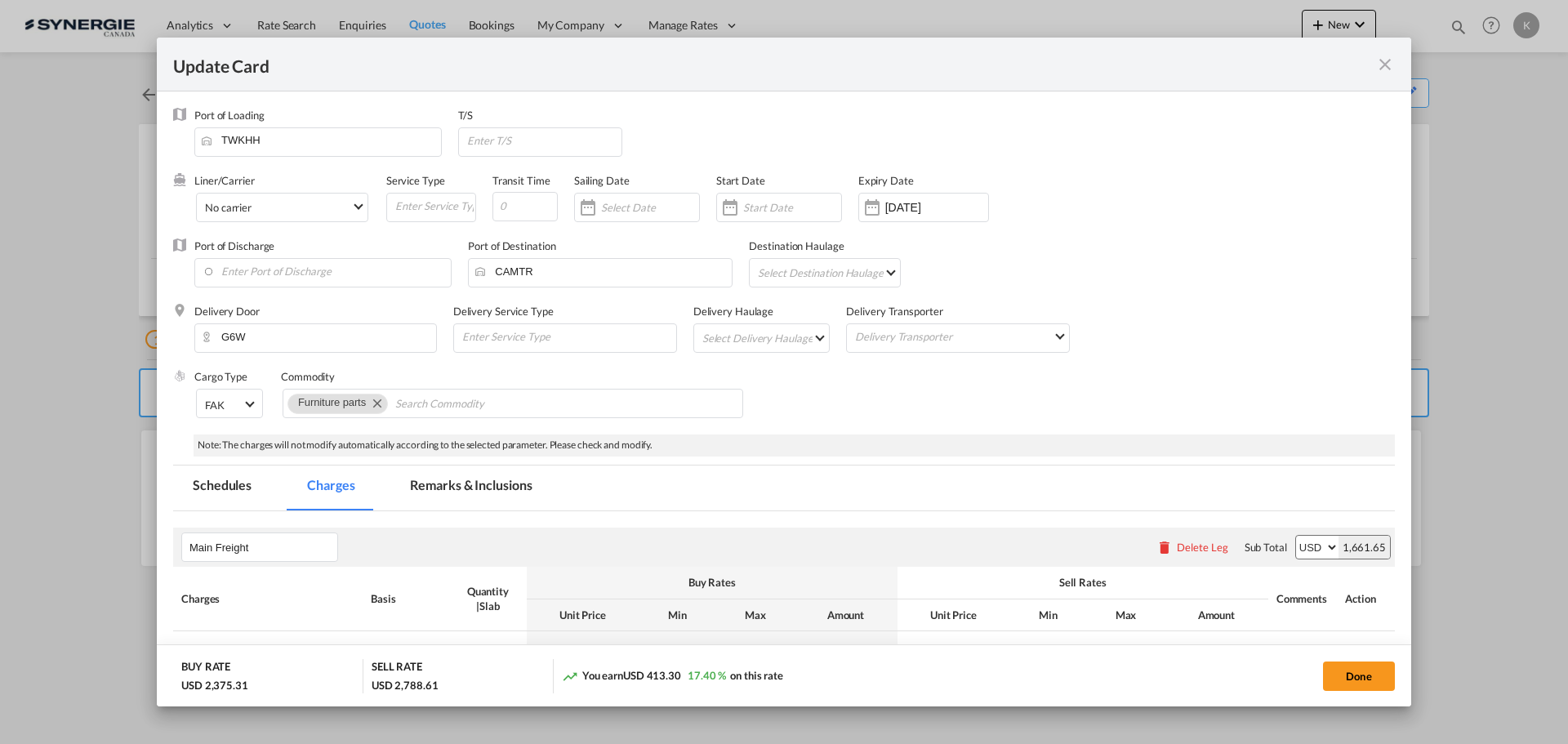
select select "per_ton"
select select "per_kg"
select select "flat"
select select "per_bl"
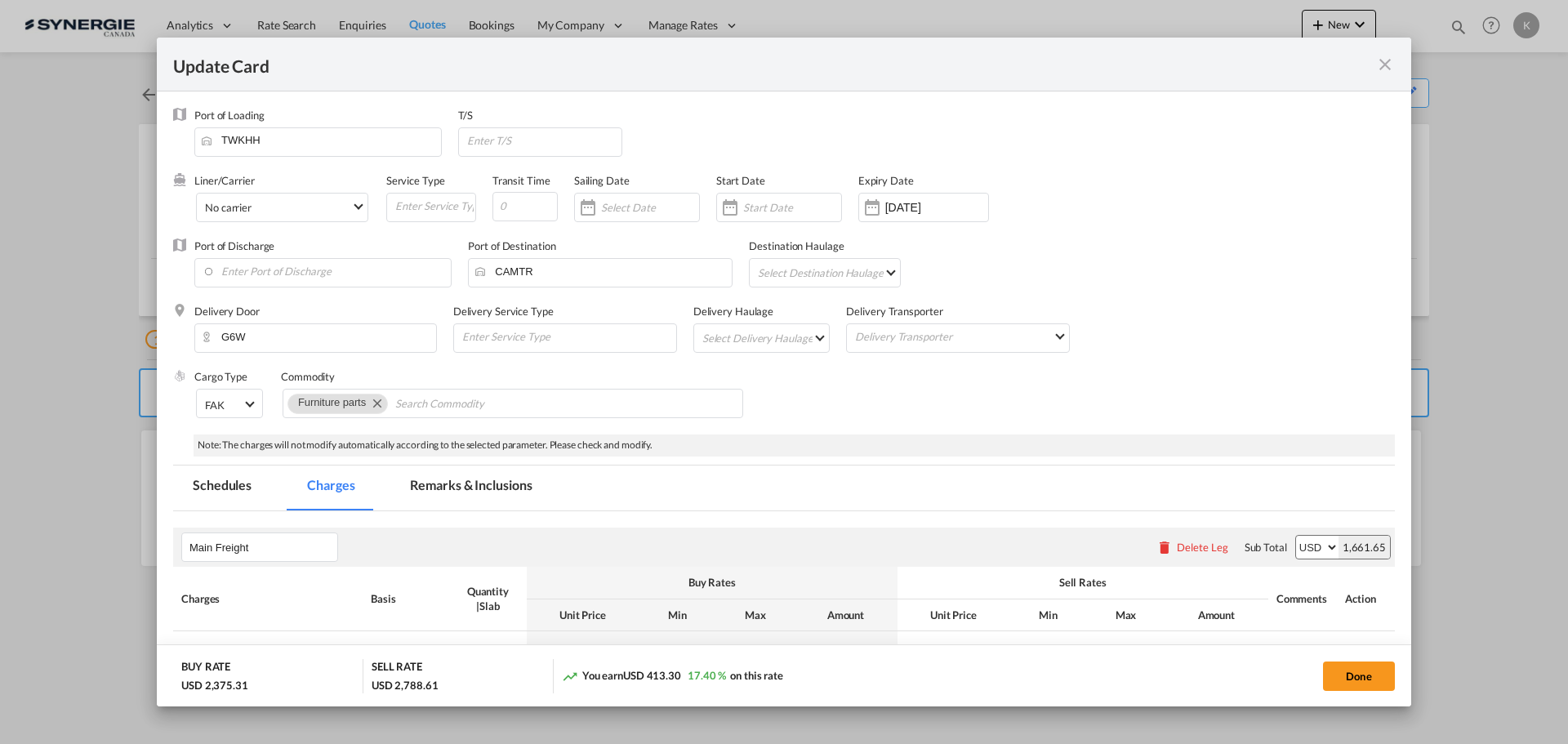
select select "per_bl"
select select "per_shipment"
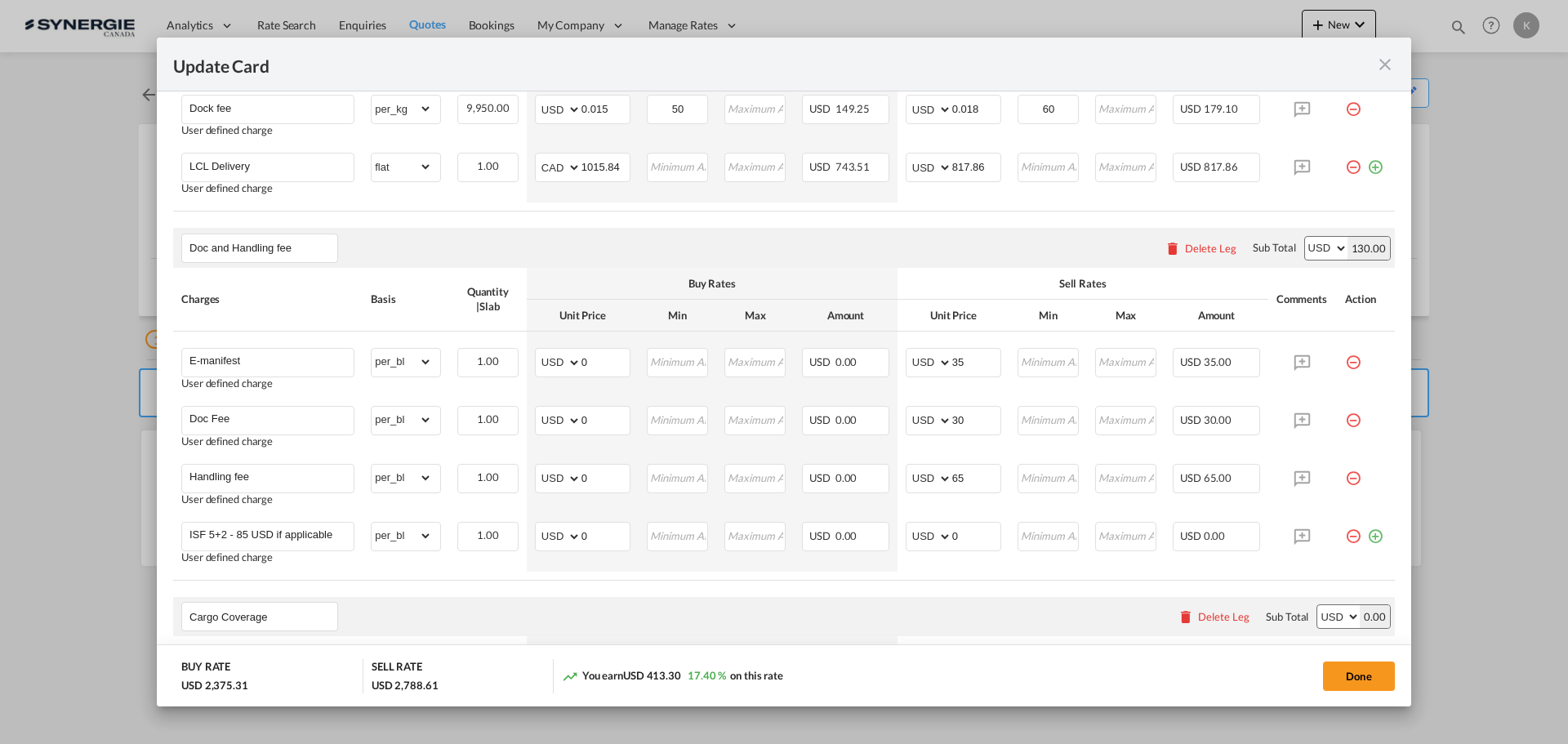
scroll to position [572, 0]
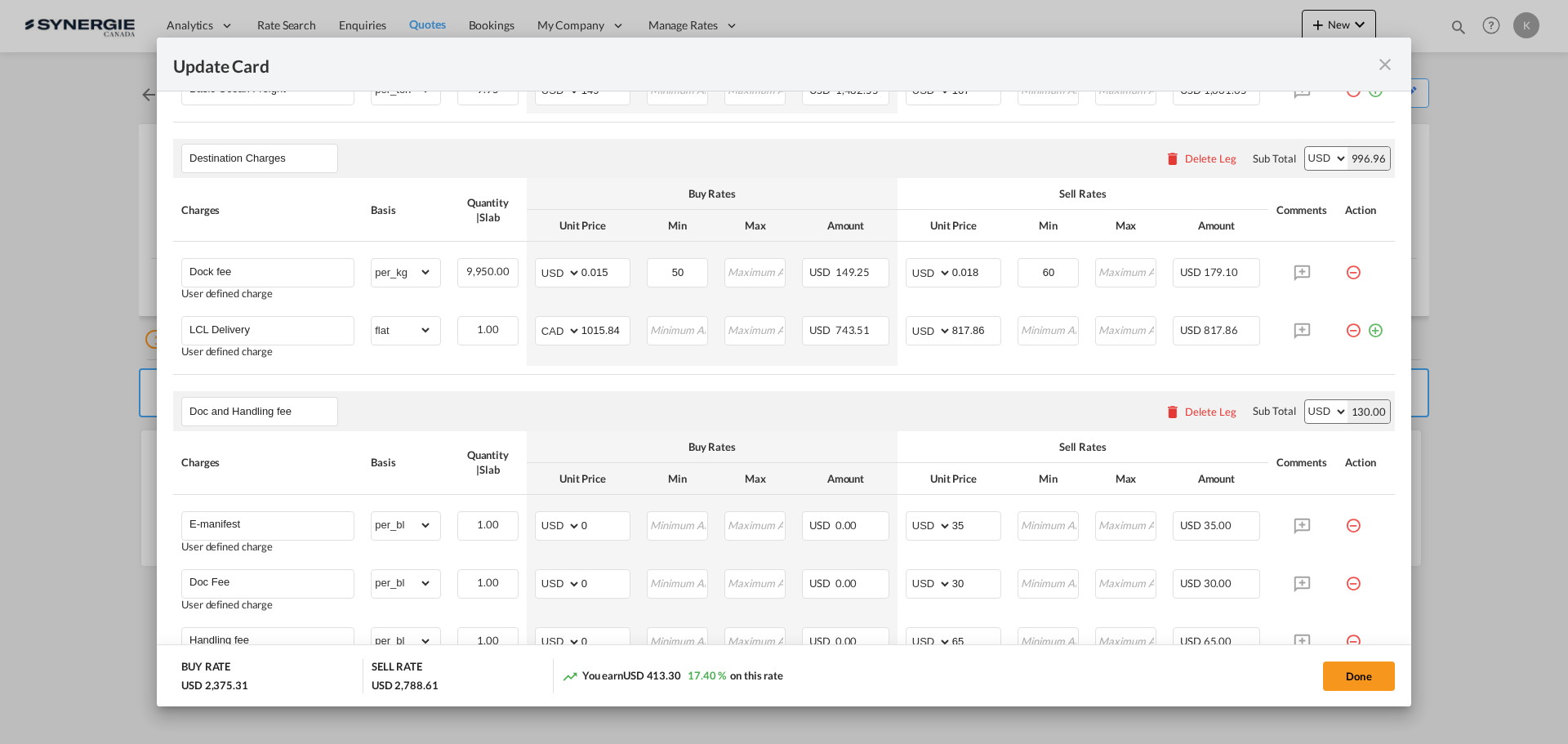
click at [1392, 67] on md-icon "icon-close fg-AAA8AD m-0 pointer" at bounding box center [1386, 64] width 20 height 20
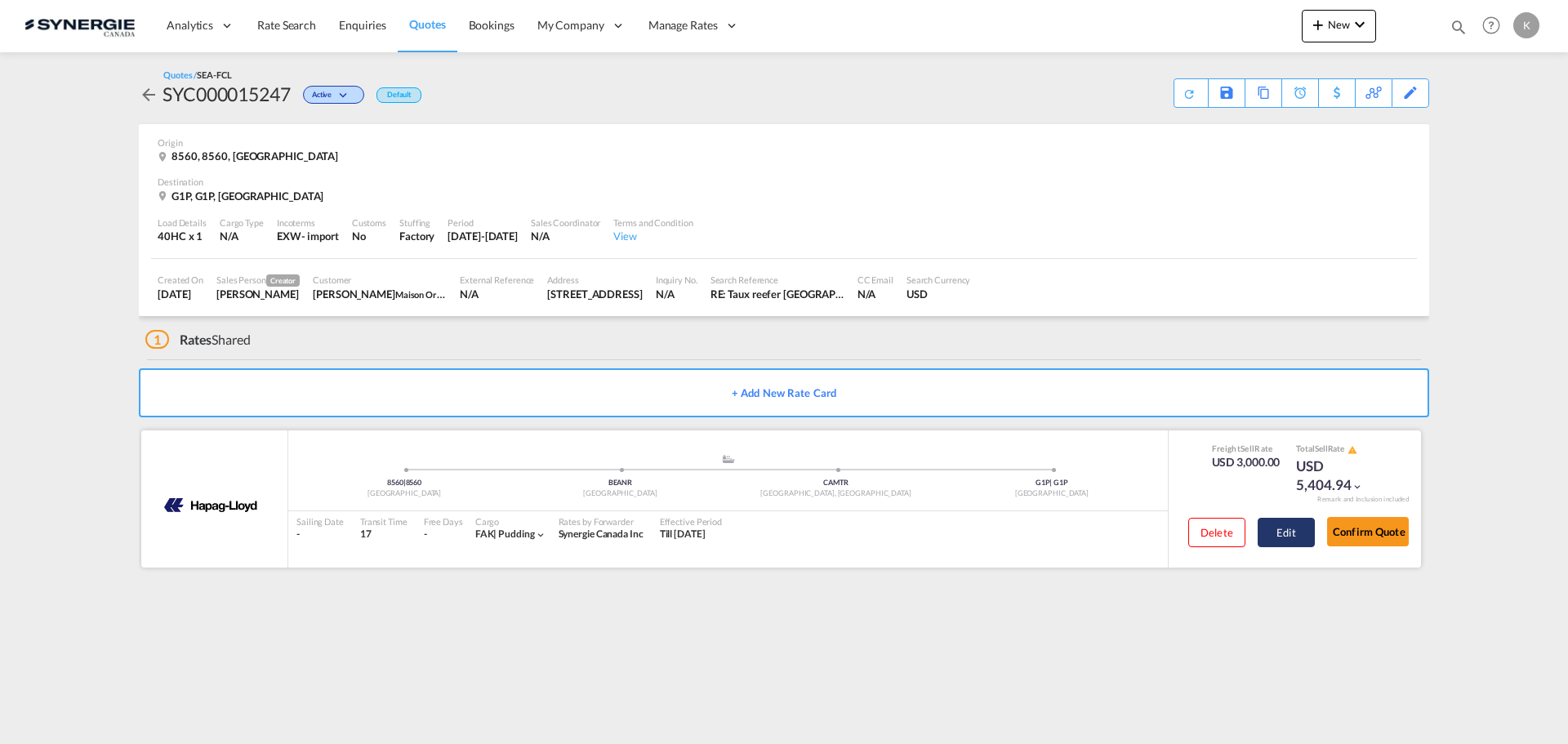
click at [1289, 535] on button "Edit" at bounding box center [1286, 532] width 57 height 30
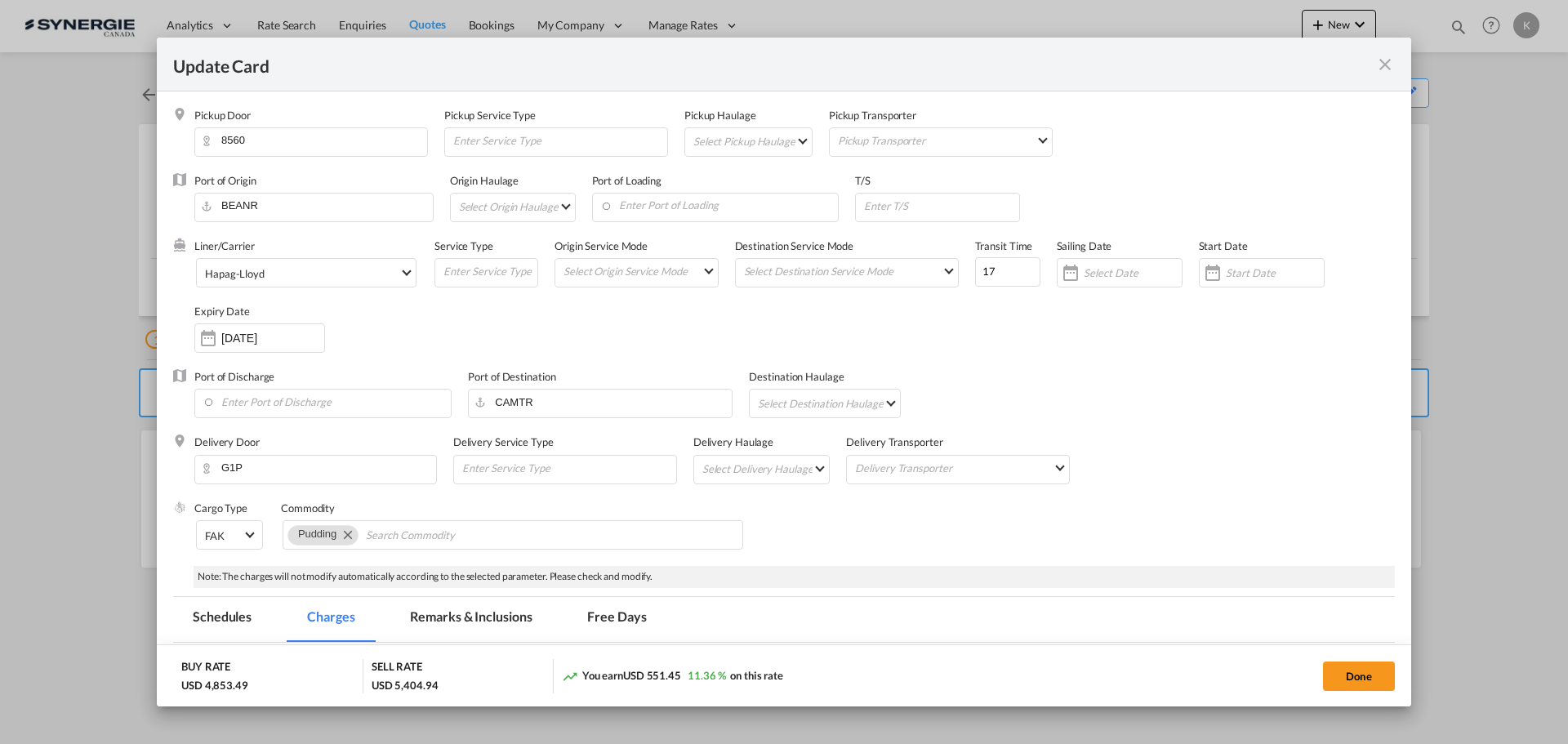
select select "per container"
select select "per shipment"
select select "per container"
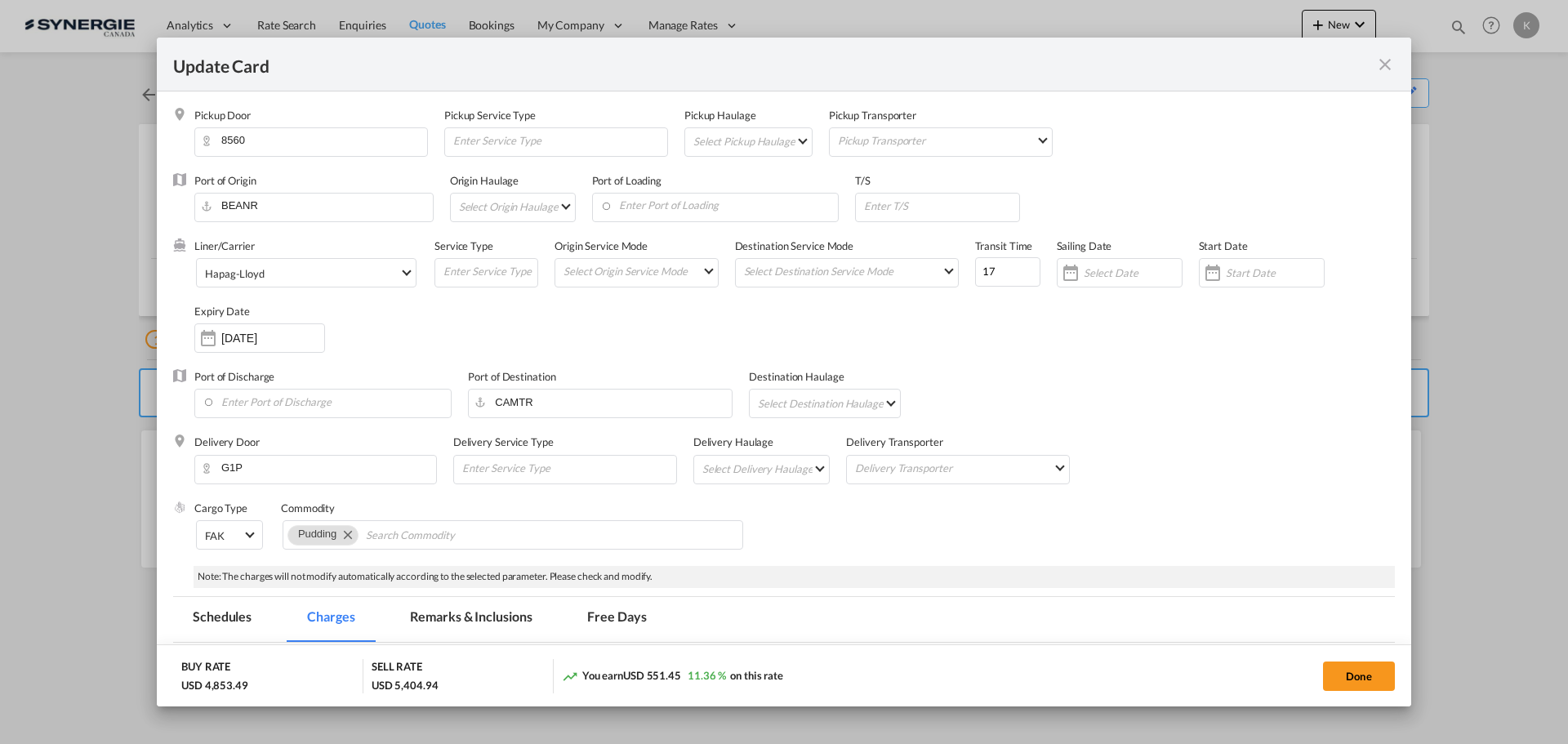
select select "per container"
select select "per B/L"
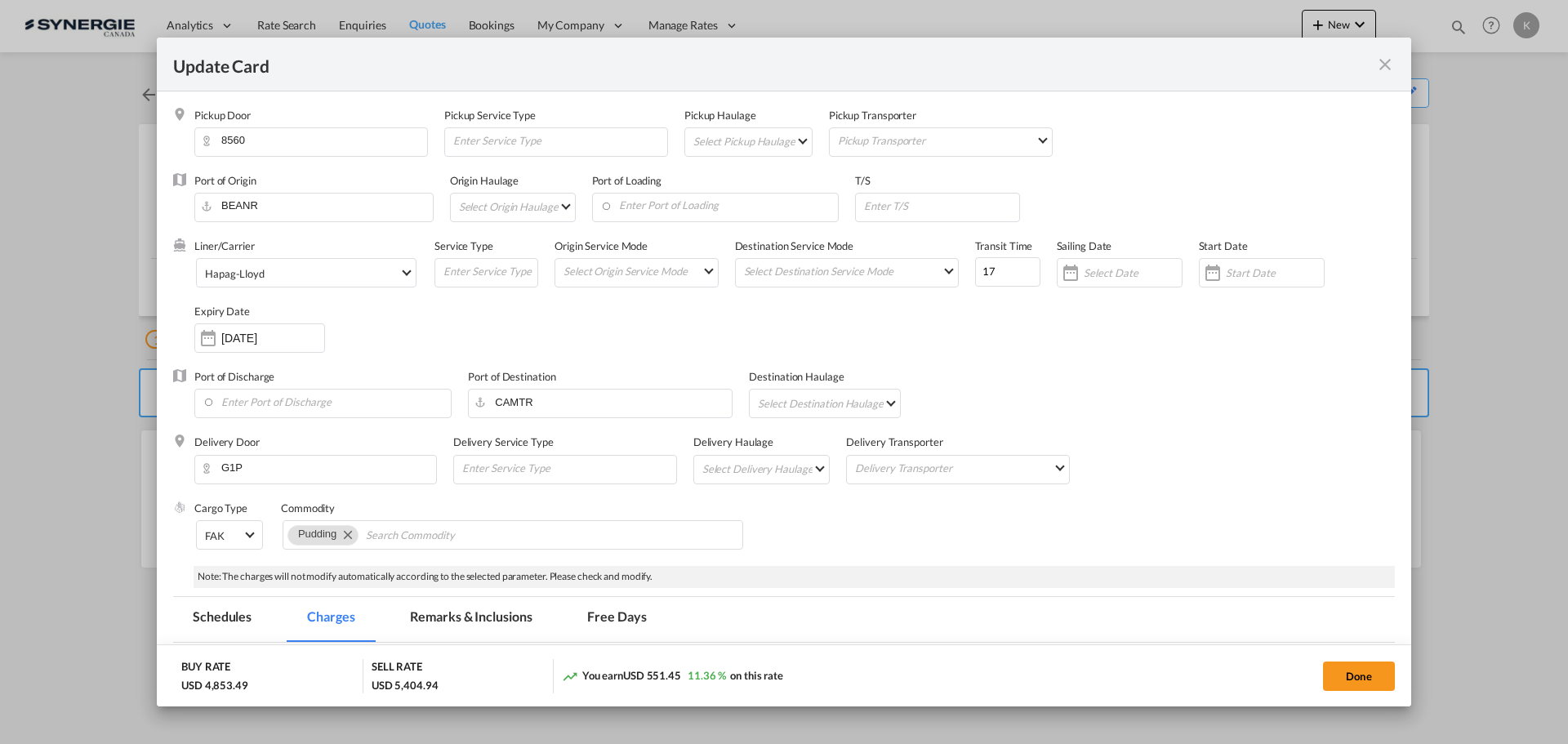
select select "per shipment"
click at [1384, 57] on md-icon "icon-close fg-AAA8AD m-0 pointer" at bounding box center [1386, 64] width 20 height 20
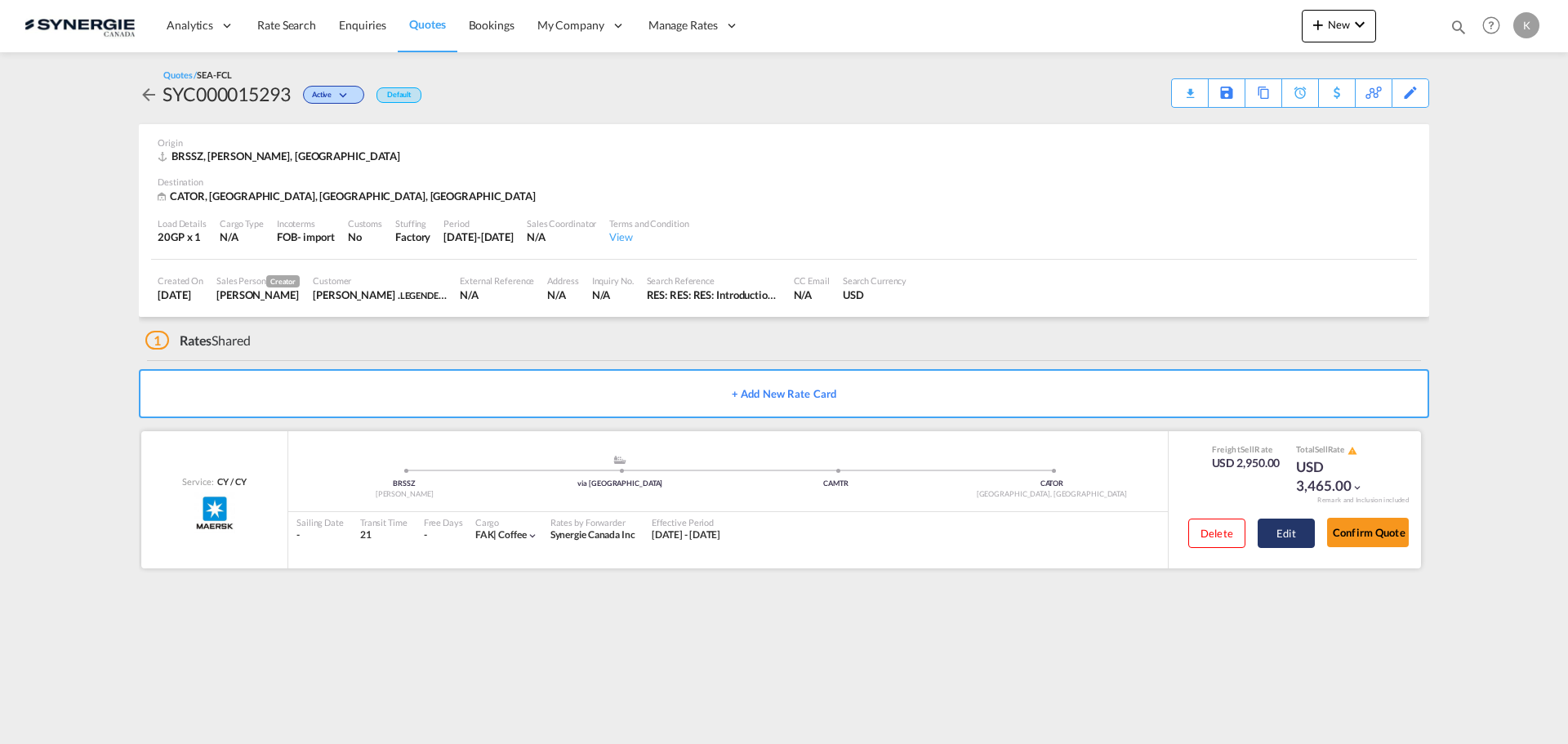
click at [1286, 531] on button "Edit" at bounding box center [1286, 533] width 57 height 30
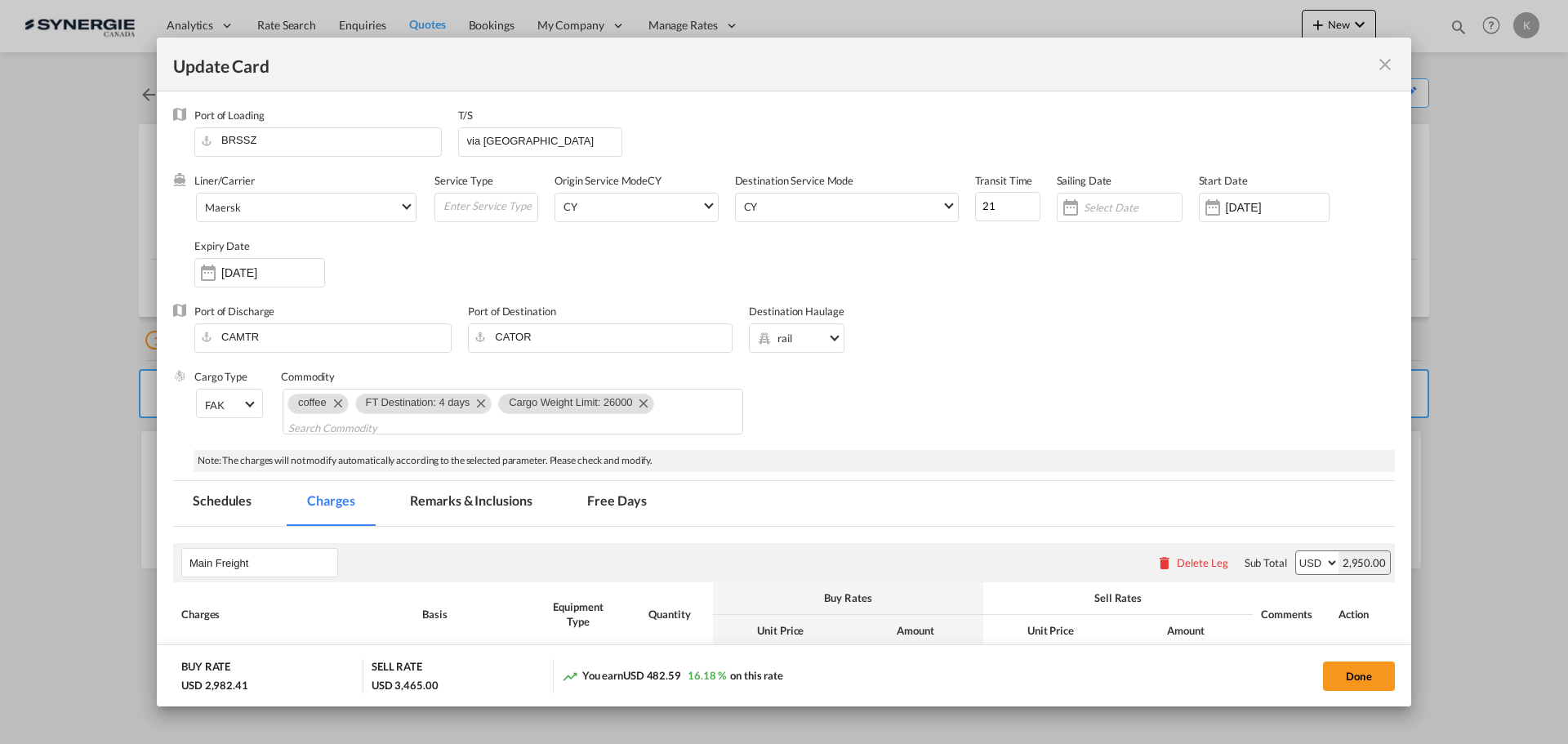
select select "per container"
select select "per B/L"
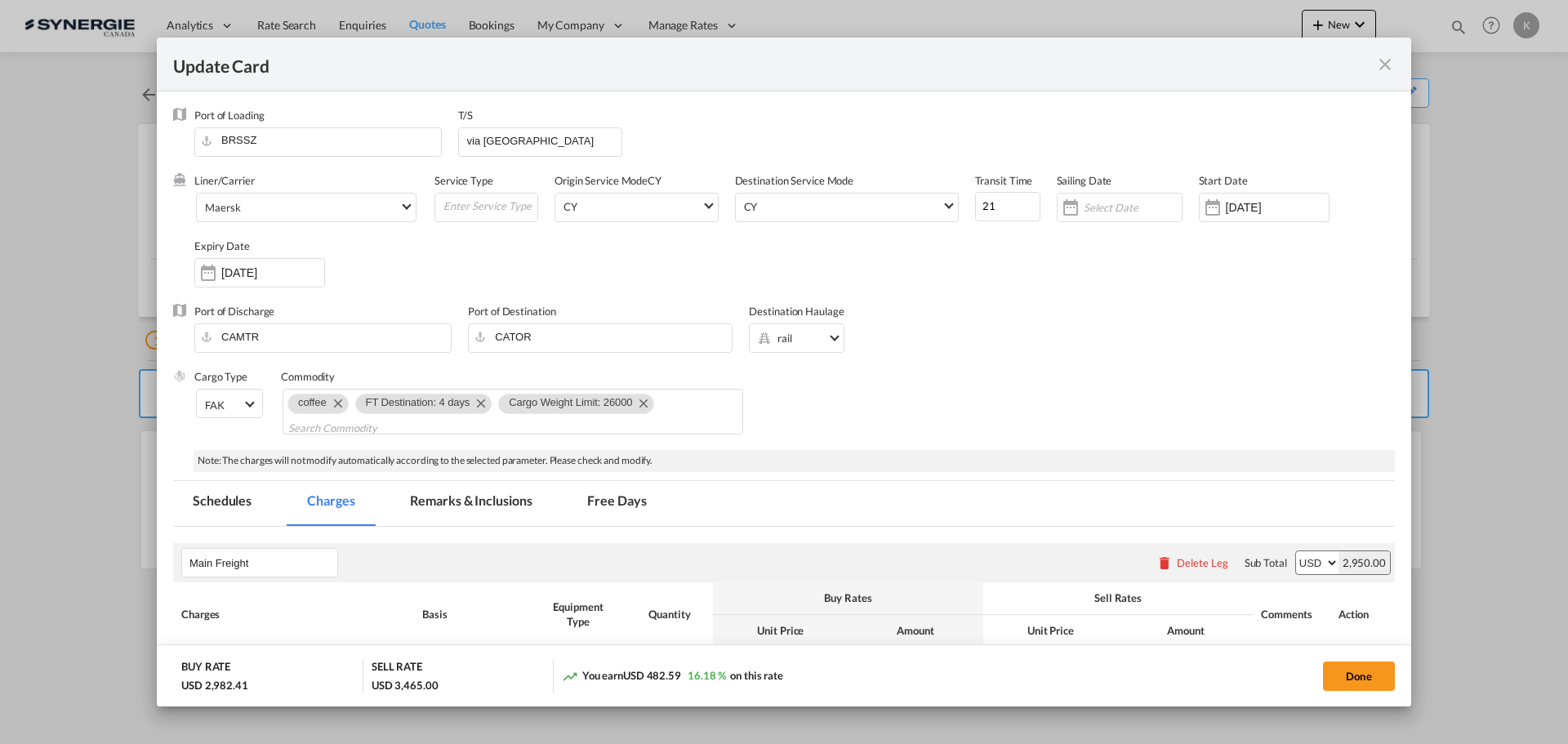
select select "per B/L"
select select "per shipment"
click at [1386, 64] on md-icon "icon-close fg-AAA8AD m-0 pointer" at bounding box center [1386, 64] width 20 height 20
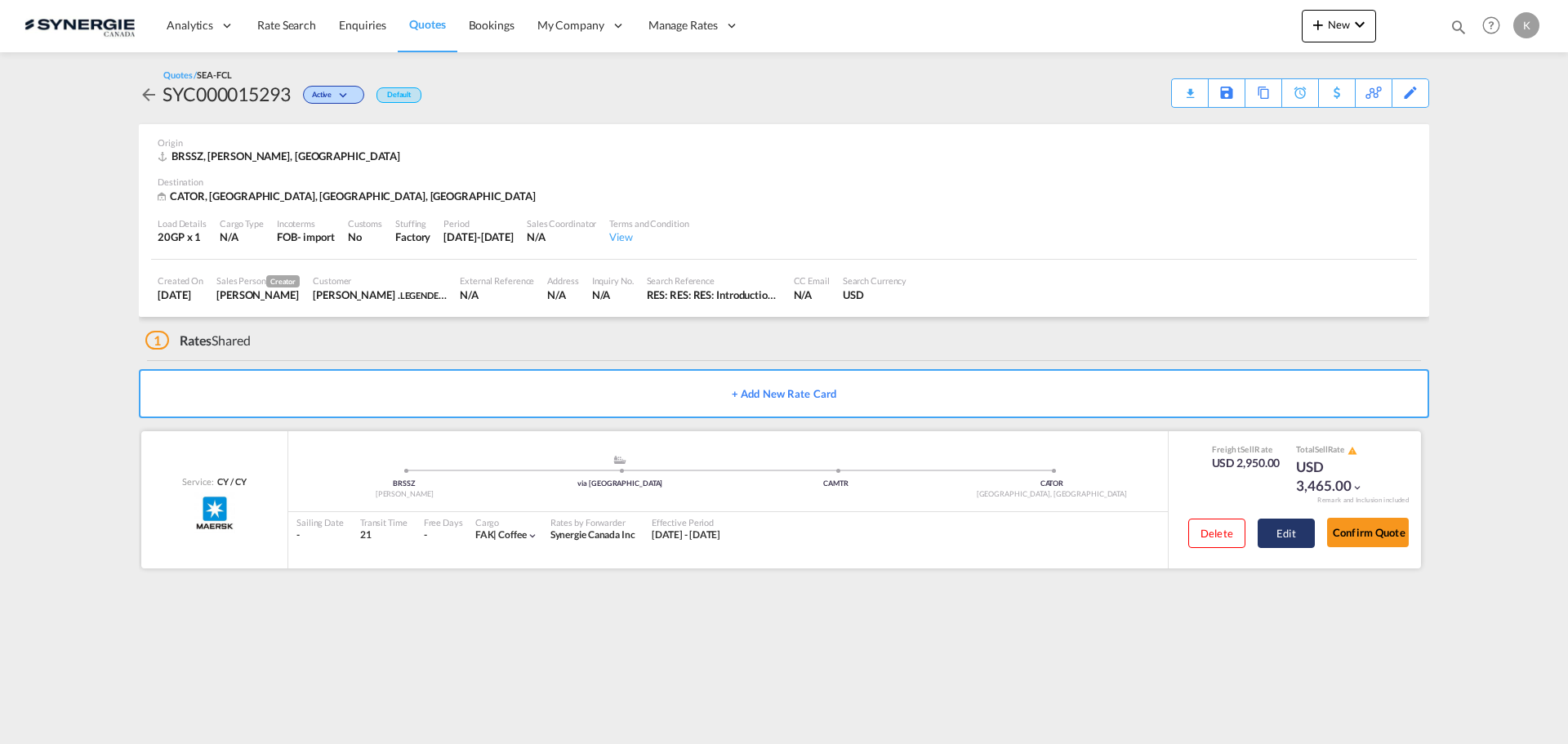
click at [1279, 536] on button "Edit" at bounding box center [1286, 533] width 57 height 30
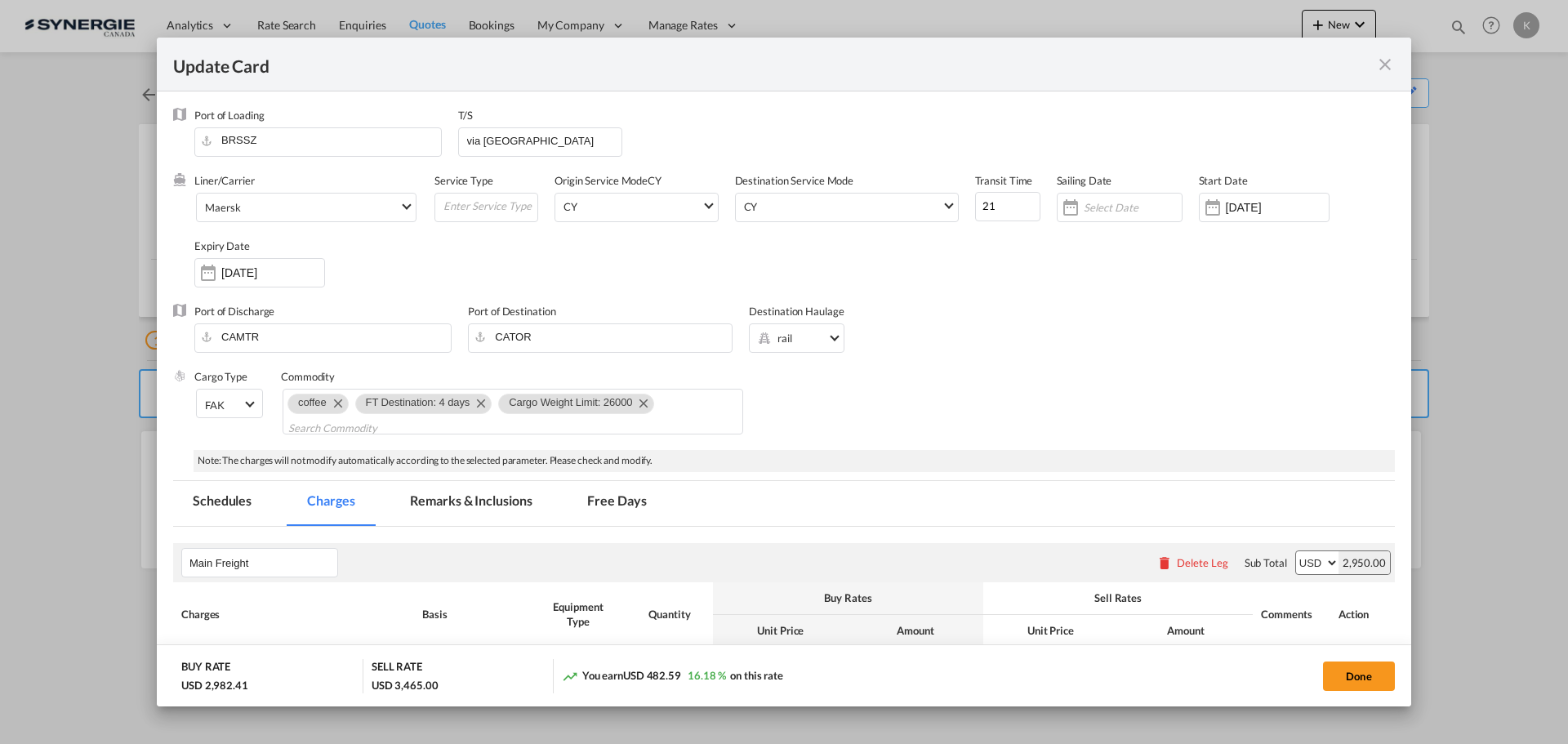
click at [1387, 58] on md-icon "icon-close fg-AAA8AD m-0 pointer" at bounding box center [1386, 64] width 20 height 20
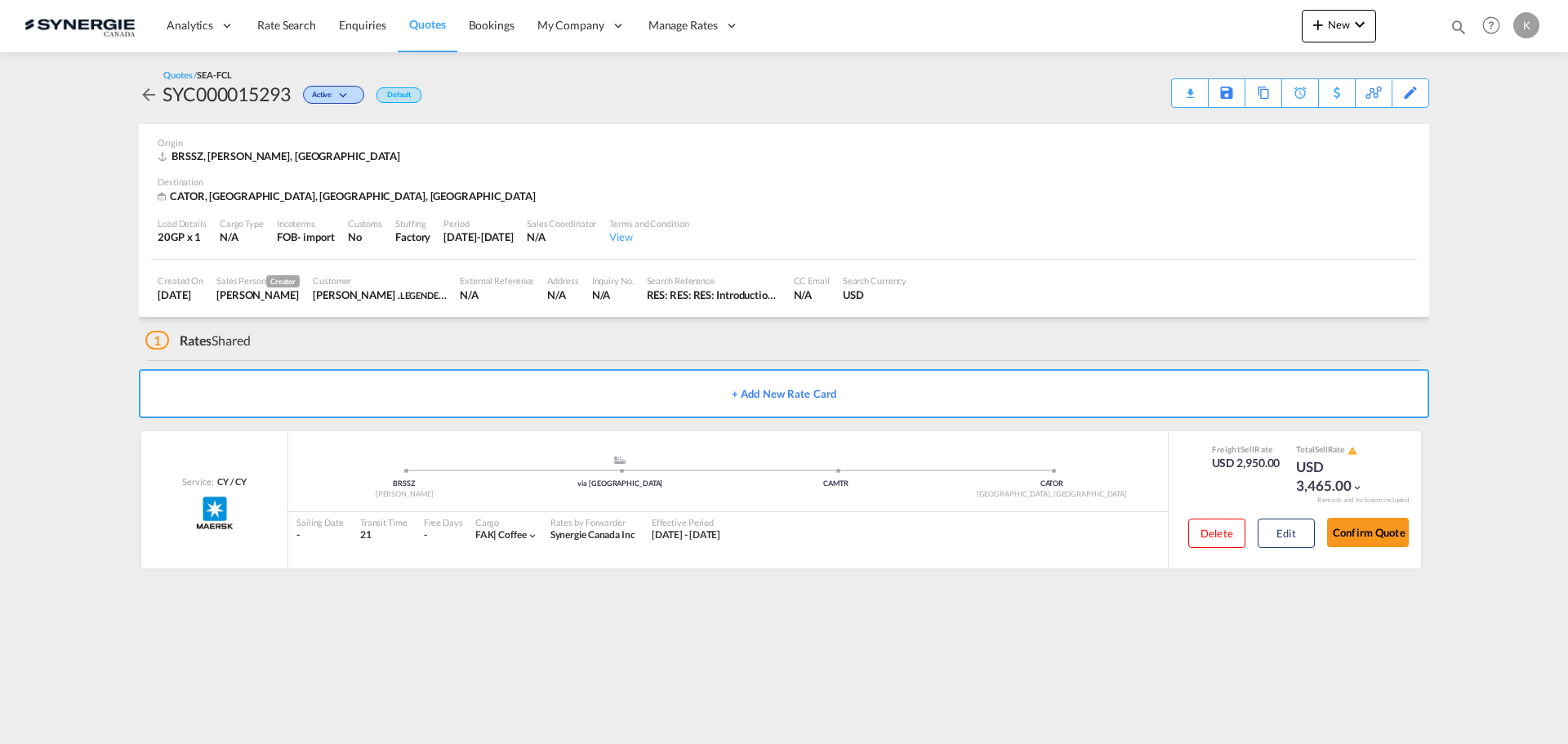
click at [147, 101] on md-icon "icon-arrow-left" at bounding box center [148, 95] width 20 height 20
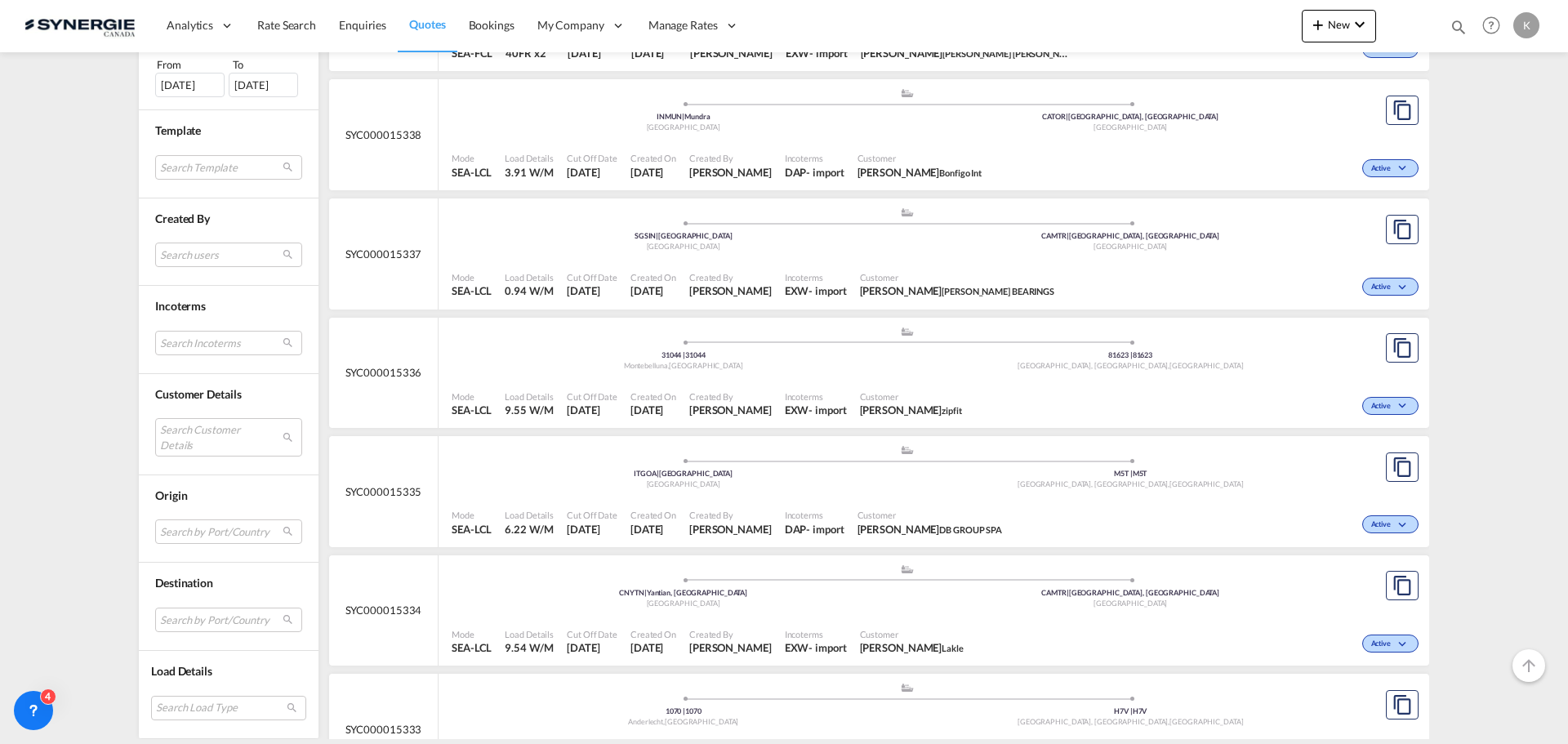
scroll to position [2613, 0]
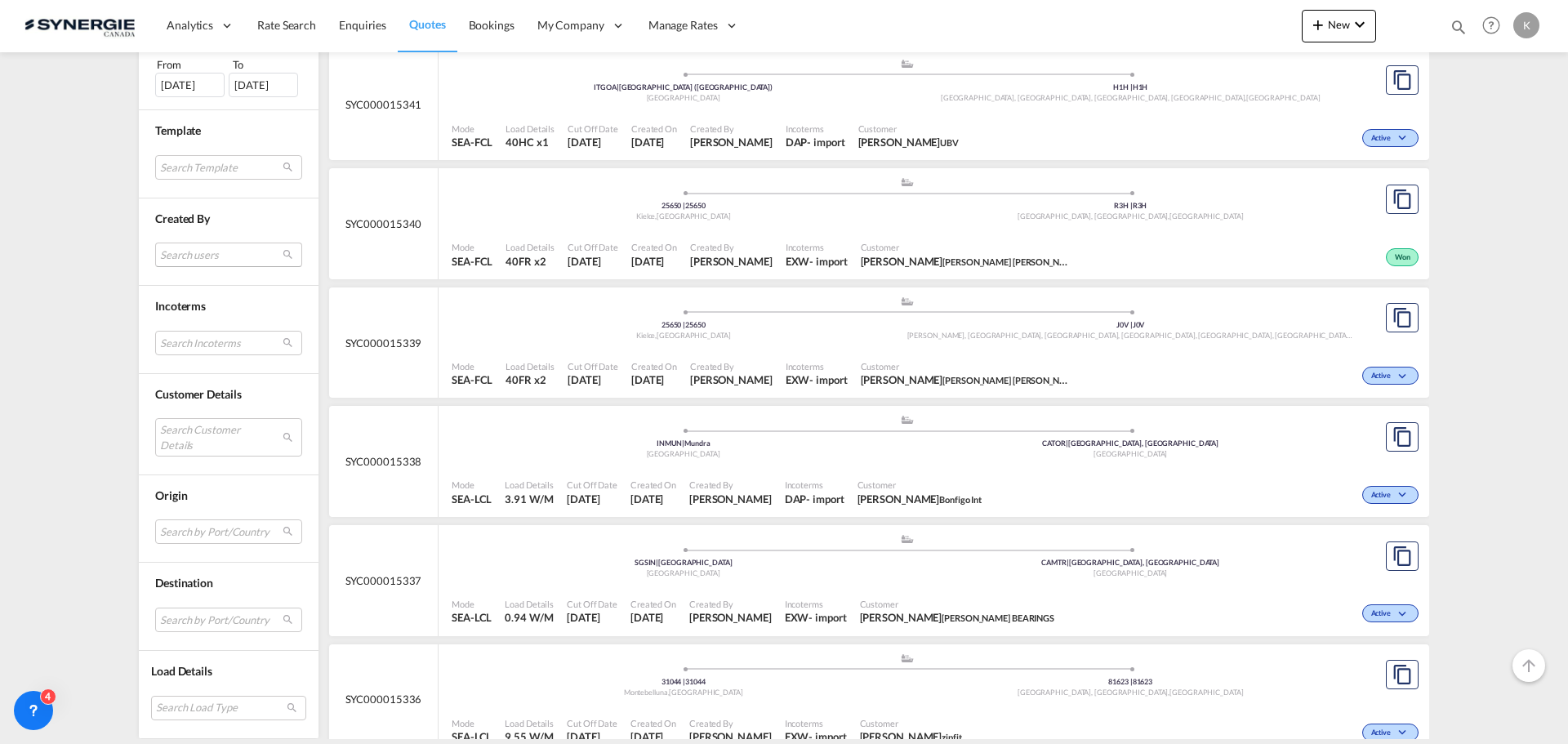
click at [239, 255] on md-select "Search users dinesh Kumar dinesh.kumar@freightify.com sugan T sugantha.rajan@fr…" at bounding box center [228, 255] width 147 height 25
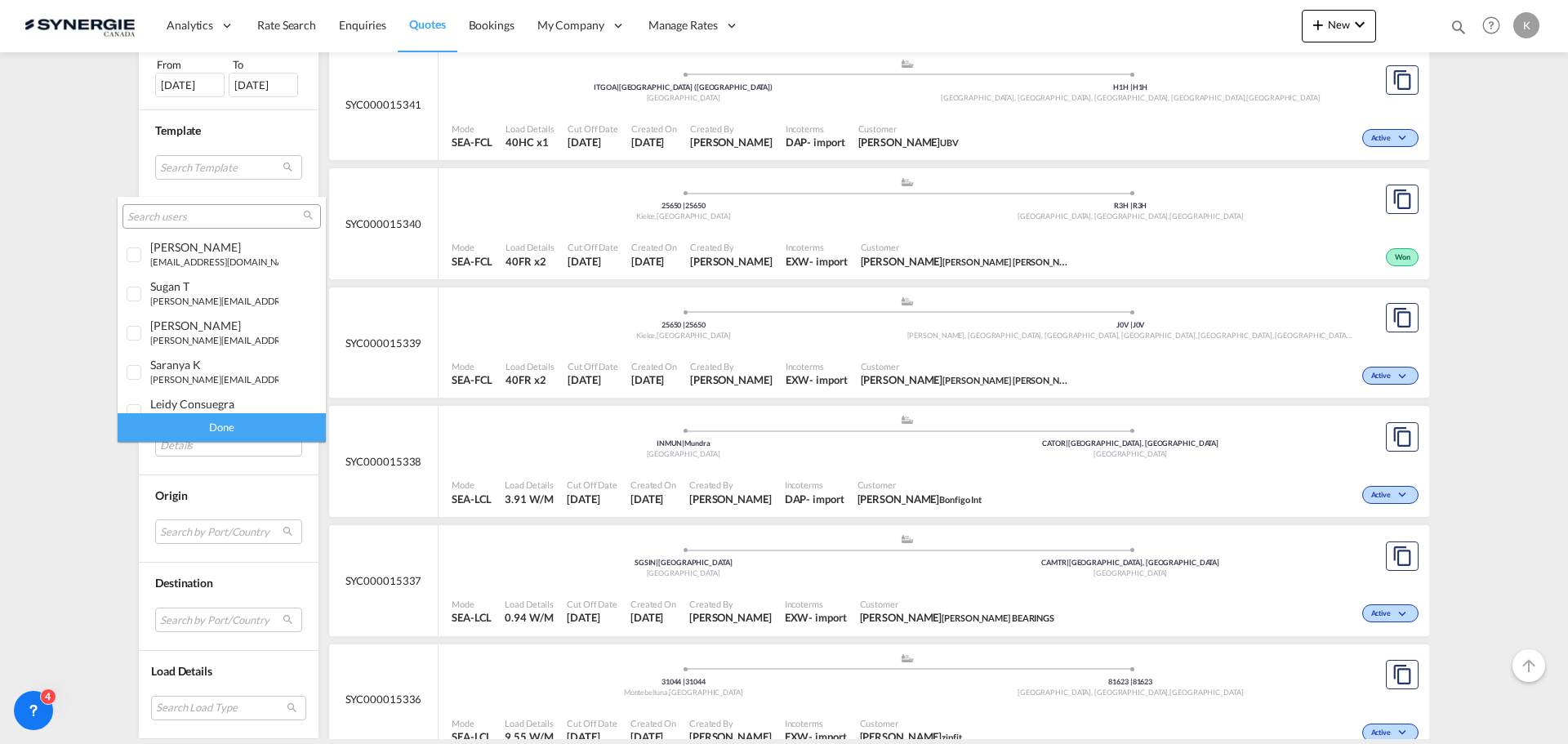
type md-option "[object Object]"
click at [229, 218] on input "search" at bounding box center [215, 218] width 176 height 15
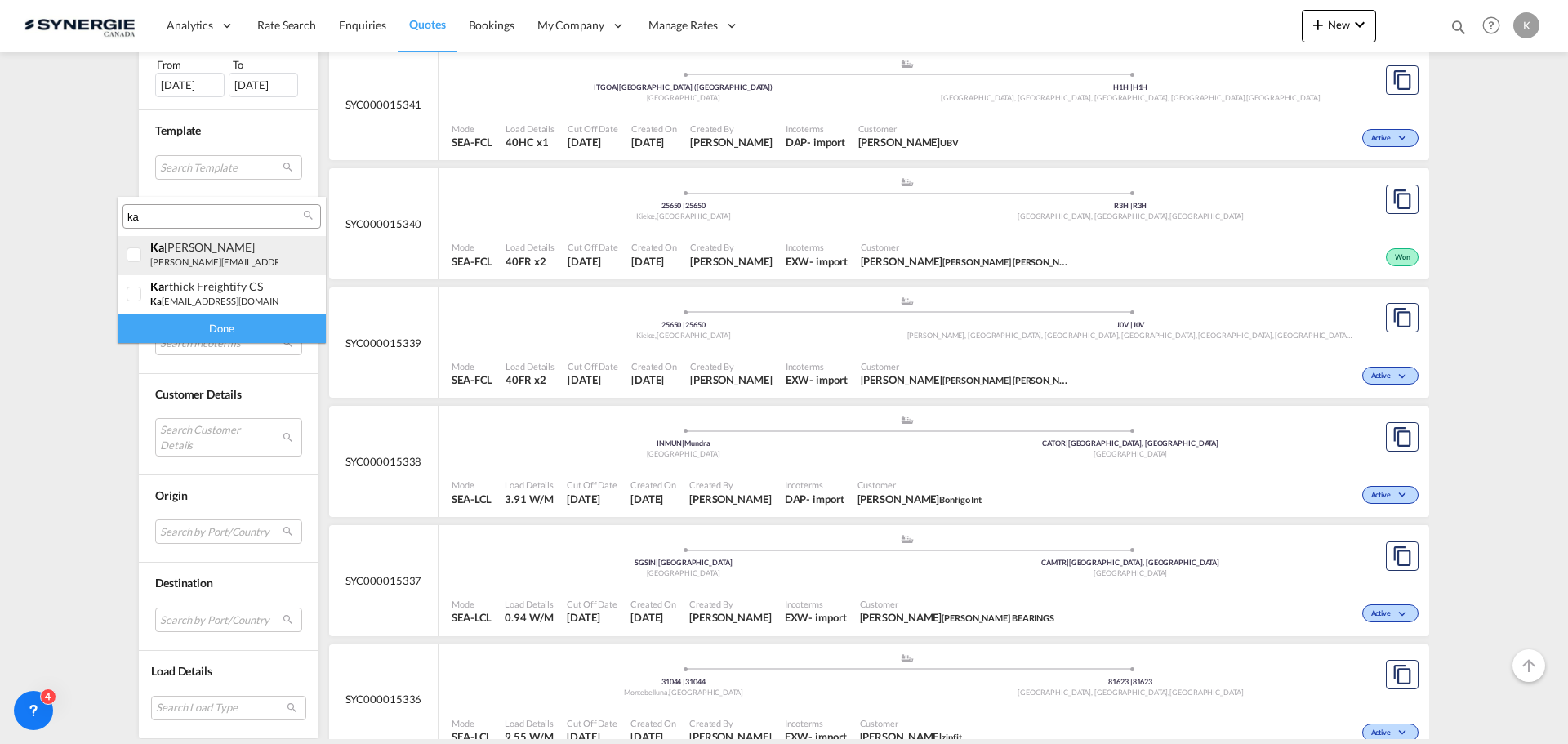
type input "ka"
click at [225, 259] on small "k.mercier@gosynergie.com" at bounding box center [261, 261] width 221 height 11
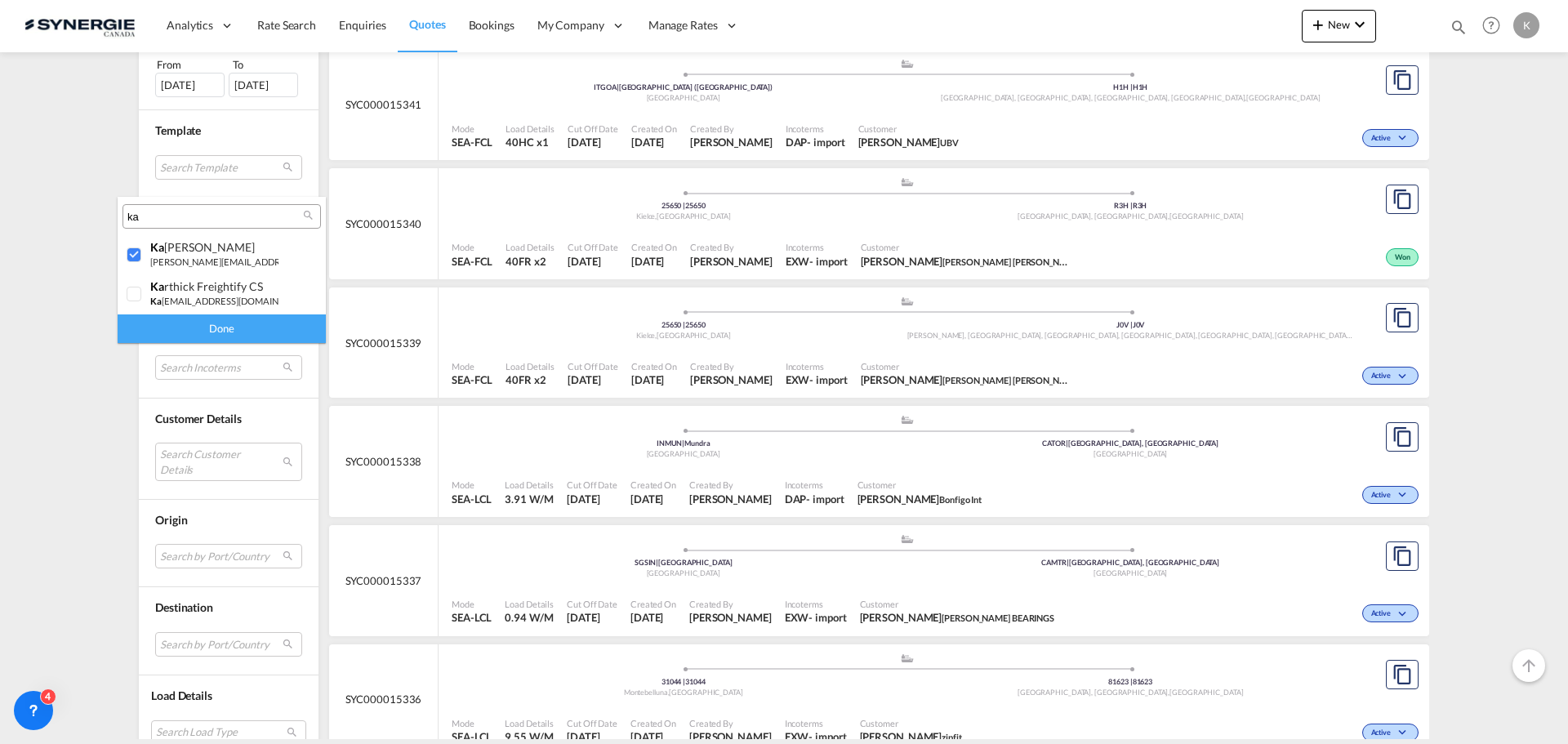
click at [251, 327] on div "Done" at bounding box center [222, 328] width 209 height 29
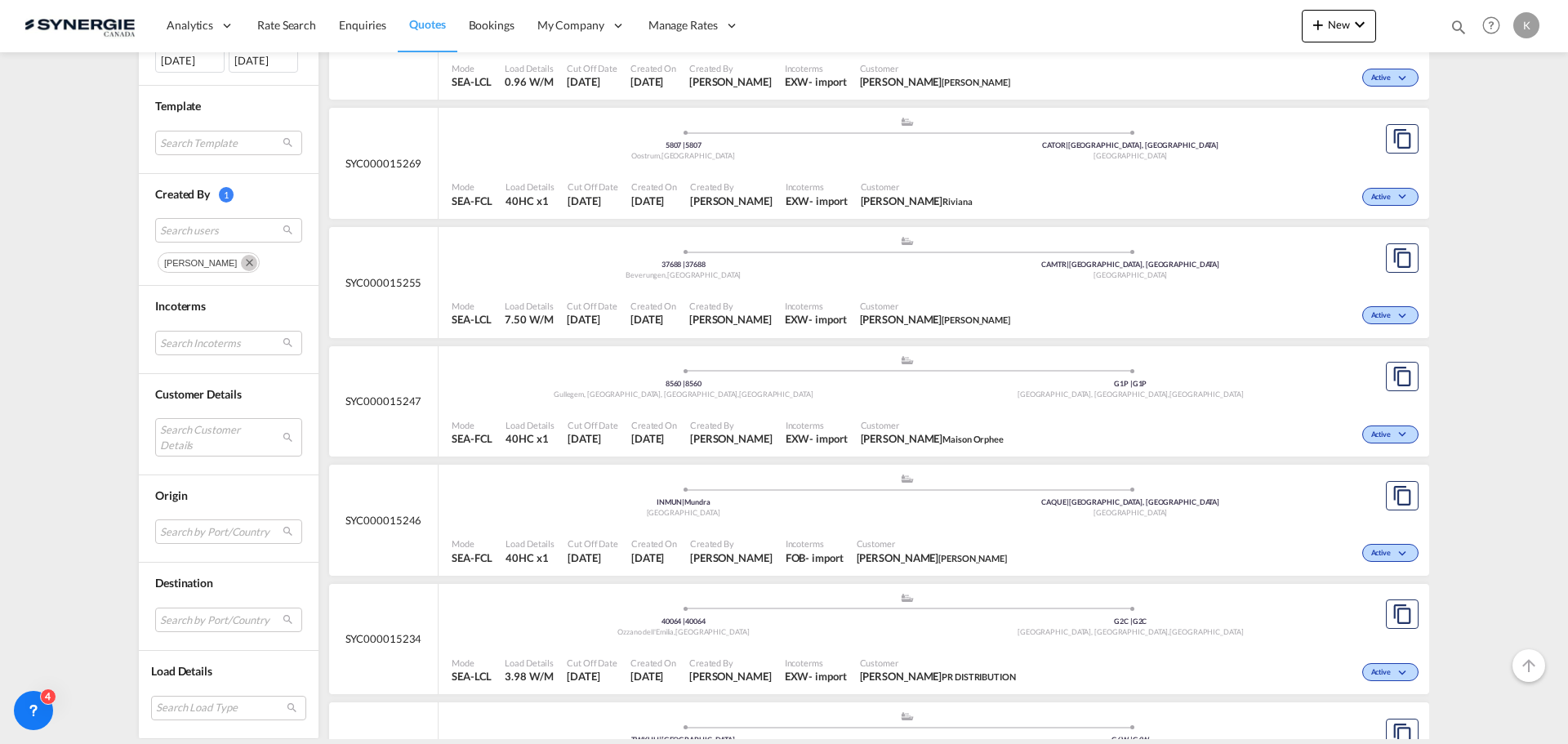
scroll to position [653, 0]
click at [904, 282] on div ".a{fill:#aaa8ad;} .a{fill:#aaa8ad;} 37688 | 37688 Beverungen , Germany CAMTR | …" at bounding box center [907, 258] width 911 height 49
click at [659, 391] on span "Gullegem, Moorsele, Wevelgem ," at bounding box center [646, 393] width 185 height 9
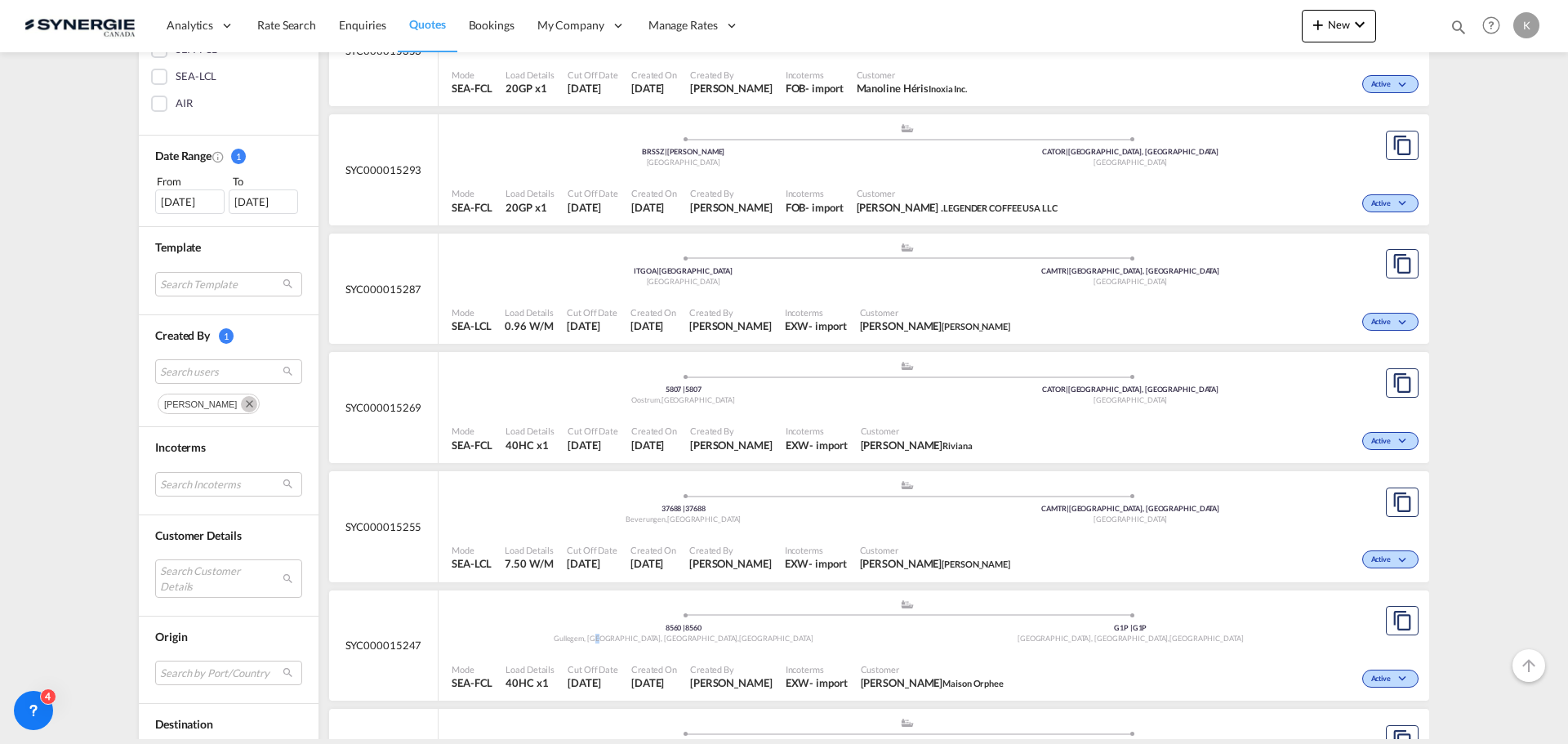
scroll to position [817, 0]
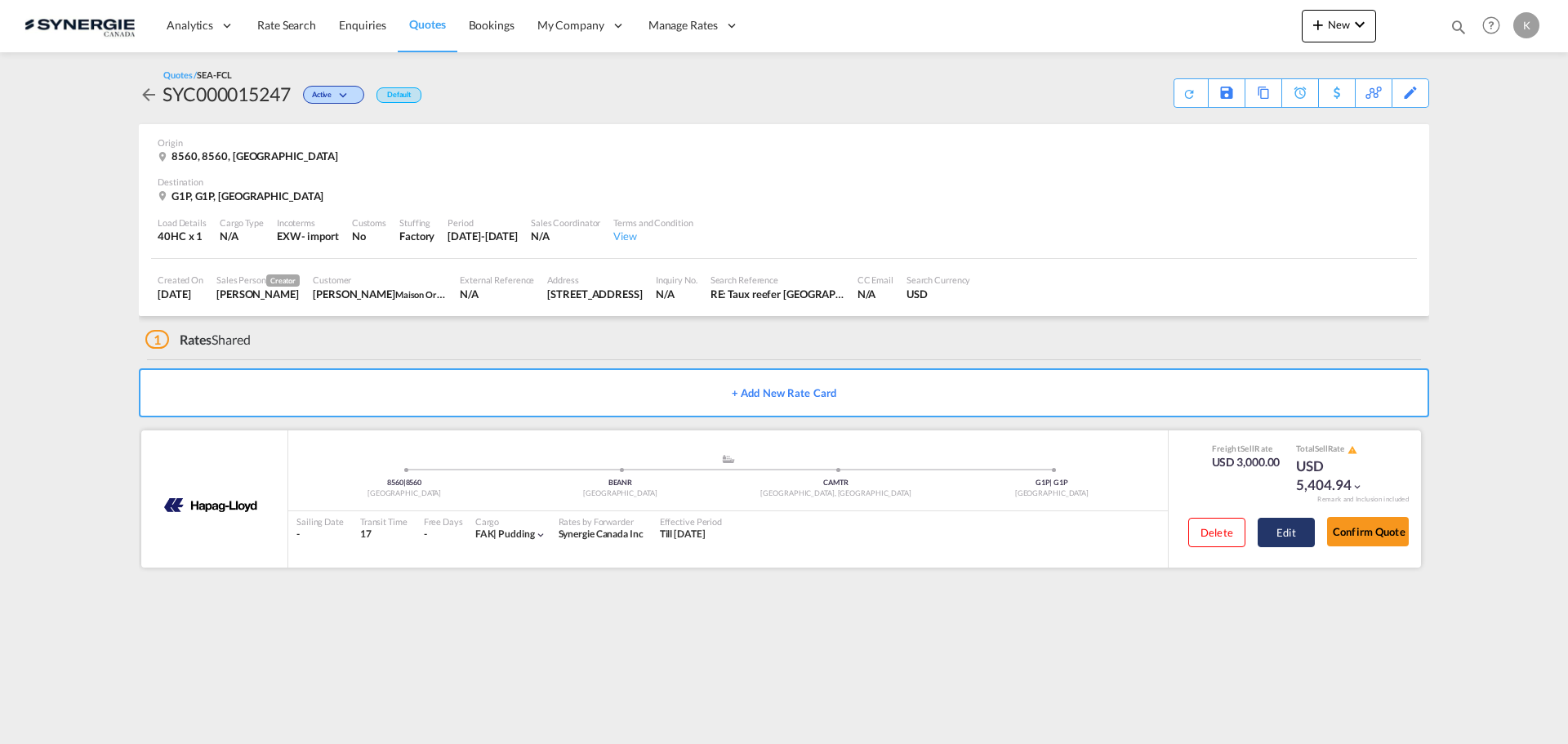
click at [1284, 539] on button "Edit" at bounding box center [1286, 532] width 57 height 30
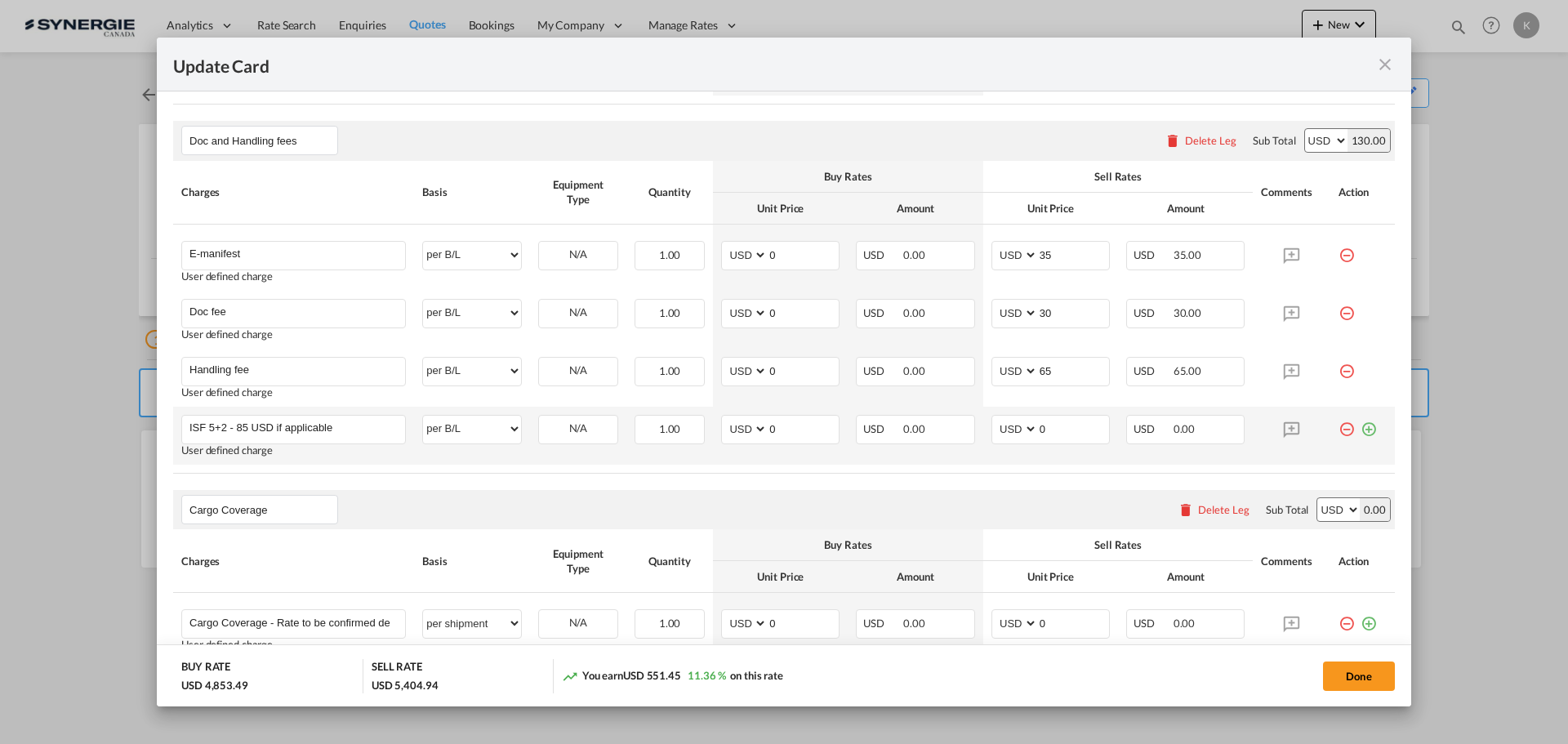
scroll to position [1241, 0]
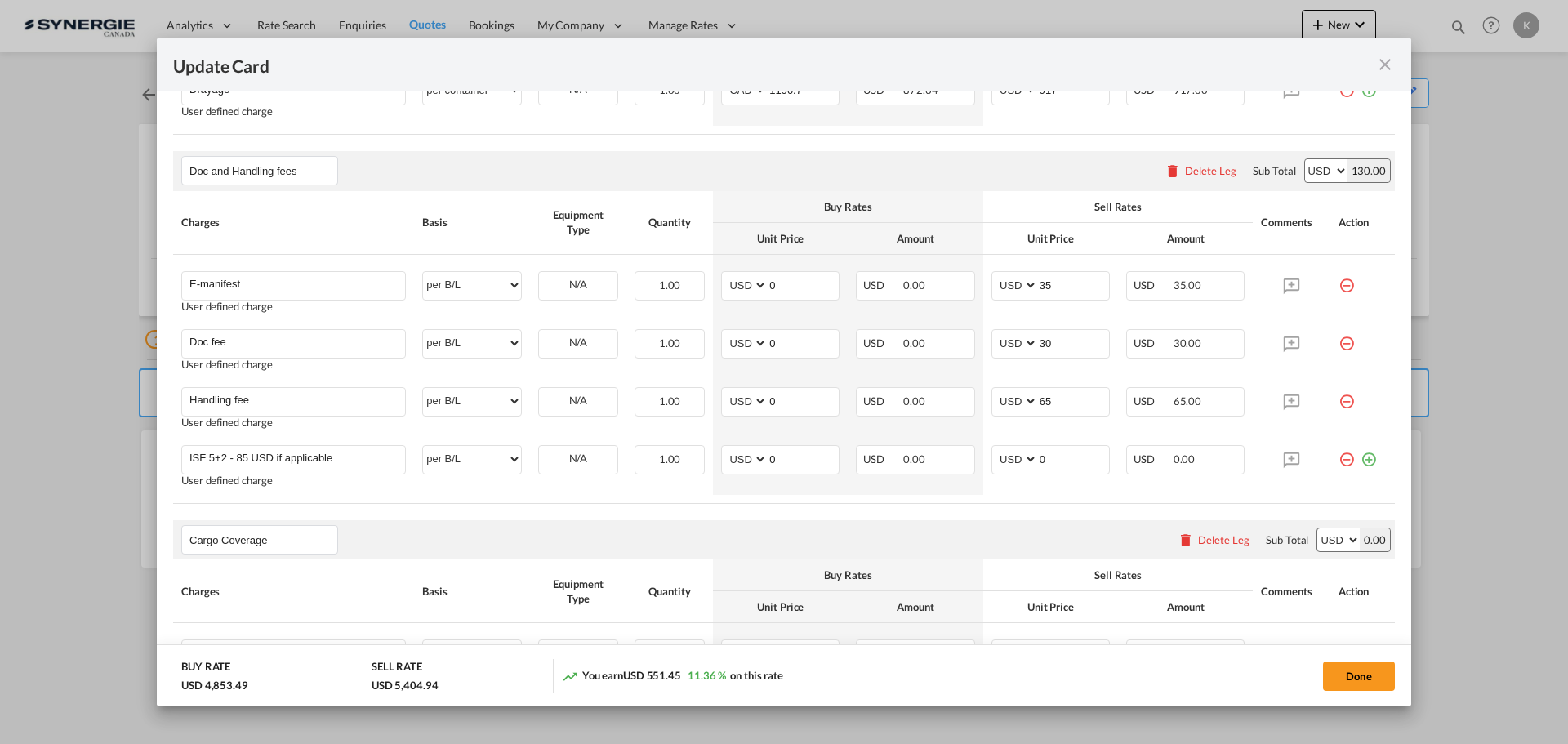
click at [1390, 68] on md-icon "icon-close fg-AAA8AD m-0 pointer" at bounding box center [1386, 64] width 20 height 20
